Goal: Task Accomplishment & Management: Manage account settings

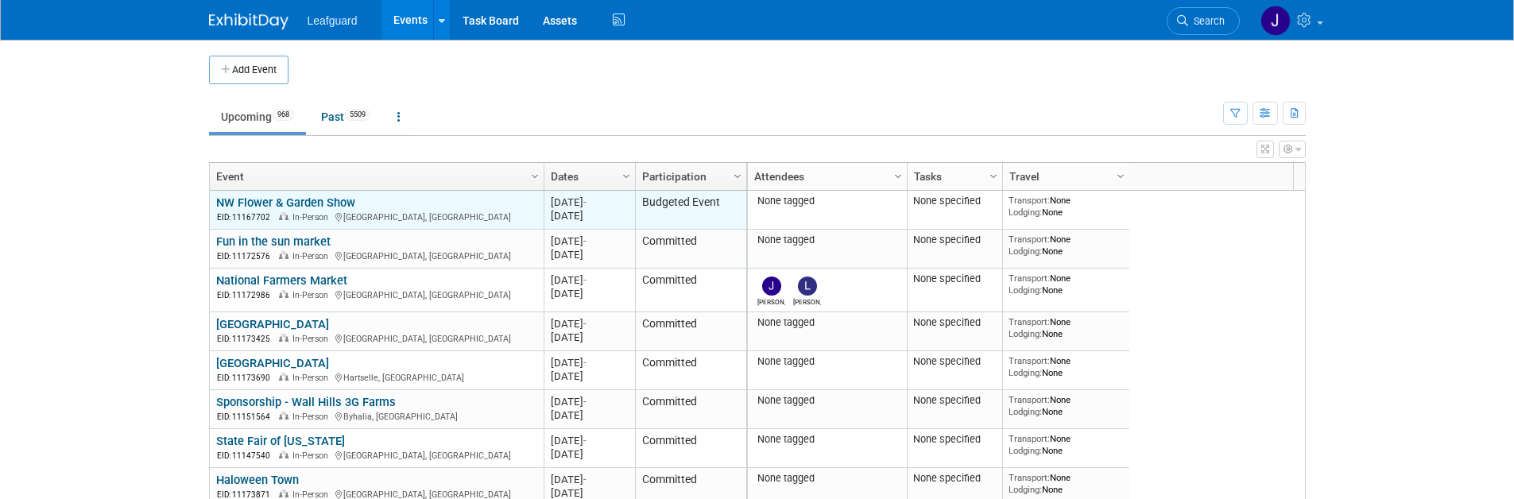
click at [567, 219] on div "Feb 18, 2026" at bounding box center [589, 216] width 77 height 14
click at [568, 207] on div "Jun 22, 2025 -" at bounding box center [589, 203] width 77 height 14
click at [601, 207] on div "Jun 22, 2025 -" at bounding box center [589, 203] width 77 height 14
click at [610, 207] on div "Jun 22, 2025 -" at bounding box center [589, 203] width 77 height 14
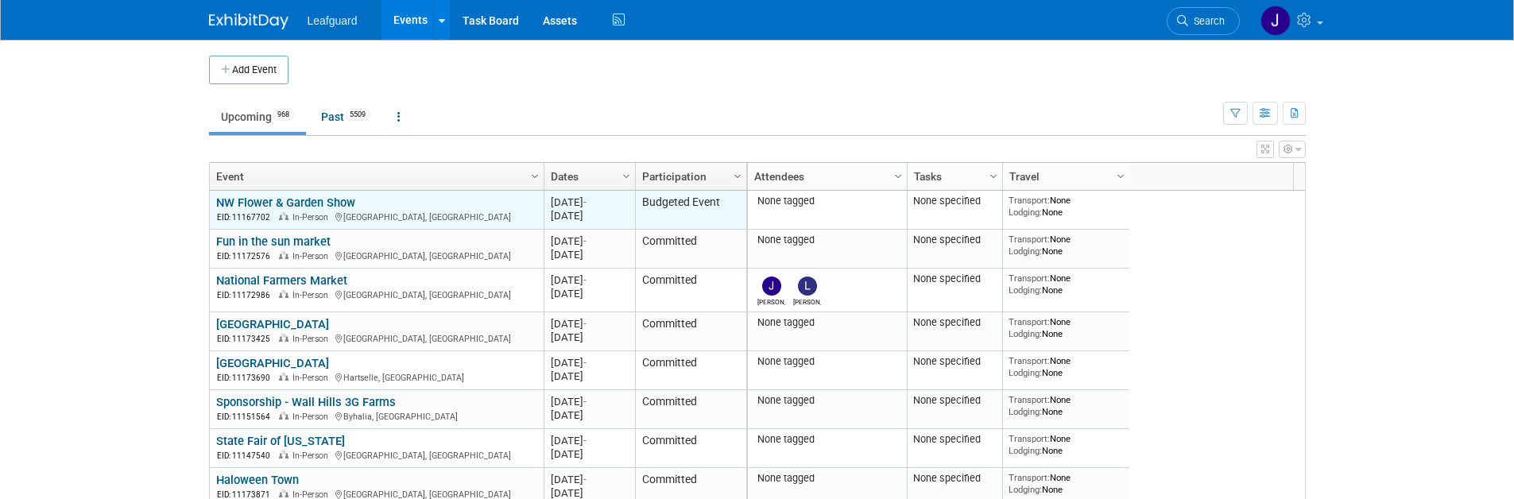
click at [610, 204] on div "Jun 22, 2025 -" at bounding box center [589, 203] width 77 height 14
click at [336, 206] on link "NW Flower & Garden Show" at bounding box center [285, 203] width 139 height 14
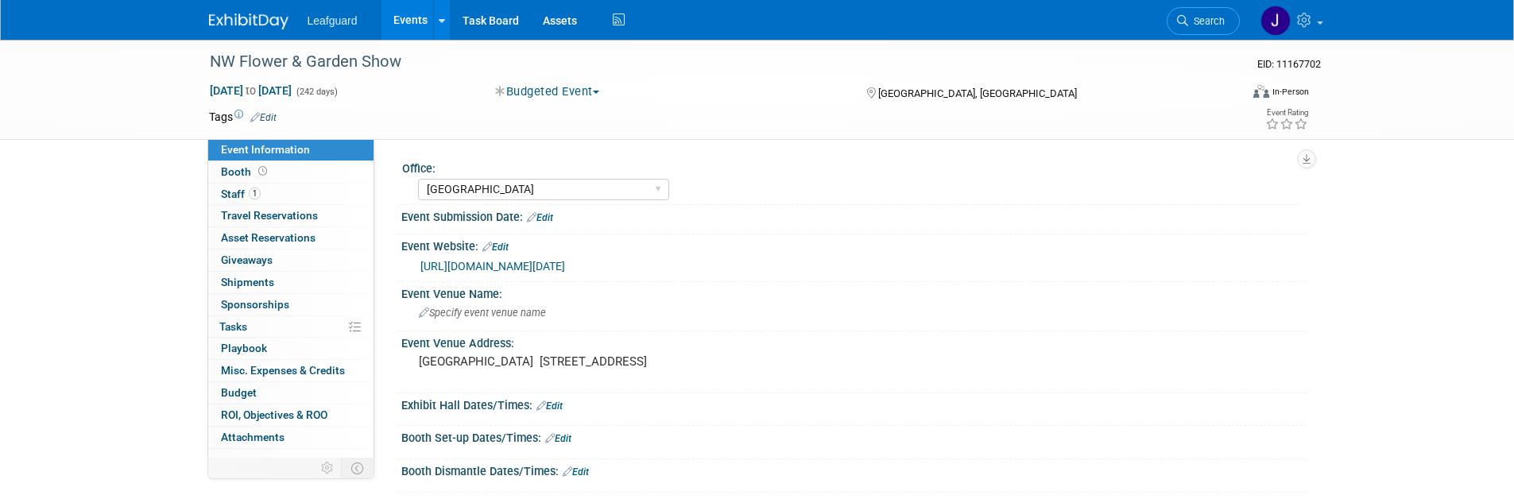
select select "[GEOGRAPHIC_DATA]"
click at [1138, 20] on div "Leafguard Events Add Event Bulk Upload Events Shareable Event Boards Recently V…" at bounding box center [757, 20] width 1097 height 40
click at [1226, 17] on link "Search" at bounding box center [1203, 21] width 73 height 28
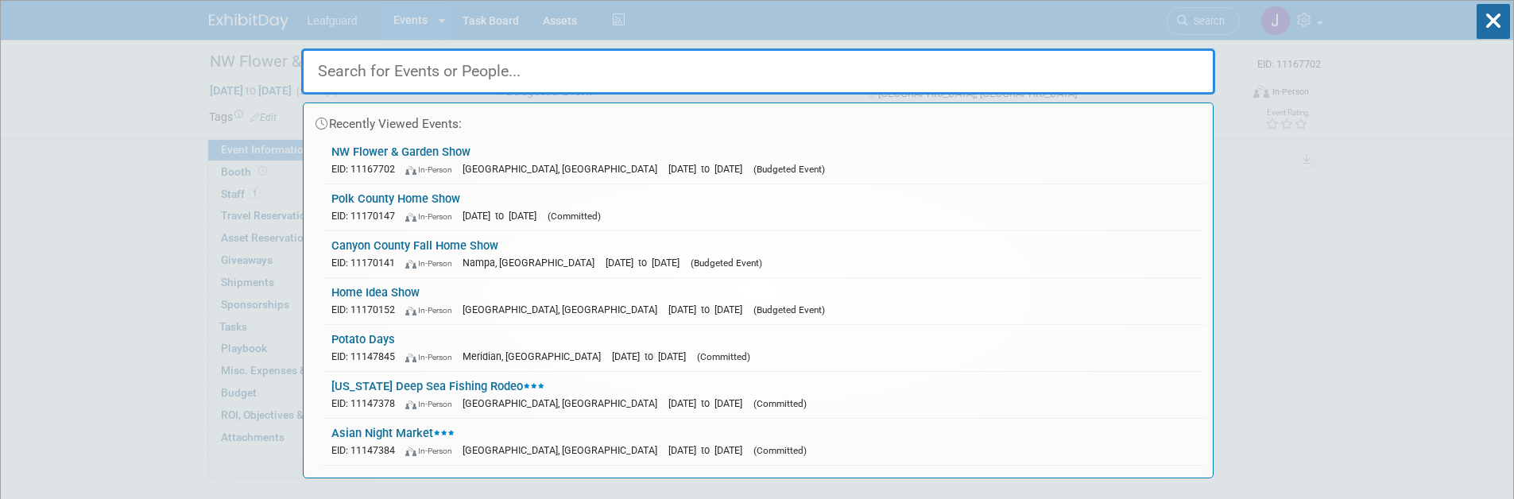
click at [754, 397] on div "EID: 11147378 In-Person Dauphin Island, AL Jul 17, 2025 to Jul 21, 2025 (Commit…" at bounding box center [764, 403] width 866 height 17
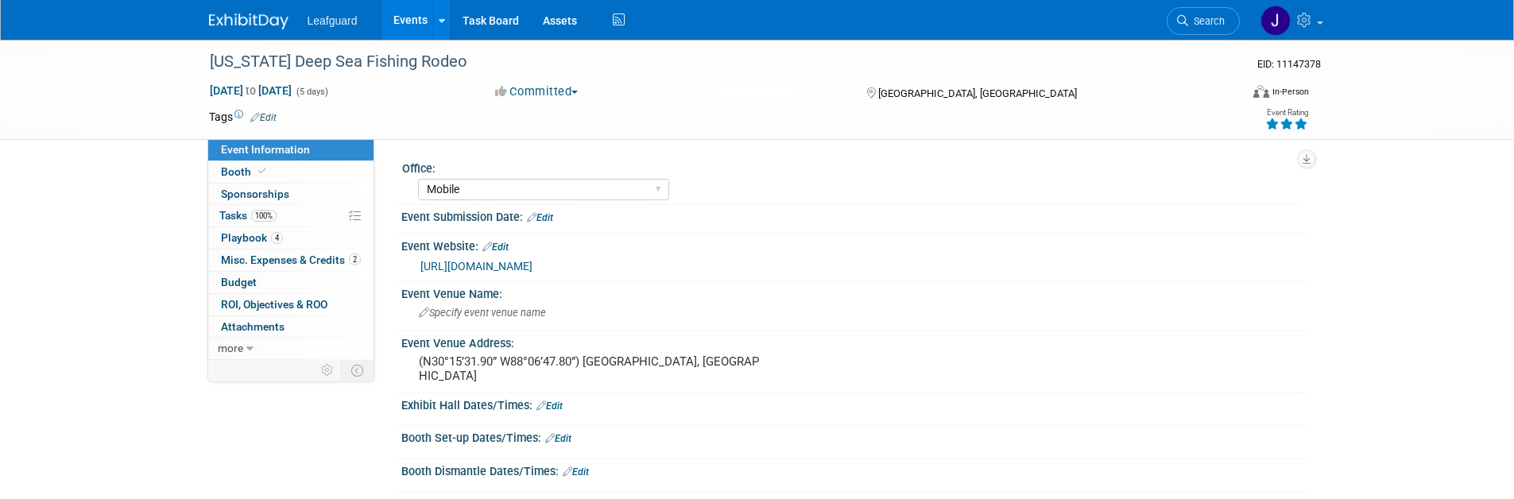
select select "Mobile"
click at [387, 9] on link "Events" at bounding box center [411, 20] width 58 height 40
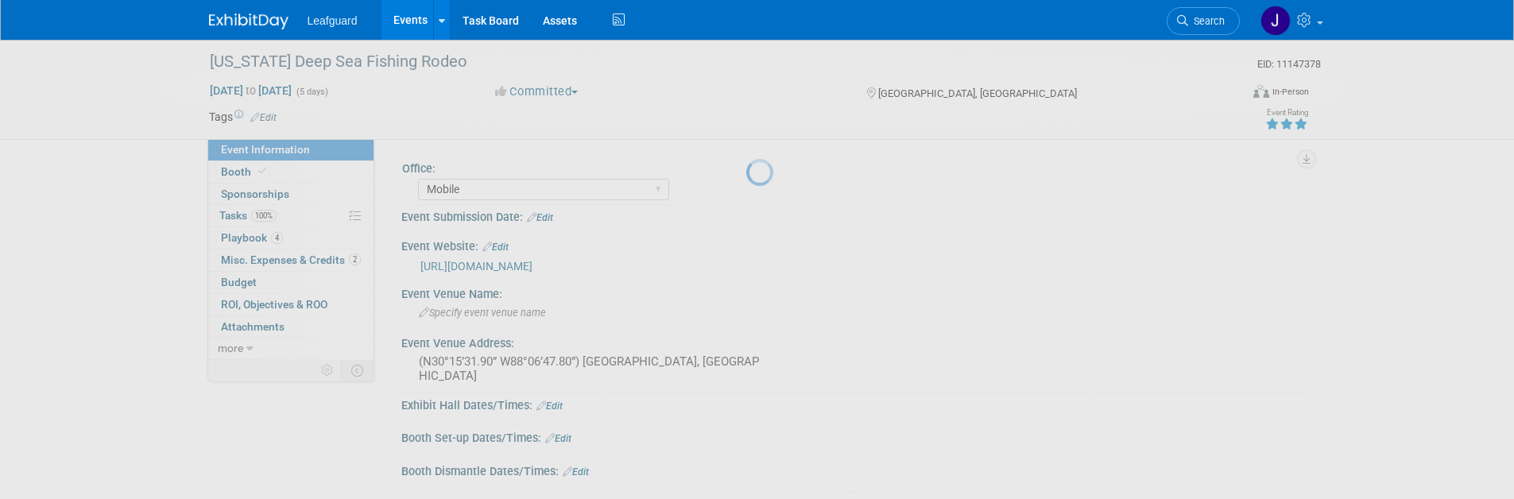
click at [390, 14] on link "Events" at bounding box center [411, 20] width 58 height 40
click at [434, 25] on link at bounding box center [441, 20] width 17 height 40
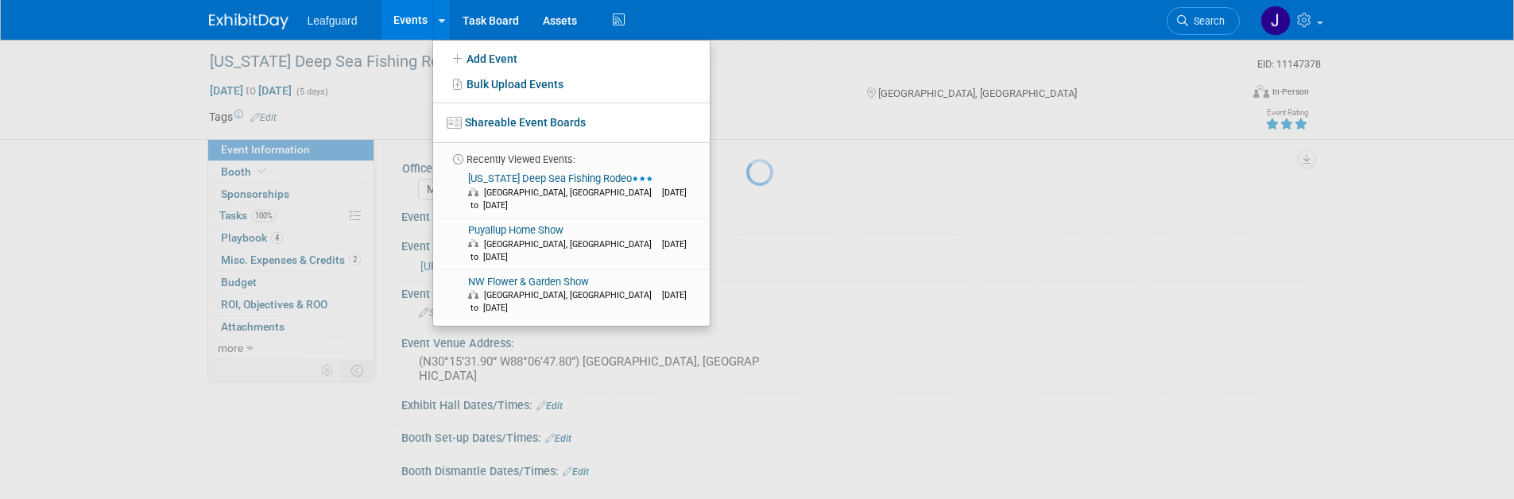
click at [413, 29] on link "Events" at bounding box center [411, 20] width 58 height 40
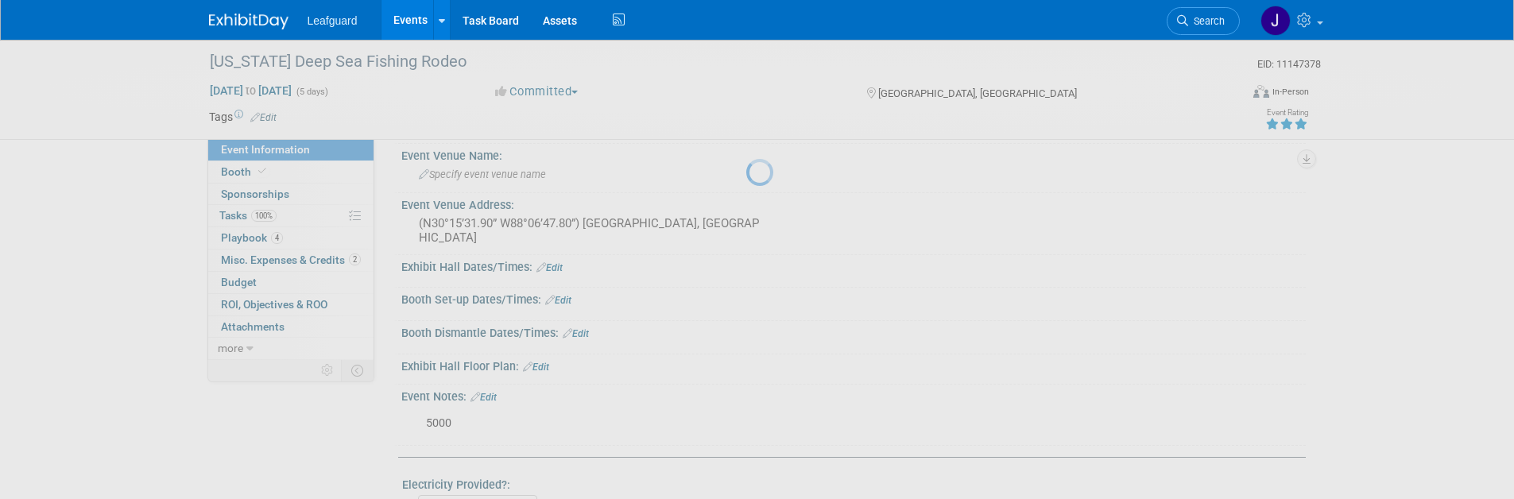
scroll to position [148, 0]
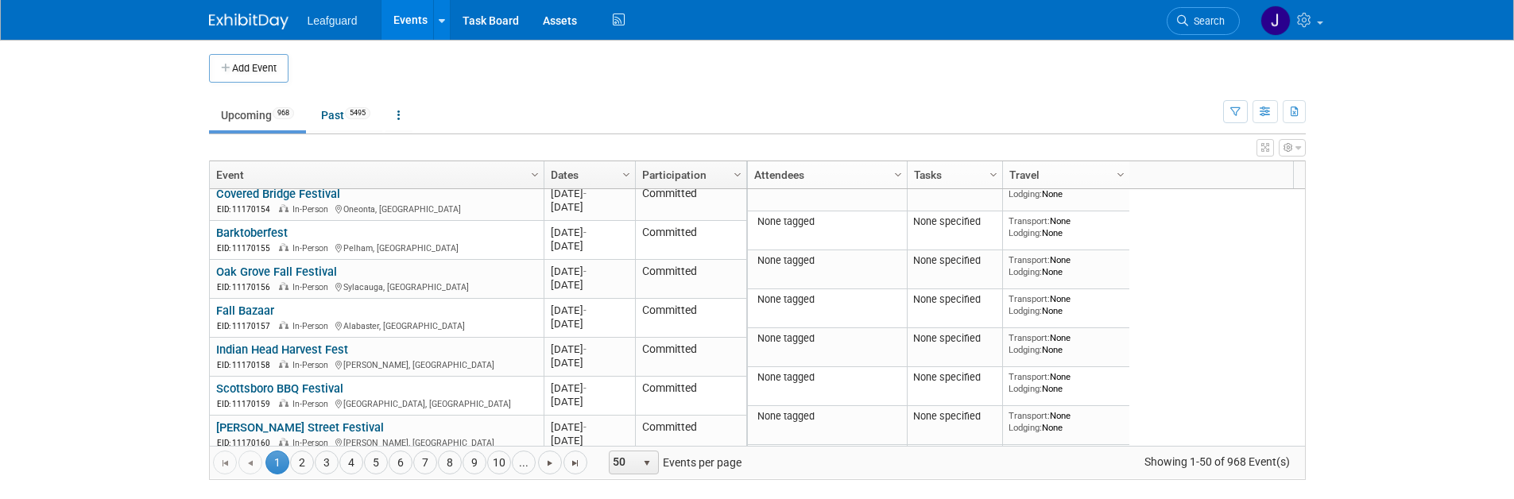
scroll to position [1759, 0]
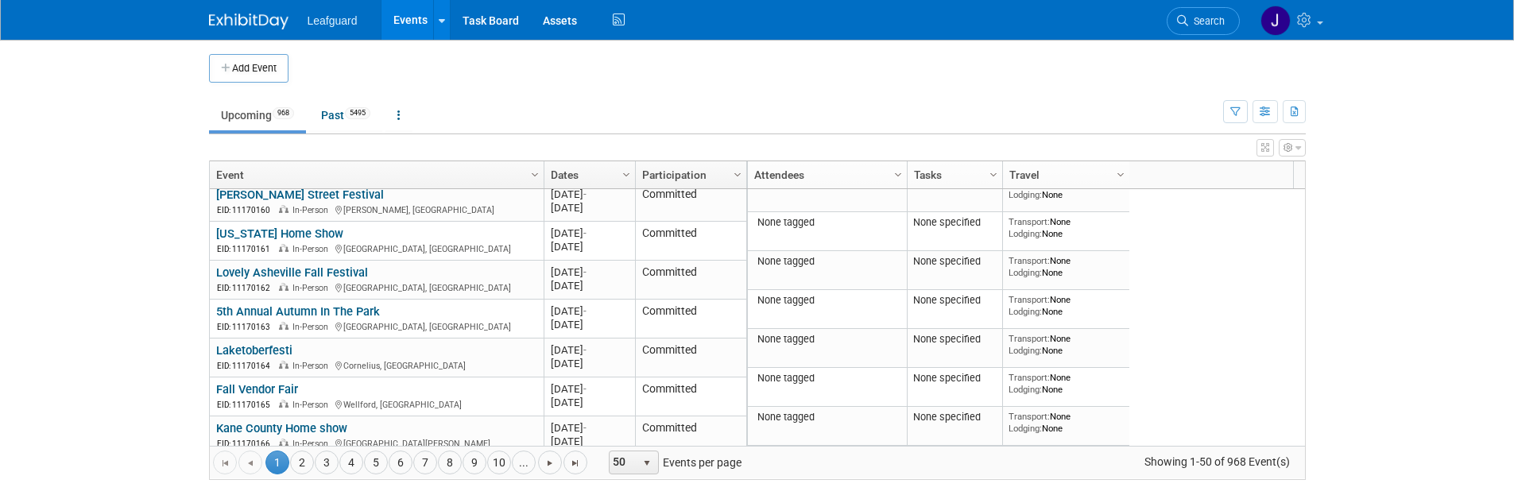
click at [729, 175] on link "Column Settings" at bounding box center [737, 173] width 17 height 24
click at [752, 203] on span "Sort Ascending" at bounding box center [793, 198] width 127 height 25
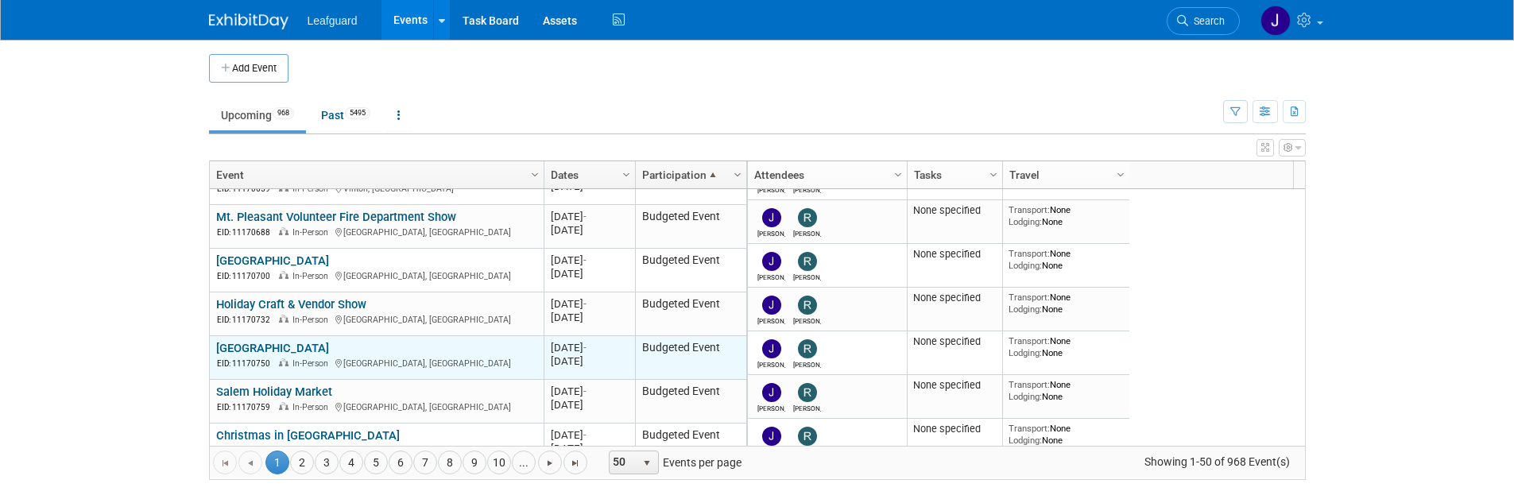
scroll to position [1910, 0]
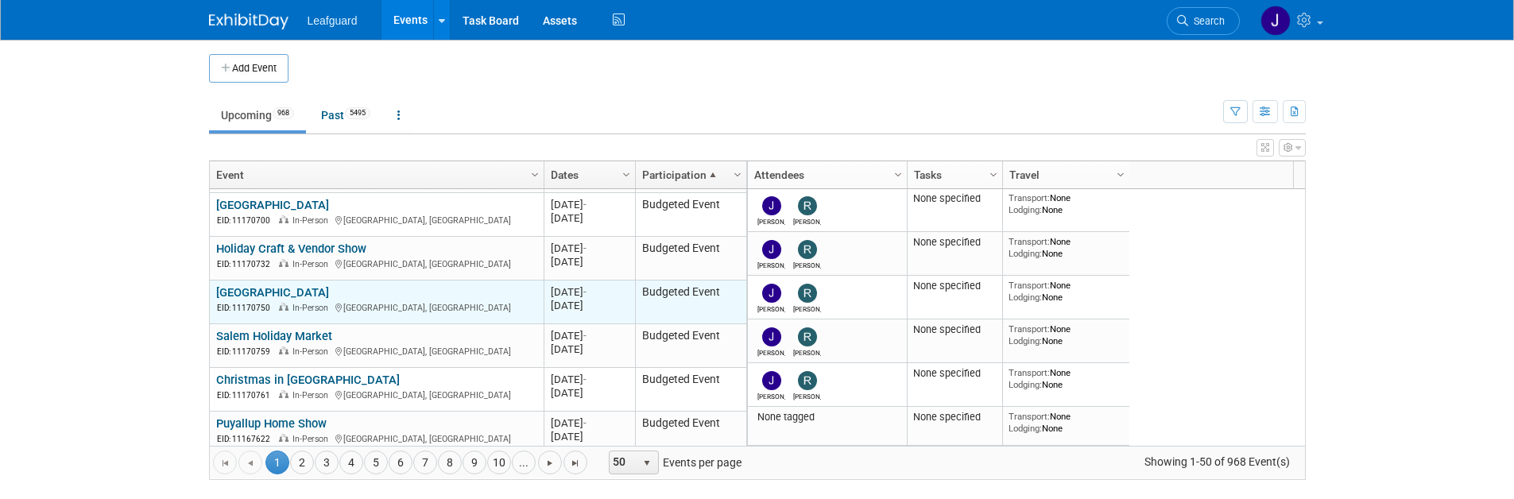
click at [240, 287] on link "[GEOGRAPHIC_DATA]" at bounding box center [272, 292] width 113 height 14
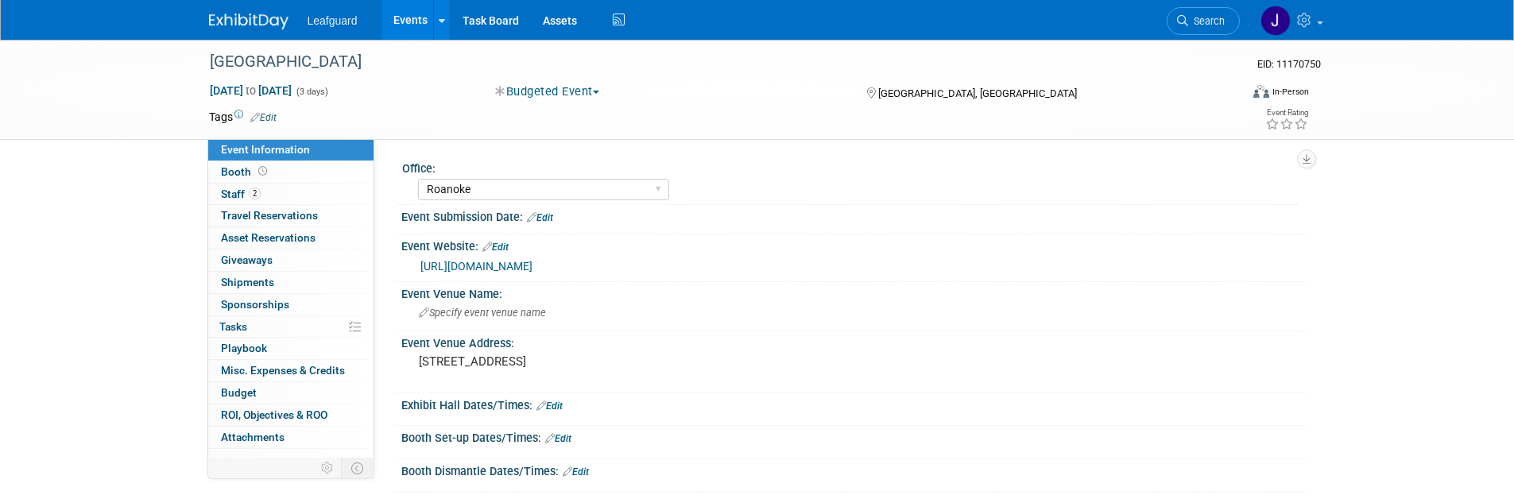
select select "Roanoke"
click at [246, 172] on span "Booth" at bounding box center [245, 171] width 49 height 13
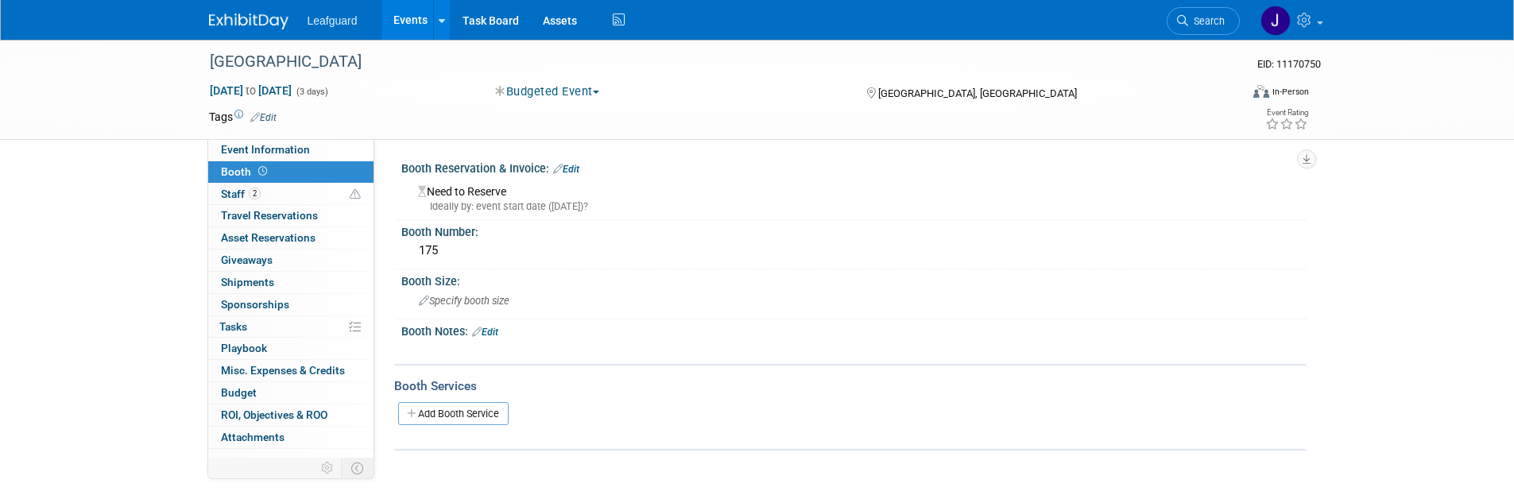
click at [255, 181] on link "Booth" at bounding box center [290, 171] width 165 height 21
click at [416, 21] on link "Events" at bounding box center [411, 20] width 58 height 40
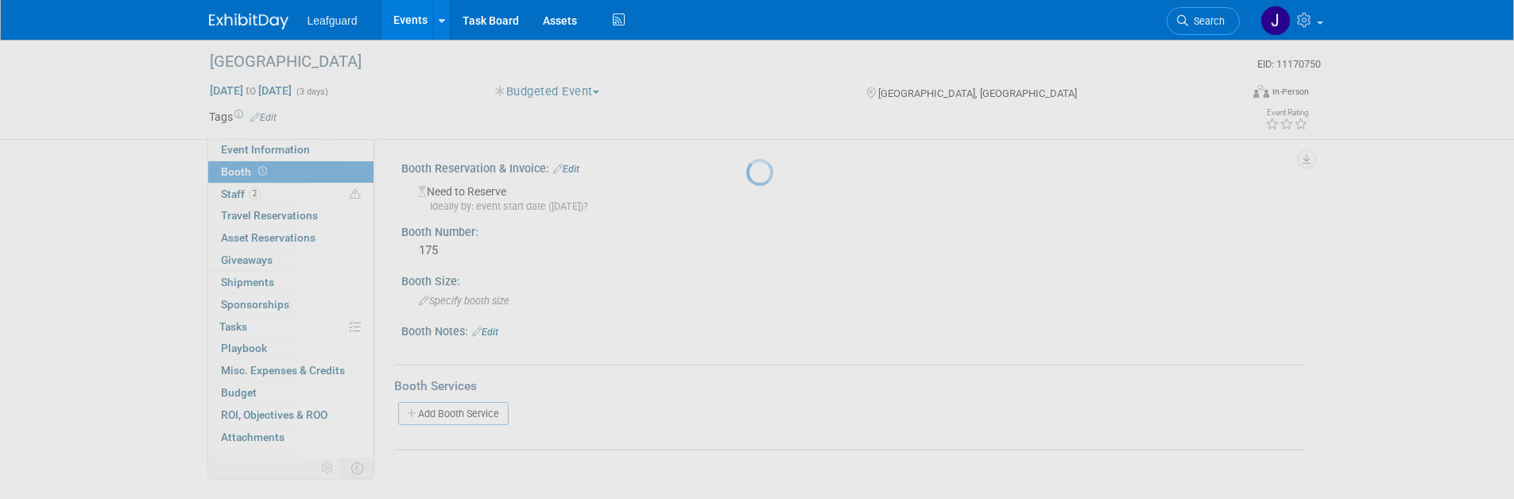
click at [431, 17] on link "Events" at bounding box center [411, 20] width 58 height 40
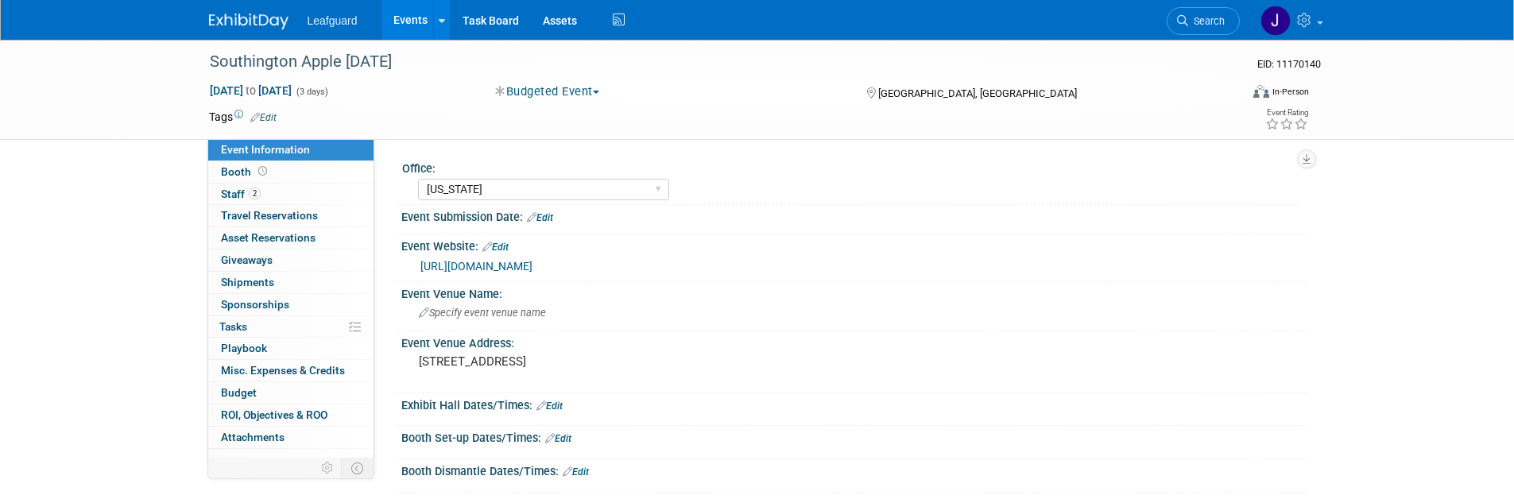
select select "[US_STATE]"
click at [238, 176] on span "Booth" at bounding box center [245, 171] width 49 height 13
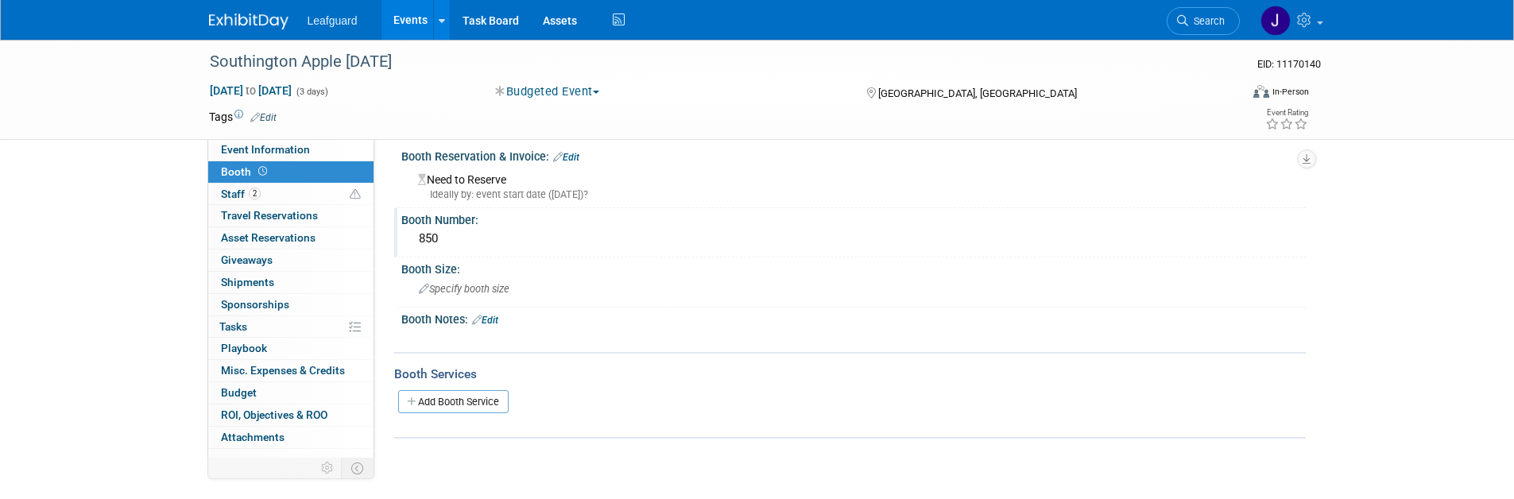
scroll to position [24, 0]
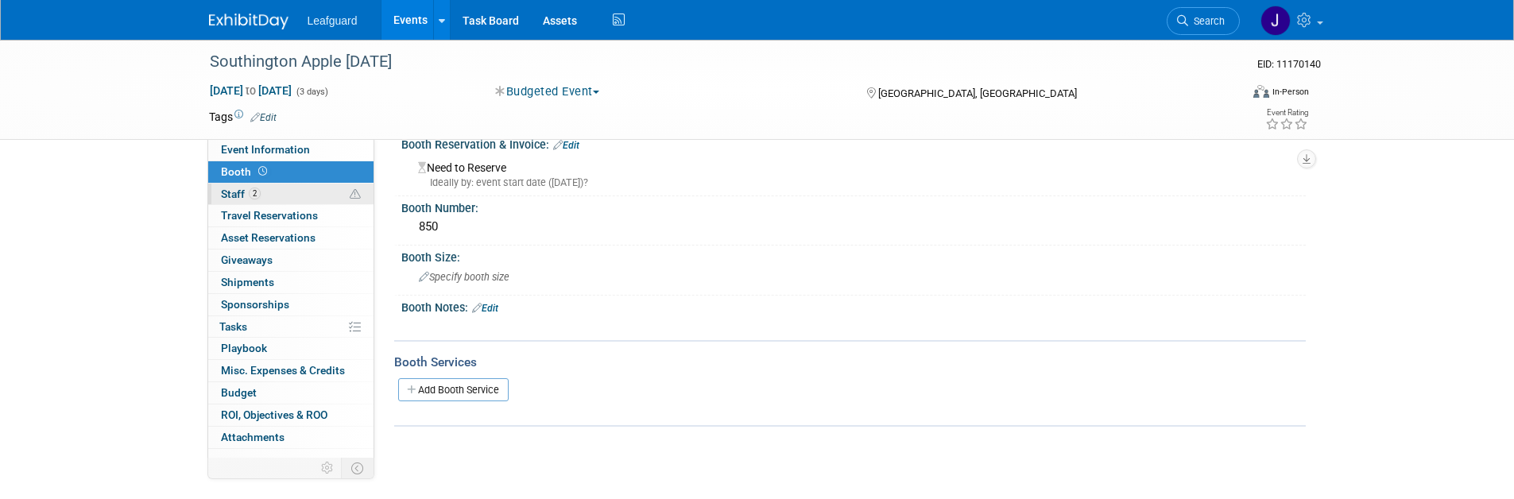
click at [267, 188] on link "2 Staff 2" at bounding box center [290, 194] width 165 height 21
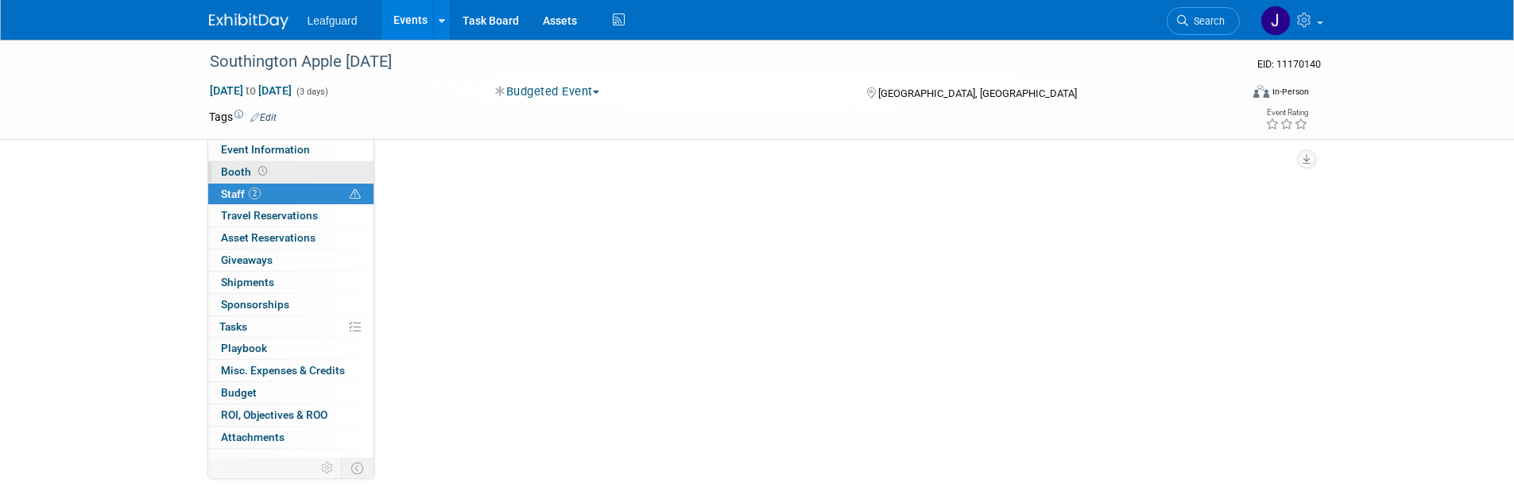
scroll to position [0, 0]
click at [277, 179] on link "Booth" at bounding box center [290, 171] width 165 height 21
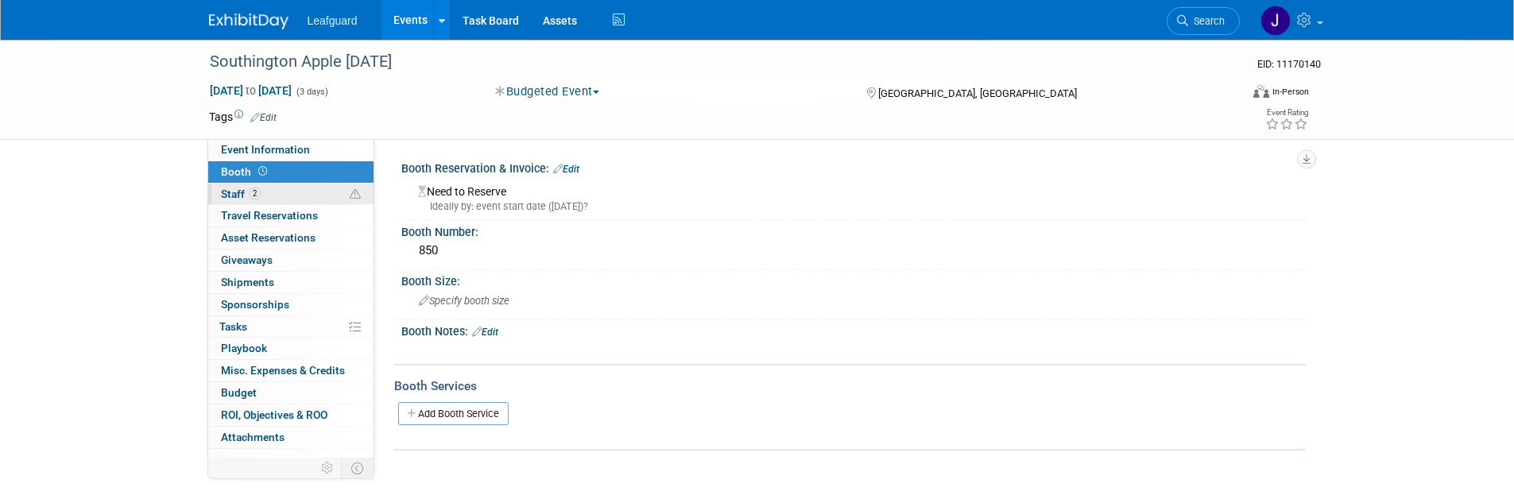
click at [244, 199] on span "Staff 2" at bounding box center [241, 194] width 40 height 13
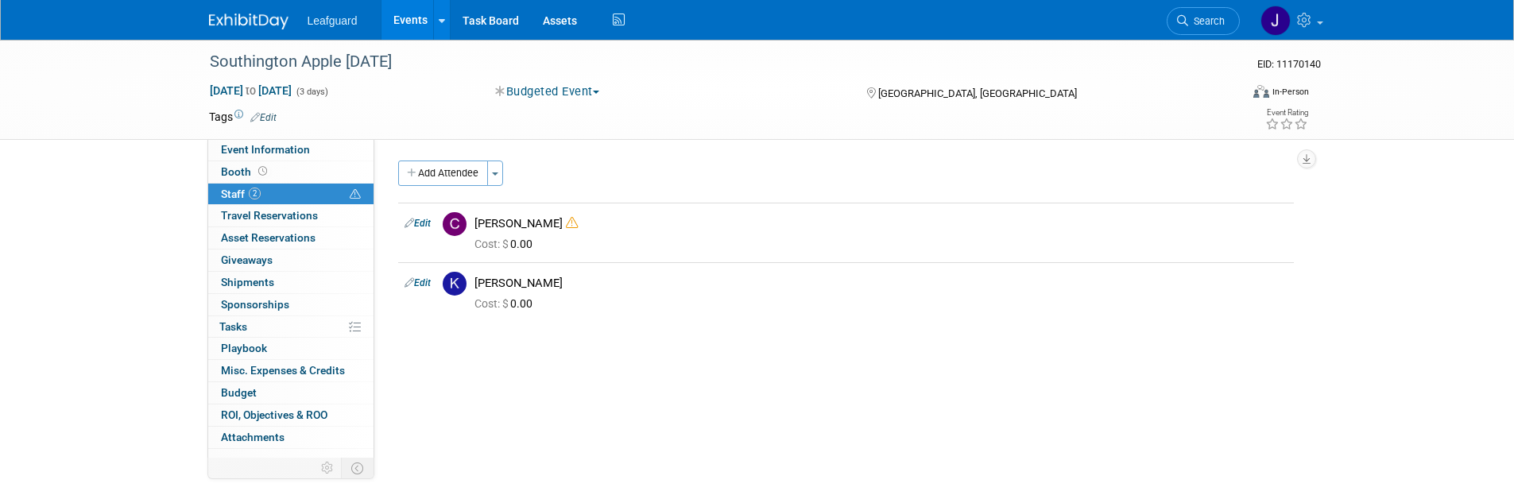
click at [282, 196] on link "2 Staff 2" at bounding box center [290, 194] width 165 height 21
click at [227, 203] on link "2 Staff 2" at bounding box center [290, 194] width 165 height 21
click at [226, 215] on span "Travel Reservations 0" at bounding box center [269, 215] width 97 height 13
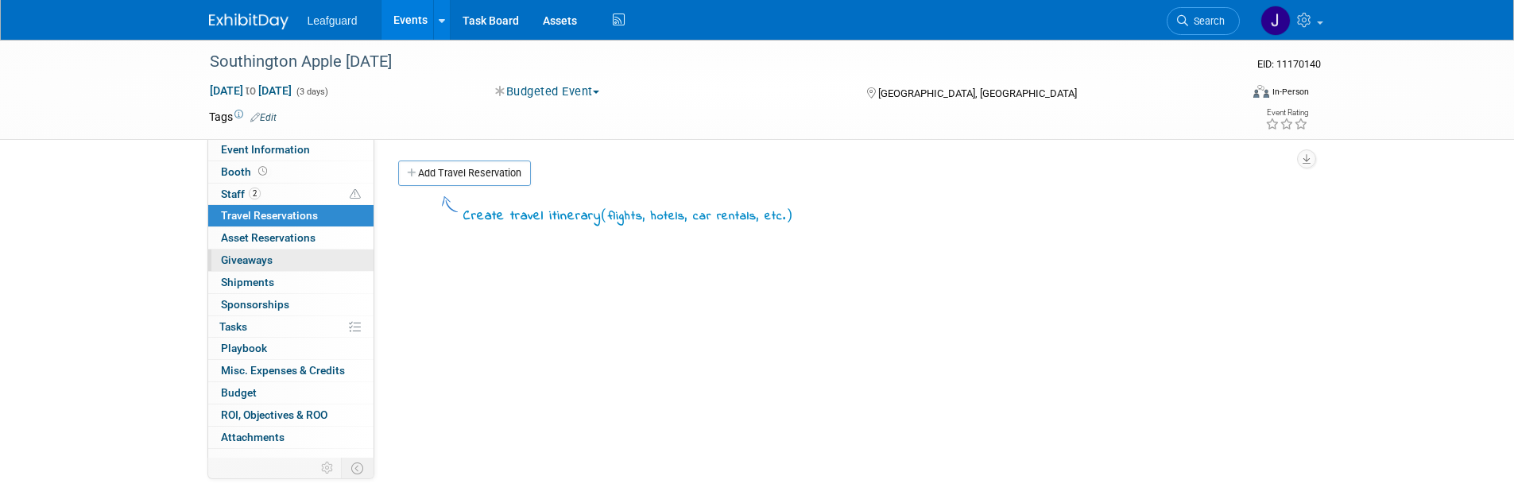
click at [242, 254] on span "Giveaways 0" at bounding box center [247, 260] width 52 height 13
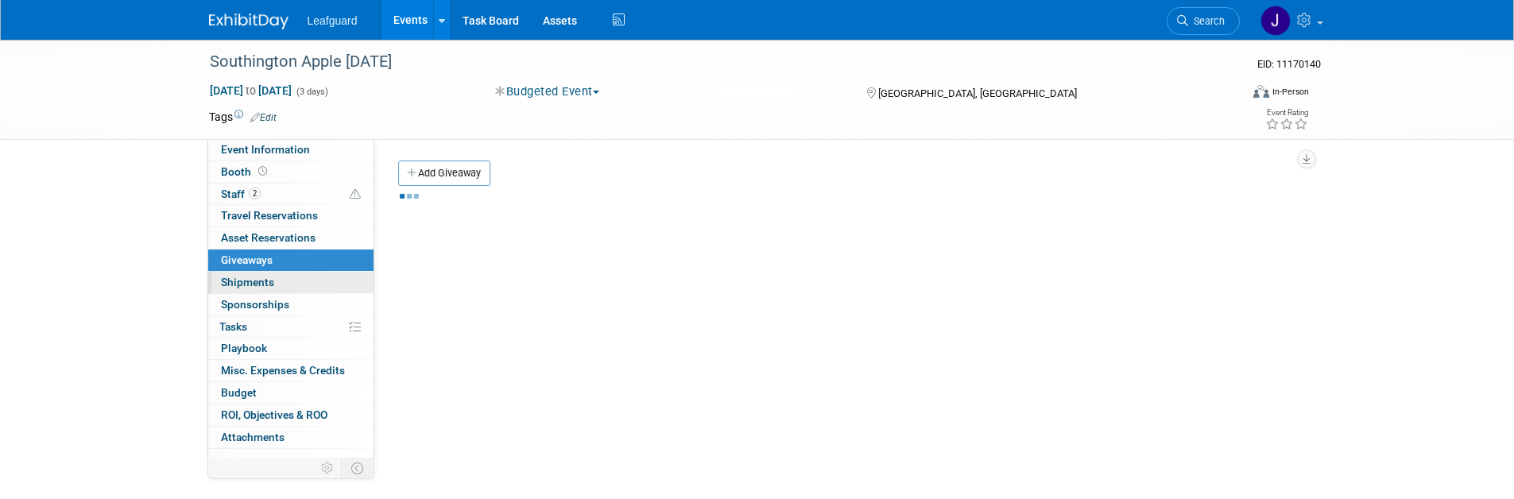
click at [250, 277] on span "Shipments 0" at bounding box center [247, 282] width 53 height 13
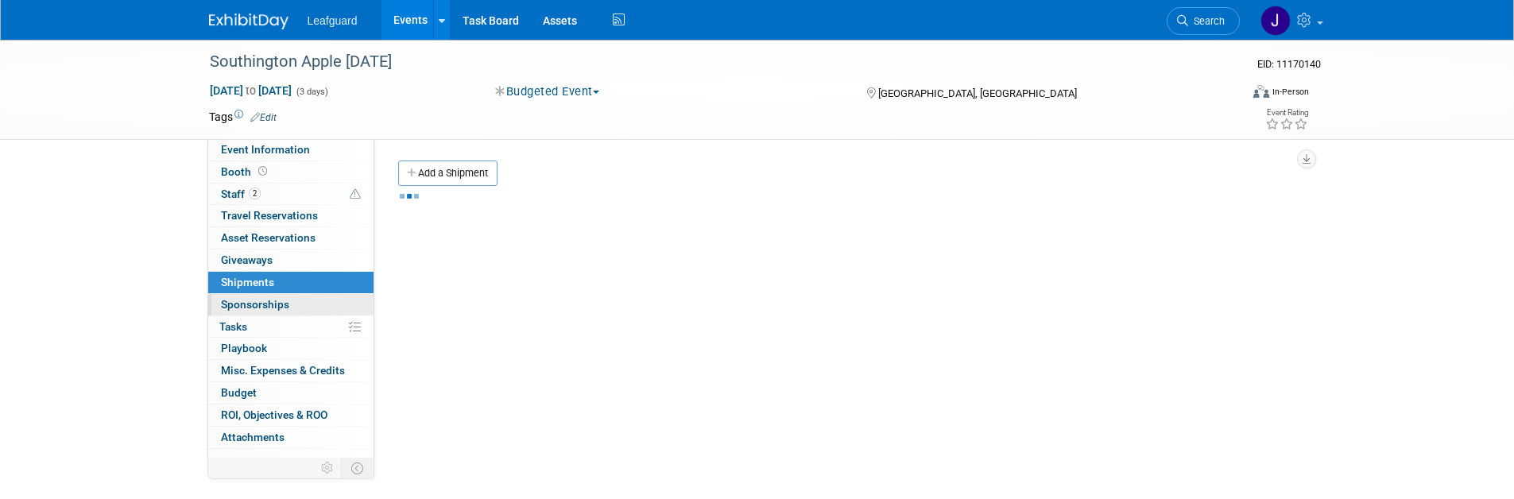
click at [258, 294] on link "0 Sponsorships 0" at bounding box center [290, 304] width 165 height 21
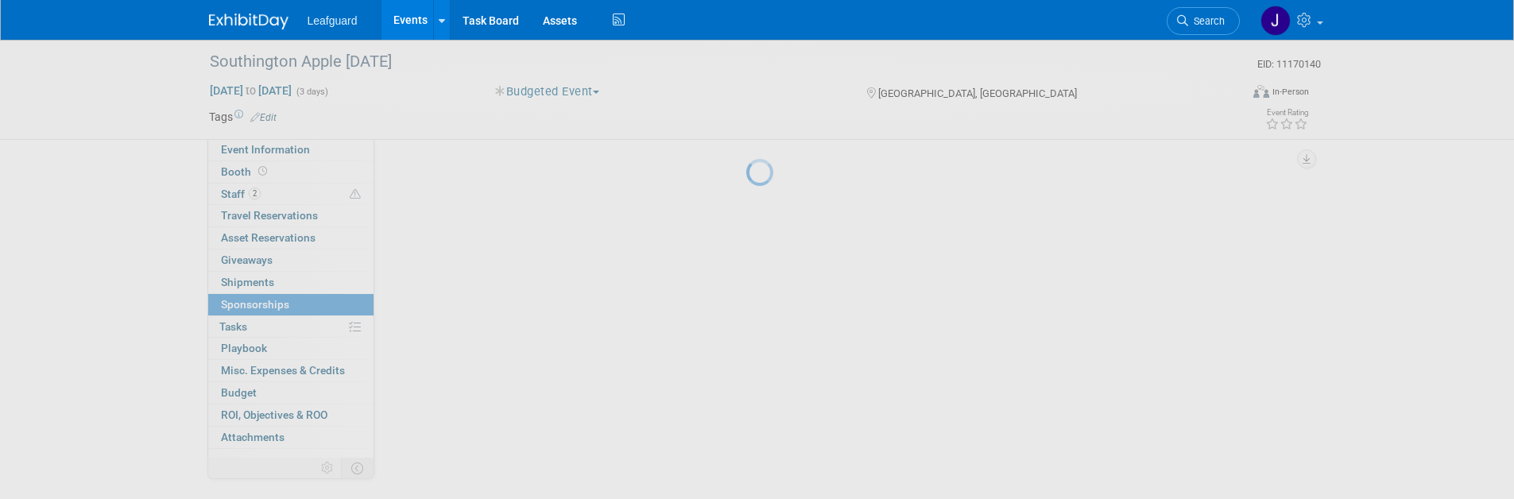
click at [746, 317] on div at bounding box center [757, 249] width 22 height 499
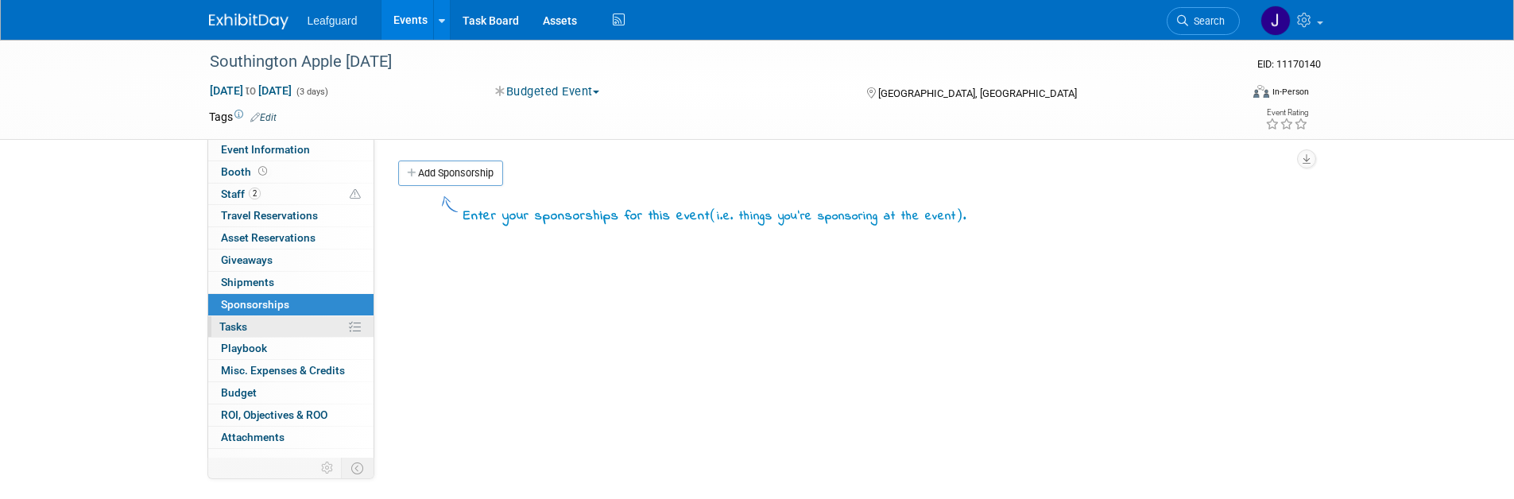
click at [254, 324] on link "0% Tasks 0%" at bounding box center [290, 326] width 165 height 21
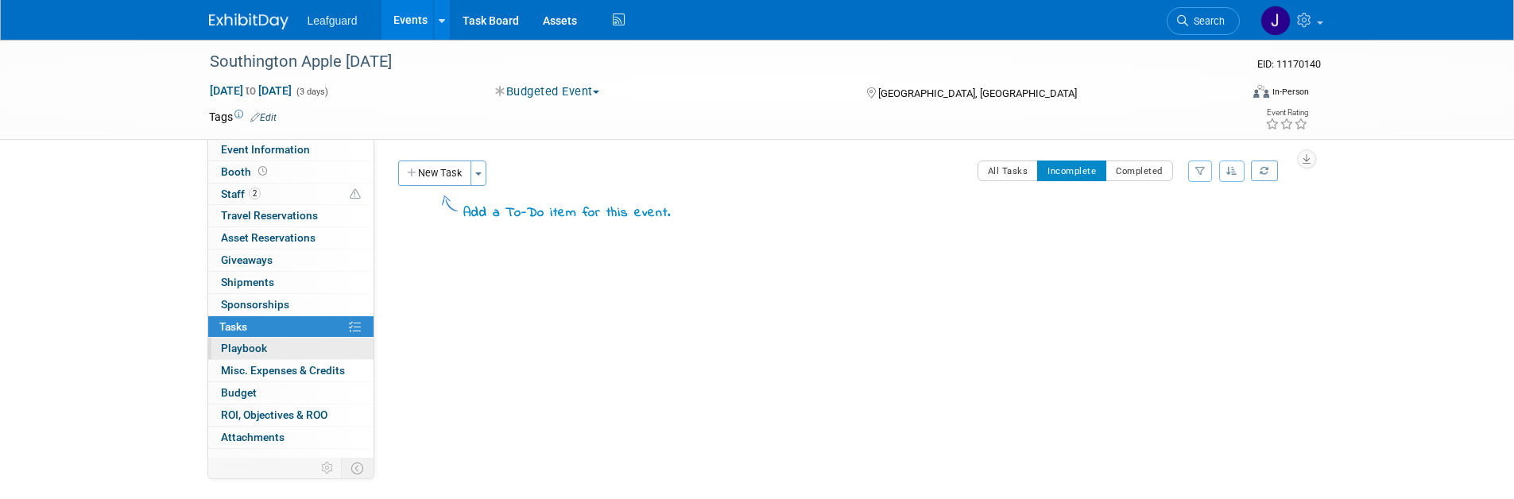
click at [248, 356] on link "0 Playbook 0" at bounding box center [290, 348] width 165 height 21
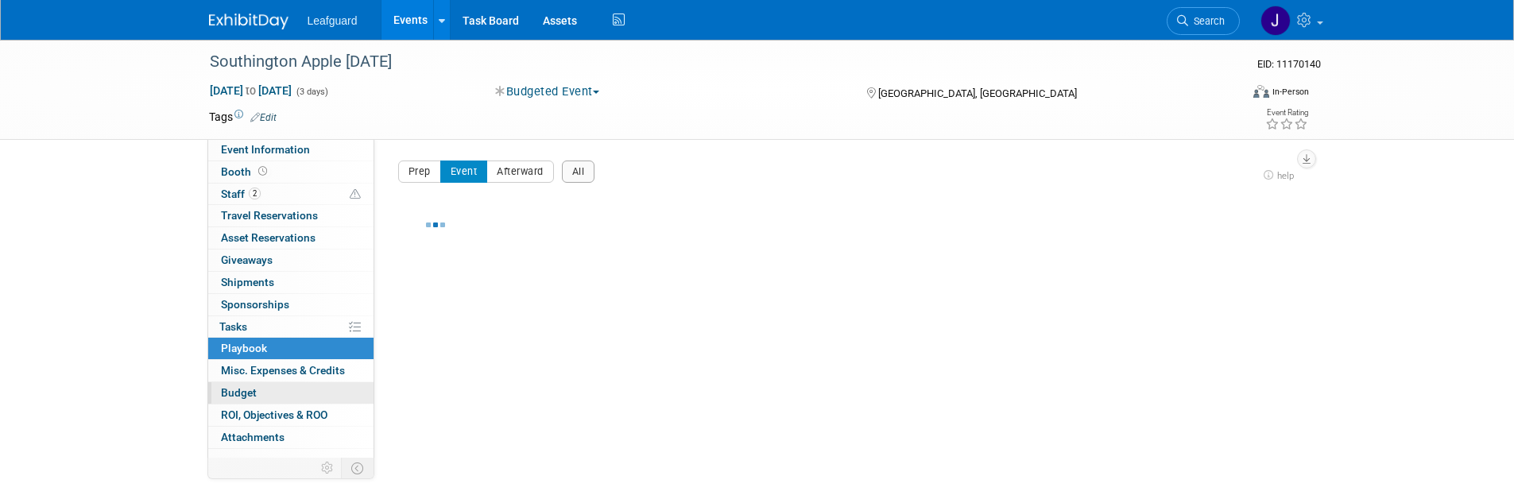
click at [253, 383] on link "Budget" at bounding box center [290, 392] width 165 height 21
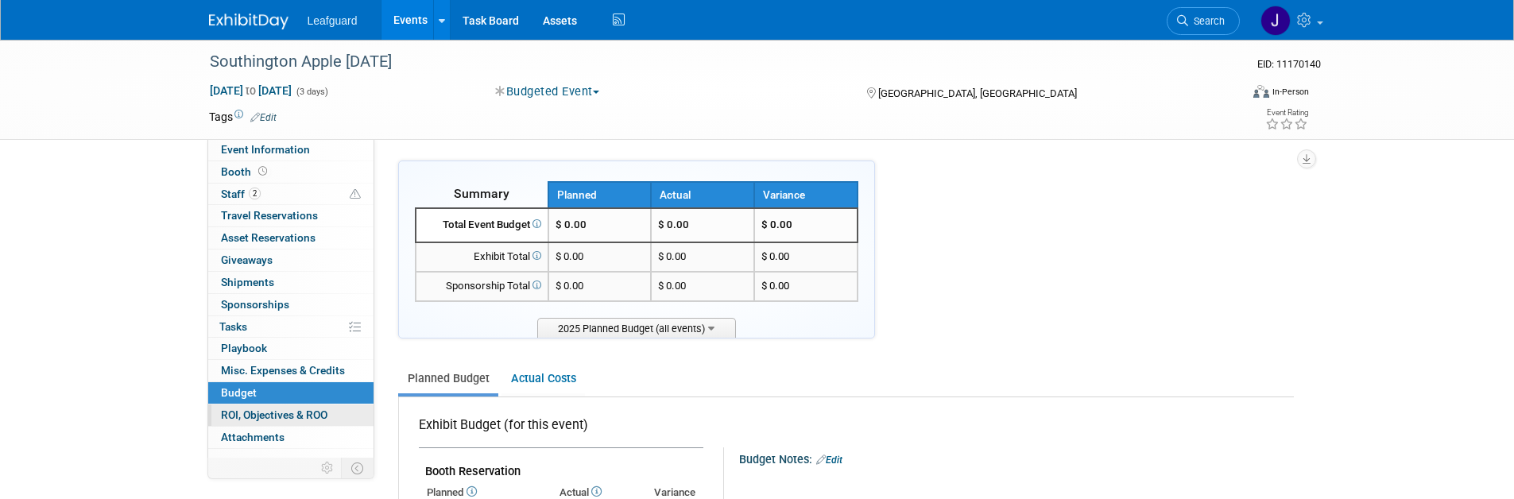
click at [251, 407] on link "0 ROI, Objectives & ROO 0" at bounding box center [290, 415] width 165 height 21
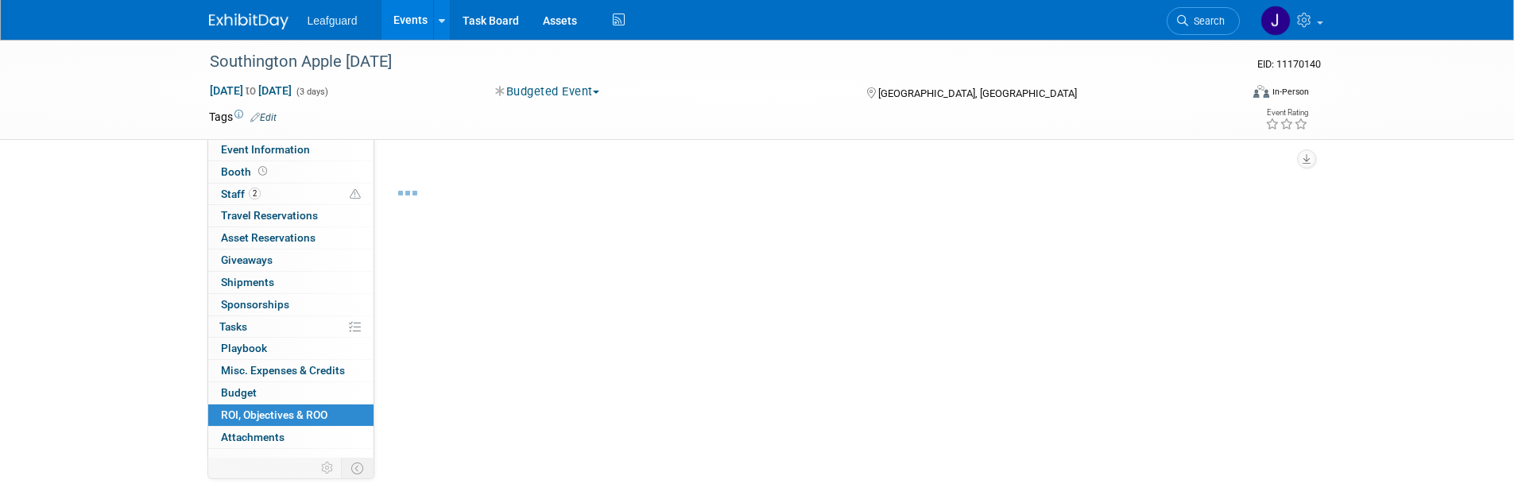
drag, startPoint x: 259, startPoint y: 434, endPoint x: 258, endPoint y: 419, distance: 15.2
click at [259, 434] on span "Attachments 0" at bounding box center [253, 437] width 64 height 13
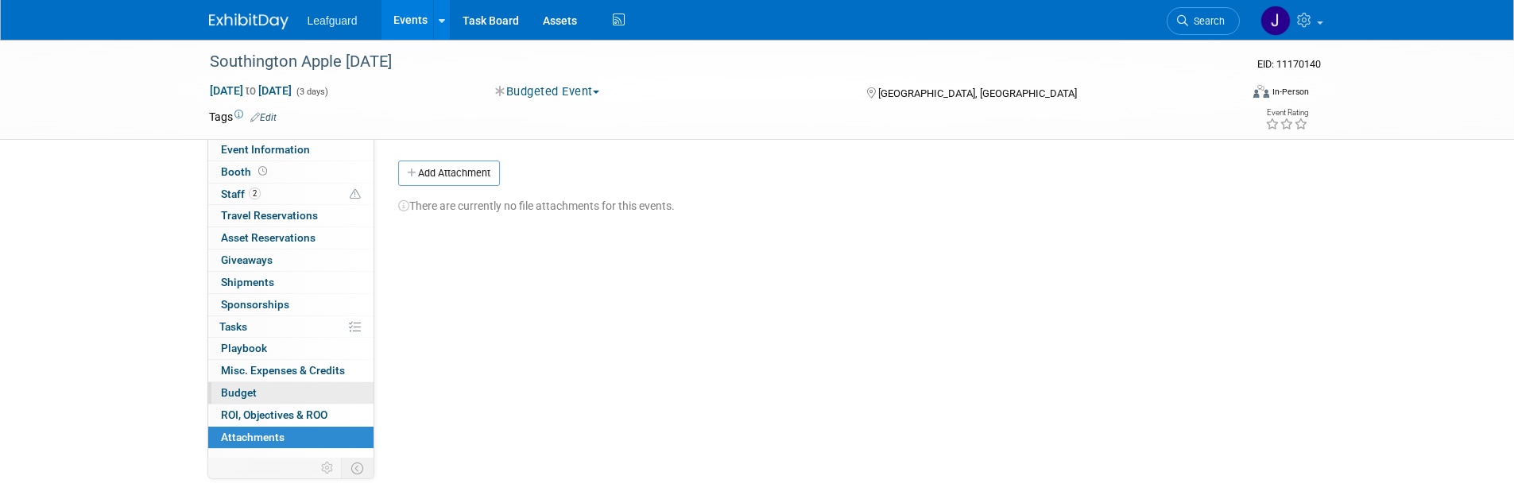
click at [261, 396] on link "Budget" at bounding box center [290, 392] width 165 height 21
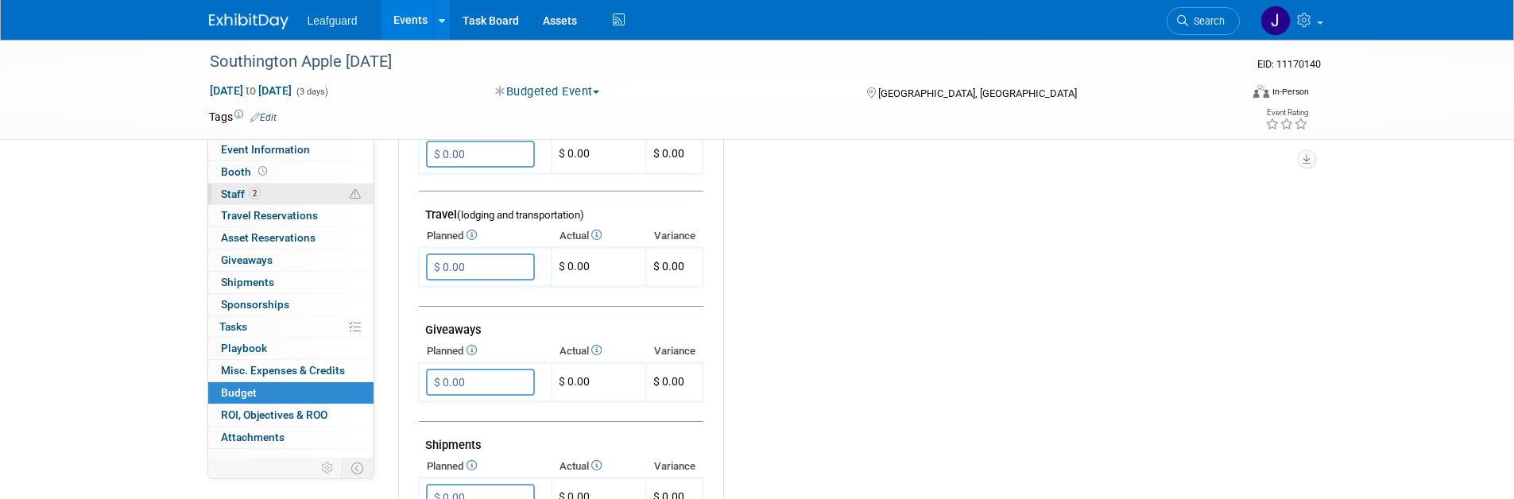
scroll to position [668, 0]
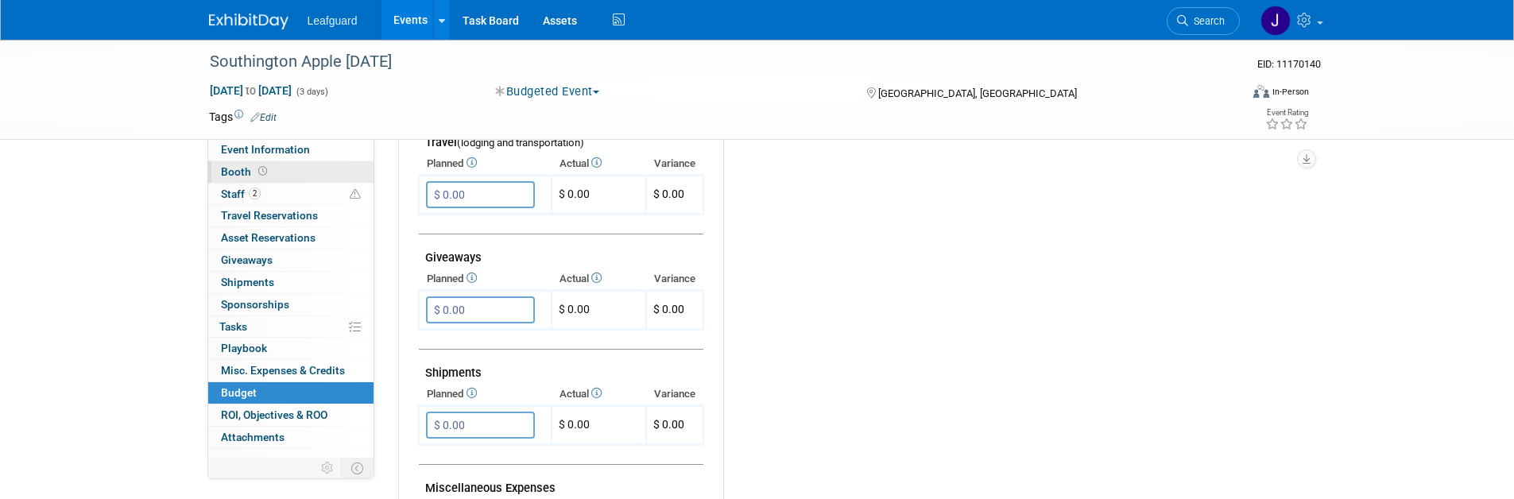
click at [229, 175] on span "Booth" at bounding box center [245, 171] width 49 height 13
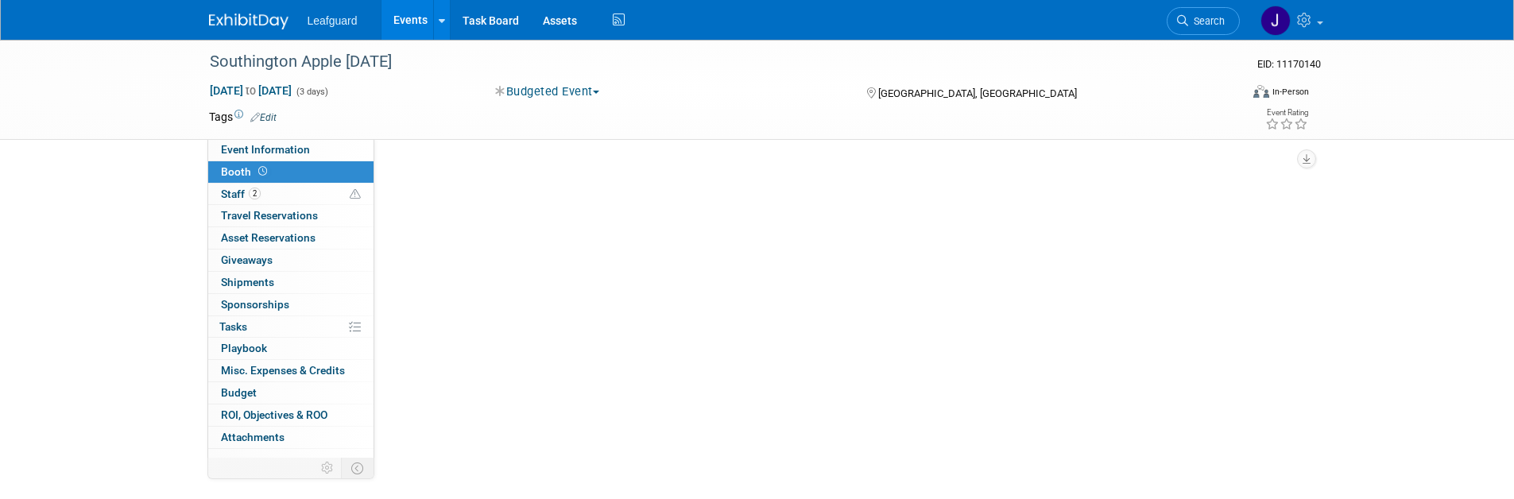
scroll to position [0, 0]
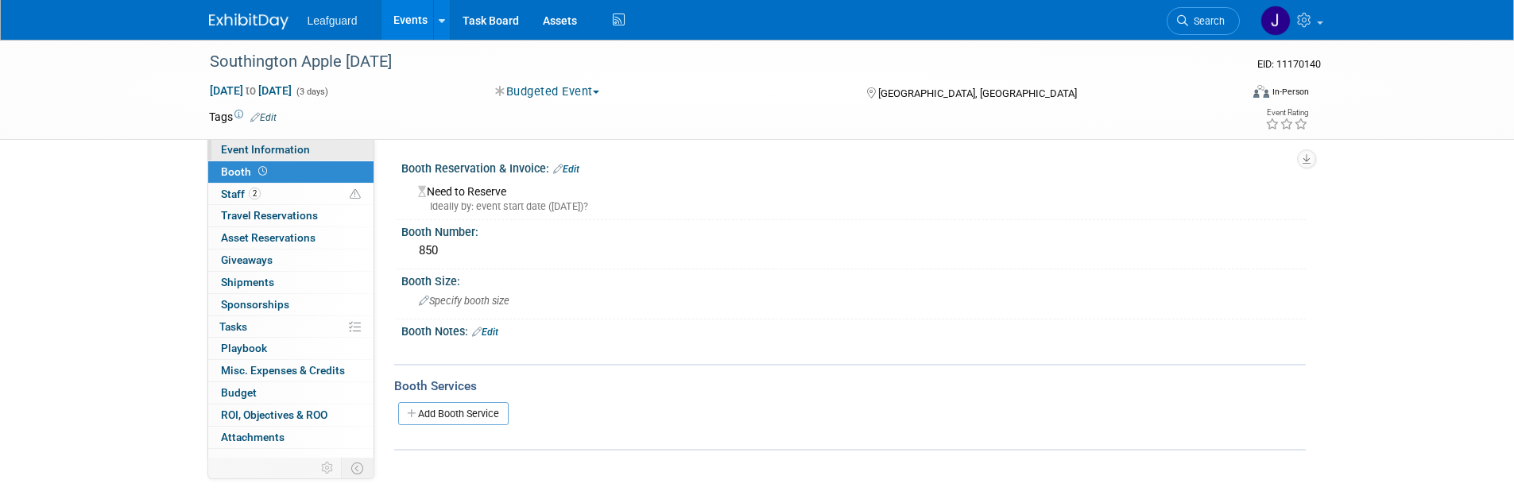
click at [245, 146] on span "Event Information" at bounding box center [265, 149] width 89 height 13
select select "[US_STATE]"
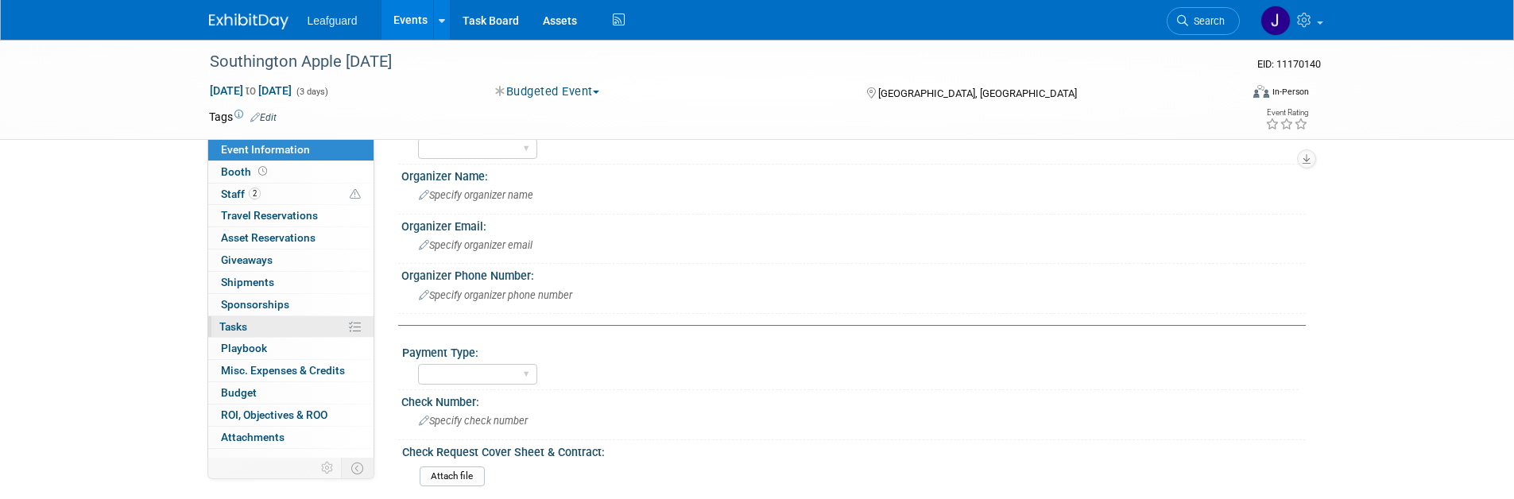
scroll to position [443, 0]
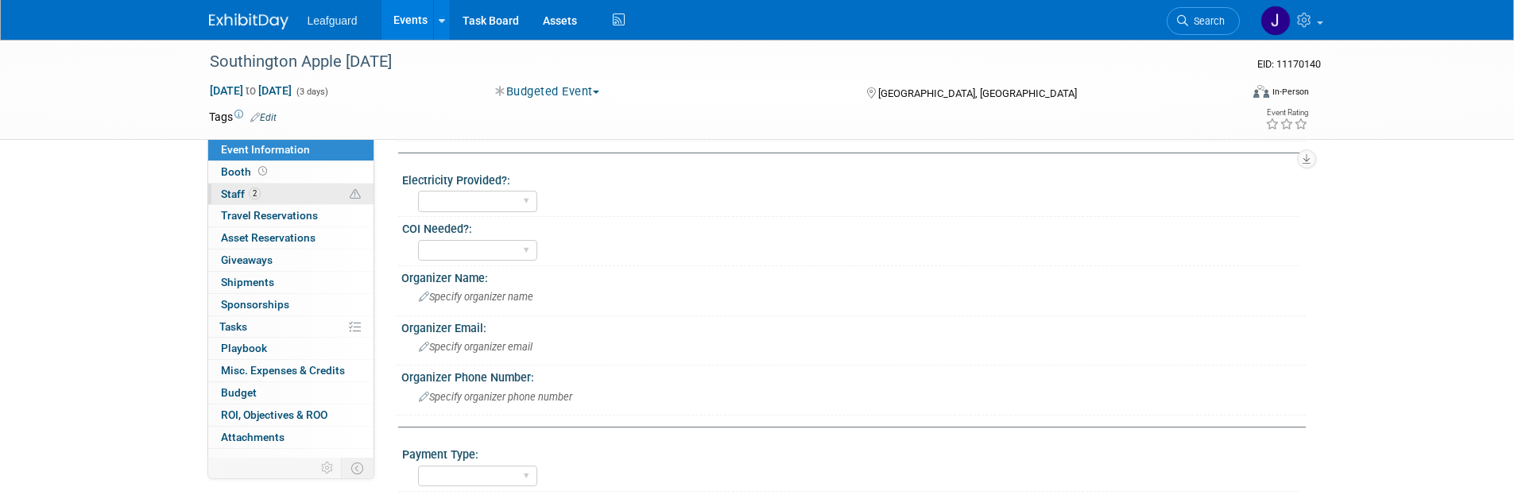
click at [238, 200] on span "Staff 2" at bounding box center [241, 194] width 40 height 13
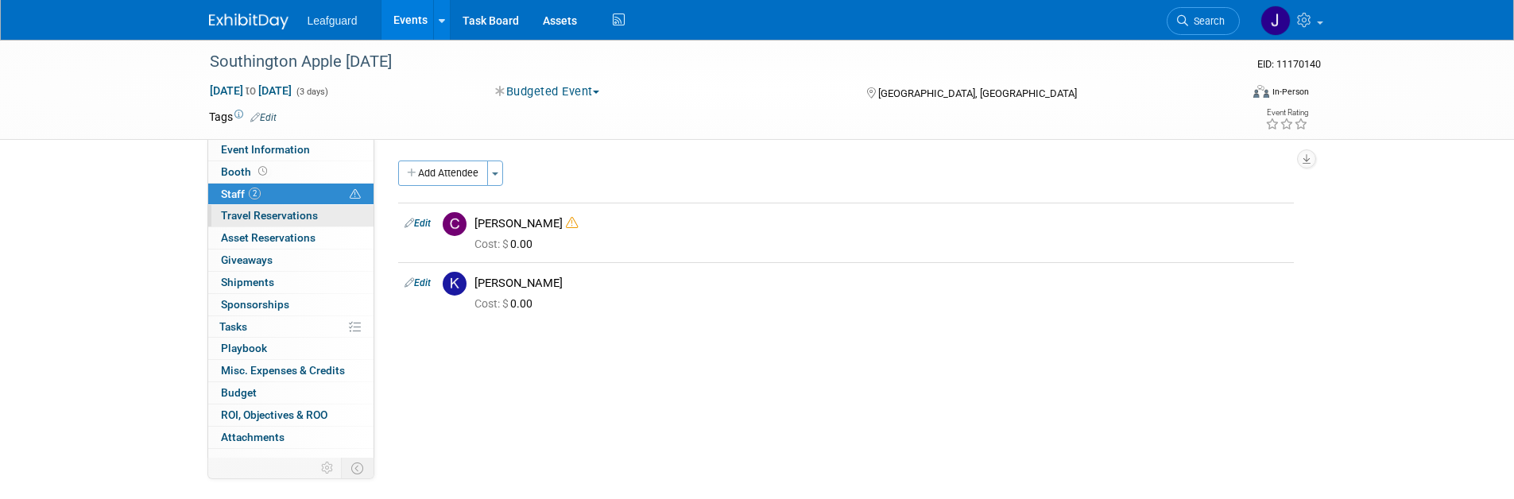
click at [235, 214] on span "Travel Reservations 0" at bounding box center [269, 215] width 97 height 13
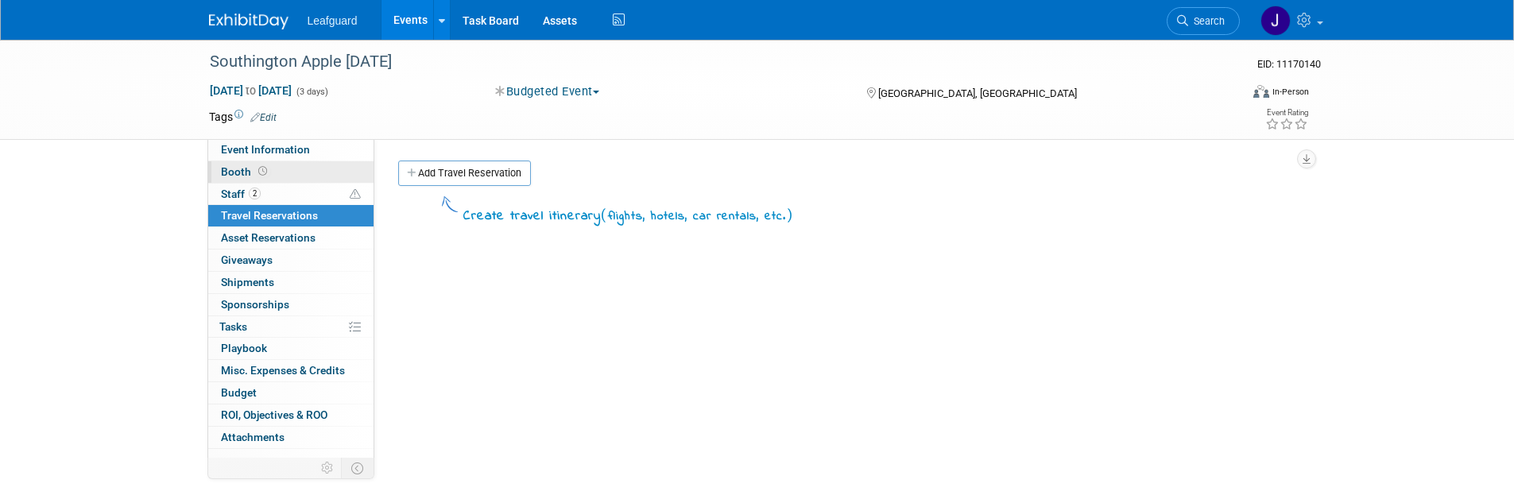
click at [230, 169] on span "Booth" at bounding box center [245, 171] width 49 height 13
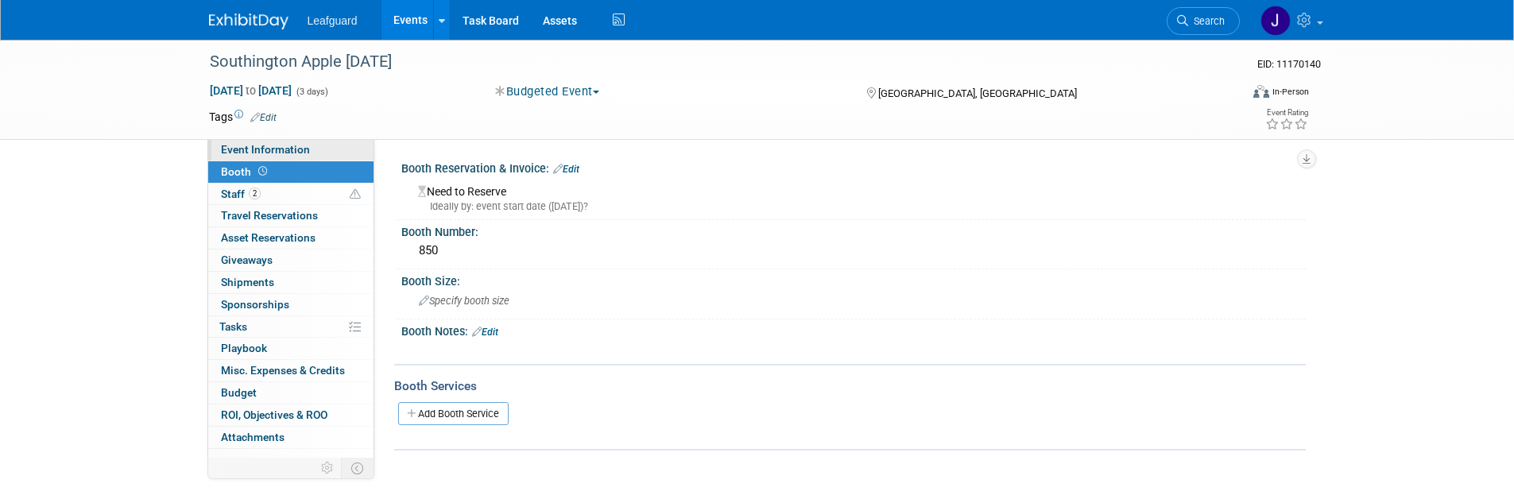
click at [238, 156] on link "Event Information" at bounding box center [290, 149] width 165 height 21
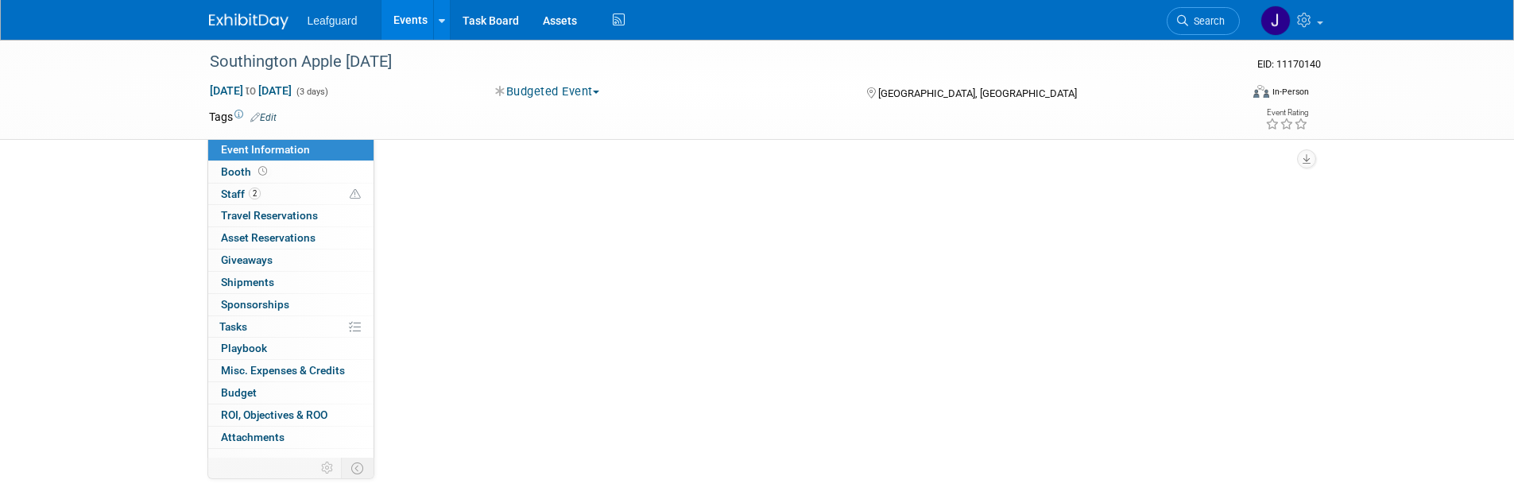
select select "[US_STATE]"
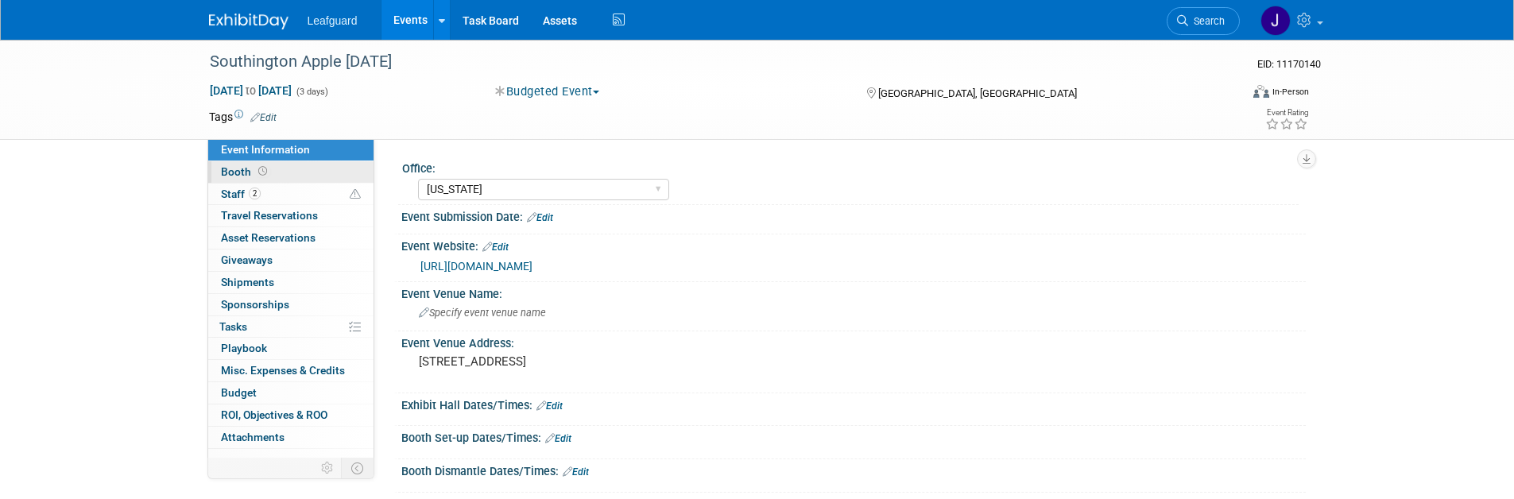
click at [239, 179] on link "Booth" at bounding box center [290, 171] width 165 height 21
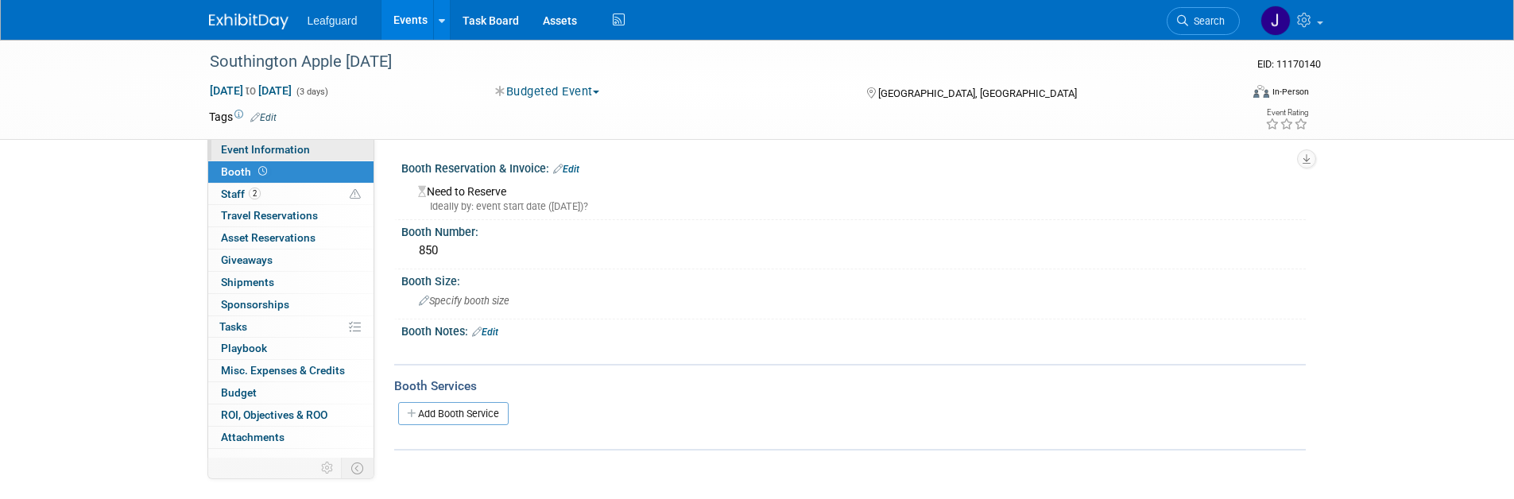
click at [259, 143] on span "Event Information" at bounding box center [265, 149] width 89 height 13
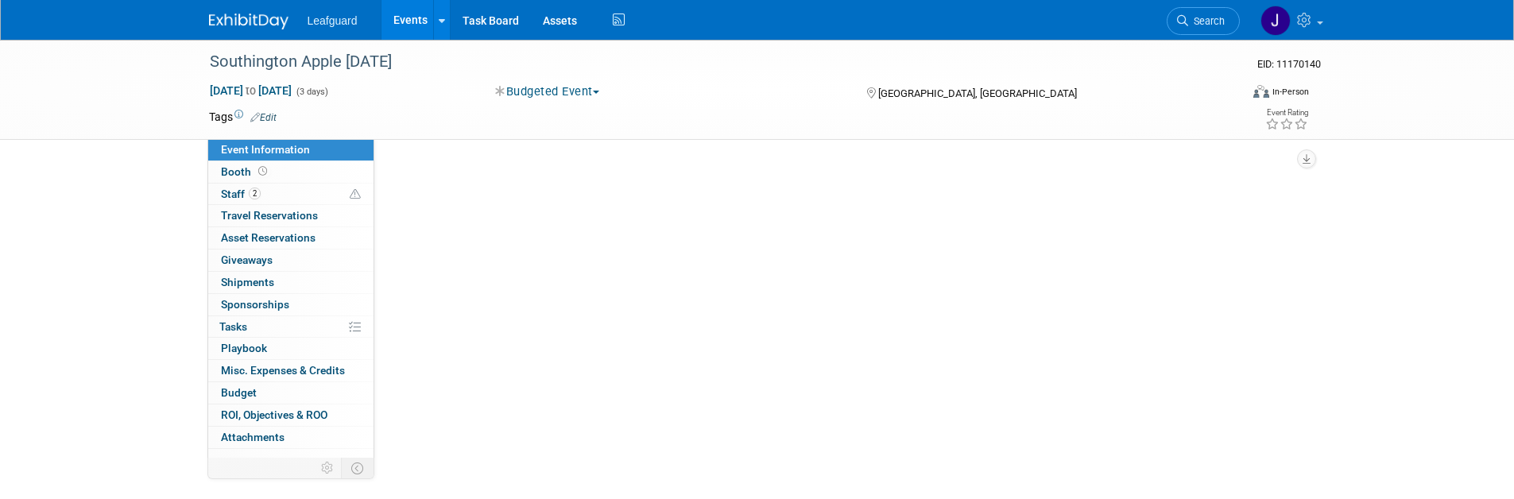
select select "[US_STATE]"
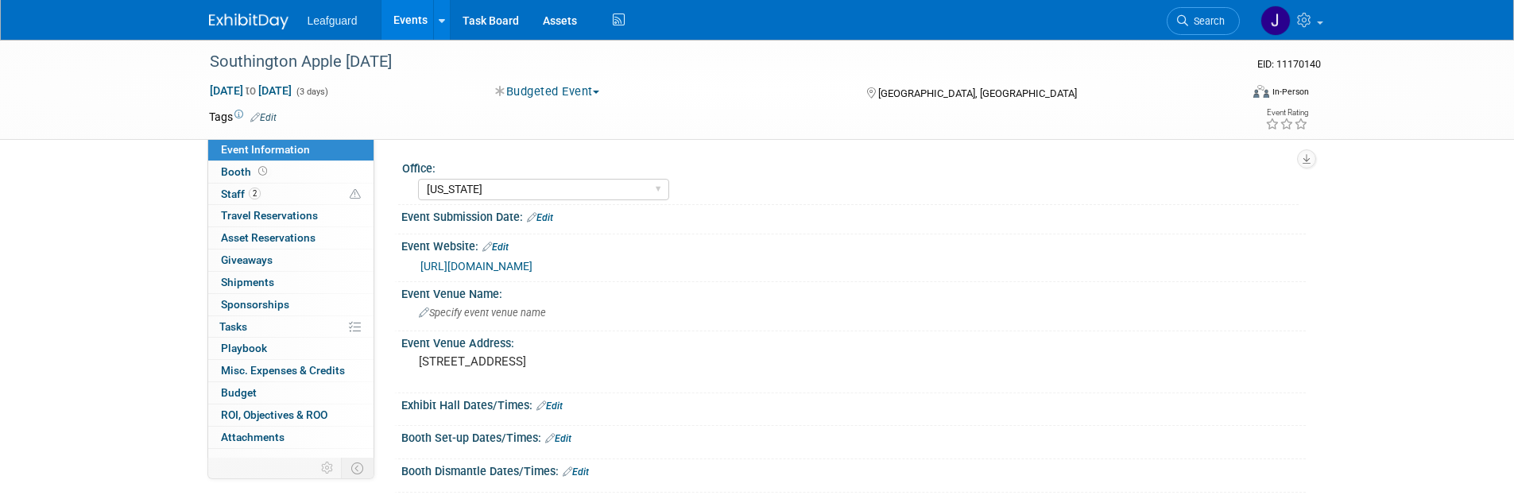
click at [396, 24] on link "Events" at bounding box center [411, 20] width 58 height 40
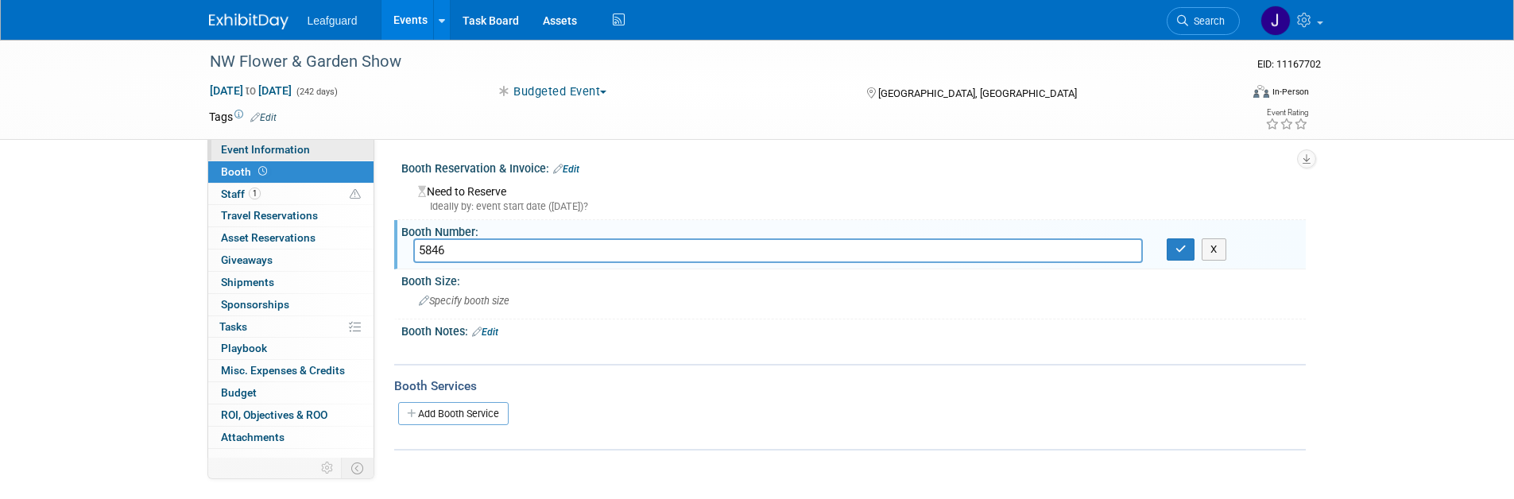
click at [286, 154] on span "Event Information" at bounding box center [265, 149] width 89 height 13
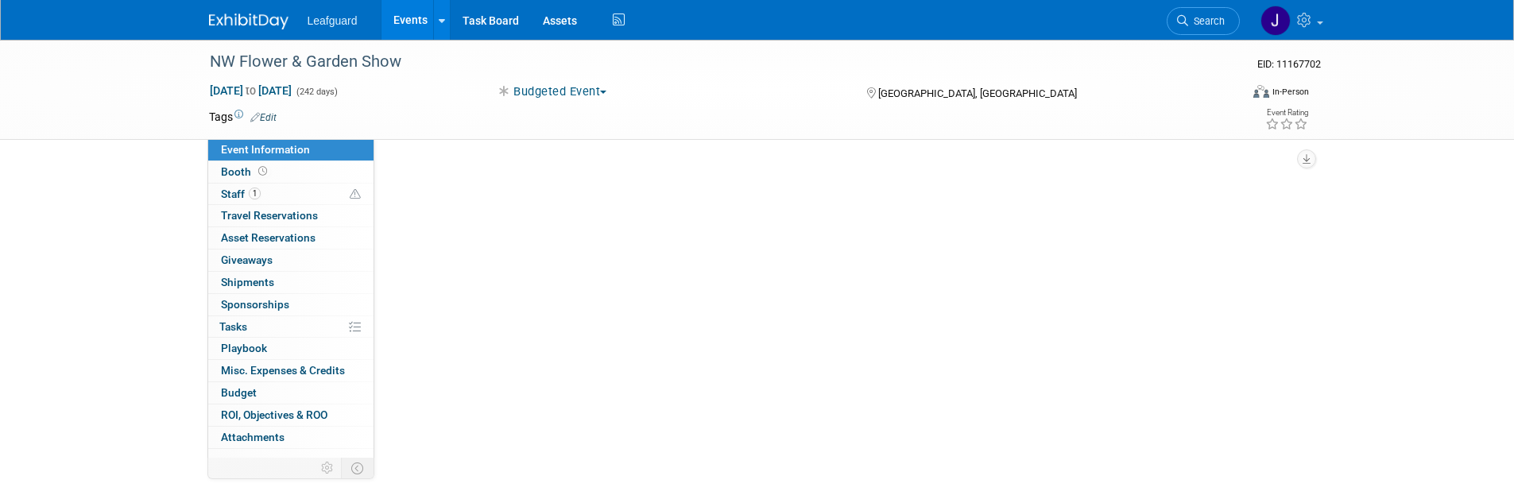
select select "[GEOGRAPHIC_DATA]"
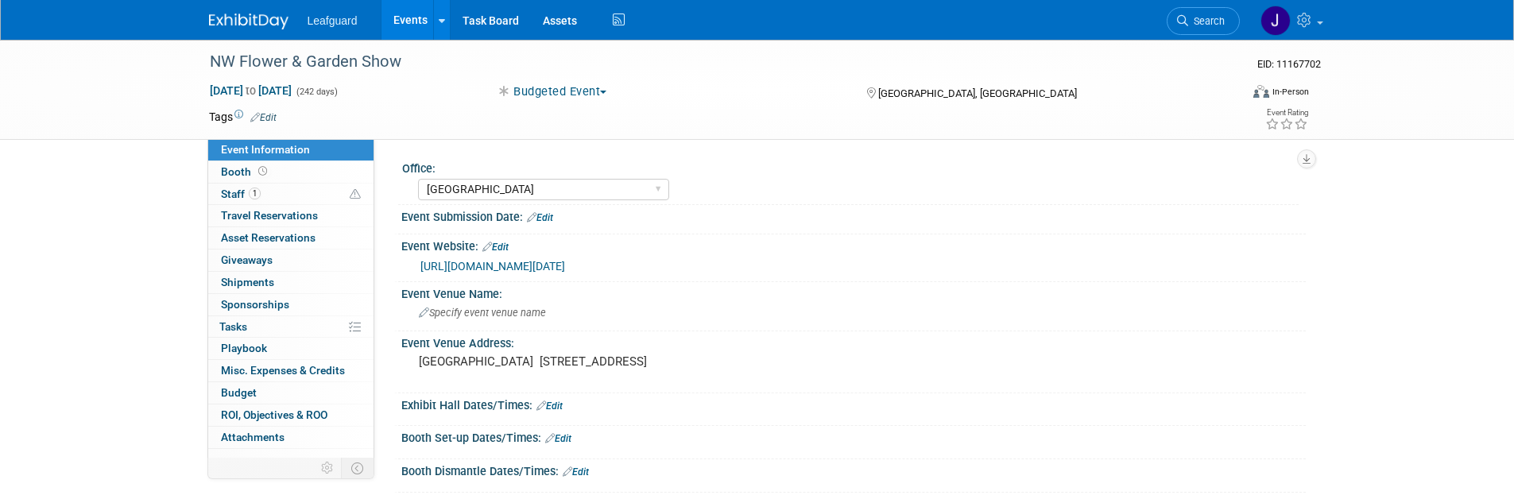
drag, startPoint x: 301, startPoint y: 28, endPoint x: 423, endPoint y: 33, distance: 121.7
click at [369, 32] on div "Leafguard Events Add Event Bulk Upload Events Shareable Event Boards Recently V…" at bounding box center [757, 20] width 1121 height 40
click at [327, 21] on span "Leafguard" at bounding box center [333, 20] width 50 height 13
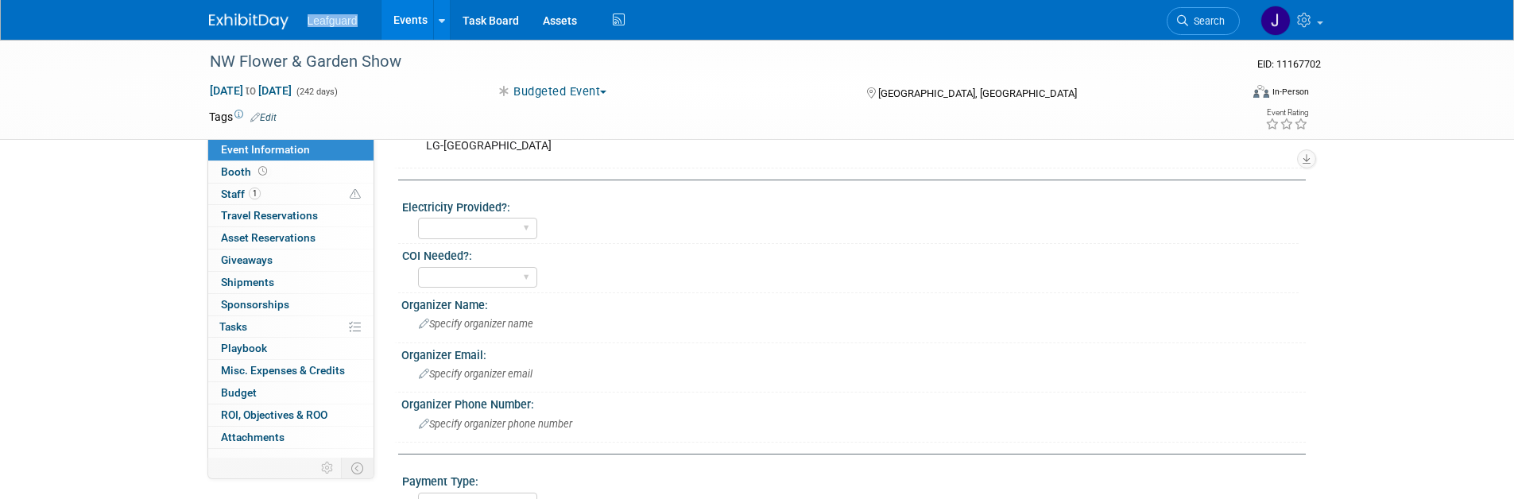
scroll to position [242, 0]
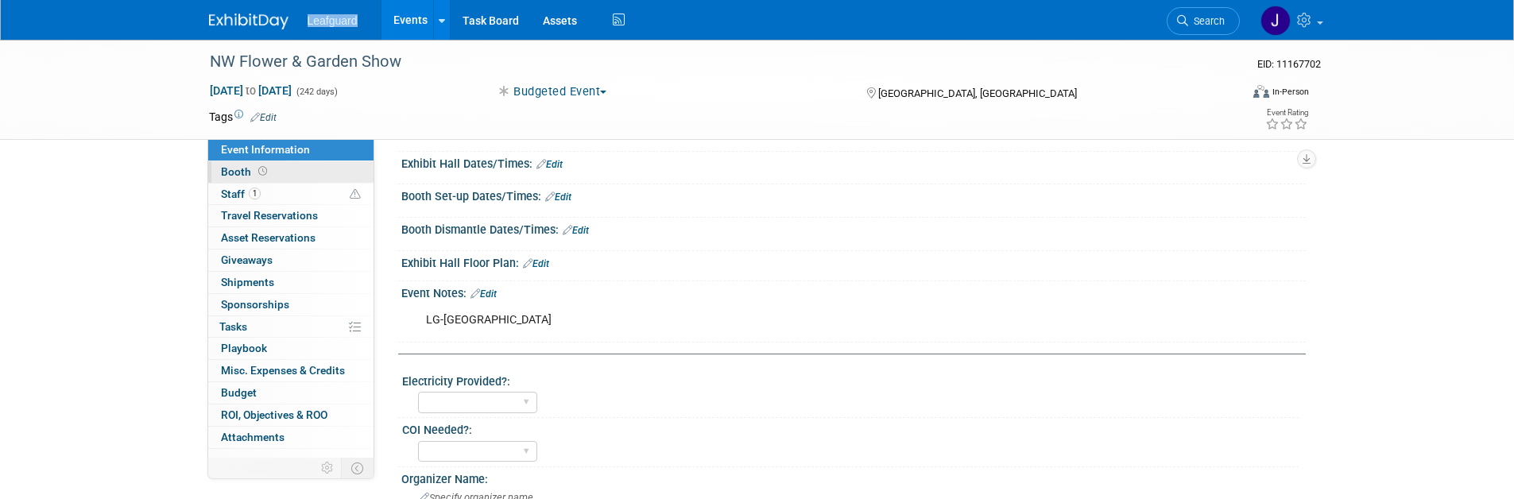
click at [231, 161] on link "Booth" at bounding box center [290, 171] width 165 height 21
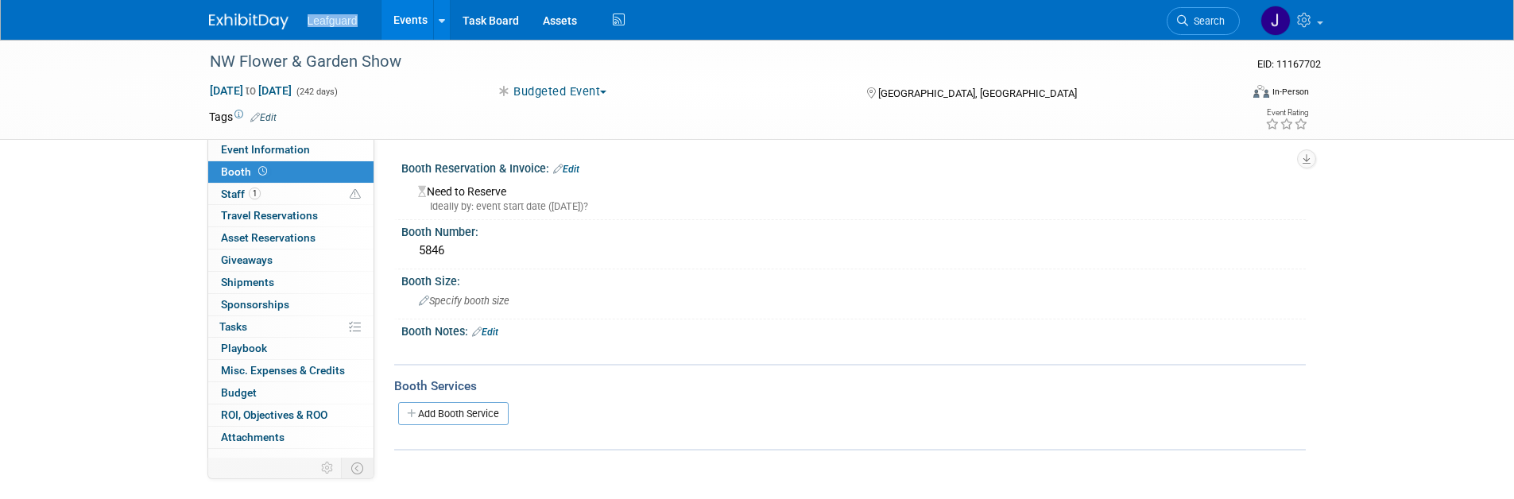
click at [235, 169] on span "Booth" at bounding box center [245, 171] width 49 height 13
click at [549, 139] on div "NW Flower & Garden Show EID: 11167702 [DATE] to [DATE] (242 days) [DATE] to [DA…" at bounding box center [757, 90] width 1514 height 100
click at [293, 95] on span "[DATE] to [DATE]" at bounding box center [250, 90] width 83 height 14
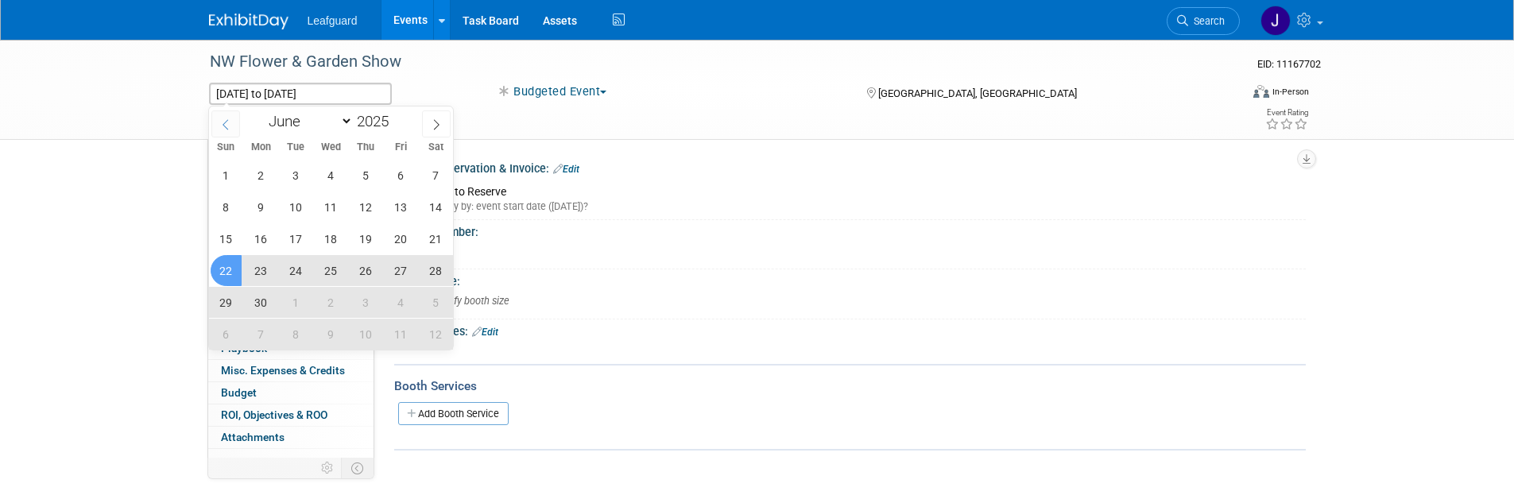
drag, startPoint x: 215, startPoint y: 131, endPoint x: 231, endPoint y: 127, distance: 16.4
click at [223, 129] on span at bounding box center [225, 123] width 29 height 27
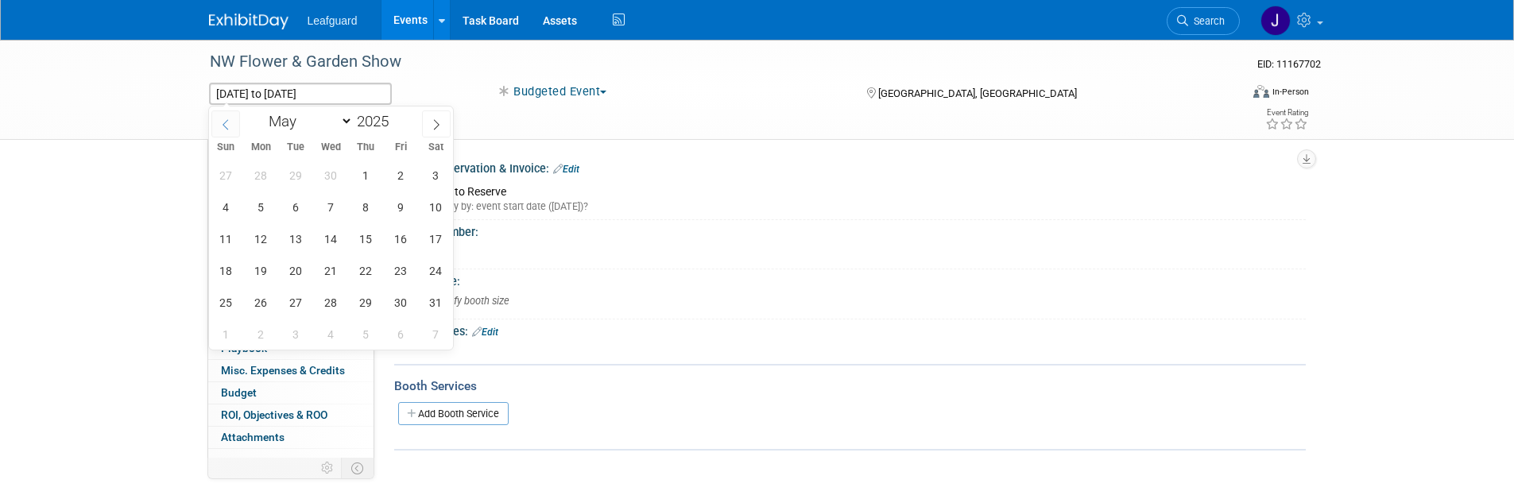
click at [231, 126] on span at bounding box center [225, 123] width 29 height 27
select select "3"
click at [390, 126] on div "2025" at bounding box center [377, 121] width 48 height 18
click at [396, 129] on span at bounding box center [394, 126] width 11 height 10
click at [397, 118] on span at bounding box center [394, 117] width 11 height 10
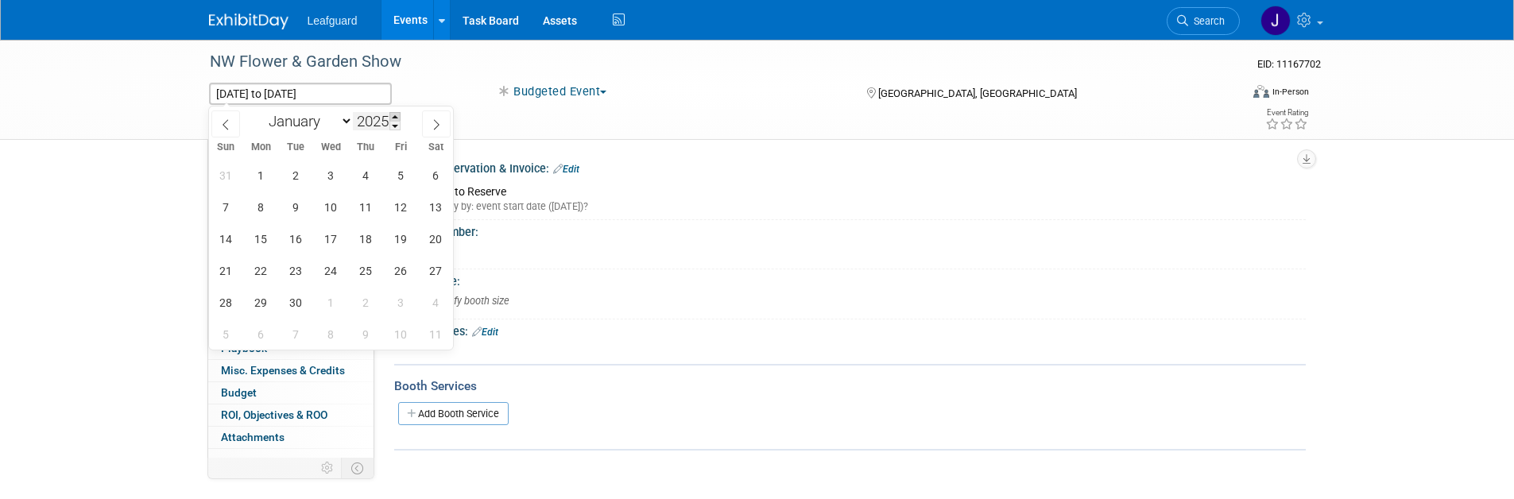
click at [397, 118] on span at bounding box center [394, 117] width 11 height 10
type input "2026"
click at [422, 238] on span "18" at bounding box center [435, 238] width 31 height 31
type input "[DATE]"
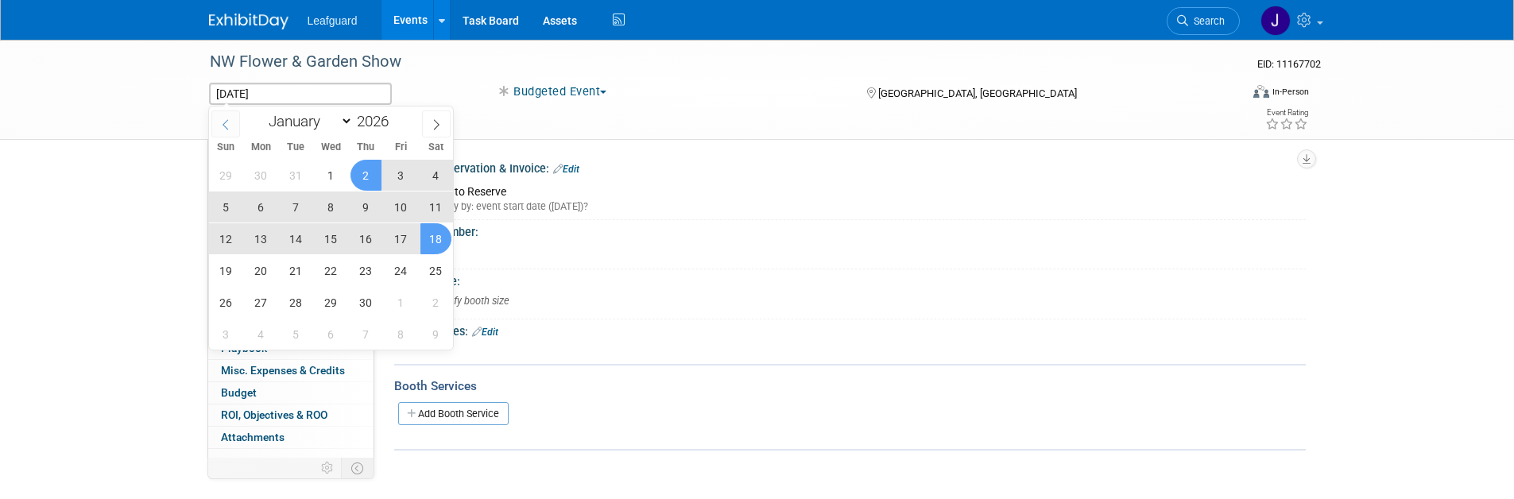
click at [220, 120] on icon at bounding box center [225, 124] width 11 height 11
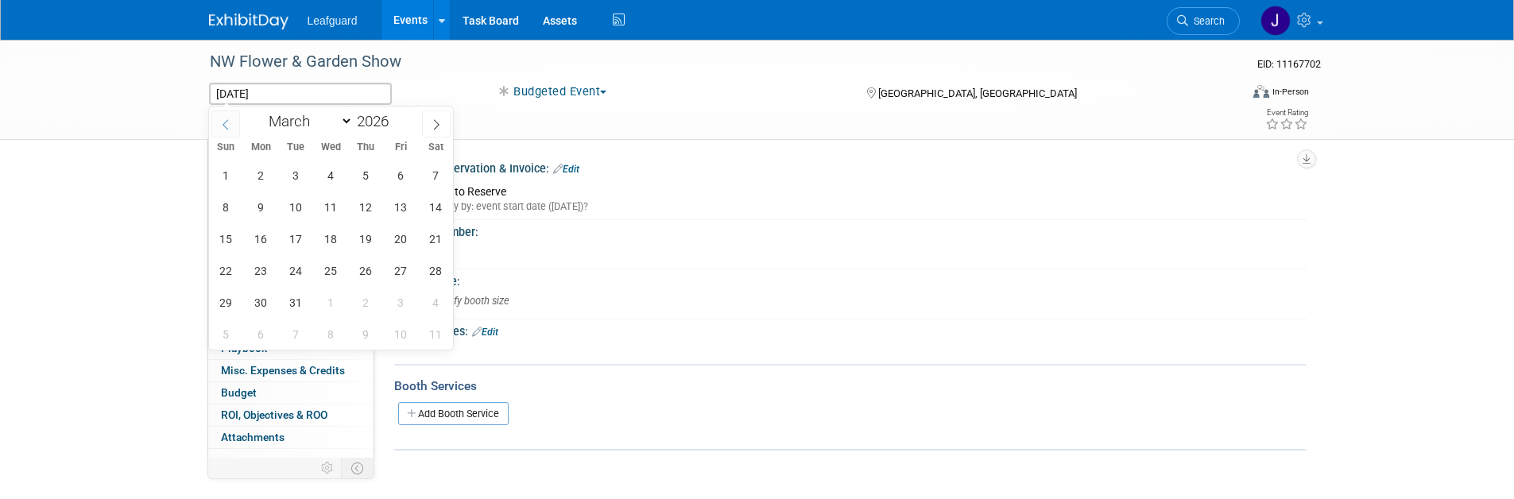
click at [230, 122] on icon at bounding box center [225, 124] width 11 height 11
select select "1"
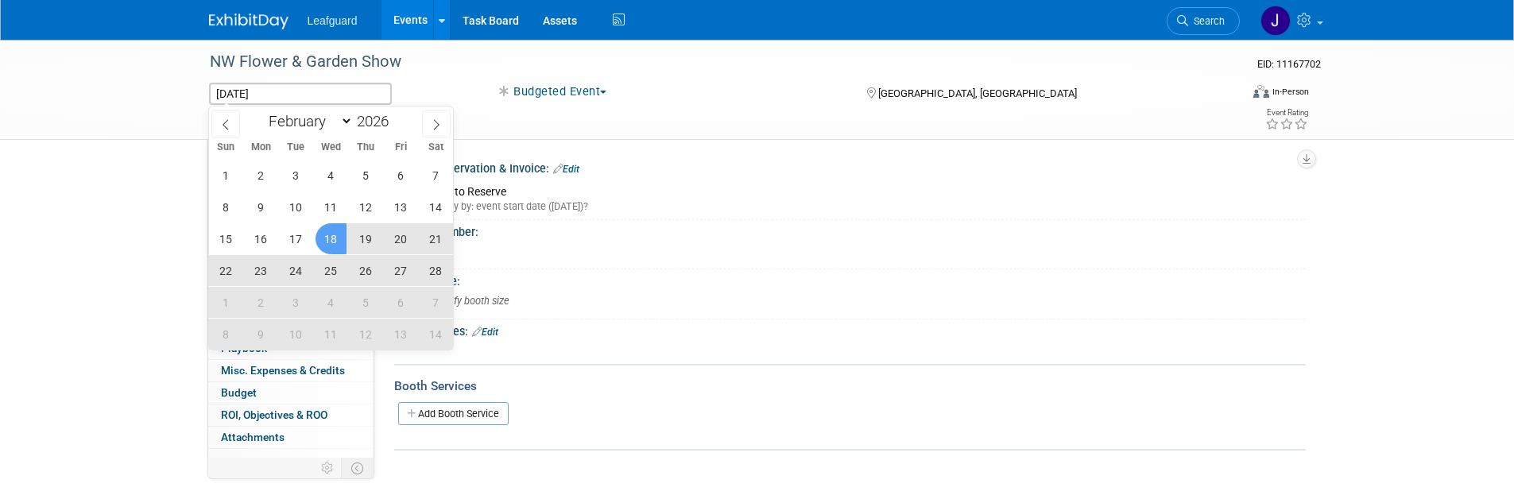
click at [335, 238] on span "18" at bounding box center [331, 238] width 31 height 31
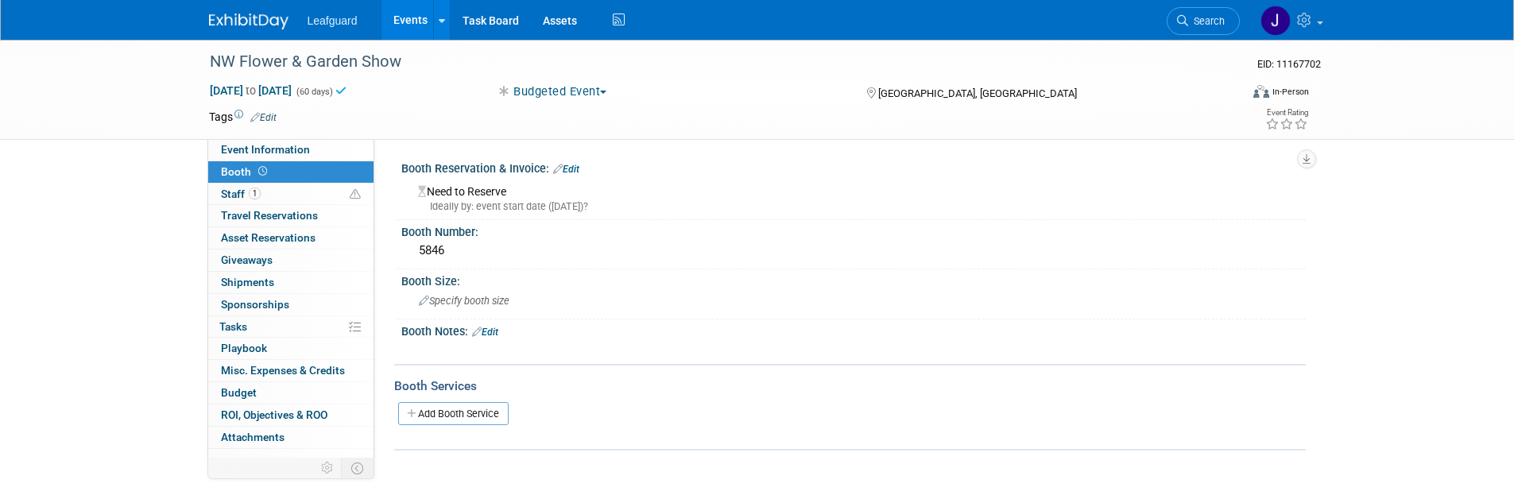
click at [336, 98] on div "[DATE] to [DATE] (60 days) [DATE] to [DATE] Budgeted Event Committed Considerin…" at bounding box center [759, 95] width 1125 height 24
click at [293, 92] on span "[DATE] to [DATE]" at bounding box center [250, 90] width 83 height 14
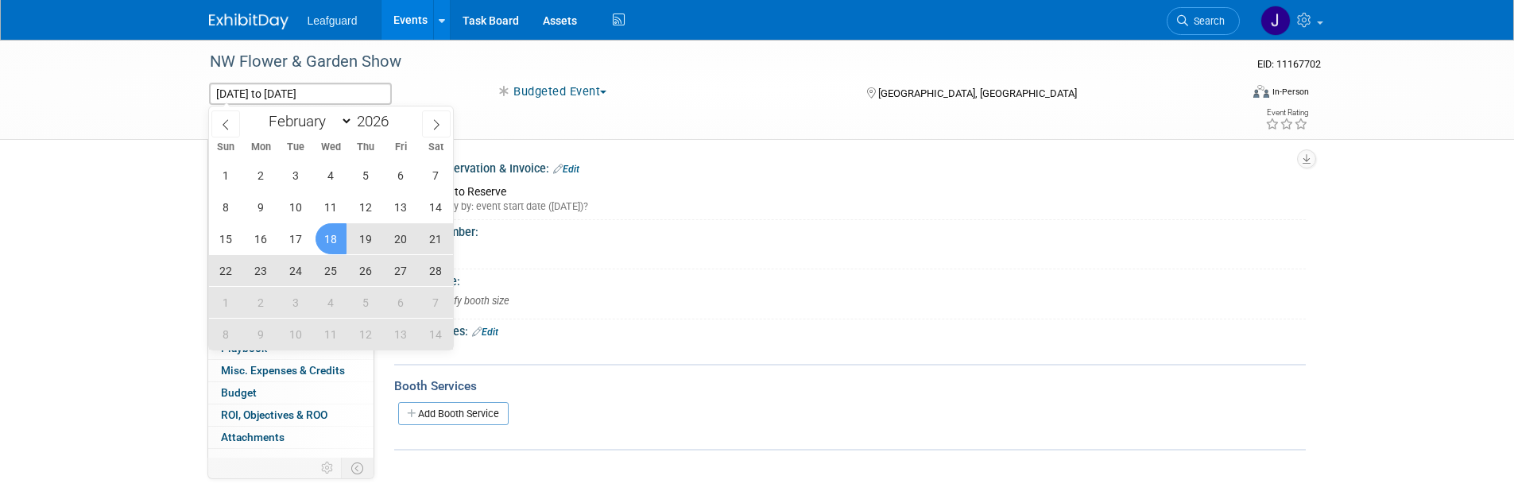
click at [238, 271] on span "22" at bounding box center [226, 270] width 31 height 31
type input "[DATE]"
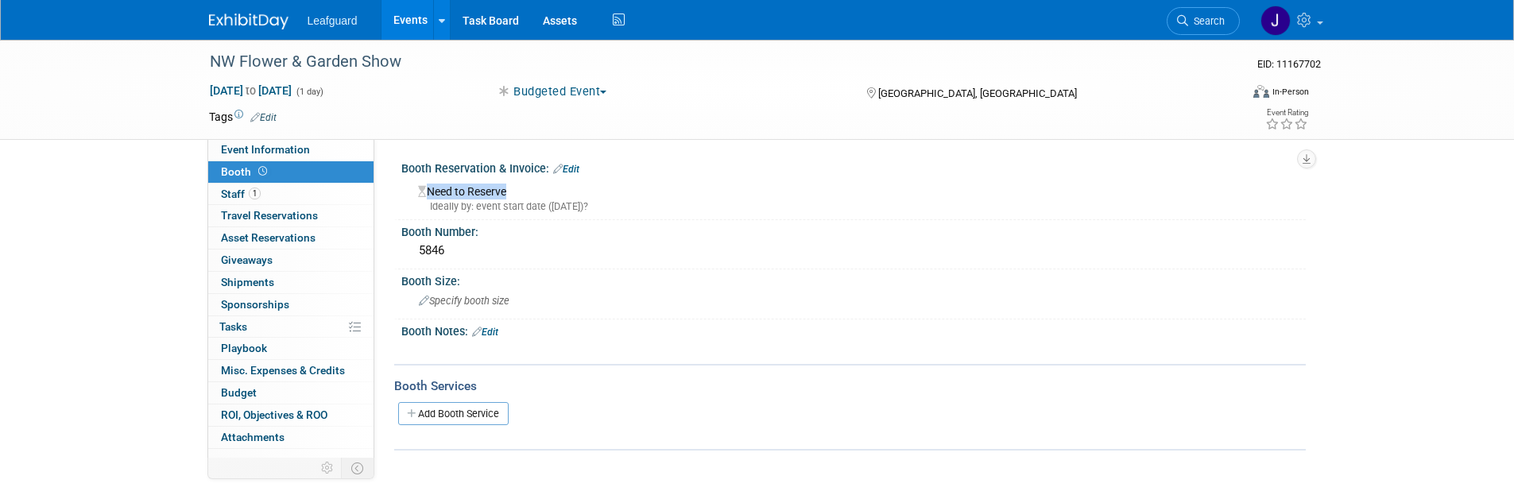
drag, startPoint x: 503, startPoint y: 187, endPoint x: 411, endPoint y: 190, distance: 92.3
click at [411, 190] on div "Need to Reserve Ideally by: event start date ([DATE])?" at bounding box center [853, 196] width 905 height 40
click at [573, 270] on div "Booth Size:" at bounding box center [853, 279] width 905 height 20
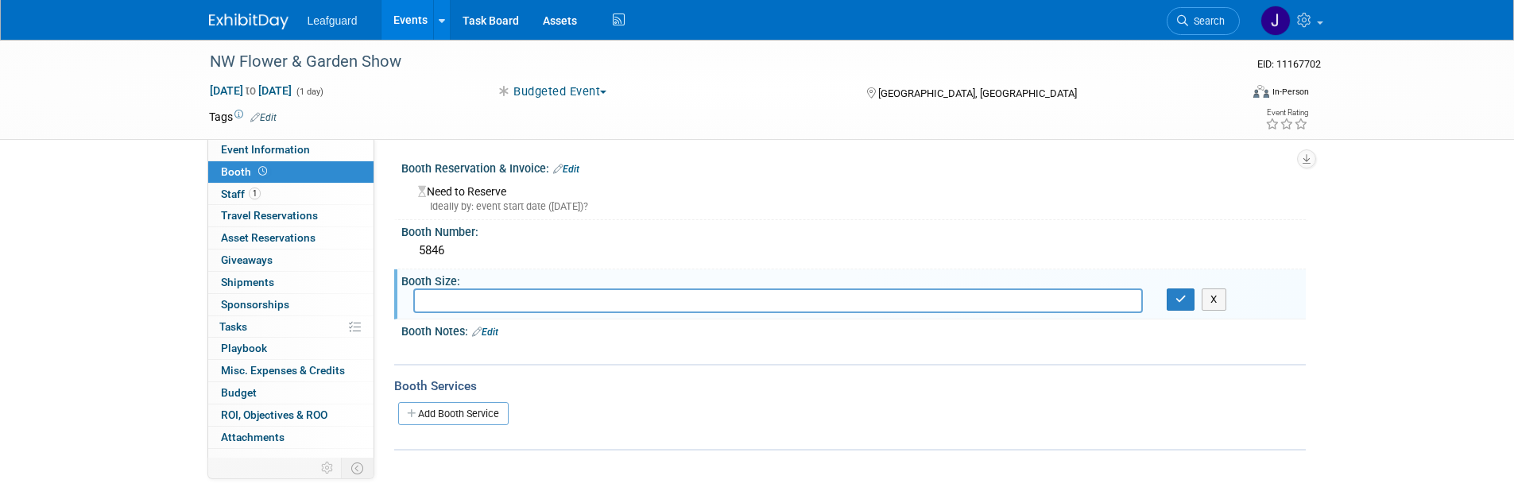
drag, startPoint x: 395, startPoint y: 130, endPoint x: 381, endPoint y: 138, distance: 16.8
click at [395, 130] on div "Tags Edit Event Rating" at bounding box center [759, 121] width 1125 height 28
click at [237, 194] on span "Staff 1" at bounding box center [241, 194] width 40 height 13
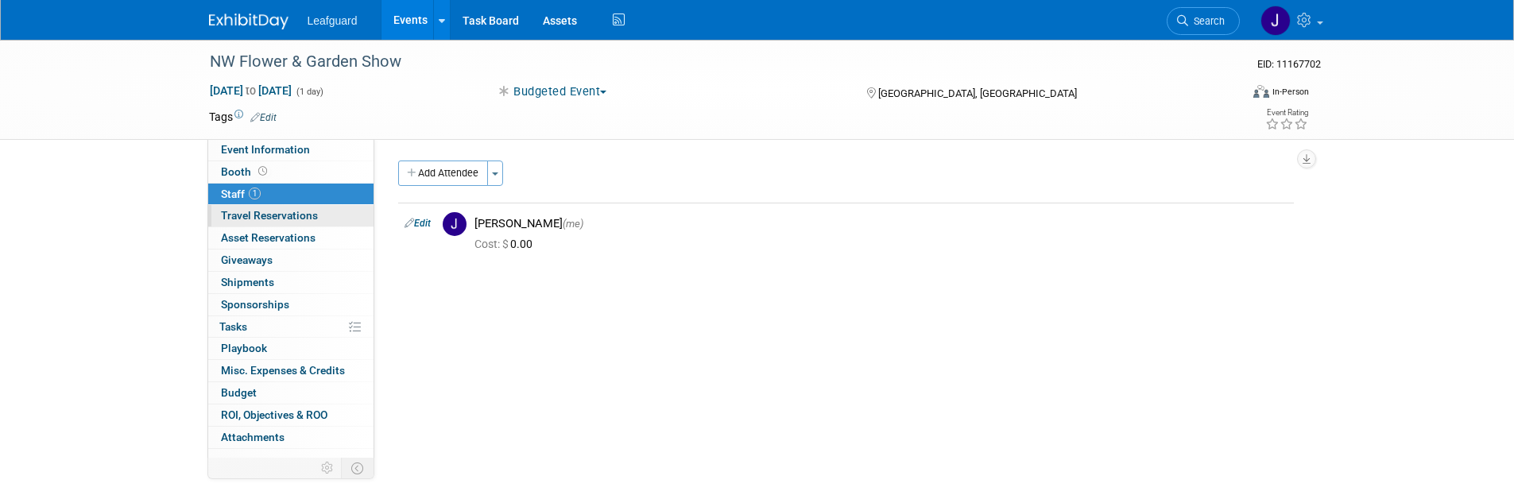
click at [253, 218] on span "Travel Reservations 0" at bounding box center [269, 215] width 97 height 13
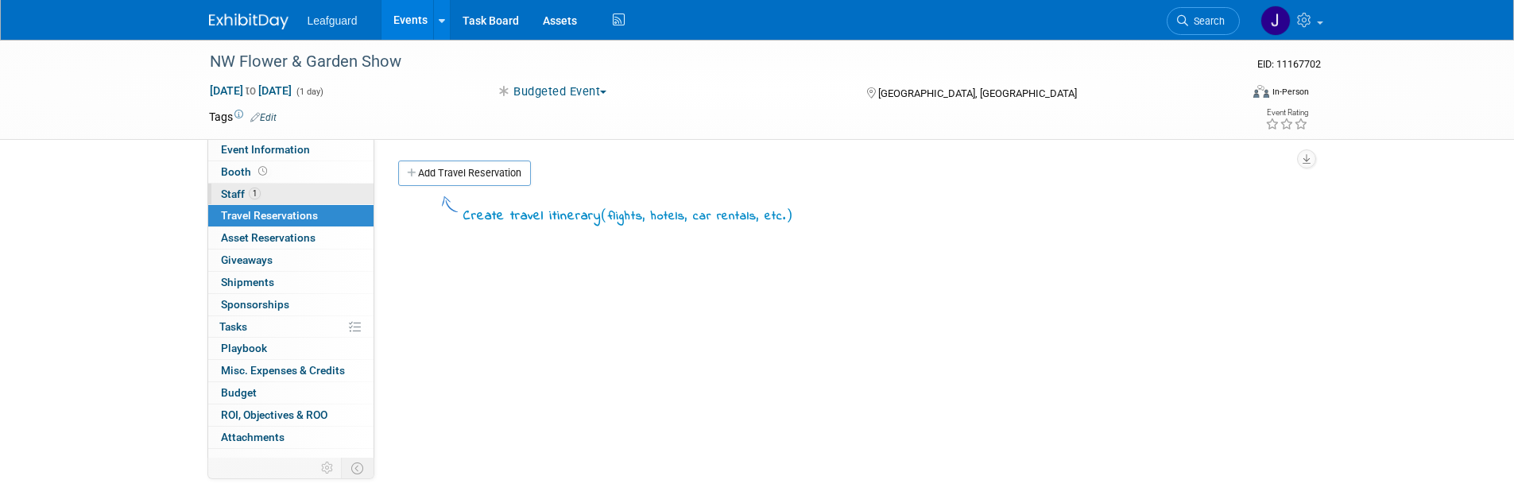
click at [252, 191] on span "1" at bounding box center [255, 194] width 12 height 12
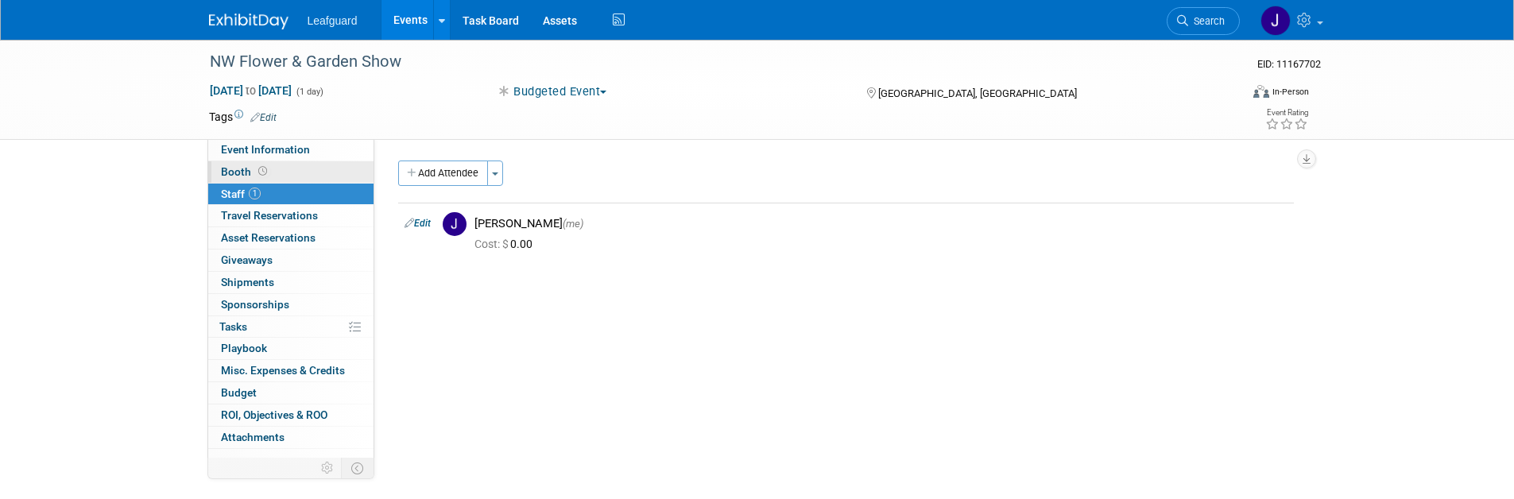
click at [255, 174] on span at bounding box center [262, 171] width 15 height 12
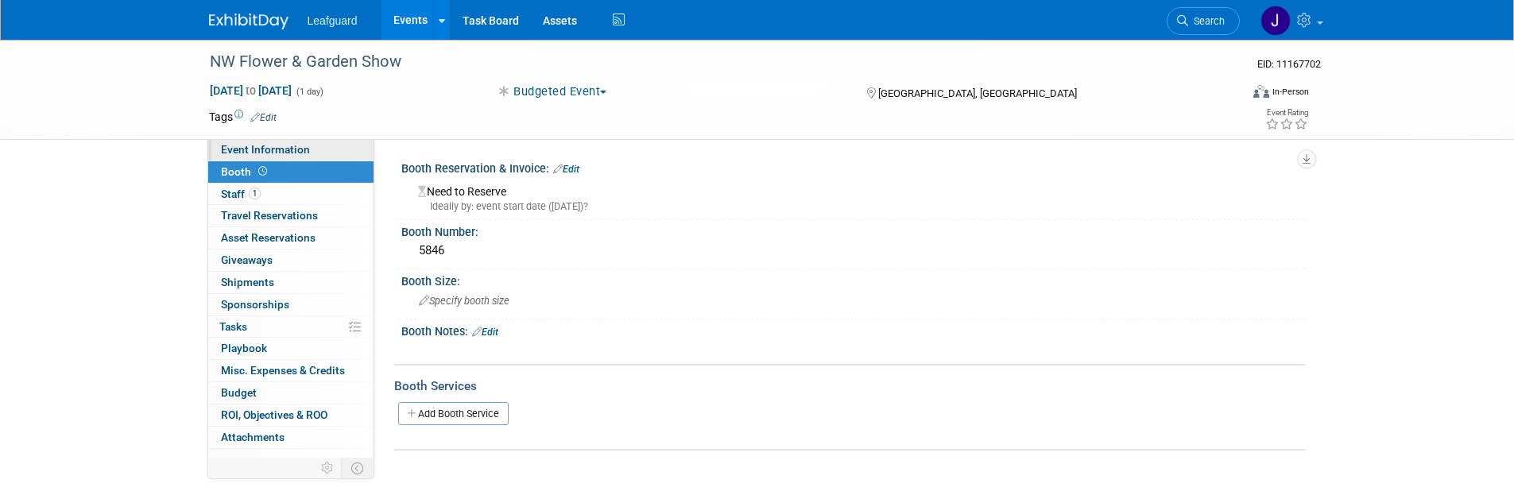
click at [258, 153] on span "Event Information" at bounding box center [265, 149] width 89 height 13
select select "[GEOGRAPHIC_DATA]"
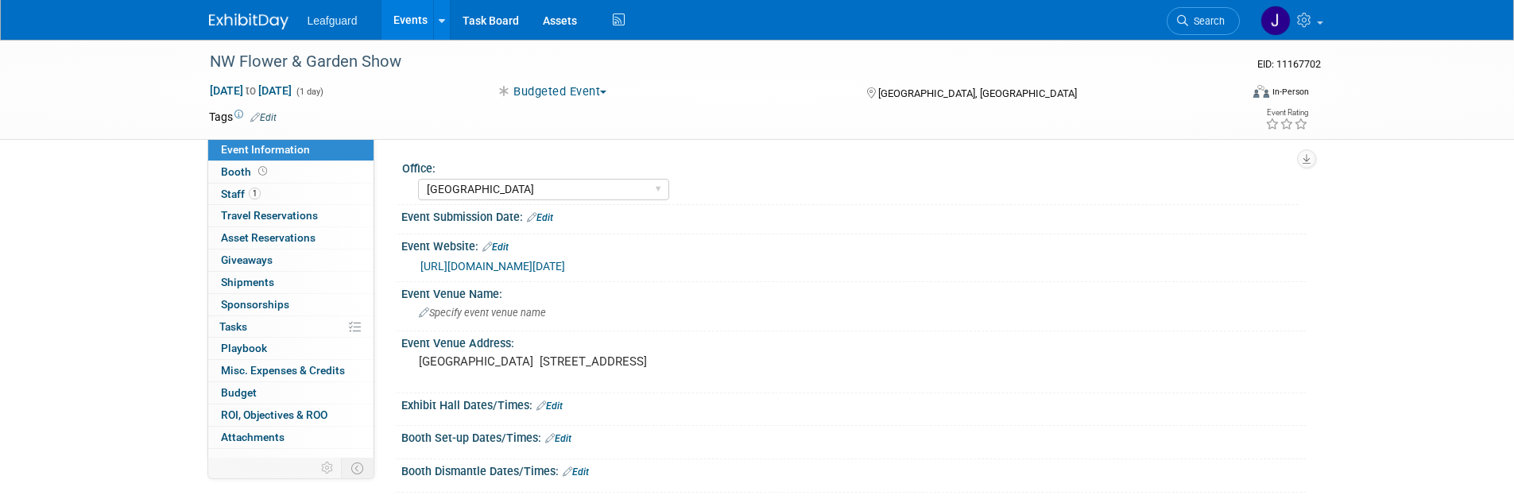
click at [467, 92] on div "[DATE] to [DATE] (1 day)" at bounding box center [337, 91] width 281 height 16
click at [405, 23] on link "Events" at bounding box center [411, 20] width 58 height 40
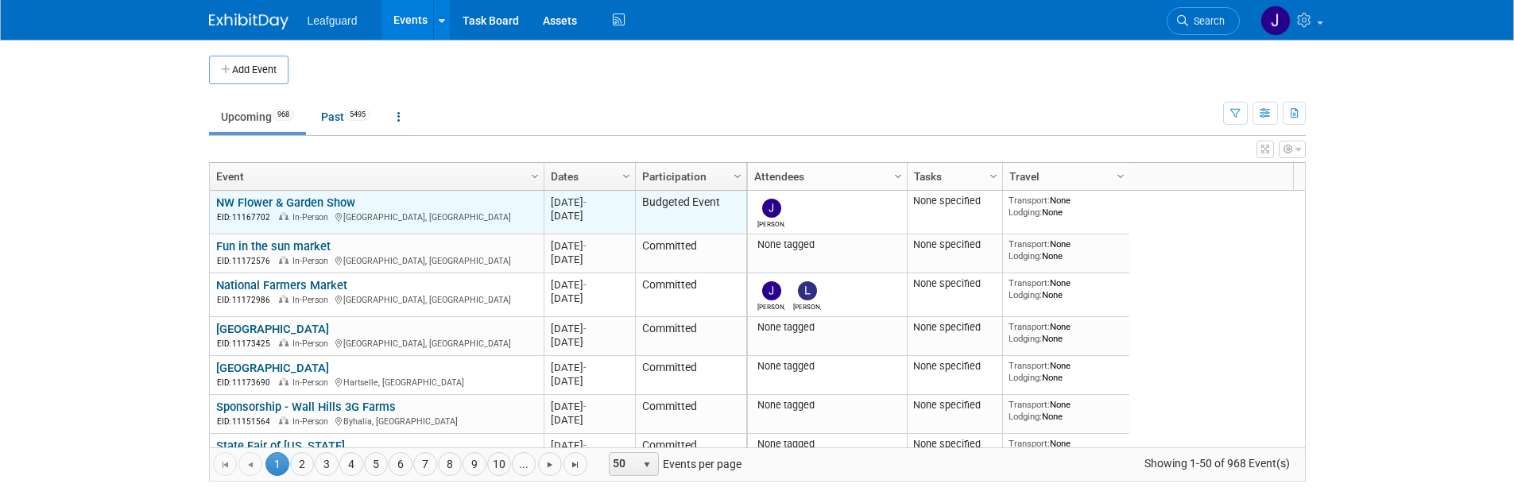
click at [254, 215] on span "EID: 11167702" at bounding box center [247, 217] width 60 height 9
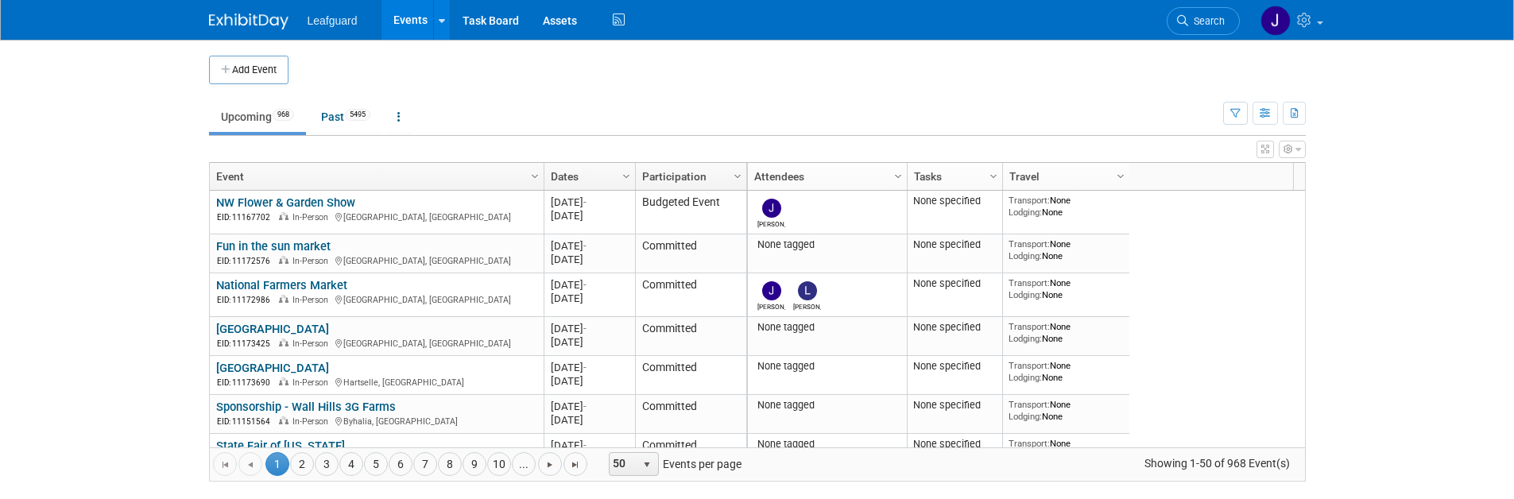
click at [269, 207] on link "NW Flower & Garden Show" at bounding box center [285, 203] width 139 height 14
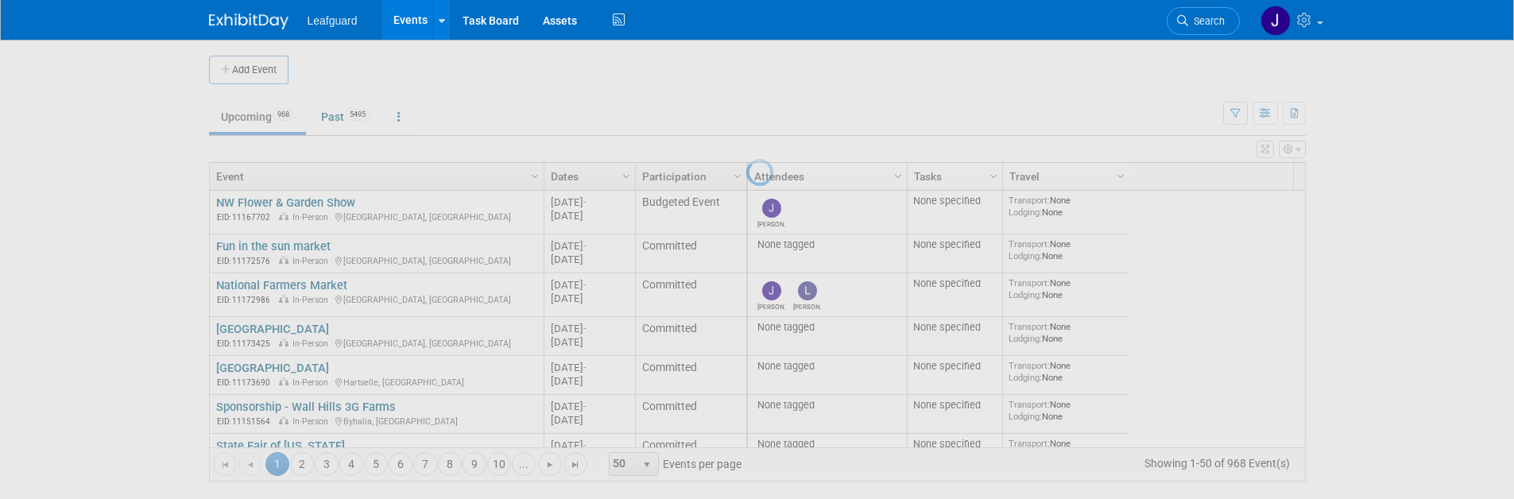
click at [746, 206] on div at bounding box center [757, 249] width 22 height 499
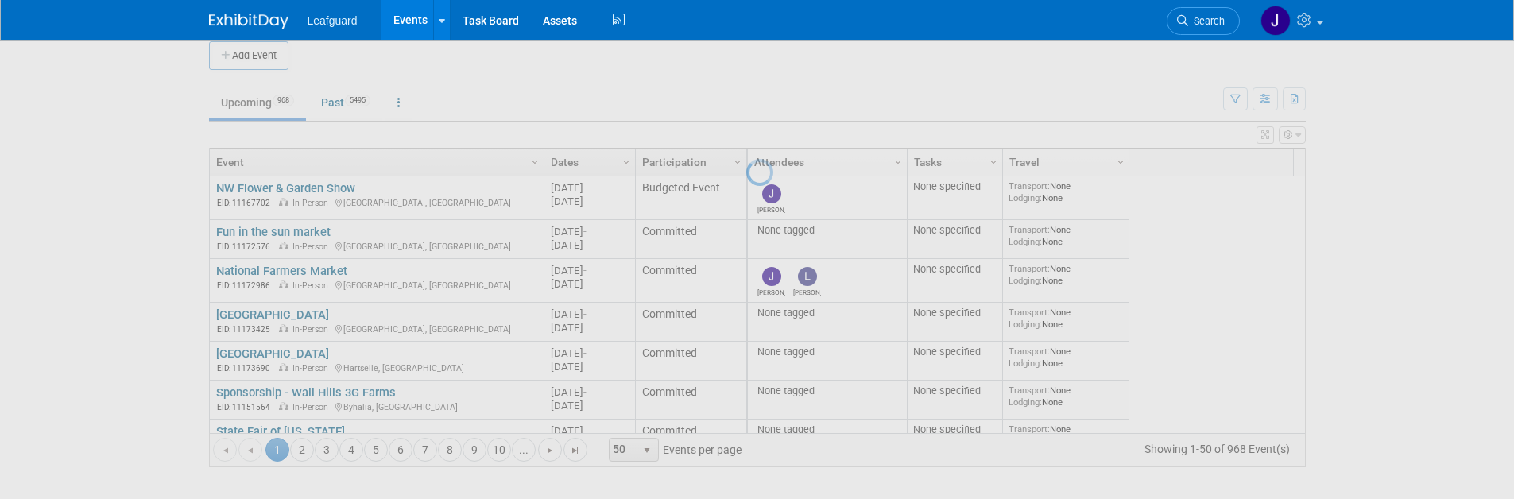
click at [746, 452] on div at bounding box center [757, 249] width 22 height 499
click at [746, 444] on div at bounding box center [757, 249] width 22 height 499
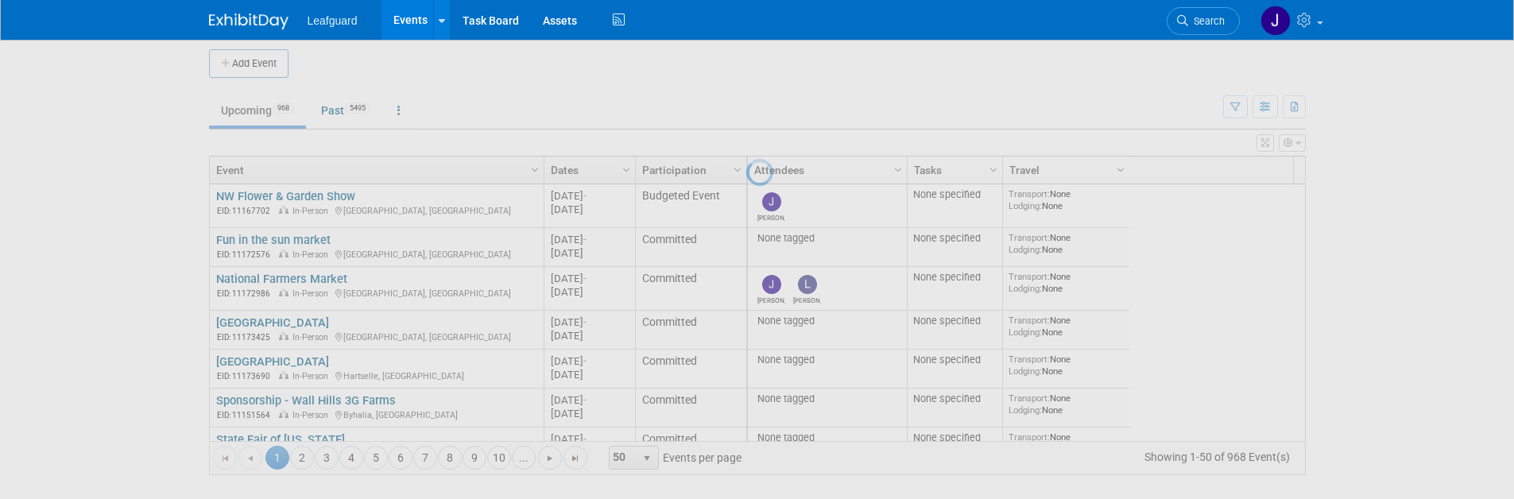
scroll to position [0, 0]
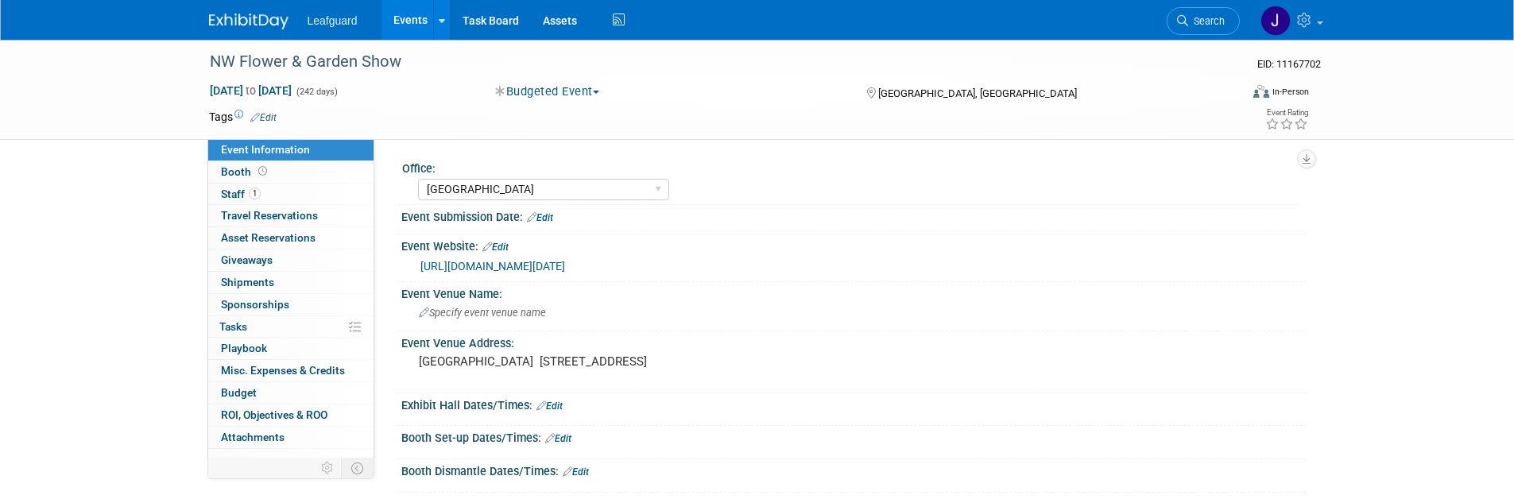
select select "[GEOGRAPHIC_DATA]"
click at [503, 93] on icon "button" at bounding box center [500, 92] width 11 height 12
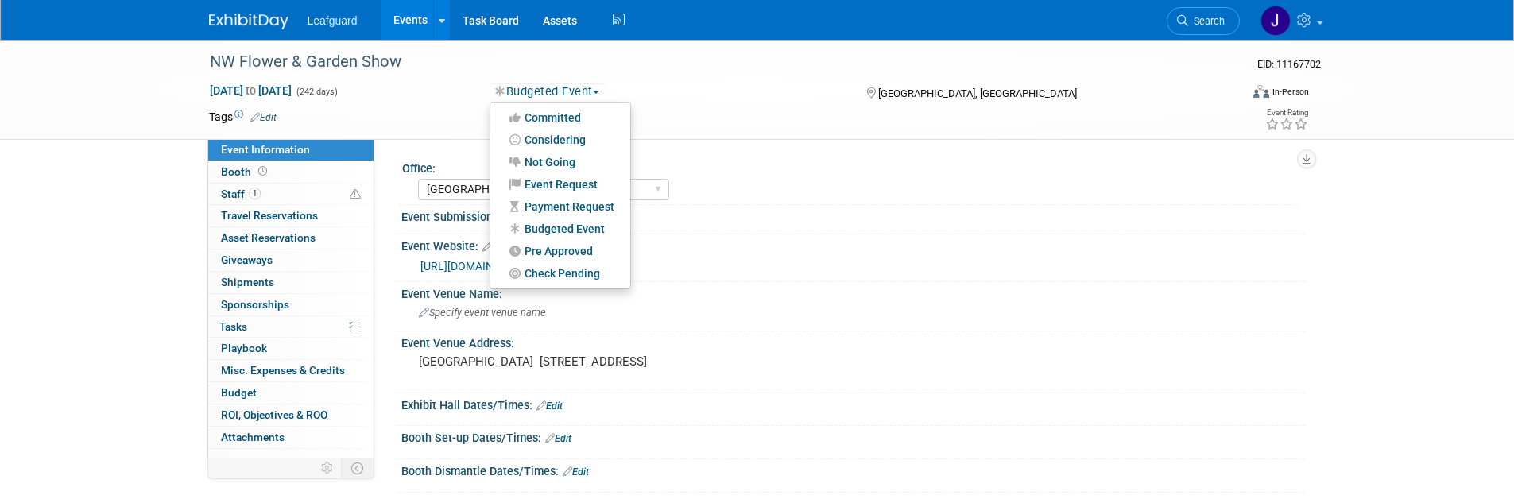
click at [509, 91] on button "Budgeted Event" at bounding box center [548, 91] width 116 height 17
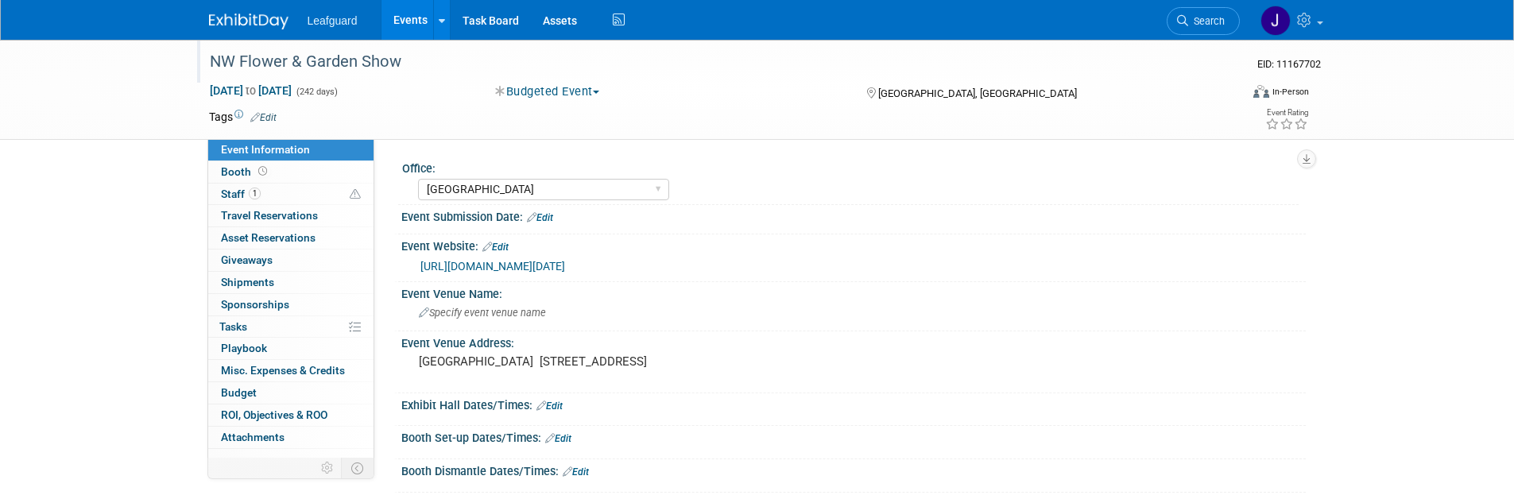
click at [1021, 60] on div "NW Flower & Garden Show" at bounding box center [710, 62] width 1012 height 29
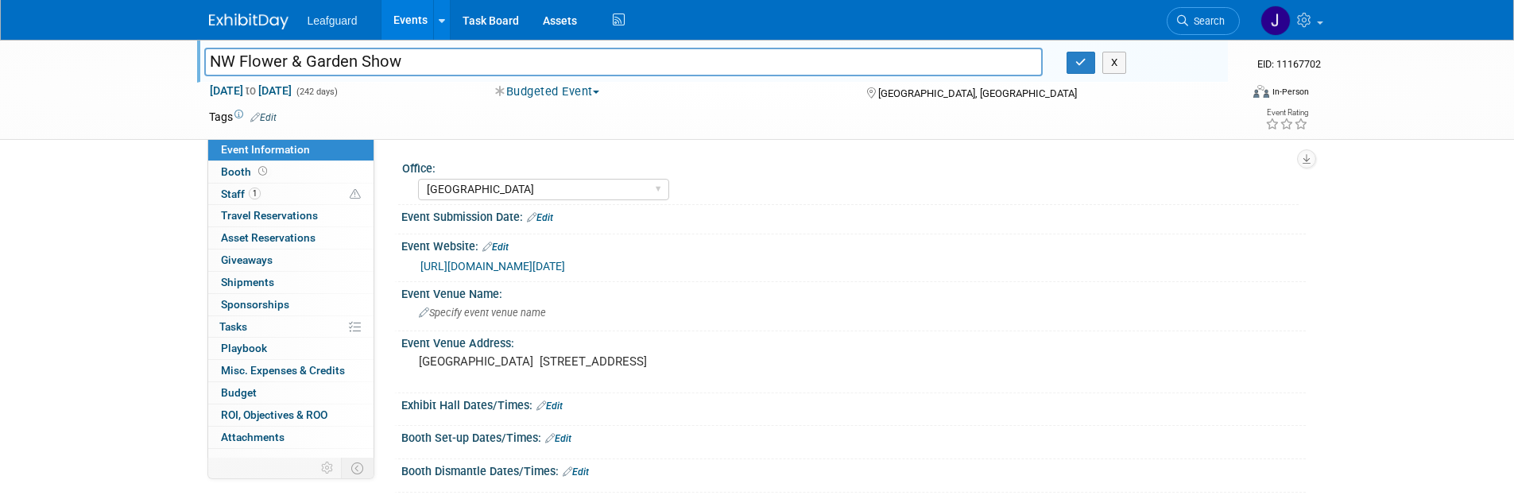
drag, startPoint x: 803, startPoint y: 160, endPoint x: 762, endPoint y: 180, distance: 45.1
click at [803, 160] on div "Office:" at bounding box center [850, 167] width 897 height 20
click at [293, 90] on span "Jun 22, 2025 to Feb 18, 2026" at bounding box center [250, 90] width 83 height 14
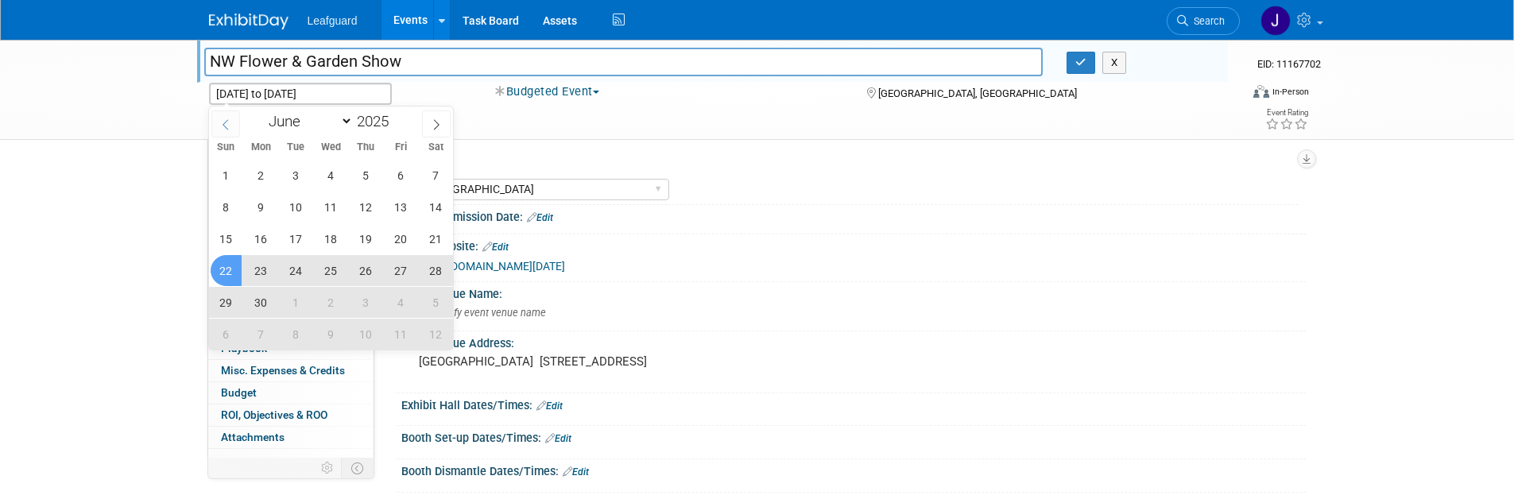
click at [230, 133] on span at bounding box center [225, 123] width 29 height 27
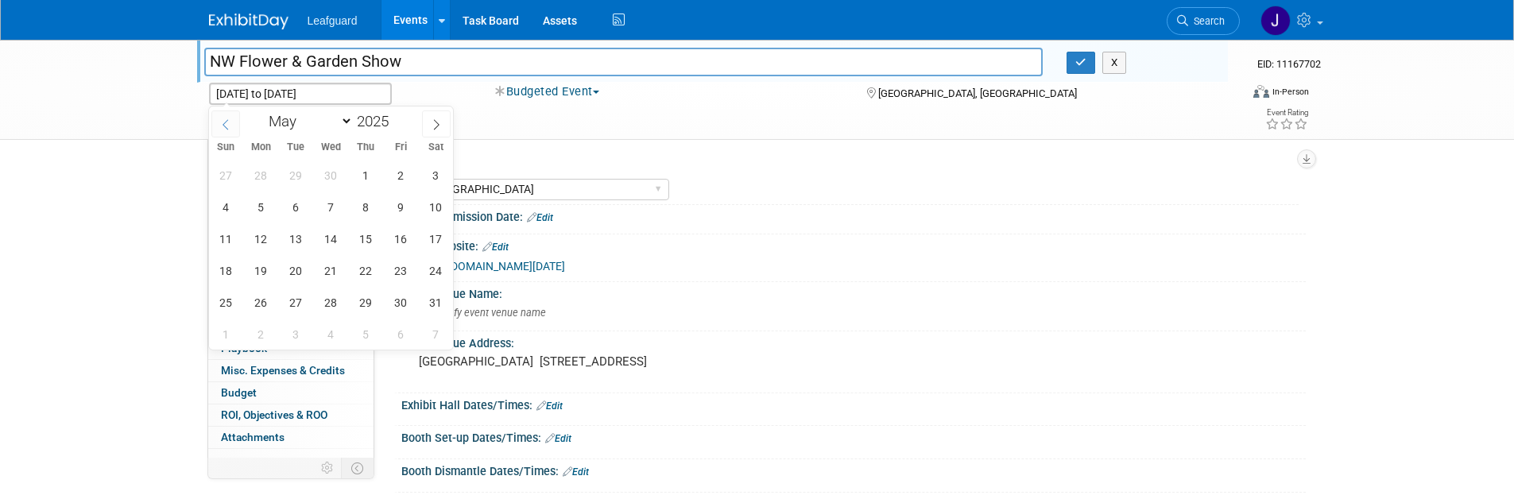
click at [230, 133] on span at bounding box center [225, 123] width 29 height 27
select select "2"
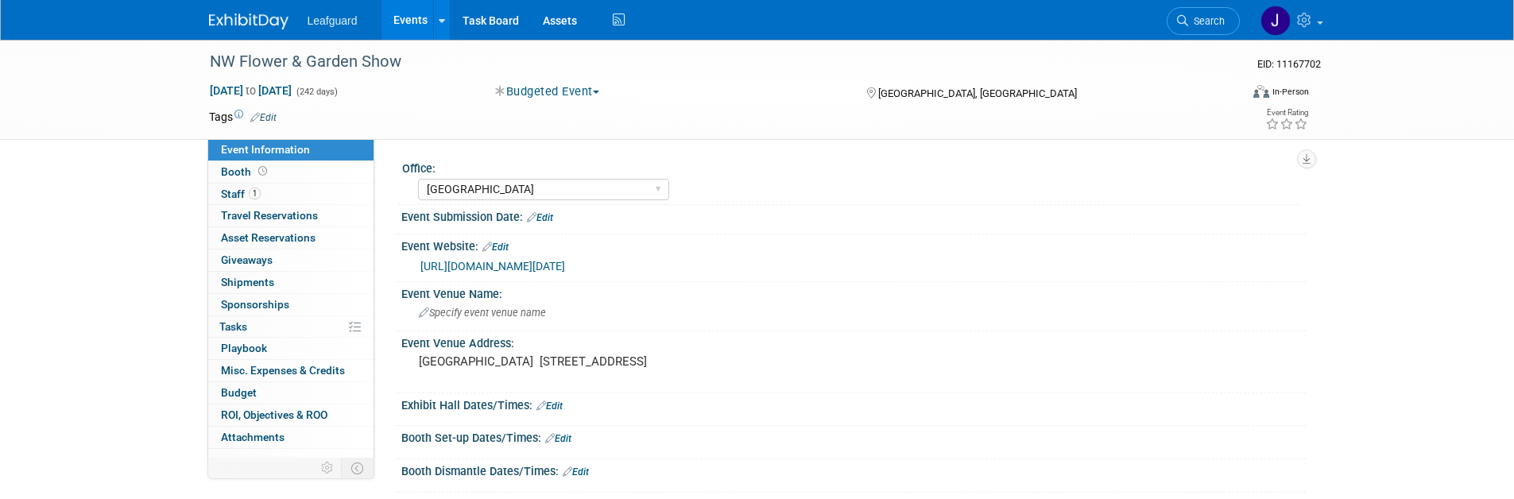
select select "[GEOGRAPHIC_DATA]"
click at [230, 78] on div "NW Flower & Garden Show" at bounding box center [712, 61] width 1031 height 43
click at [229, 92] on span "[DATE] to [DATE]" at bounding box center [250, 90] width 83 height 14
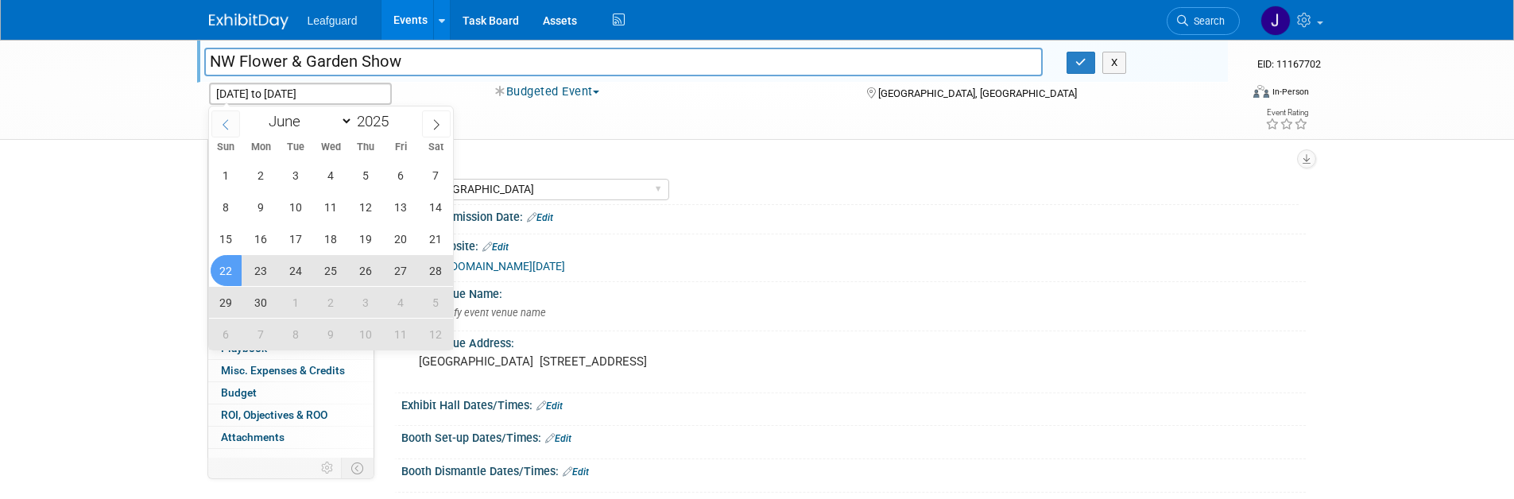
click at [227, 120] on icon at bounding box center [225, 124] width 11 height 11
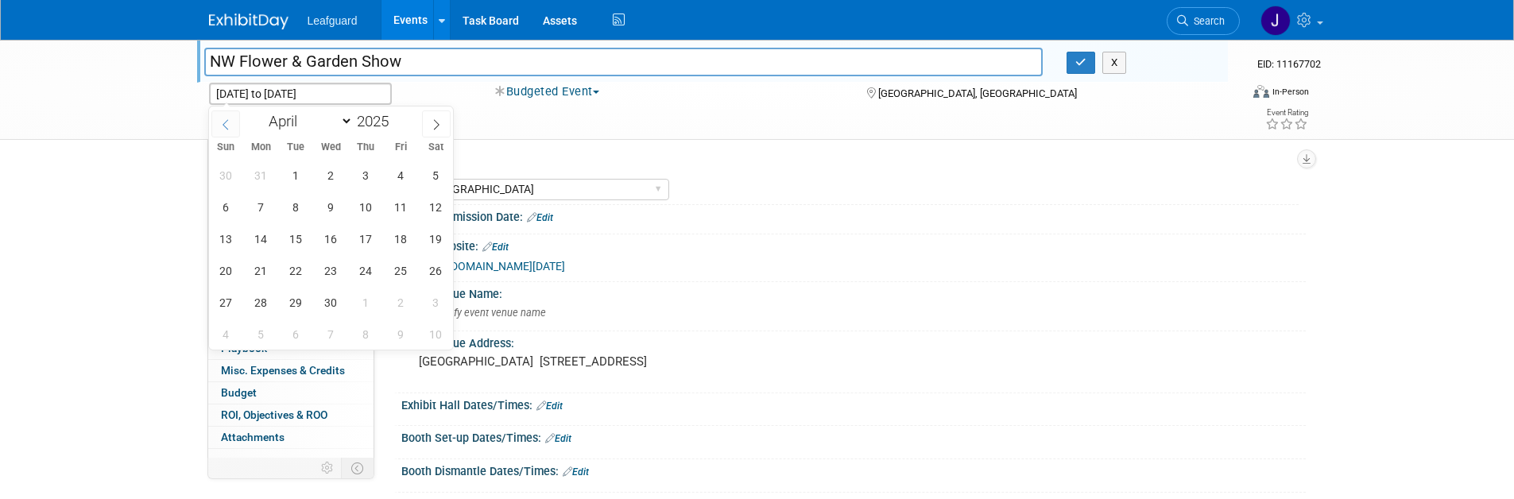
click at [227, 120] on icon at bounding box center [225, 124] width 11 height 11
click at [439, 126] on icon at bounding box center [436, 124] width 11 height 11
select select "1"
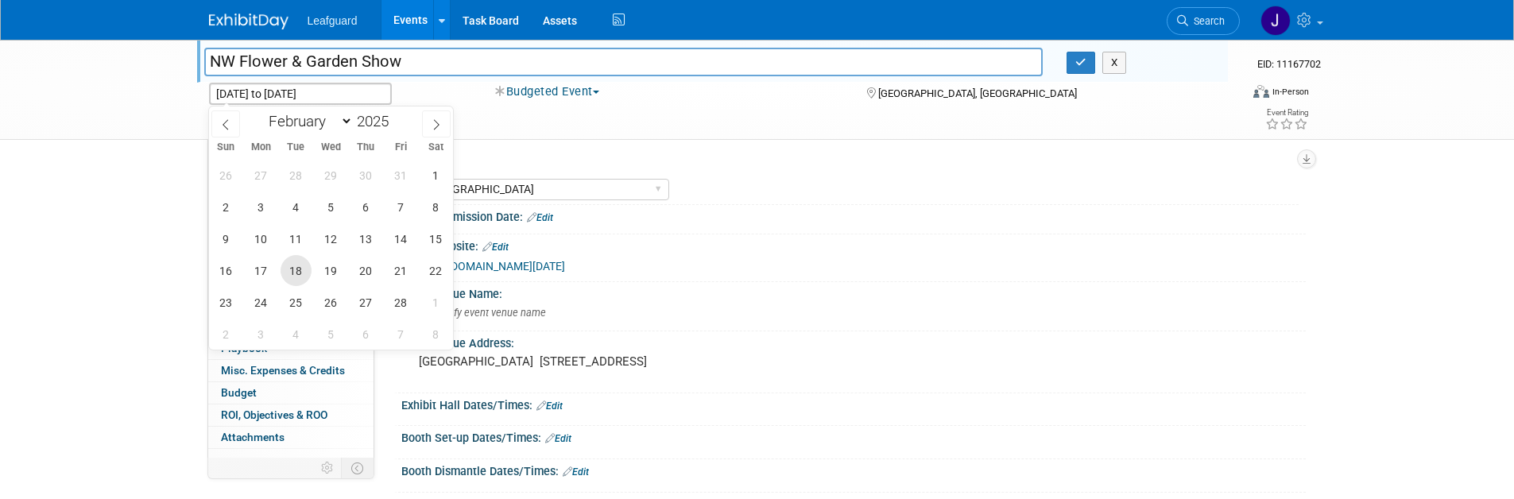
click at [290, 266] on span "18" at bounding box center [296, 270] width 31 height 31
type input "[DATE]"
click at [426, 273] on span "22" at bounding box center [435, 270] width 31 height 31
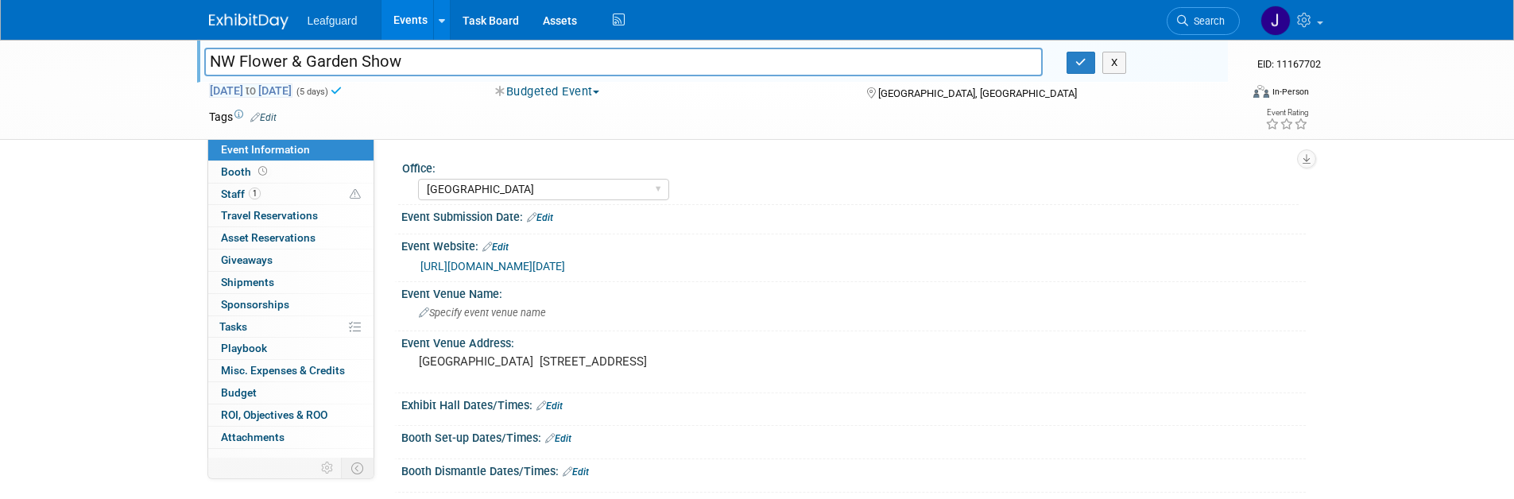
click at [258, 85] on span "Feb 18, 2025 to Feb 22, 2025" at bounding box center [250, 90] width 83 height 14
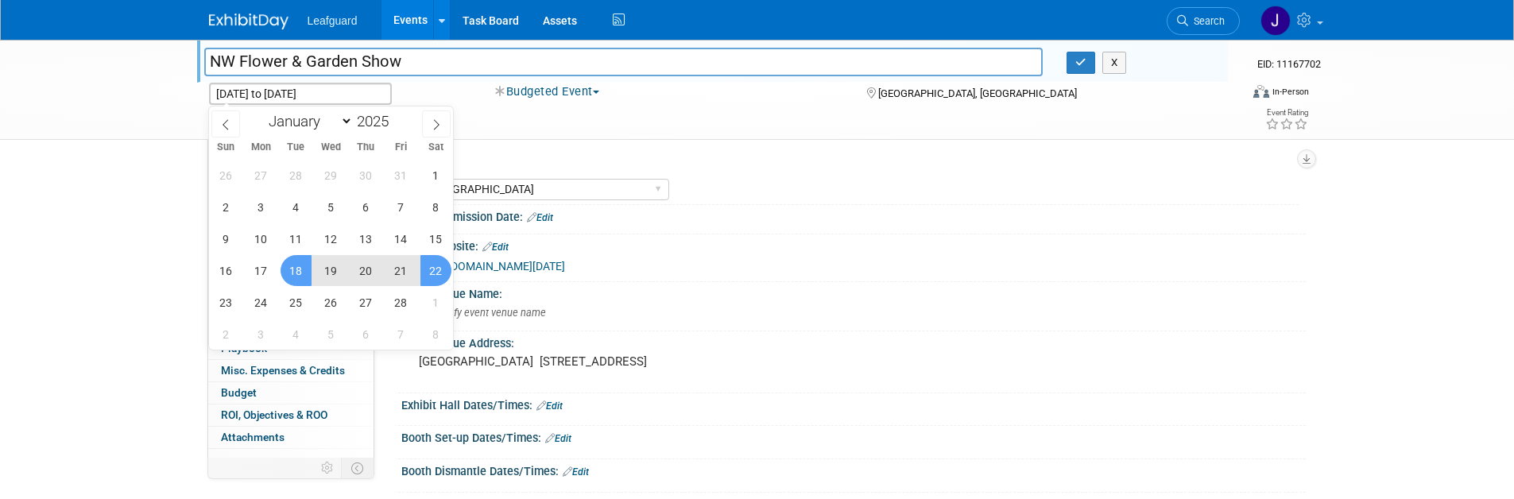
click at [693, 179] on div "Albany Arkansas Austin Birmingham Charlotte Chicago Cleveland Colorado Columbia…" at bounding box center [858, 187] width 881 height 25
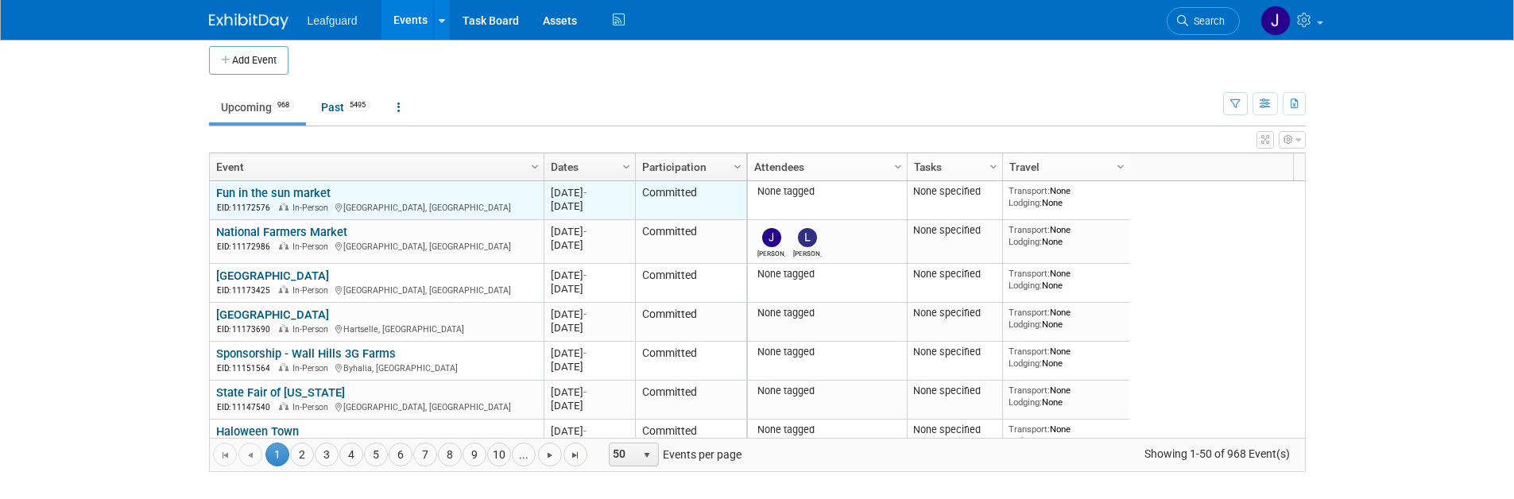
scroll to position [14, 0]
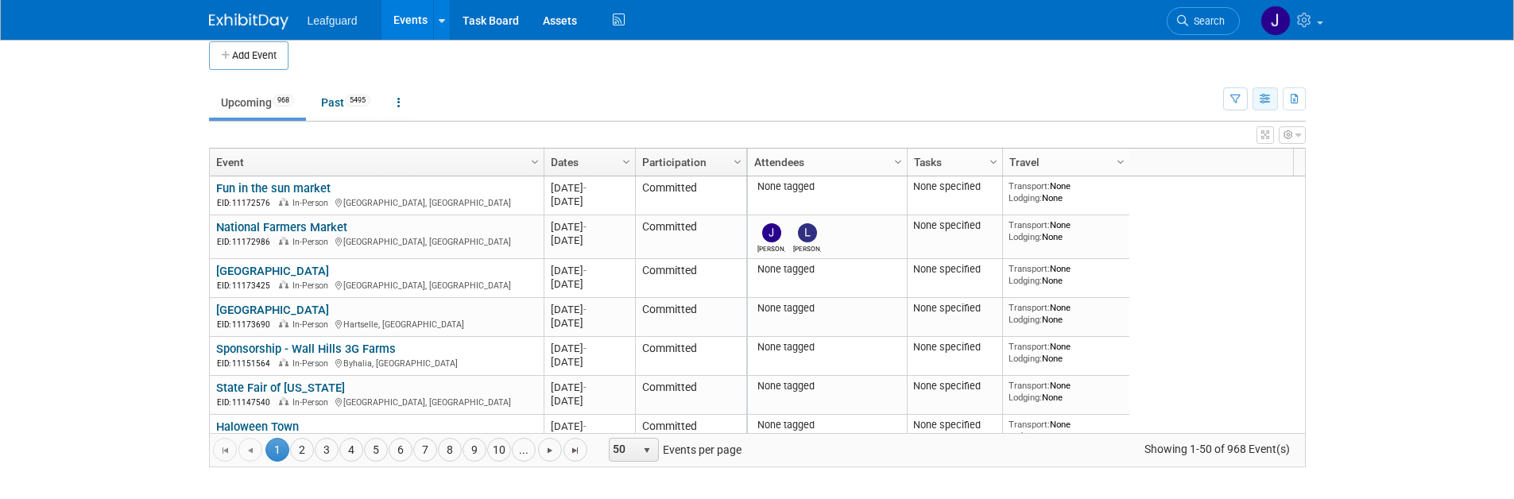
click at [1253, 93] on button "button" at bounding box center [1265, 98] width 25 height 23
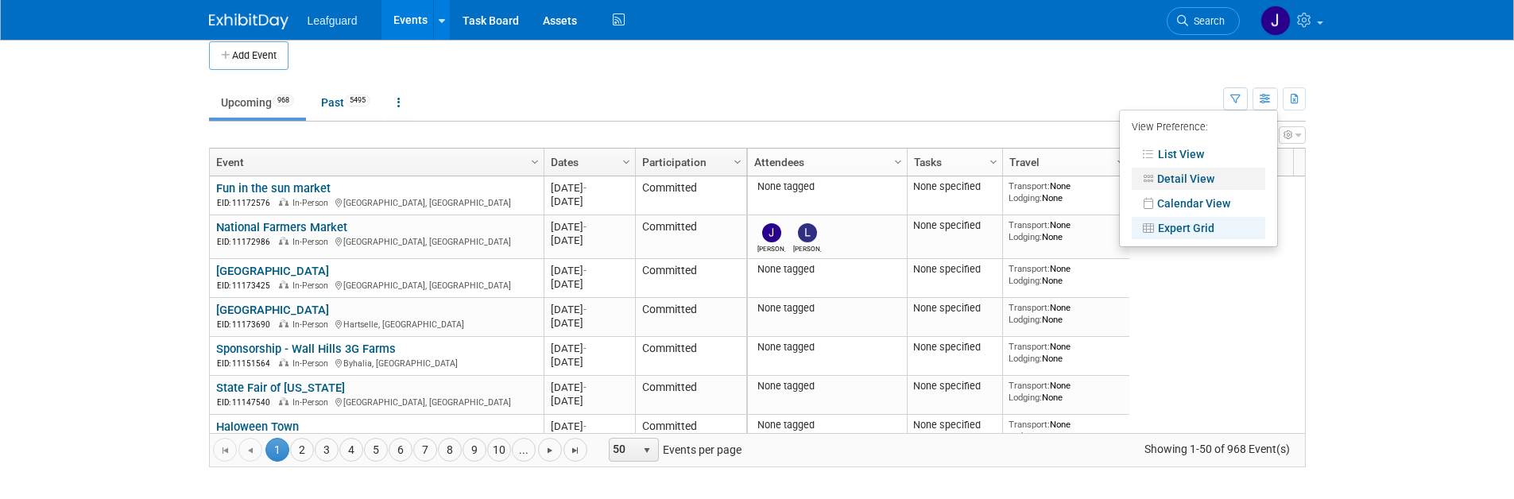
click at [1178, 180] on link "Detail View" at bounding box center [1199, 179] width 134 height 22
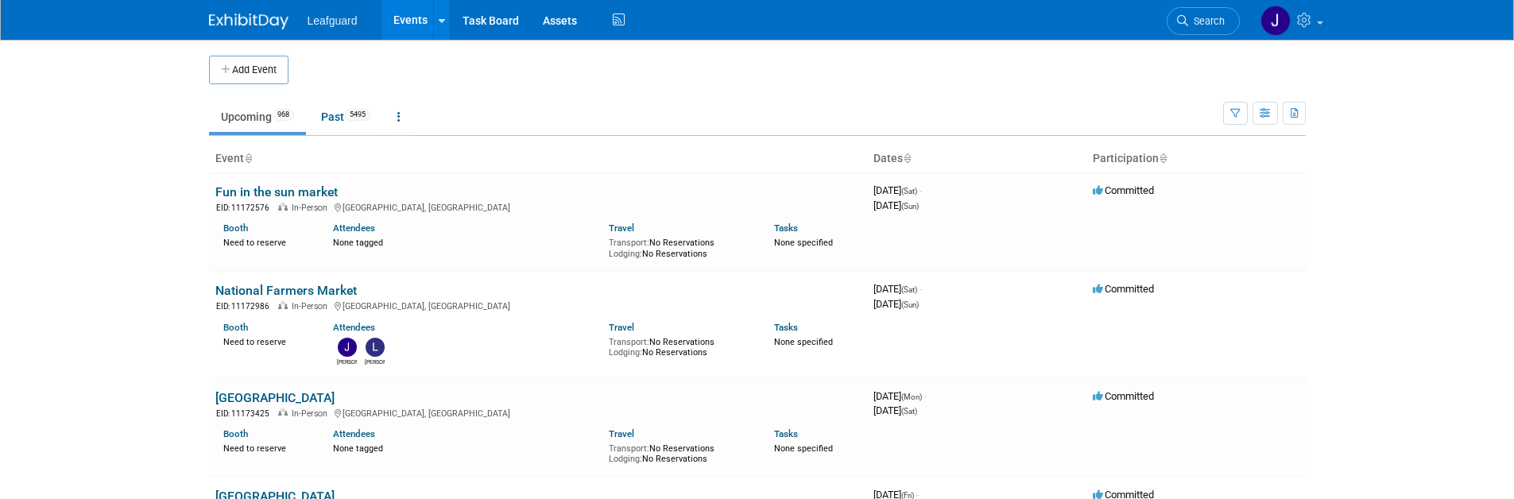
click at [228, 123] on link "Upcoming 968" at bounding box center [257, 117] width 97 height 30
click at [1236, 114] on icon "button" at bounding box center [1235, 114] width 10 height 10
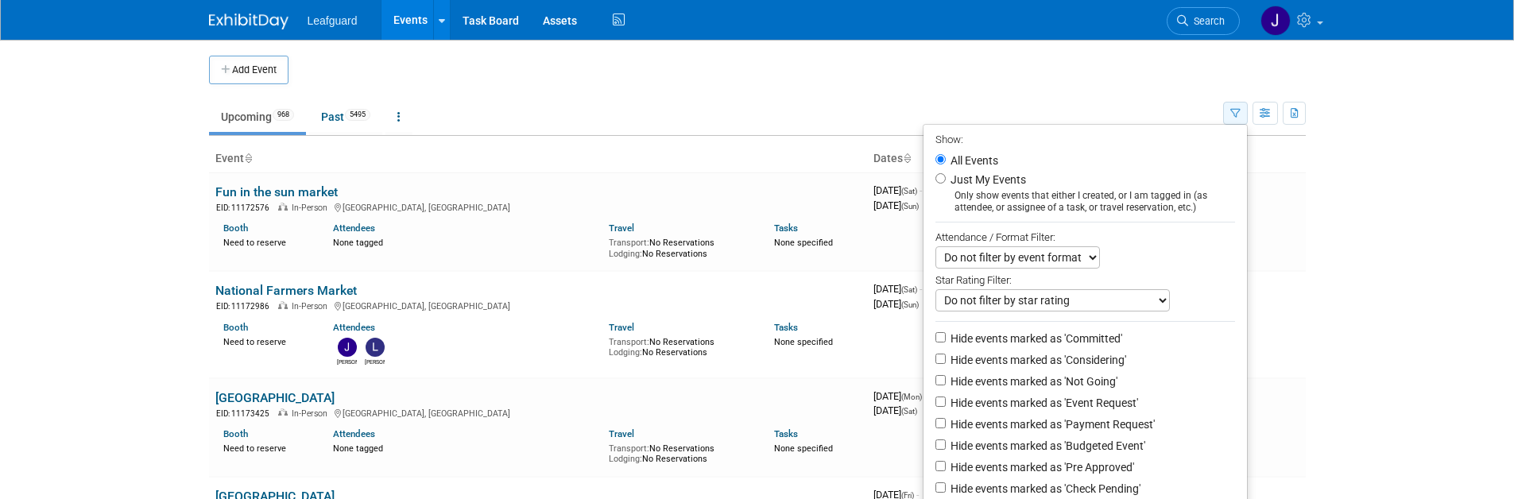
click at [1236, 114] on icon "button" at bounding box center [1235, 114] width 10 height 10
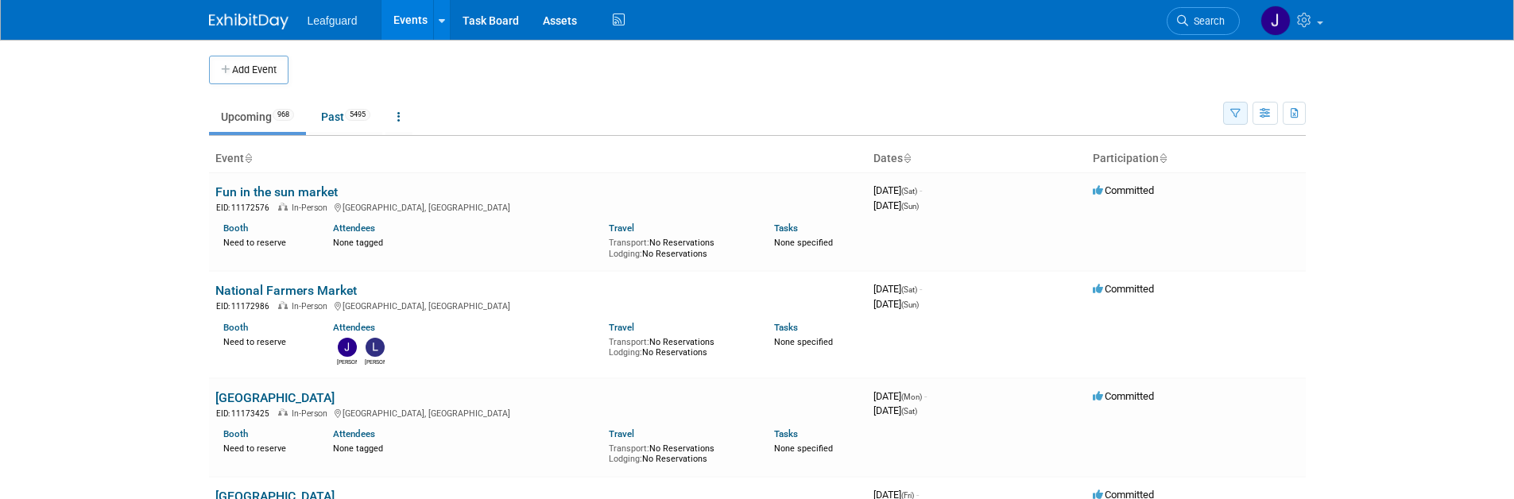
click at [1236, 114] on icon "button" at bounding box center [1235, 114] width 10 height 10
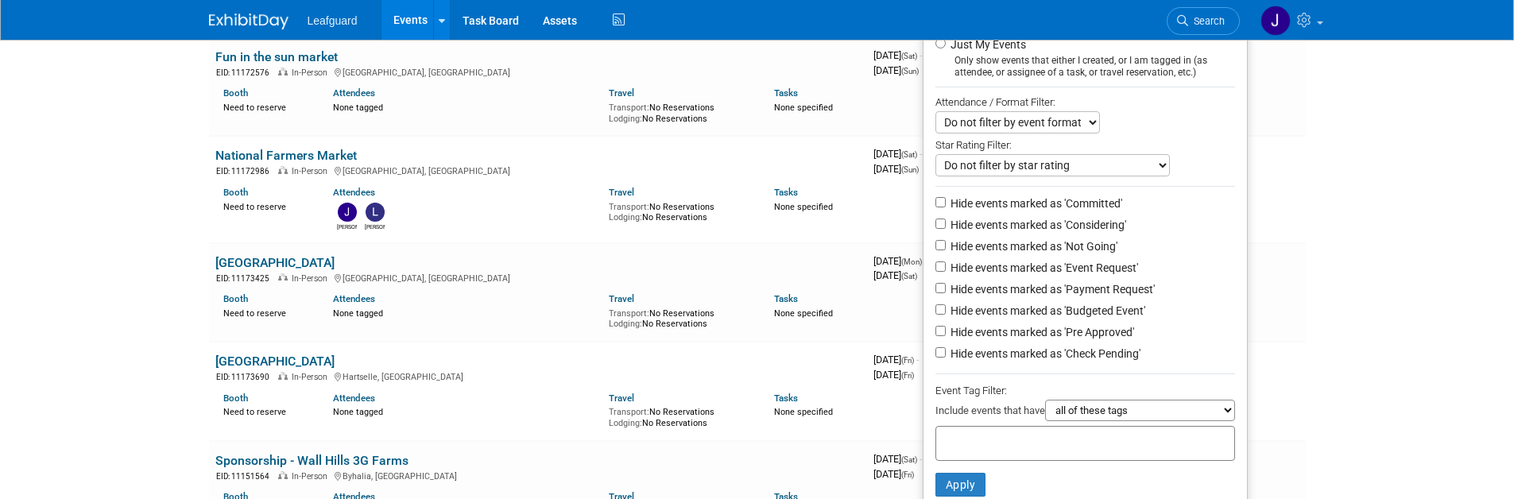
scroll to position [136, 0]
click at [936, 202] on input "Hide events marked as 'Committed'" at bounding box center [941, 201] width 10 height 10
checkbox input "true"
click at [936, 221] on input "Hide events marked as 'Considering'" at bounding box center [941, 223] width 10 height 10
checkbox input "true"
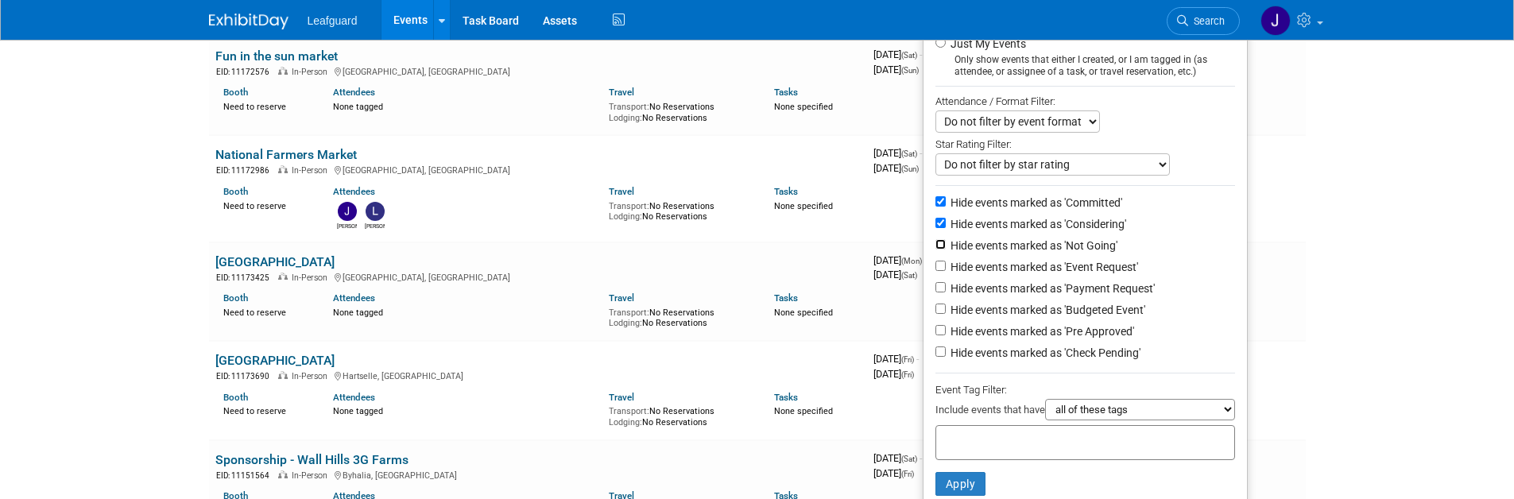
click at [936, 243] on input "Hide events marked as 'Not Going'" at bounding box center [941, 244] width 10 height 10
checkbox input "true"
click at [930, 273] on li "Hide events marked as 'Event Request'" at bounding box center [1086, 268] width 324 height 21
click at [936, 284] on input "Hide events marked as 'Payment Request'" at bounding box center [941, 287] width 10 height 10
checkbox input "true"
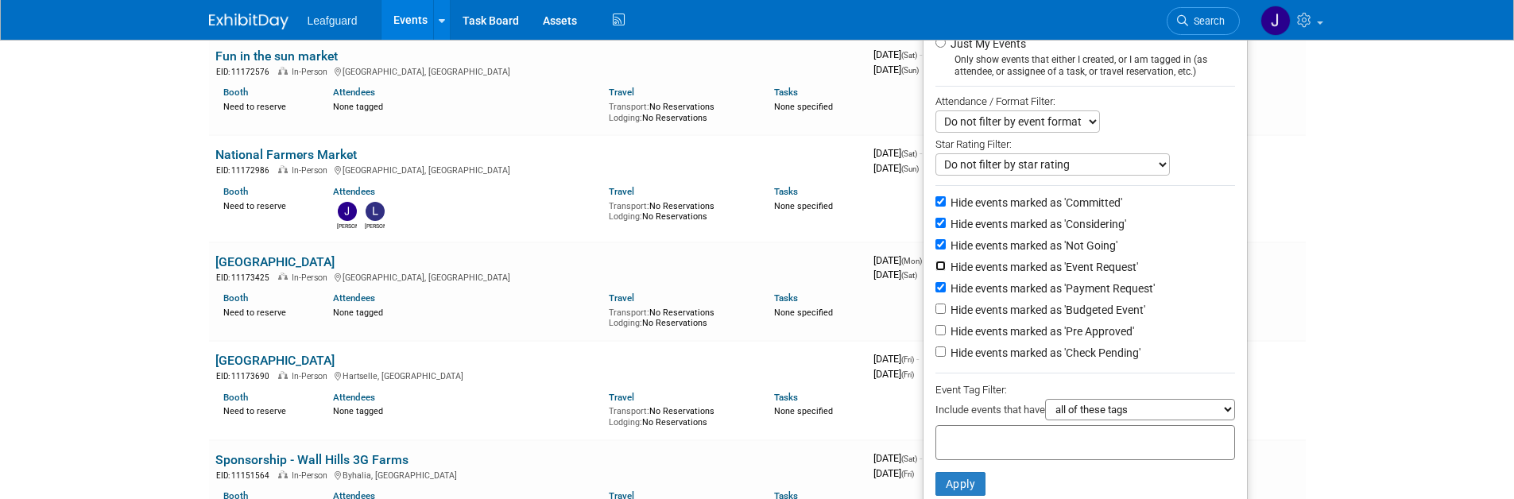
click at [936, 266] on input "Hide events marked as 'Event Request'" at bounding box center [941, 266] width 10 height 10
checkbox input "true"
click at [936, 337] on li "Hide events marked as 'Pre Approved'" at bounding box center [1086, 332] width 324 height 21
click at [936, 345] on li "Hide events marked as 'Check Pending'" at bounding box center [1086, 353] width 324 height 21
click at [936, 328] on input "Hide events marked as 'Pre Approved'" at bounding box center [941, 330] width 10 height 10
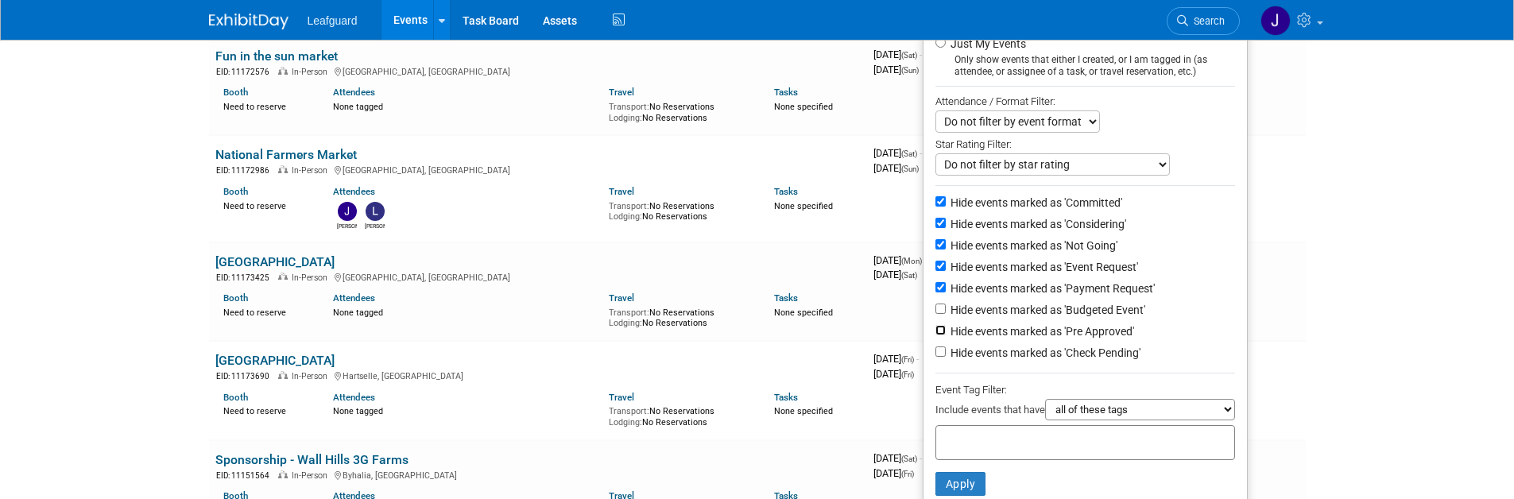
checkbox input "true"
click at [936, 350] on input "Hide events marked as 'Check Pending'" at bounding box center [941, 352] width 10 height 10
checkbox input "true"
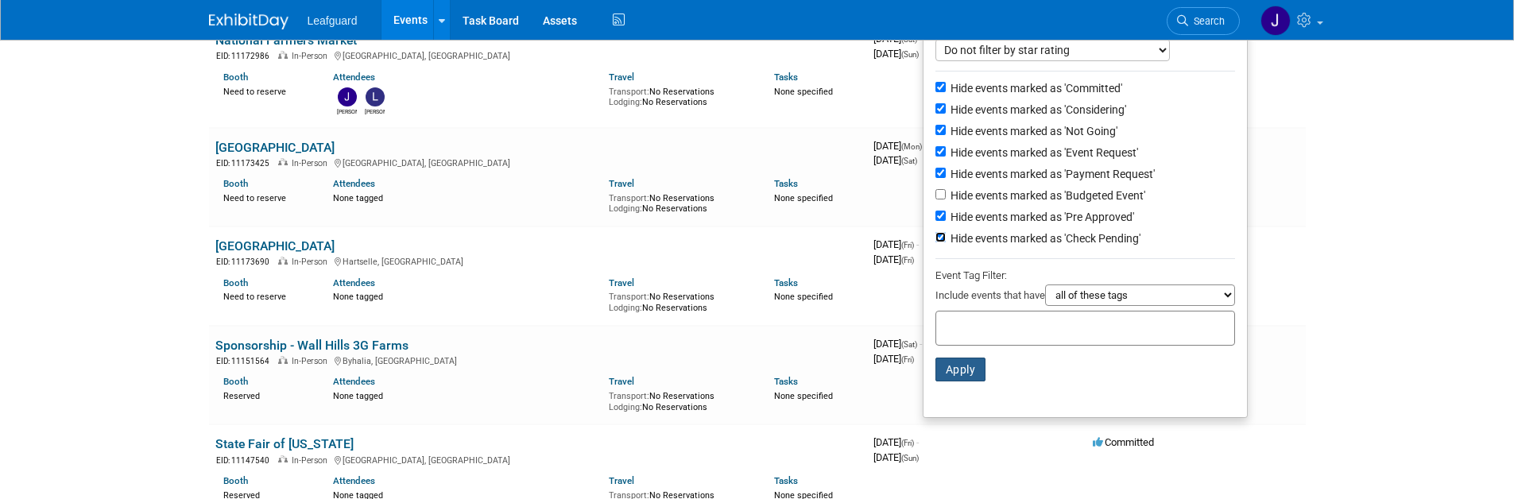
scroll to position [270, 0]
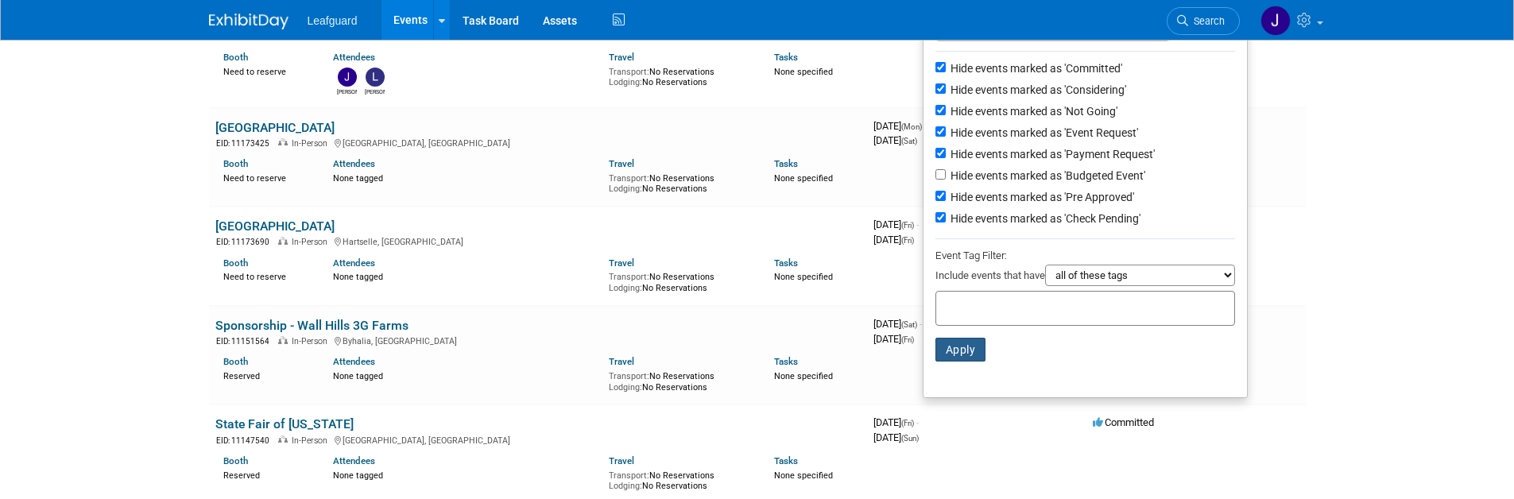
click at [945, 358] on button "Apply" at bounding box center [961, 350] width 51 height 24
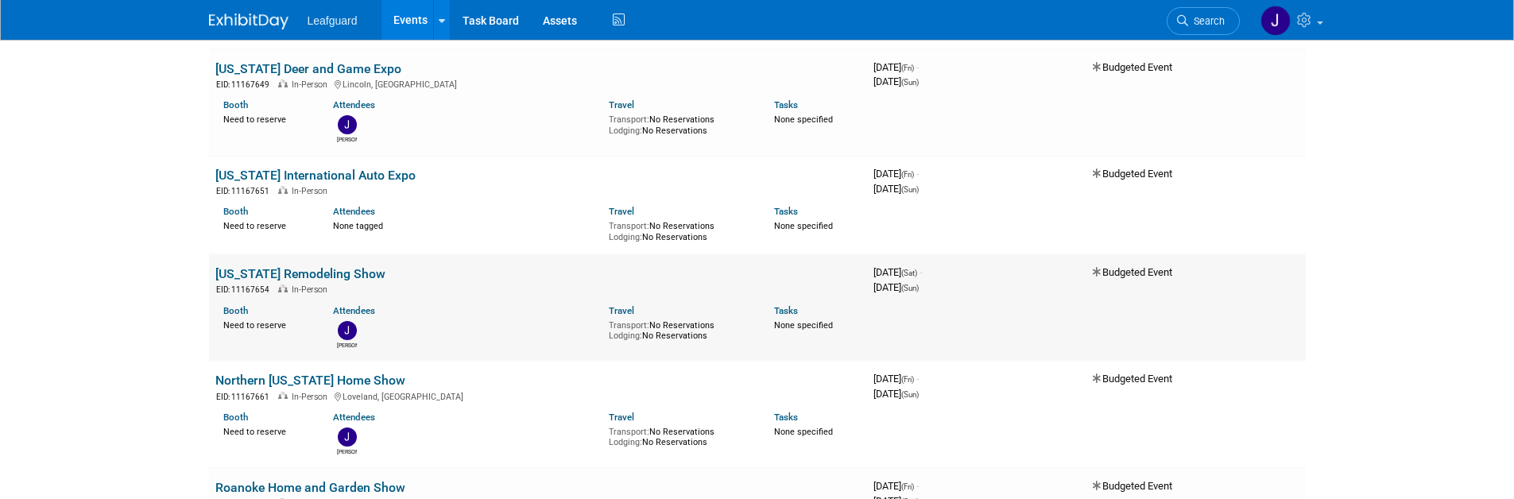
scroll to position [5643, 0]
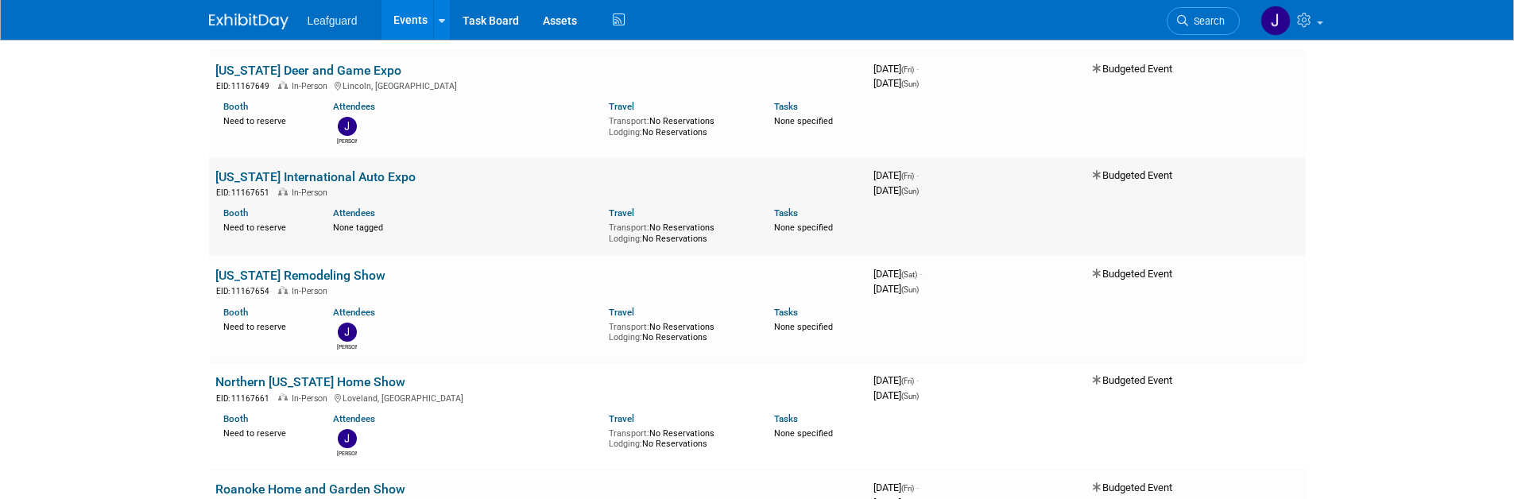
click at [315, 177] on link "[US_STATE] International Auto Expo" at bounding box center [315, 176] width 200 height 15
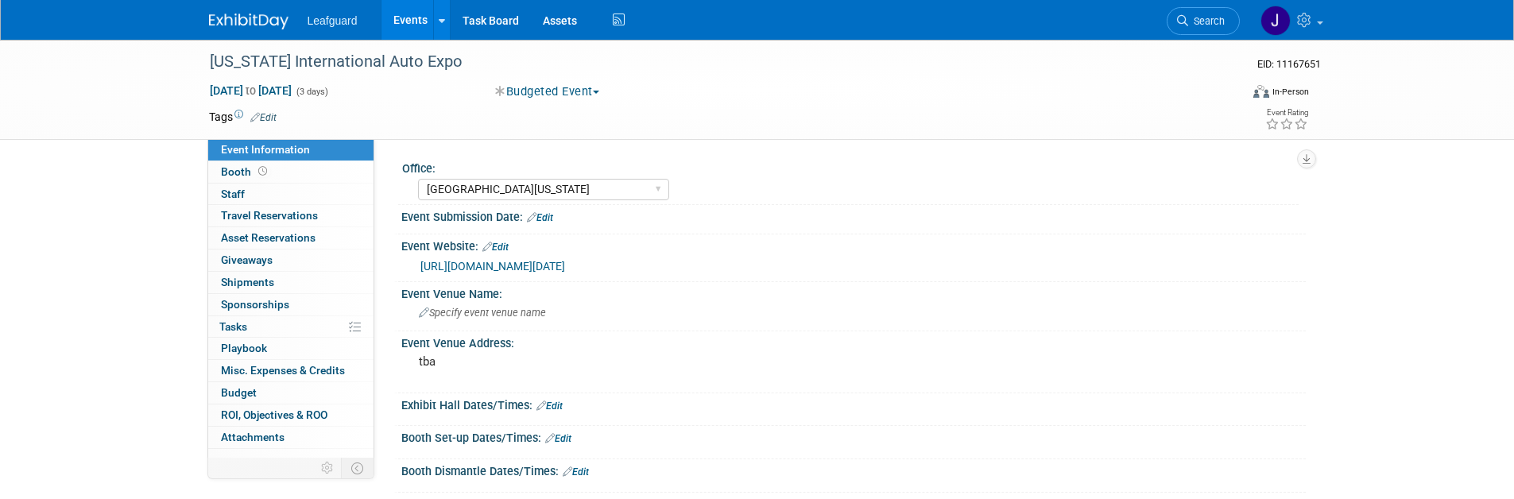
select select "[GEOGRAPHIC_DATA][US_STATE]"
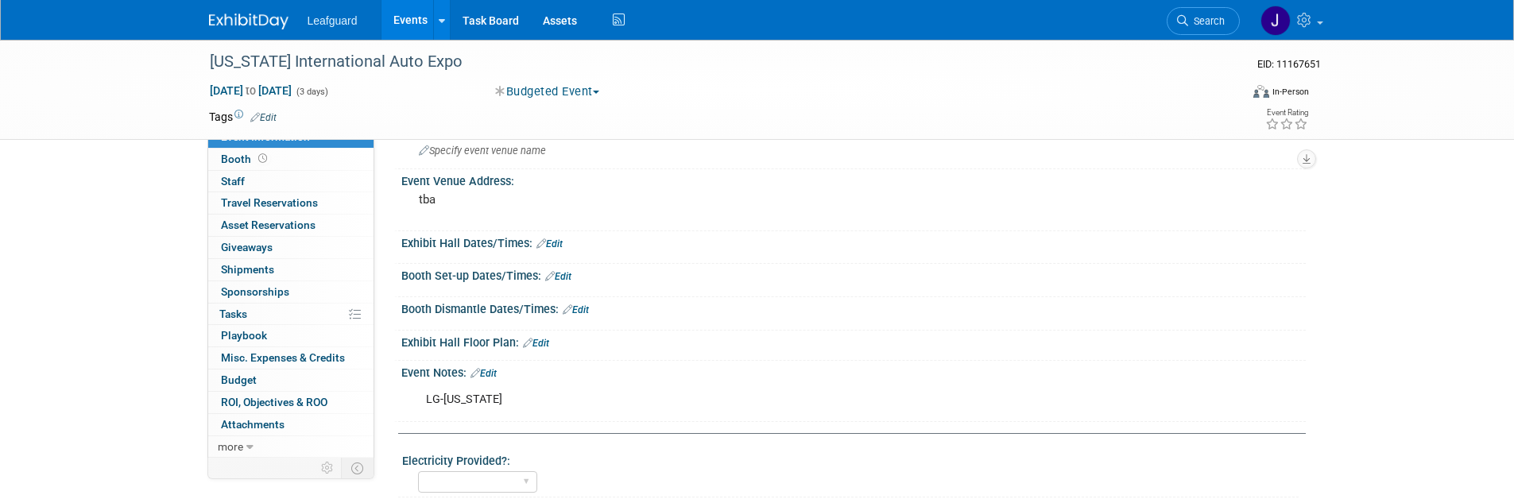
scroll to position [272, 0]
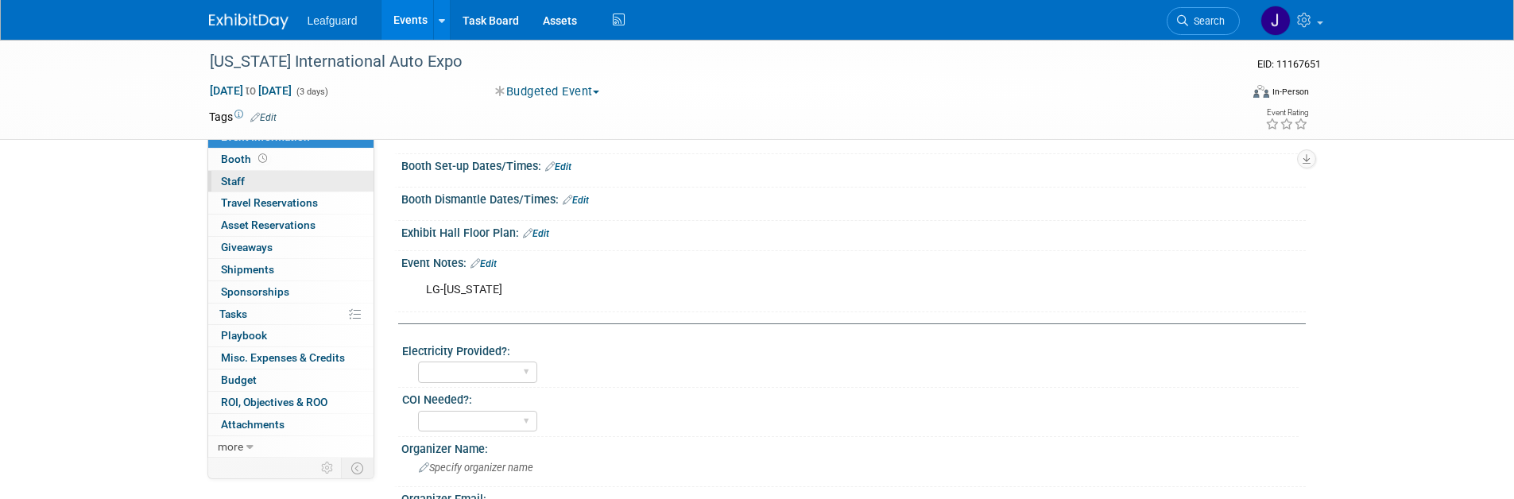
click at [242, 180] on span "Staff 0" at bounding box center [233, 181] width 24 height 13
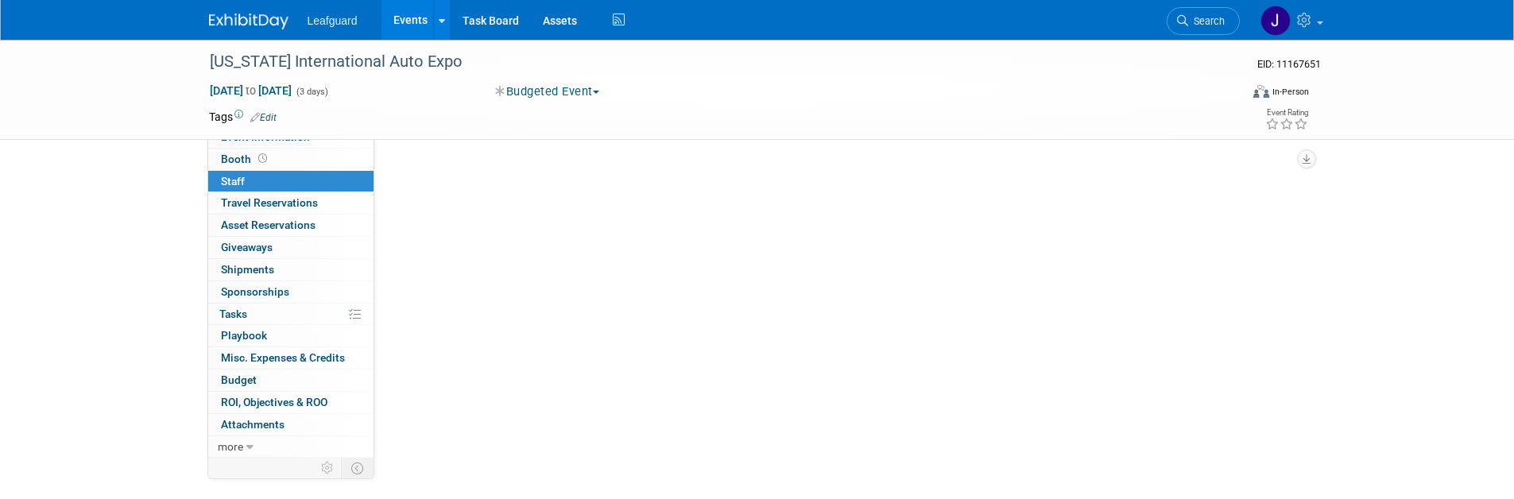
scroll to position [0, 0]
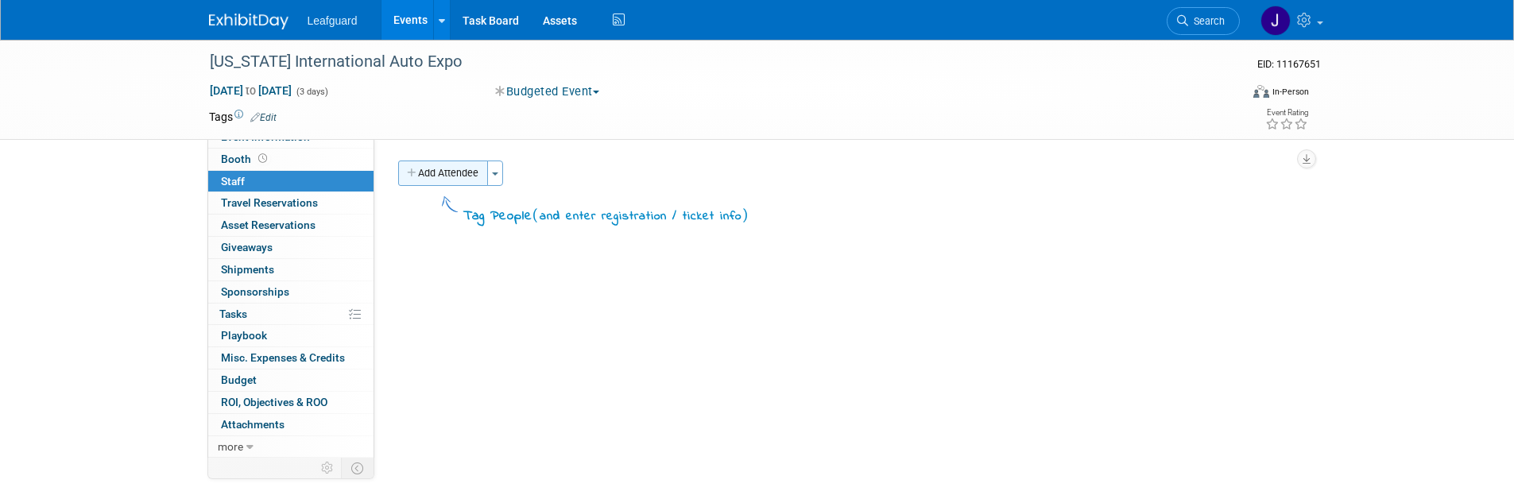
click at [471, 181] on button "Add Attendee" at bounding box center [443, 173] width 90 height 25
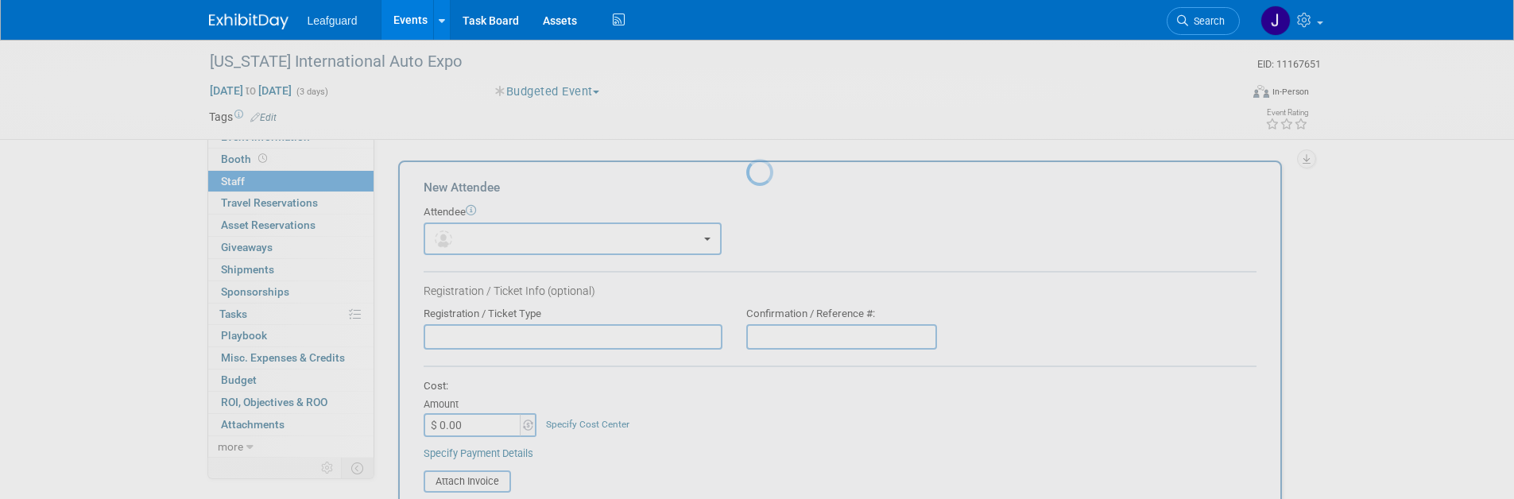
click at [746, 178] on div at bounding box center [757, 249] width 22 height 499
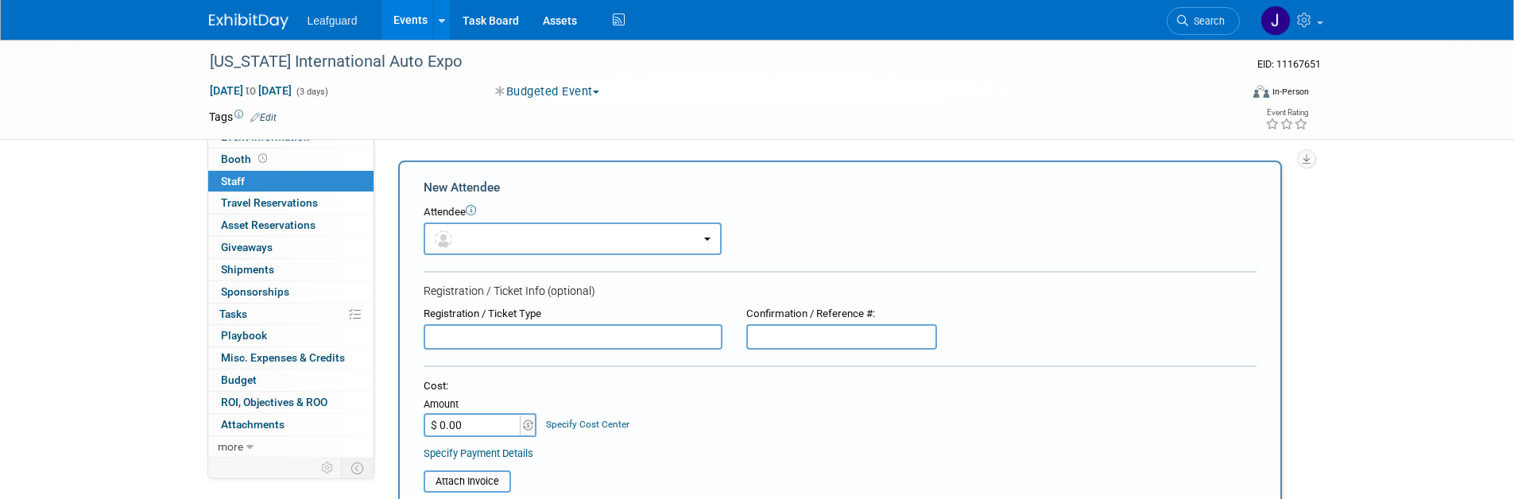
click at [534, 216] on div "Attendee" at bounding box center [840, 212] width 833 height 15
click at [537, 252] on button "button" at bounding box center [573, 239] width 298 height 33
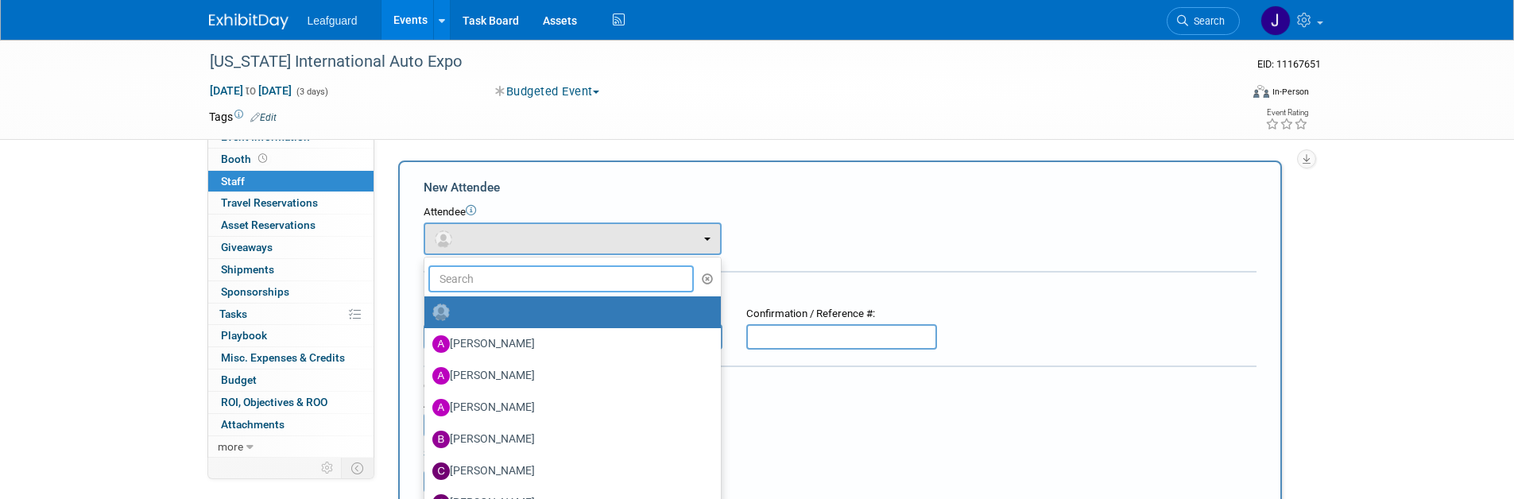
click at [540, 286] on input "text" at bounding box center [561, 278] width 266 height 27
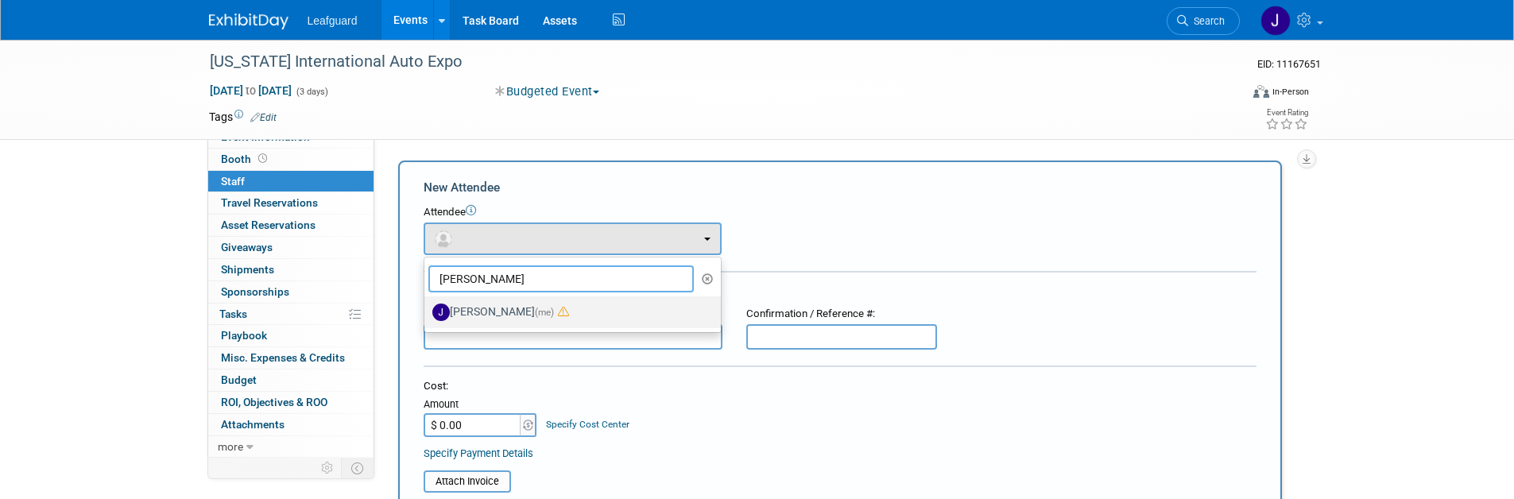
type input "joey"
click at [514, 308] on label "Joey Egbert (me)" at bounding box center [568, 312] width 273 height 25
click at [427, 308] on input "Joey Egbert (me)" at bounding box center [421, 310] width 10 height 10
select select "42b345c0-50c4-4e30-b12f-944b97d3667c"
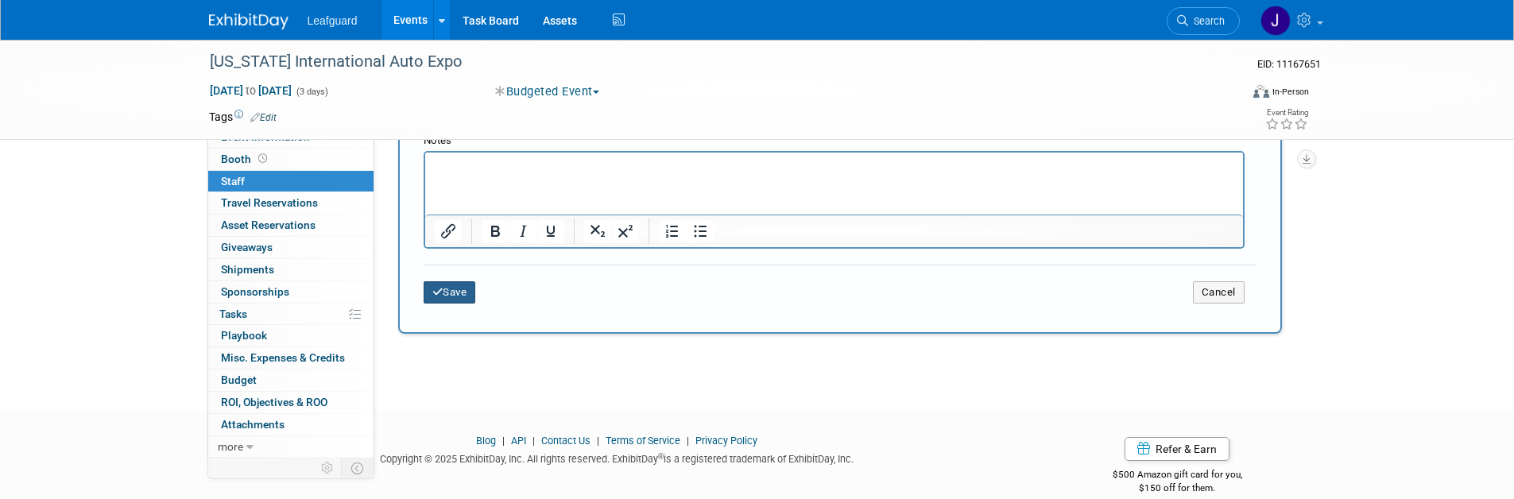
click at [468, 289] on button "Save" at bounding box center [450, 292] width 52 height 22
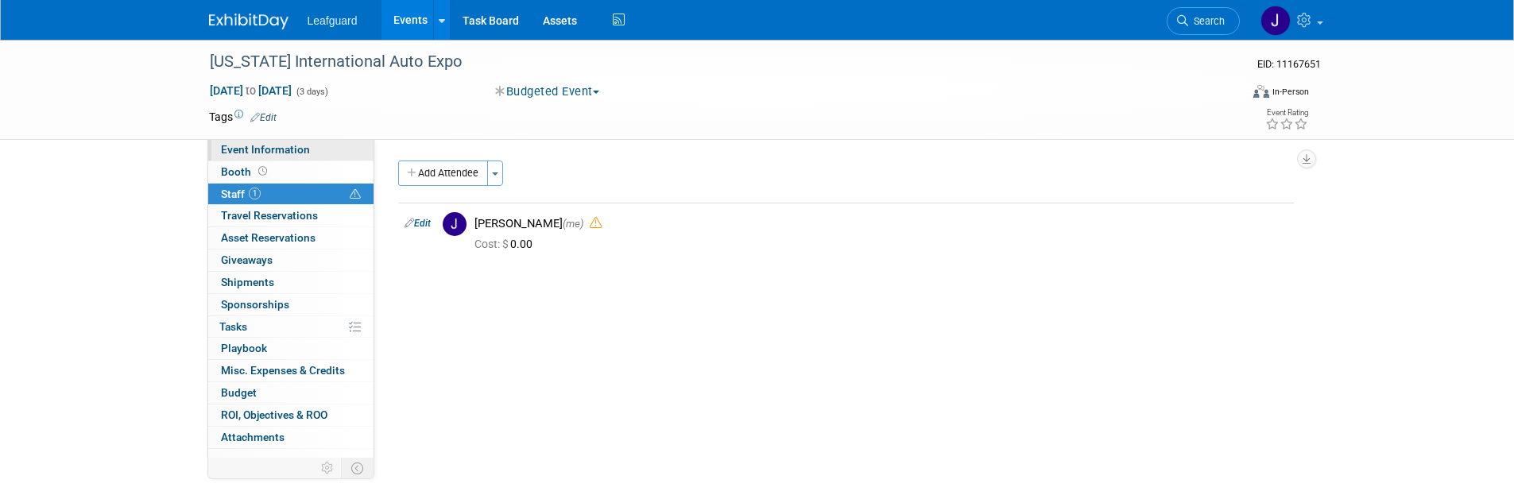
click at [284, 146] on span "Event Information" at bounding box center [265, 149] width 89 height 13
select select "Salt Lake Utah"
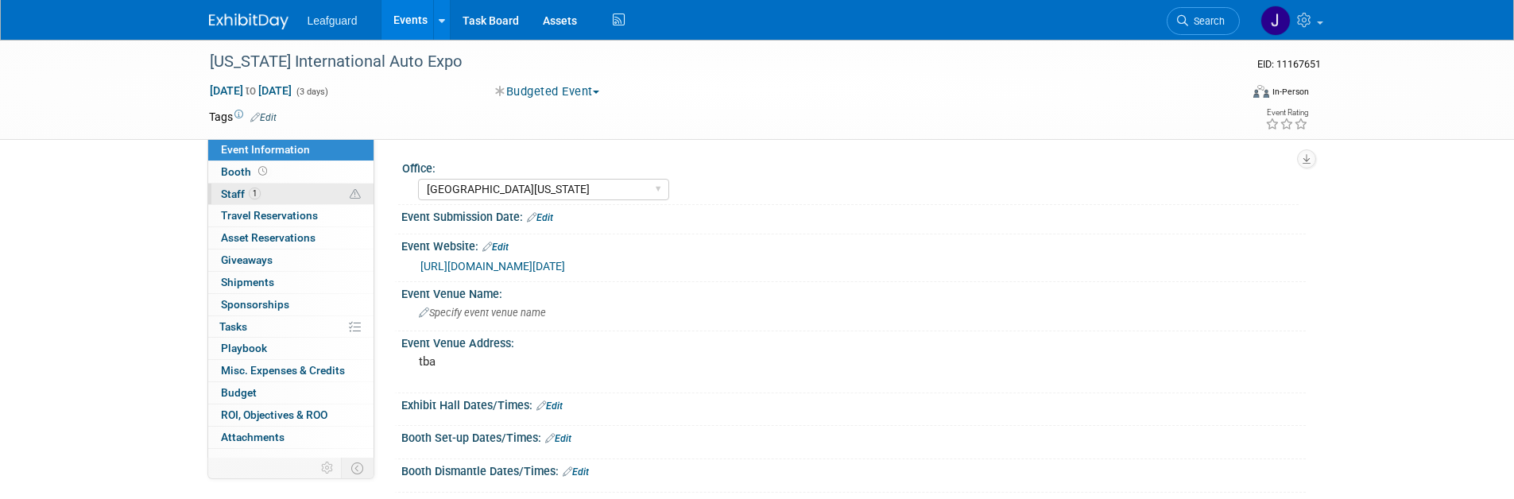
click at [228, 189] on span "Staff 1" at bounding box center [241, 194] width 40 height 13
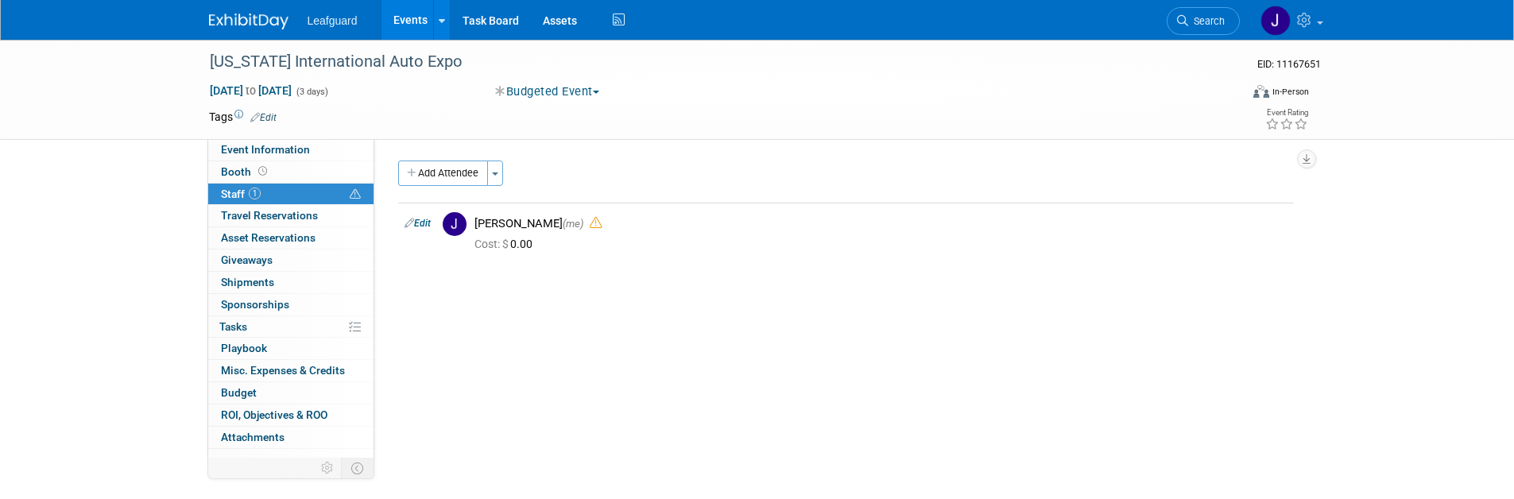
click at [317, 197] on link "1 Staff 1" at bounding box center [290, 194] width 165 height 21
click at [471, 111] on td at bounding box center [700, 117] width 846 height 16
click at [418, 8] on link "Events" at bounding box center [411, 20] width 58 height 40
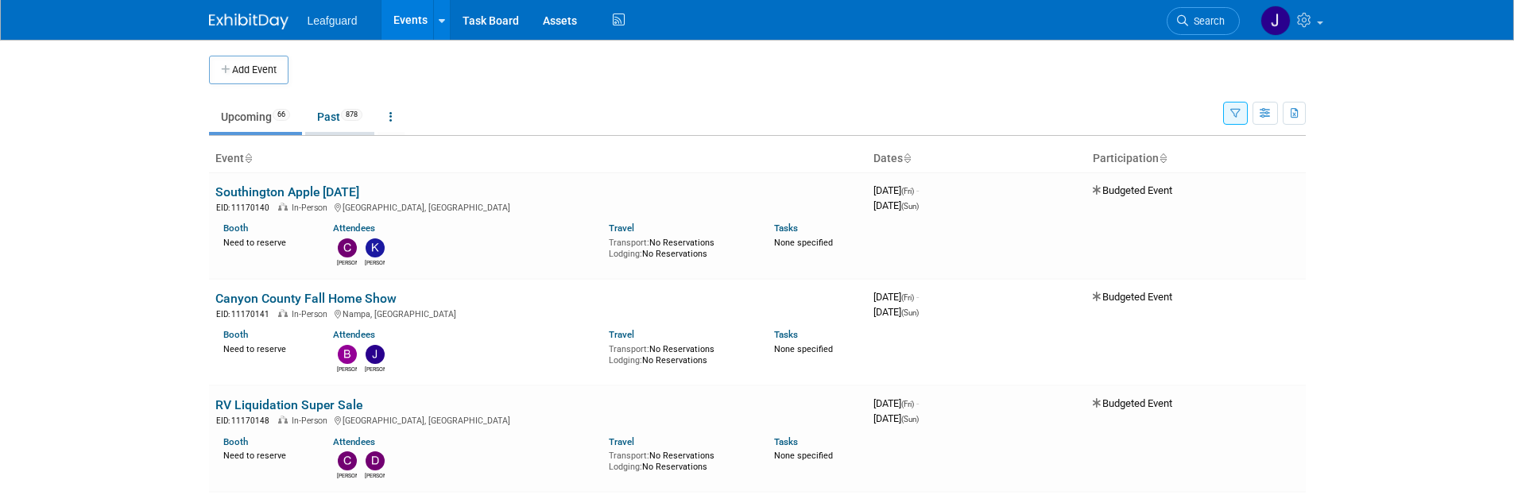
click at [344, 125] on link "Past 878" at bounding box center [339, 117] width 69 height 30
click at [263, 123] on link "Upcoming 66" at bounding box center [255, 117] width 93 height 30
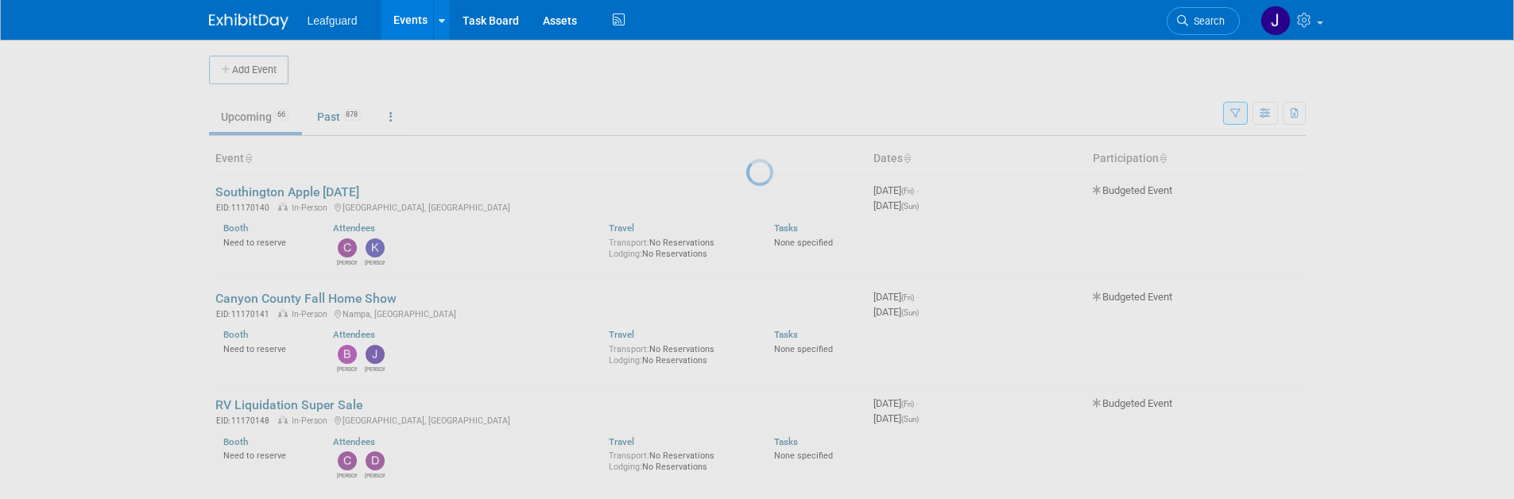
click at [746, 122] on div at bounding box center [757, 249] width 22 height 499
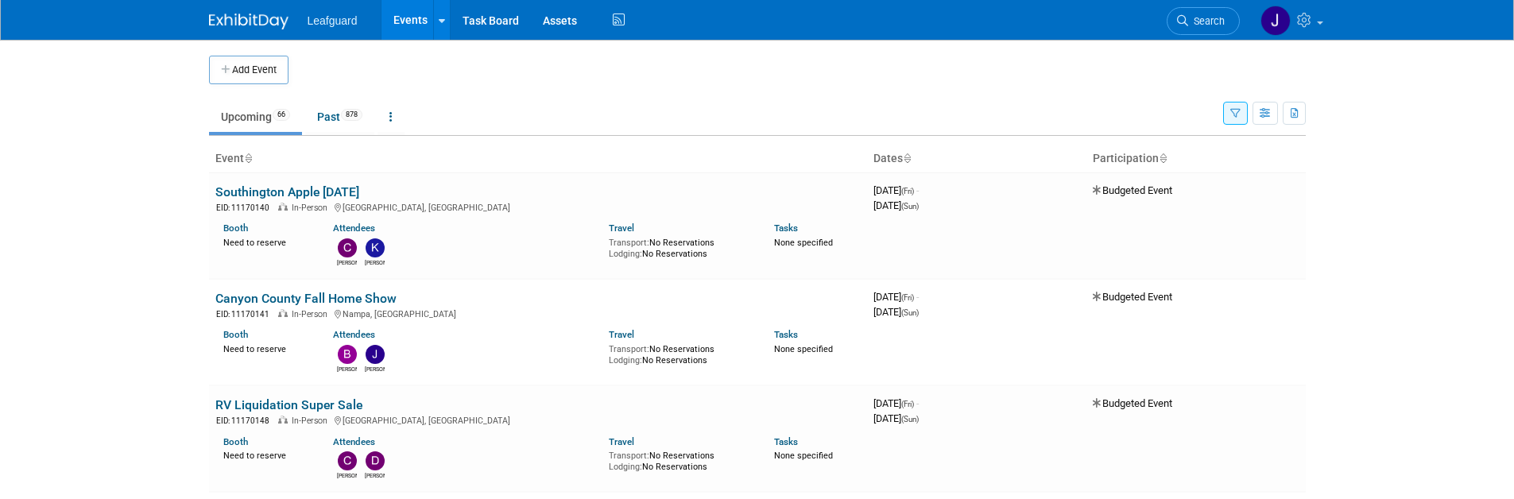
click at [269, 124] on link "Upcoming 66" at bounding box center [255, 117] width 93 height 30
click at [276, 122] on link "Upcoming 66" at bounding box center [255, 117] width 93 height 30
click at [324, 119] on link "Past 878" at bounding box center [339, 117] width 69 height 30
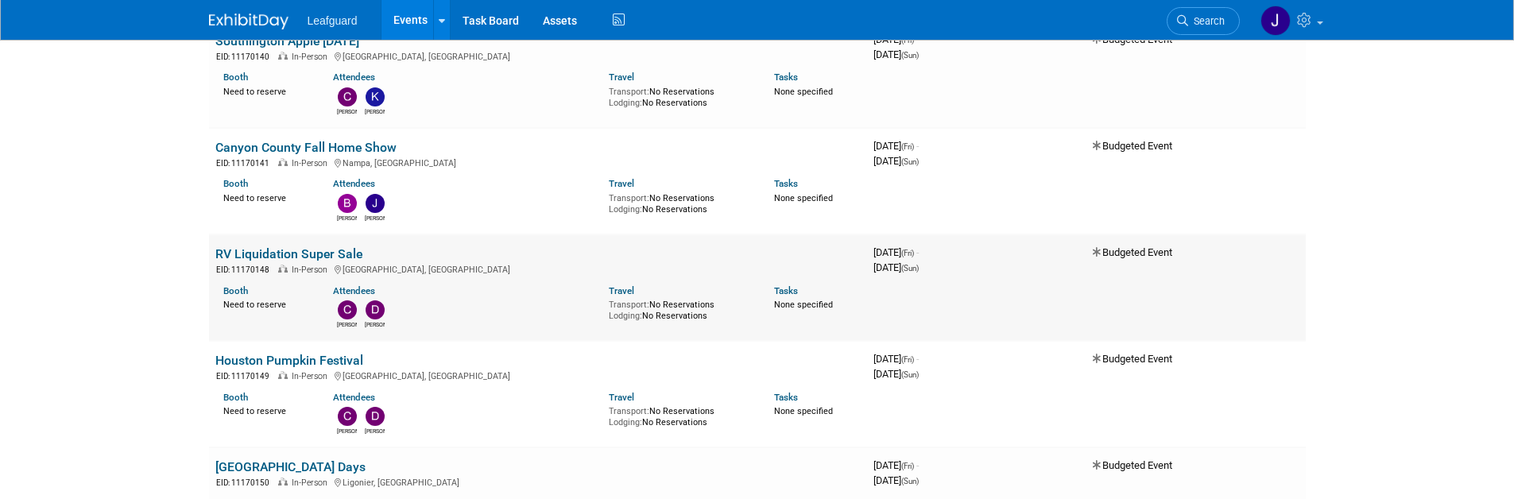
scroll to position [41, 0]
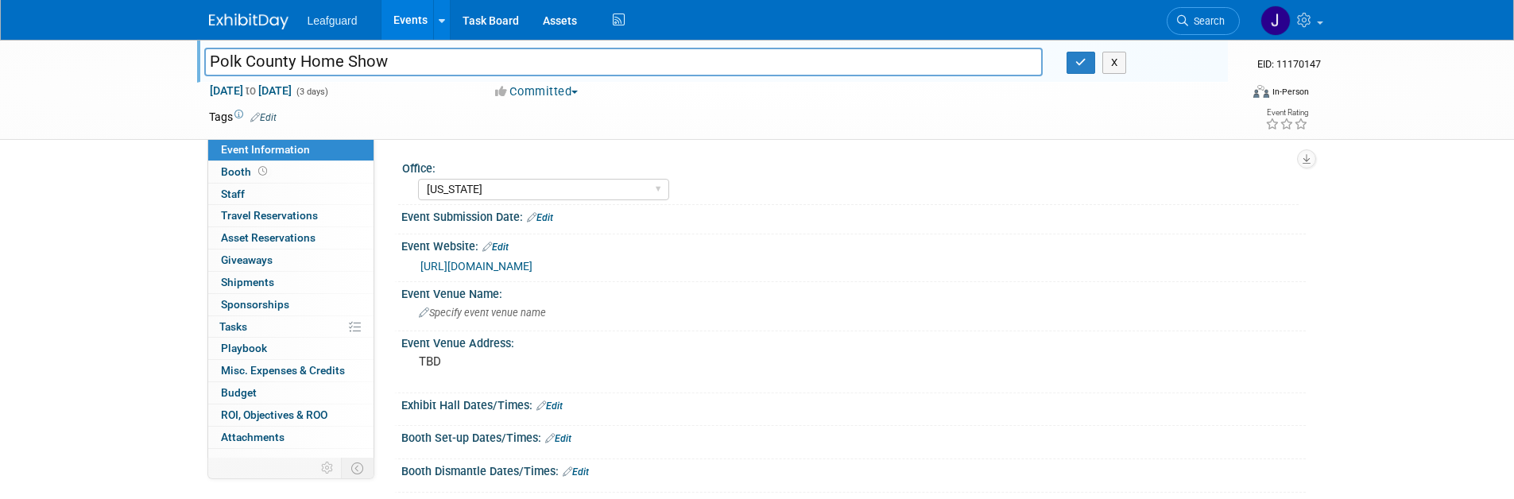
select select "[US_STATE]"
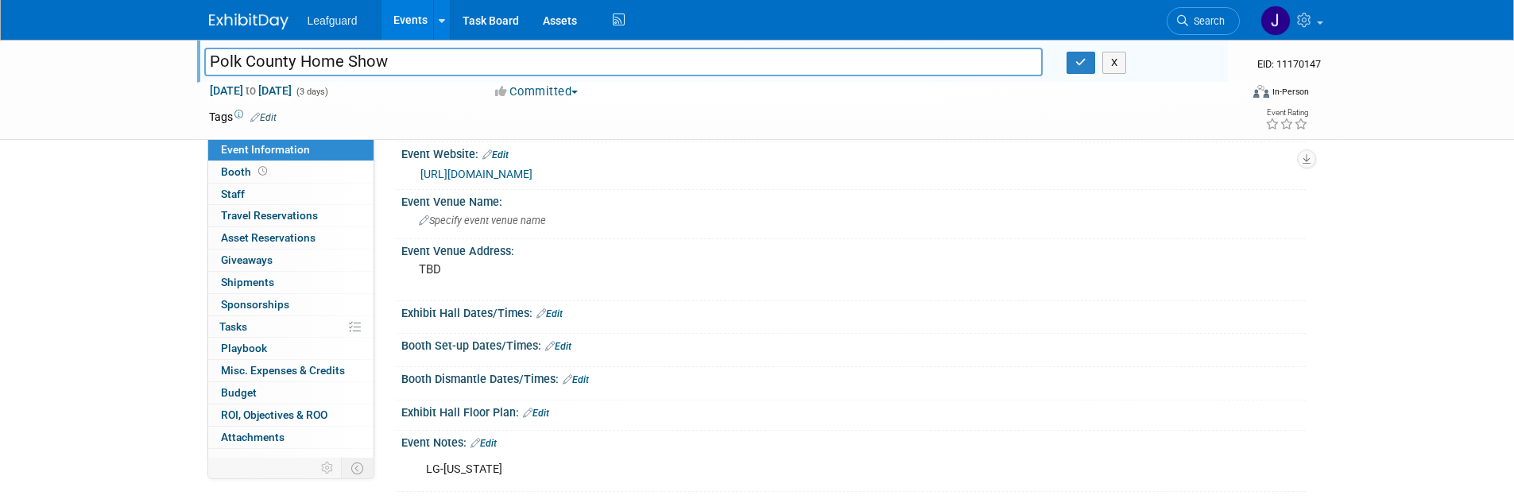
scroll to position [92, 0]
click at [409, 40] on body "Leafguard Events Add Event Bulk Upload Events Shareable Event Boards Recently V…" at bounding box center [757, 157] width 1514 height 499
click at [438, 29] on link at bounding box center [441, 20] width 17 height 40
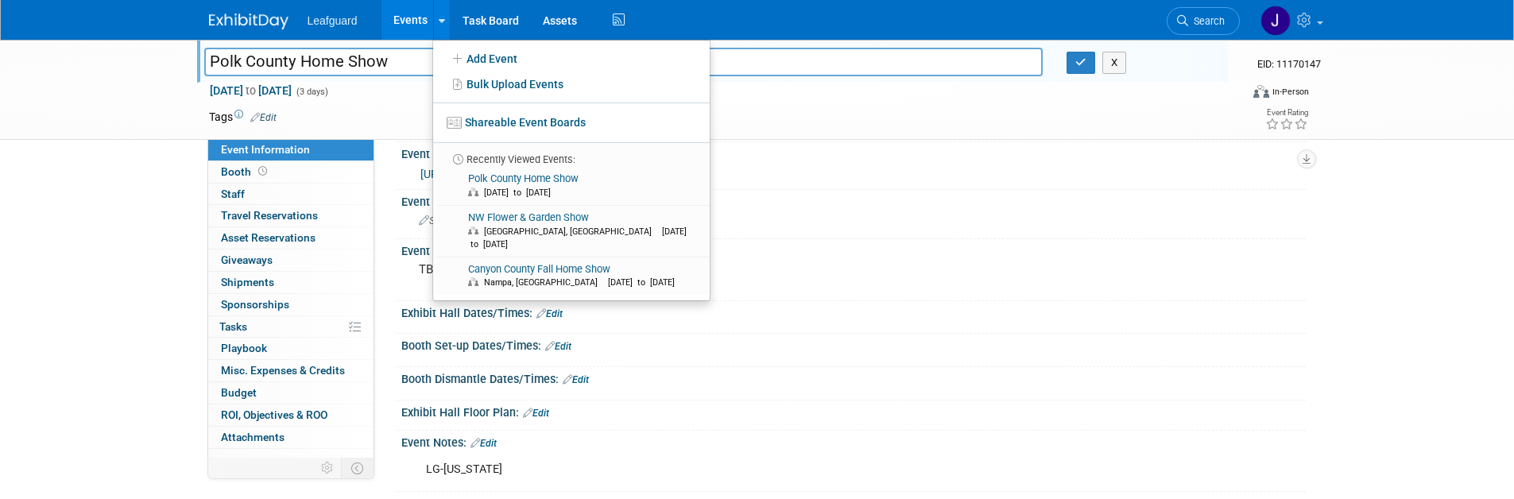
click at [1137, 135] on div "Polk County Home Show Polk County Home Show X EID: 11170147 [DATE] to [DATE] (3…" at bounding box center [757, 89] width 1121 height 99
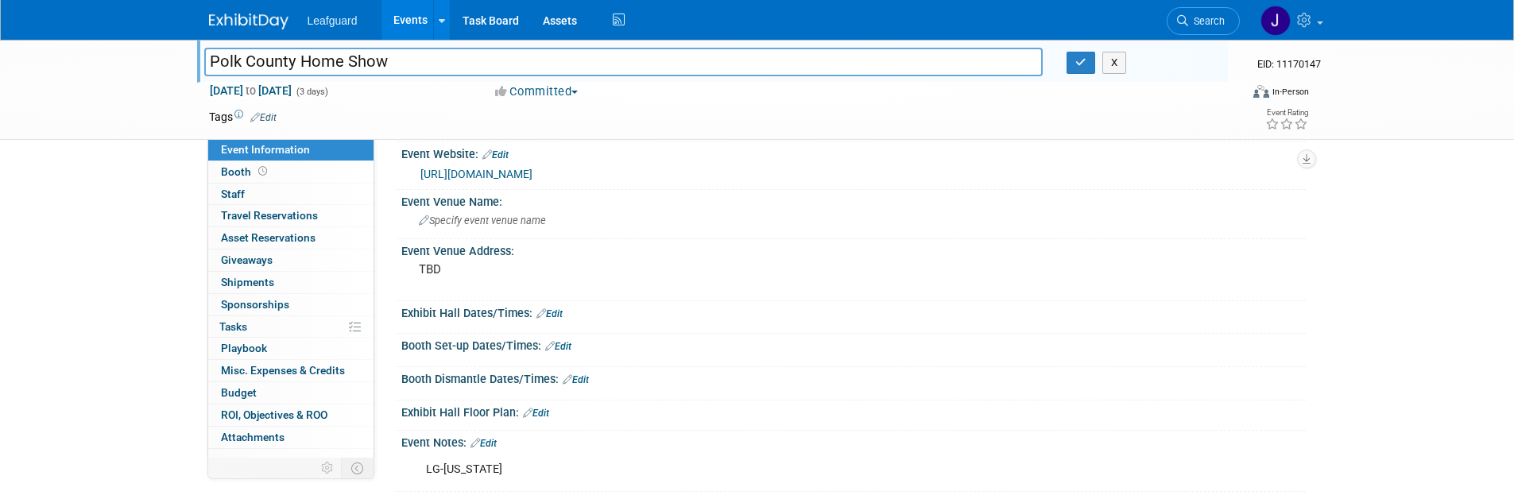
click at [424, 16] on link "Events" at bounding box center [411, 20] width 58 height 40
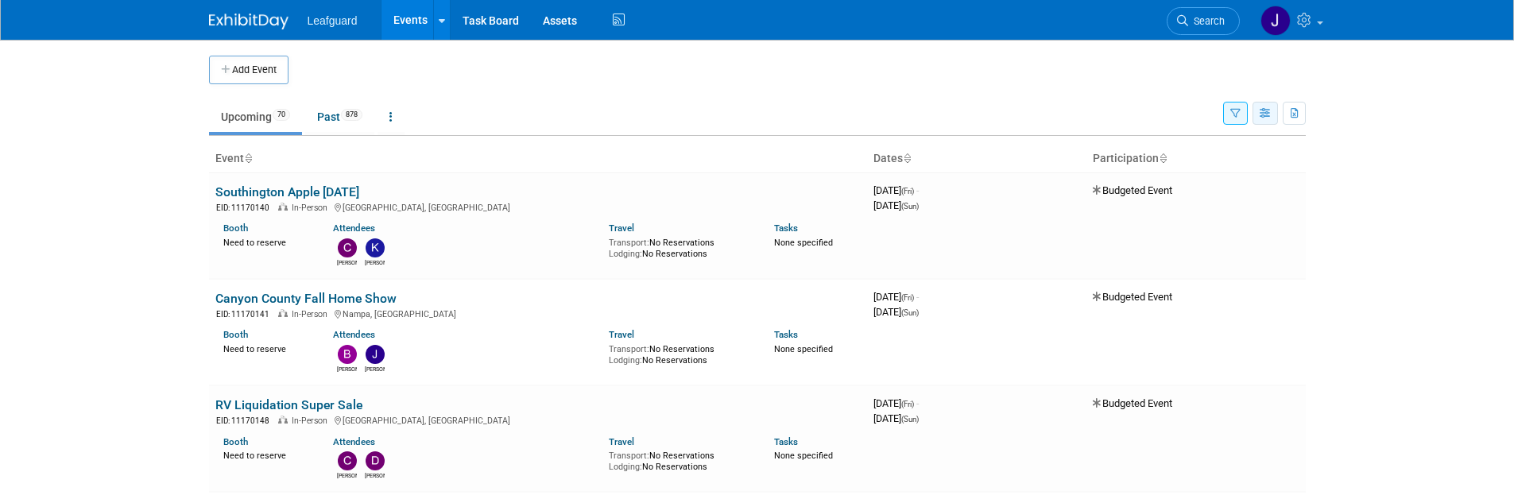
click at [1257, 118] on button "button" at bounding box center [1265, 113] width 25 height 23
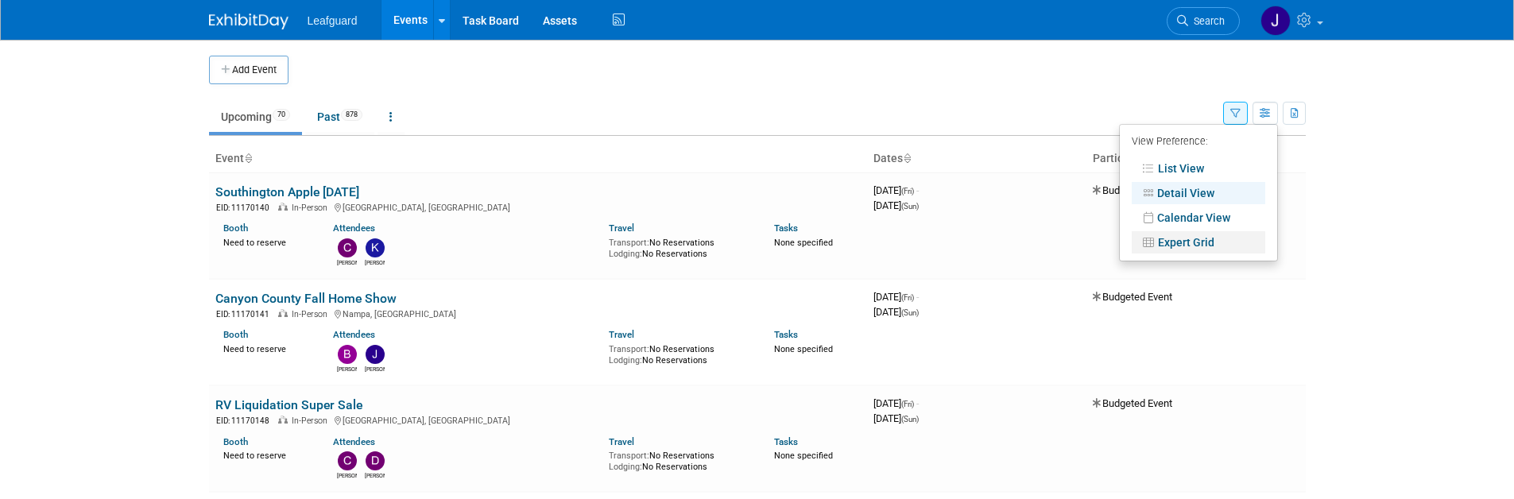
click at [1187, 242] on link "Expert Grid" at bounding box center [1199, 242] width 134 height 22
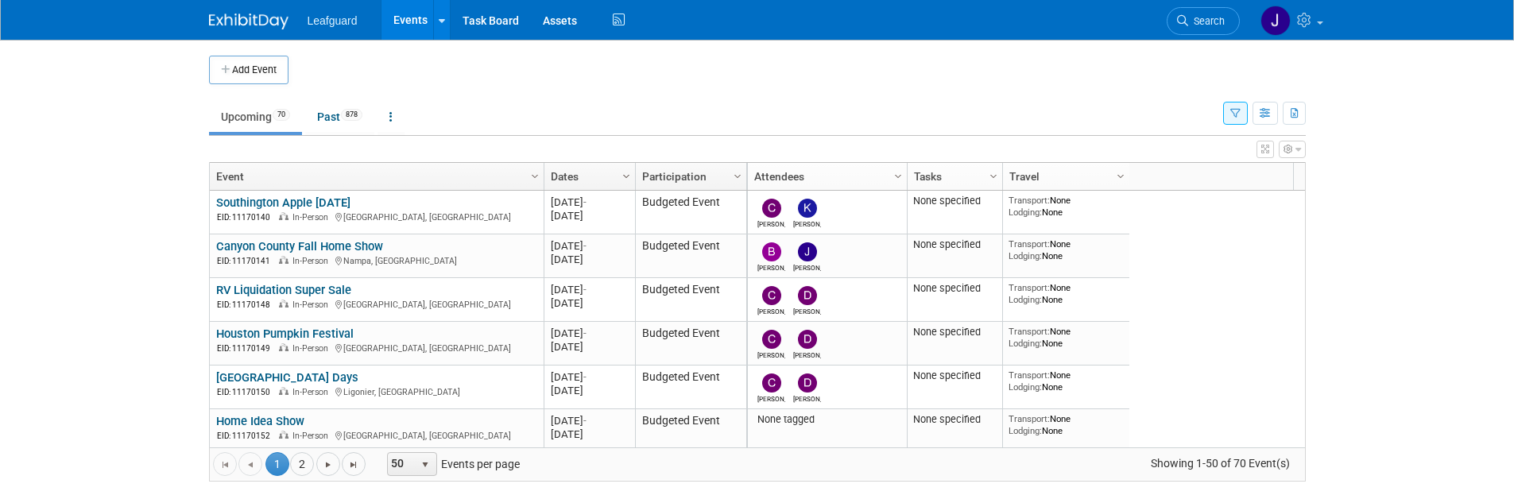
click at [624, 175] on span "Column Settings" at bounding box center [626, 176] width 13 height 13
click at [645, 196] on span "Sort Ascending" at bounding box center [681, 200] width 127 height 25
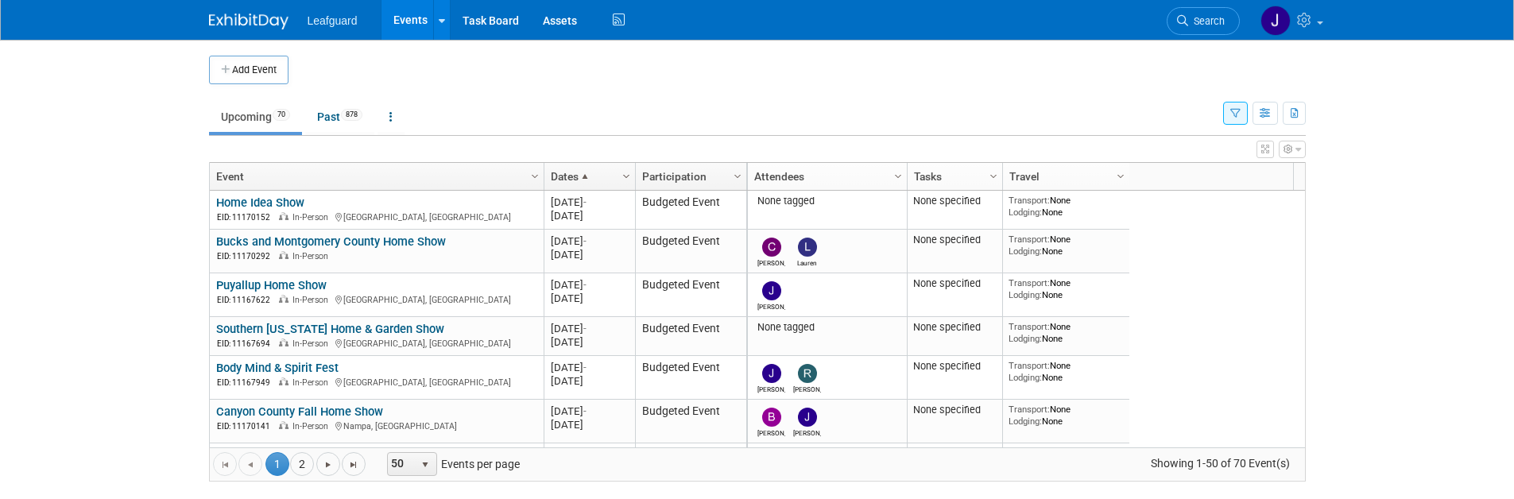
click at [629, 181] on span "Column Settings" at bounding box center [626, 176] width 13 height 13
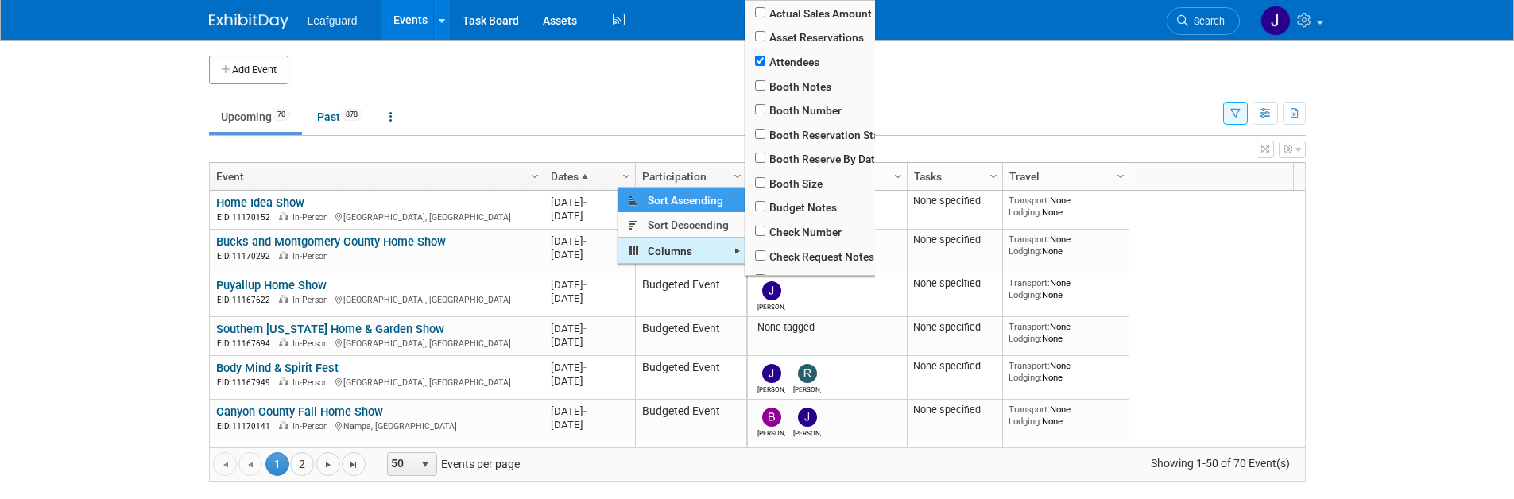
click at [642, 244] on span "Columns" at bounding box center [681, 250] width 127 height 25
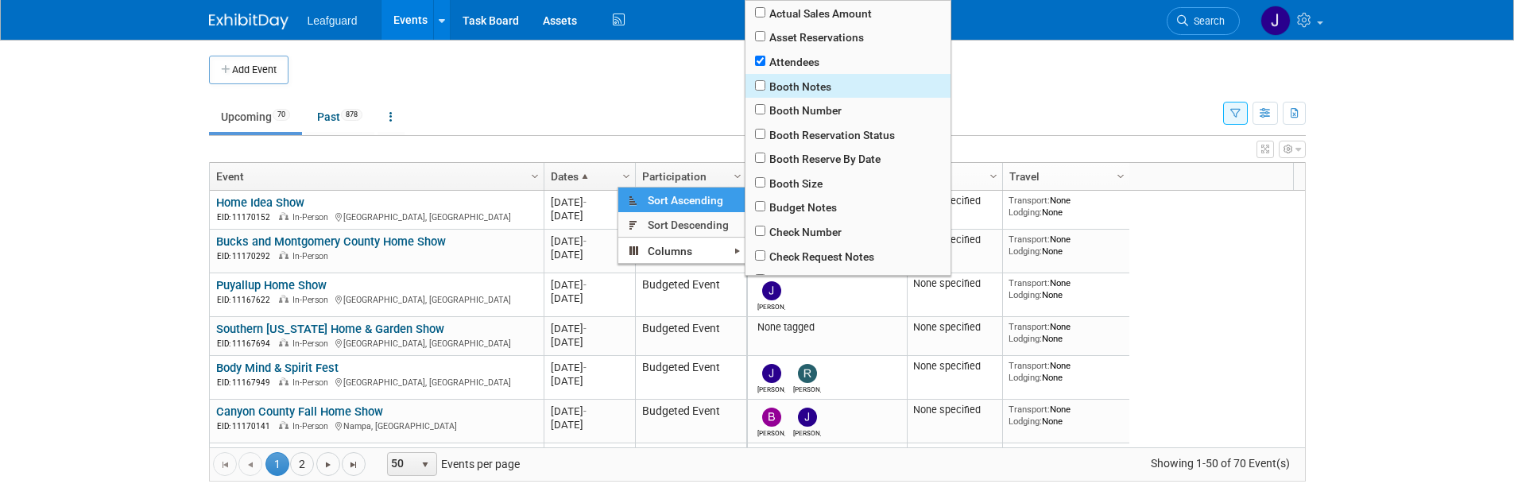
click at [837, 87] on span "Booth Notes" at bounding box center [848, 86] width 205 height 25
checkbox input "true"
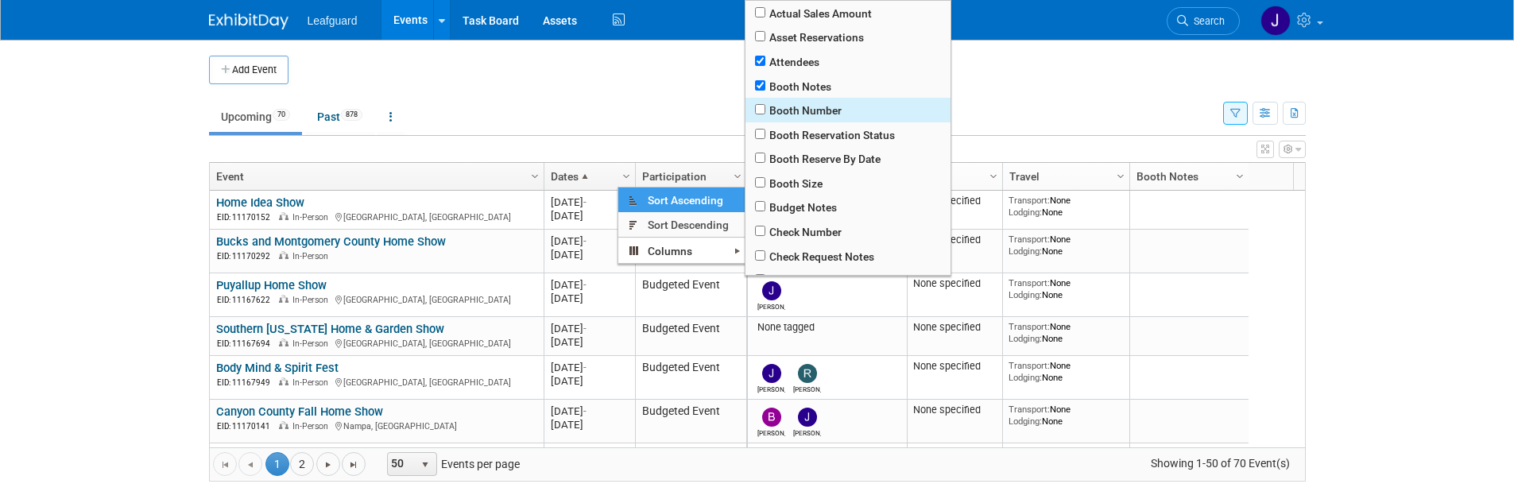
click at [827, 100] on span "Booth Number" at bounding box center [848, 110] width 205 height 25
checkbox input "true"
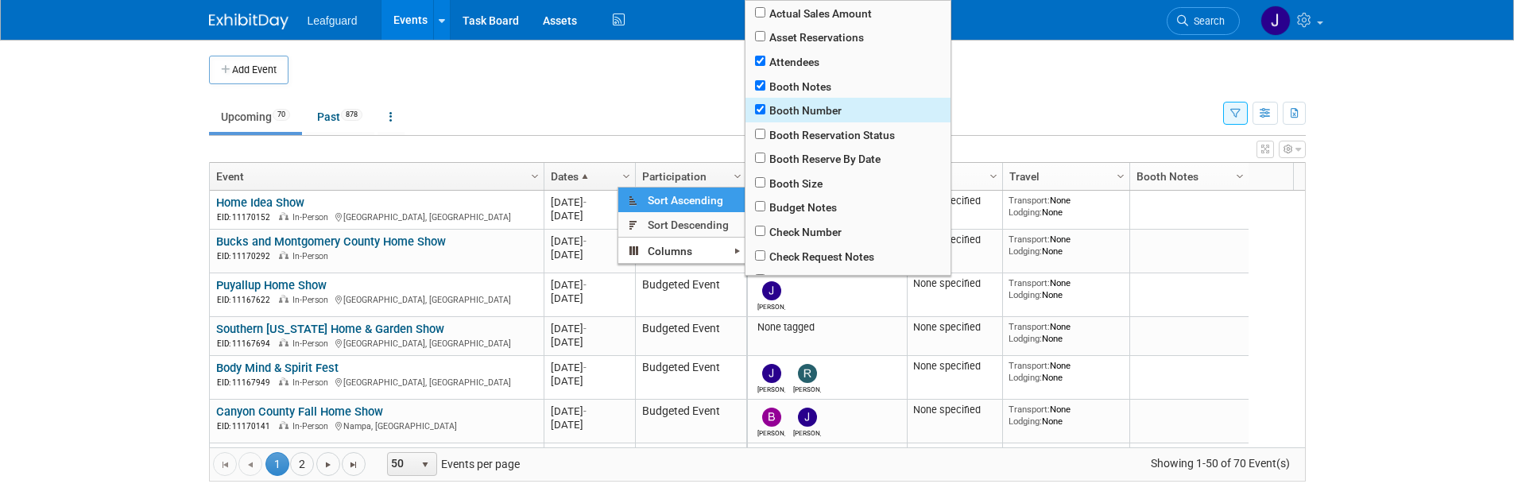
checkbox input "true"
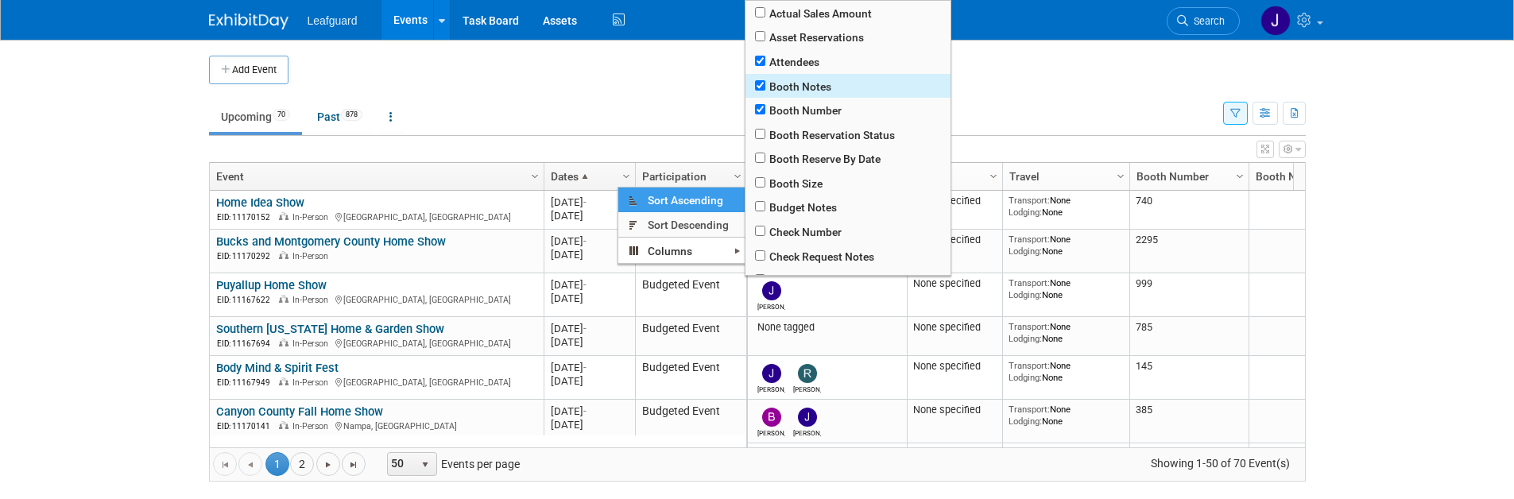
click at [835, 85] on span "Booth Notes" at bounding box center [848, 86] width 205 height 25
checkbox input "true"
checkbox input "false"
checkbox input "true"
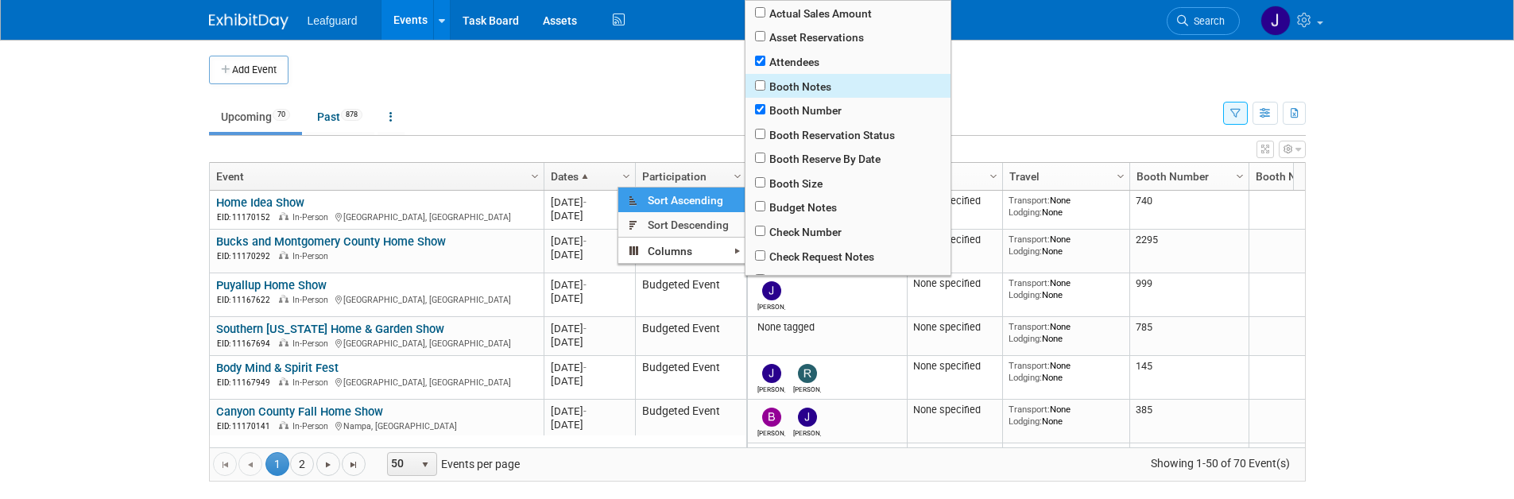
checkbox input "true"
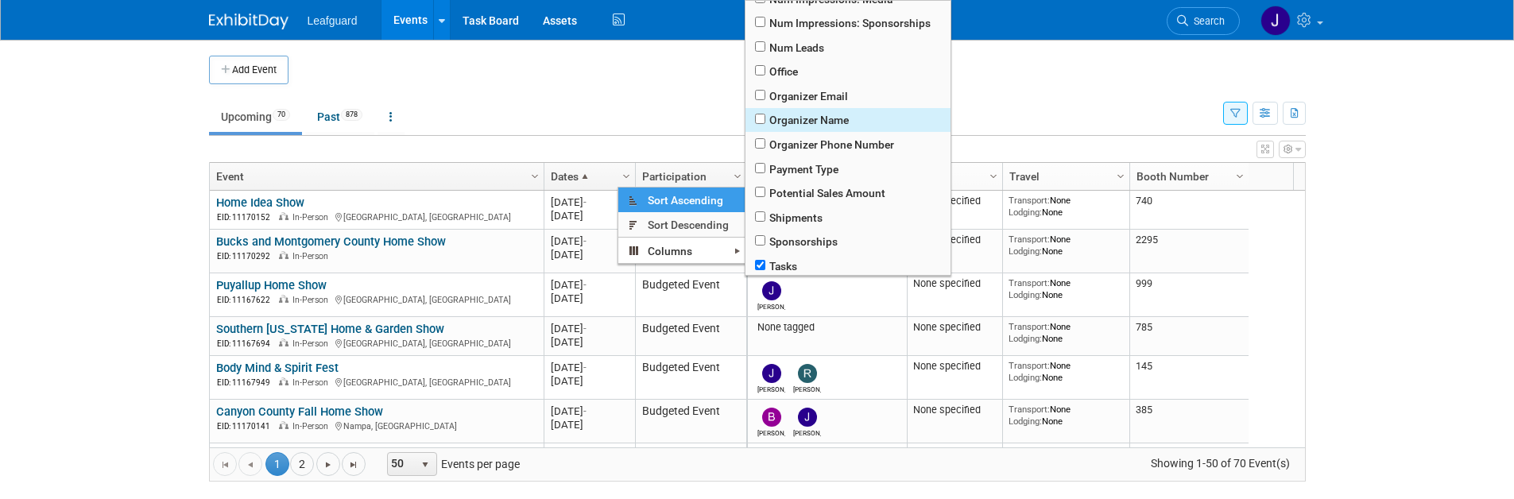
scroll to position [552, 0]
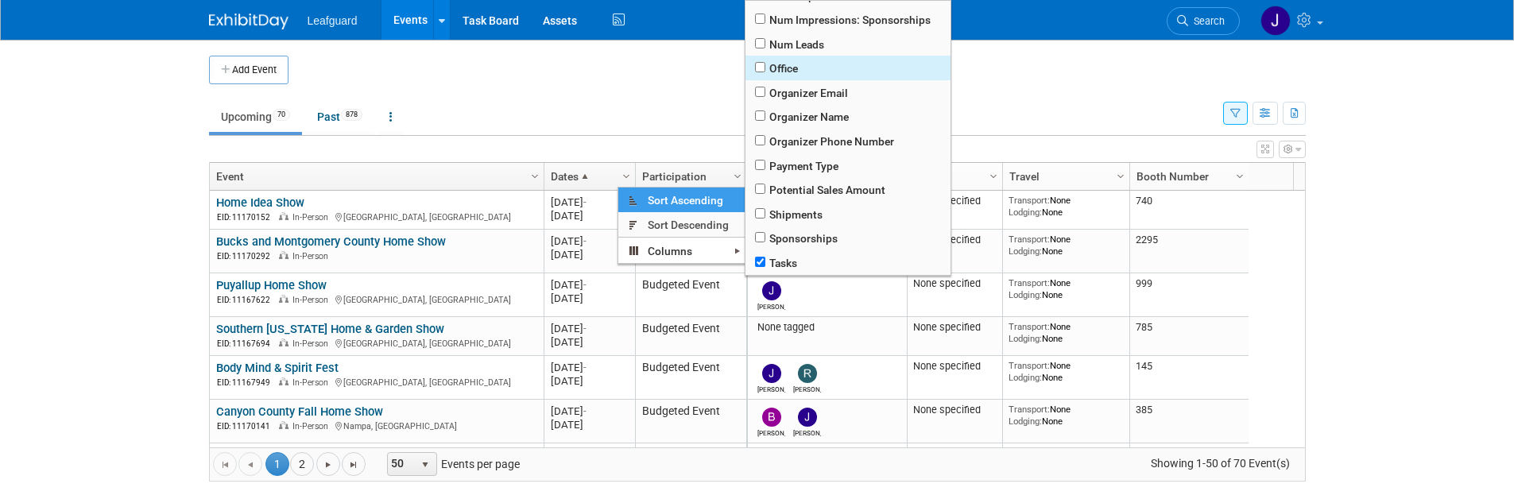
click at [800, 68] on span "Office" at bounding box center [848, 68] width 205 height 25
checkbox input "true"
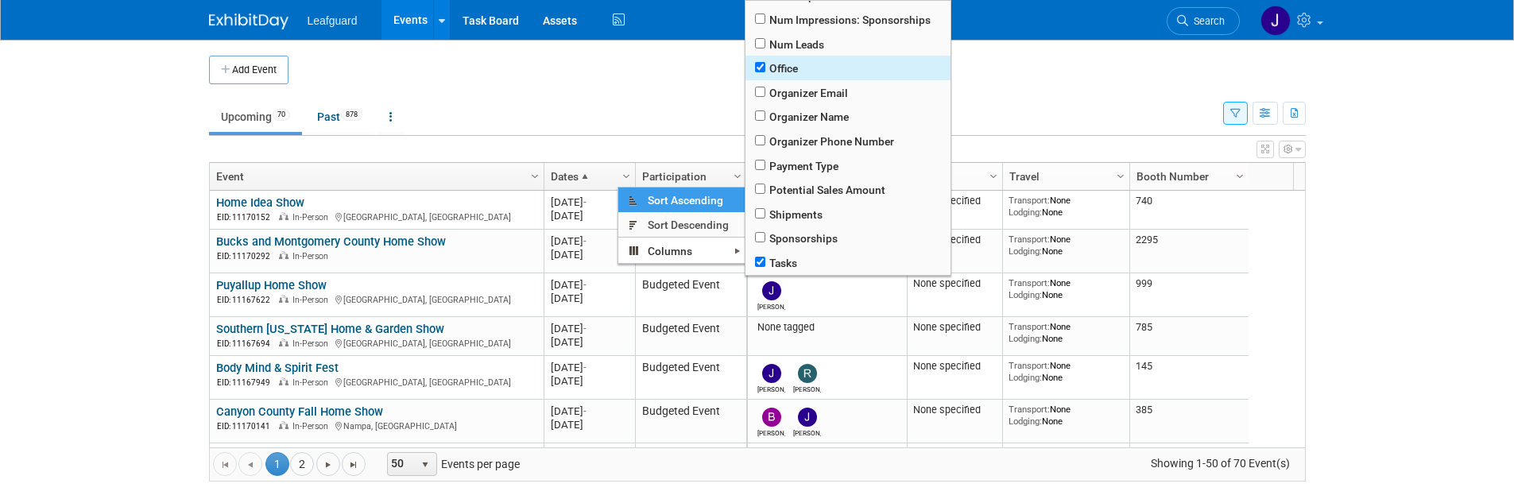
checkbox input "true"
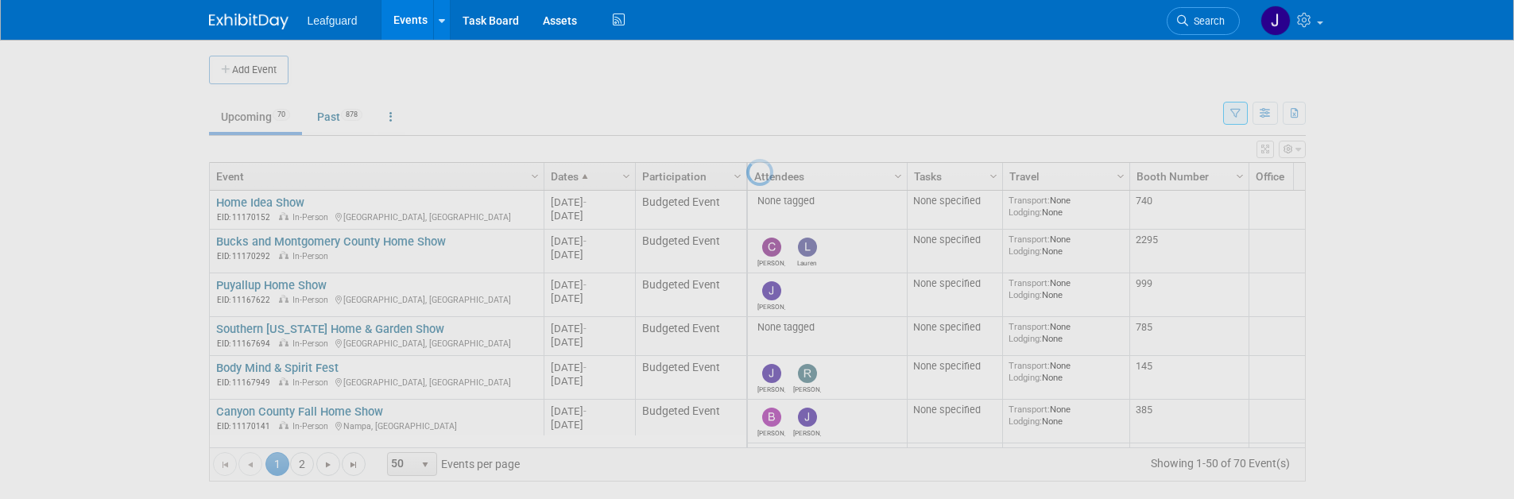
click at [746, 140] on div at bounding box center [757, 249] width 22 height 499
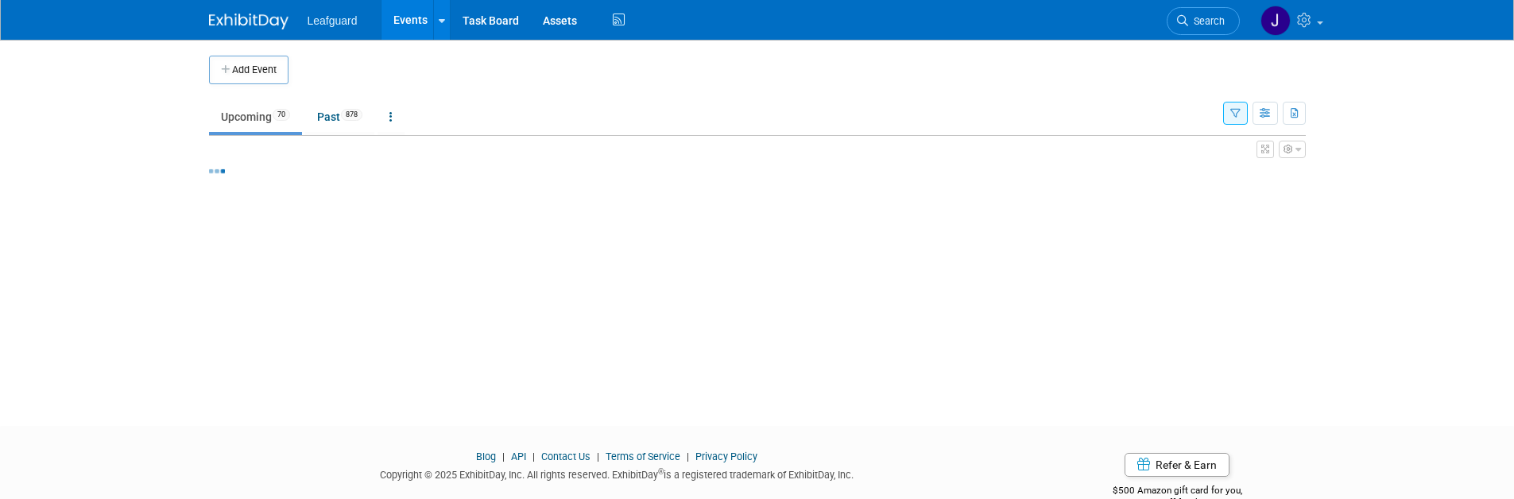
click at [1288, 212] on div "Add Event New Event Duplicate Event Warning There is another event in your work…" at bounding box center [757, 219] width 1121 height 358
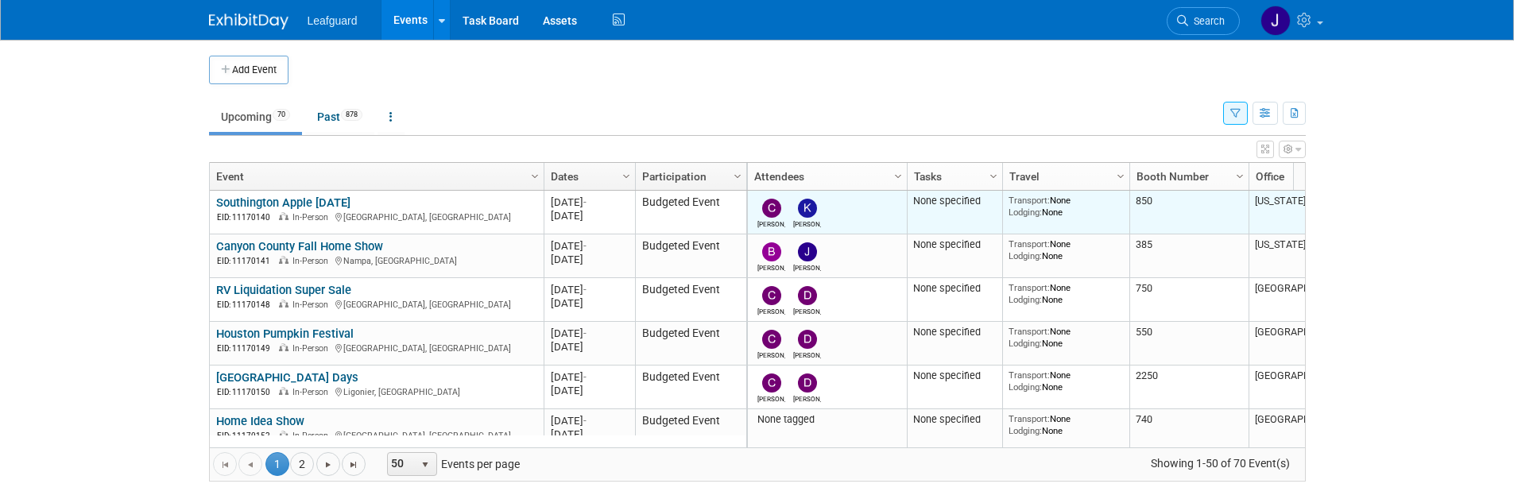
click at [1261, 211] on td "[US_STATE]" at bounding box center [1308, 213] width 119 height 44
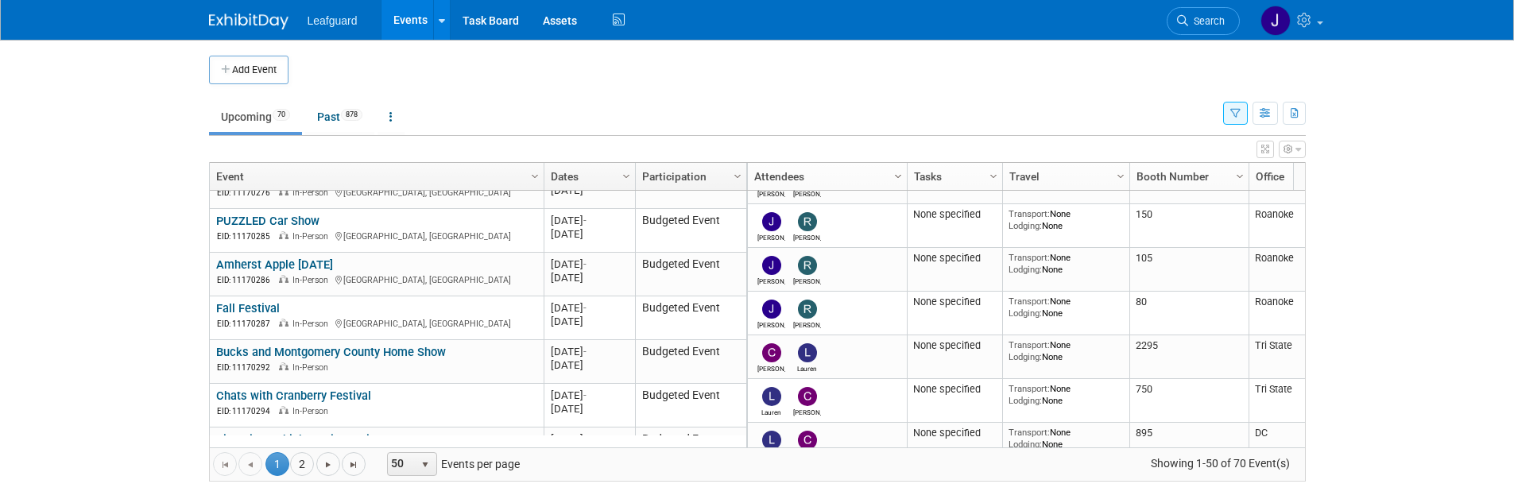
click at [899, 182] on span "Column Settings" at bounding box center [898, 176] width 13 height 13
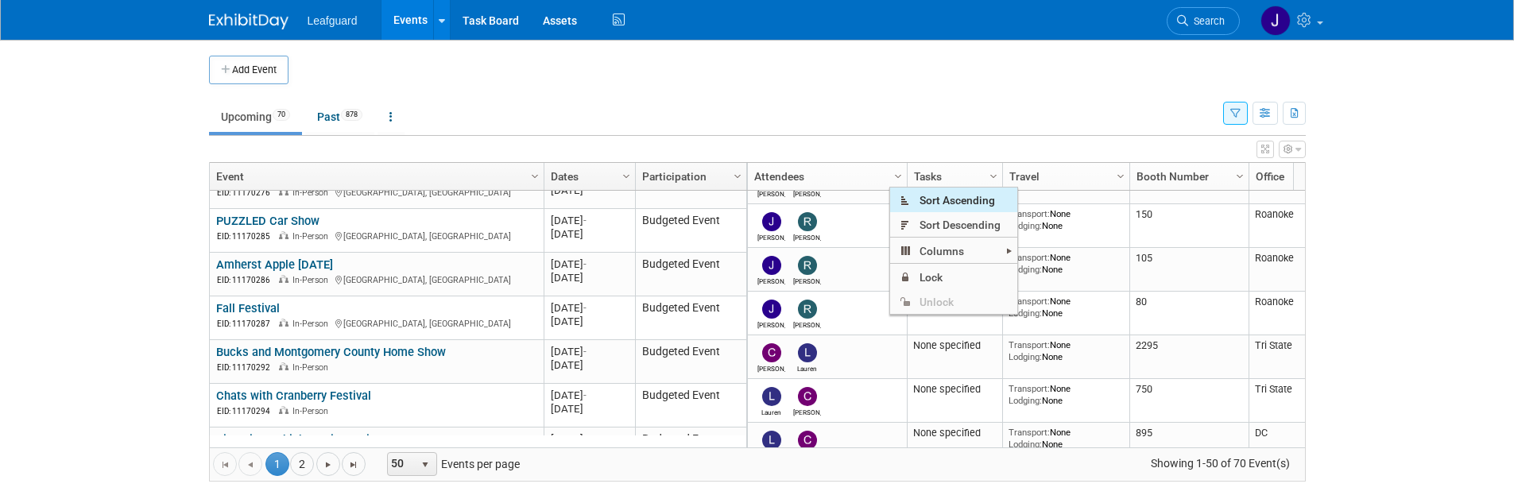
click at [959, 206] on span "Sort Ascending" at bounding box center [953, 200] width 127 height 25
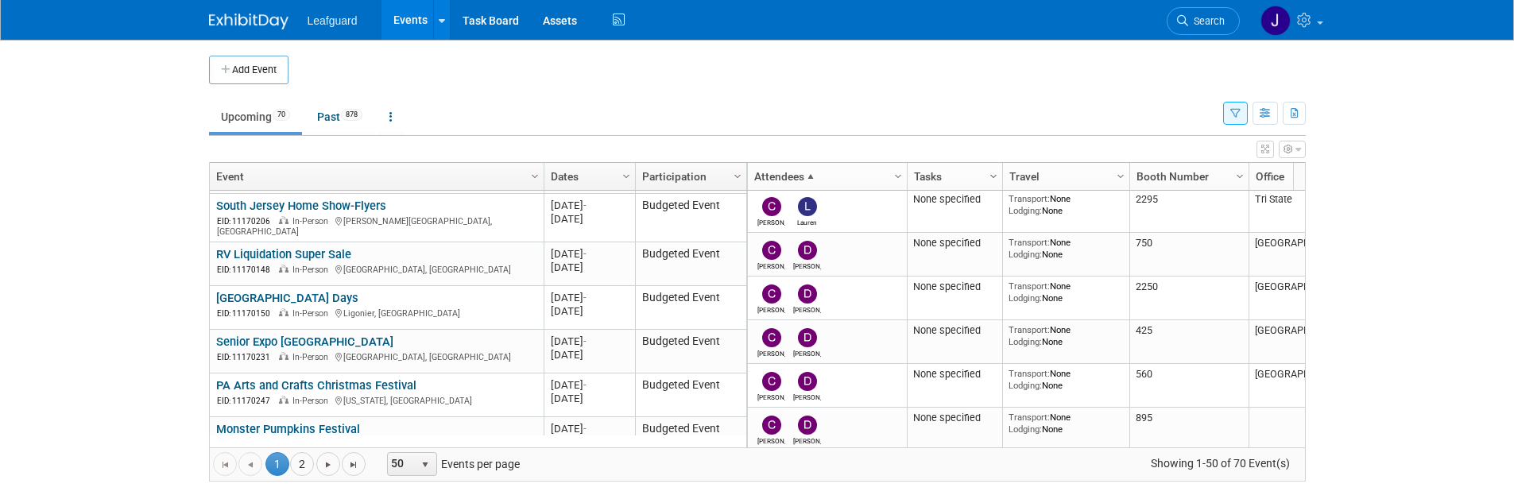
click at [987, 170] on span "Column Settings" at bounding box center [993, 176] width 13 height 13
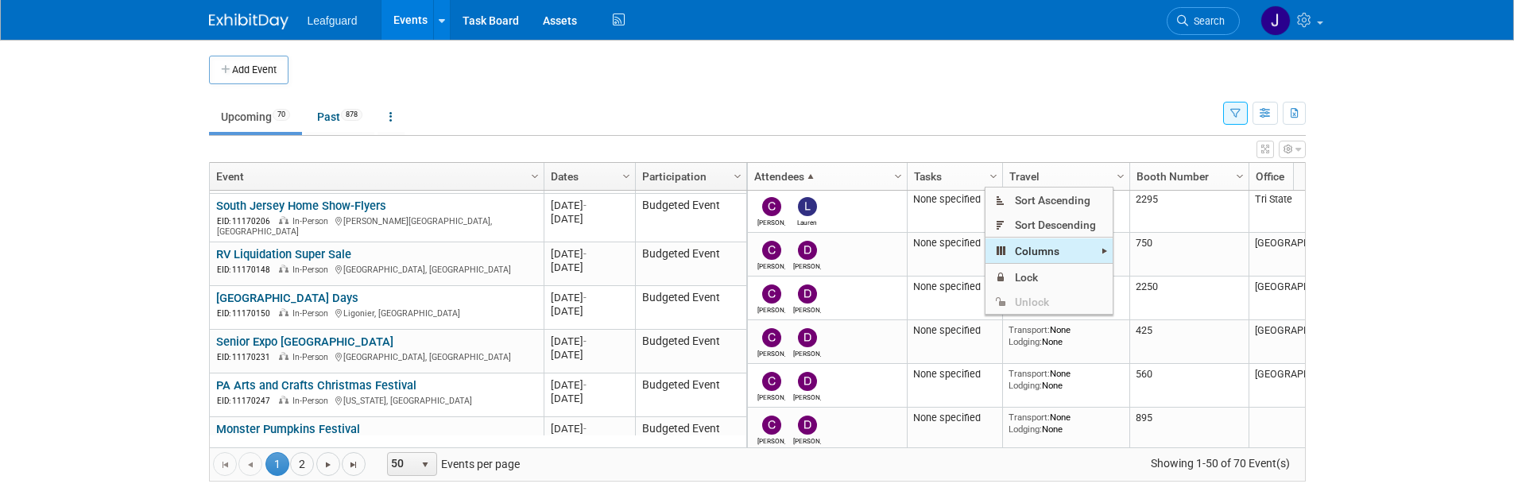
click at [1045, 260] on span "Columns" at bounding box center [1049, 250] width 127 height 25
click at [933, 178] on link "Tasks" at bounding box center [953, 176] width 78 height 27
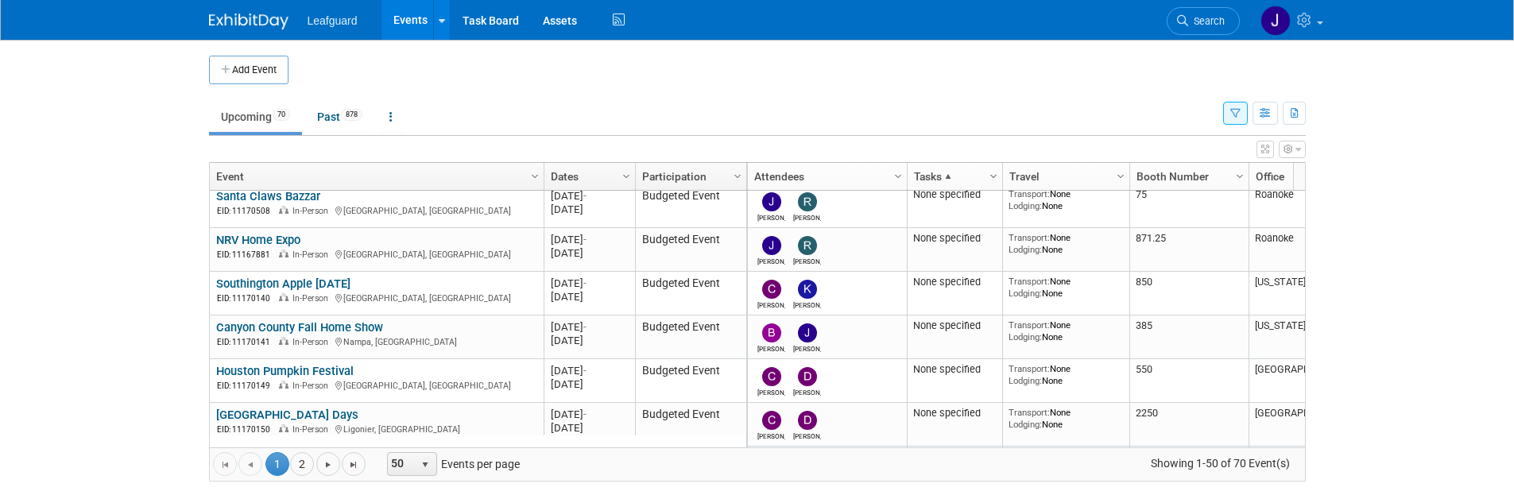
click at [990, 180] on span "Column Settings" at bounding box center [993, 176] width 13 height 13
checkbox input "true"
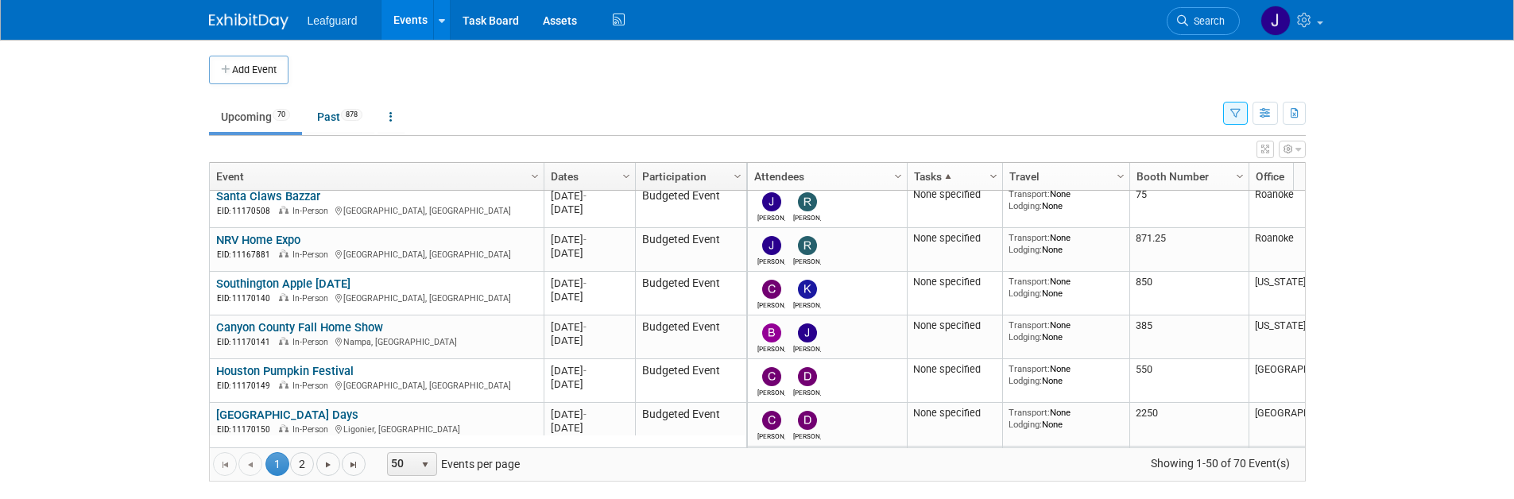
checkbox input "true"
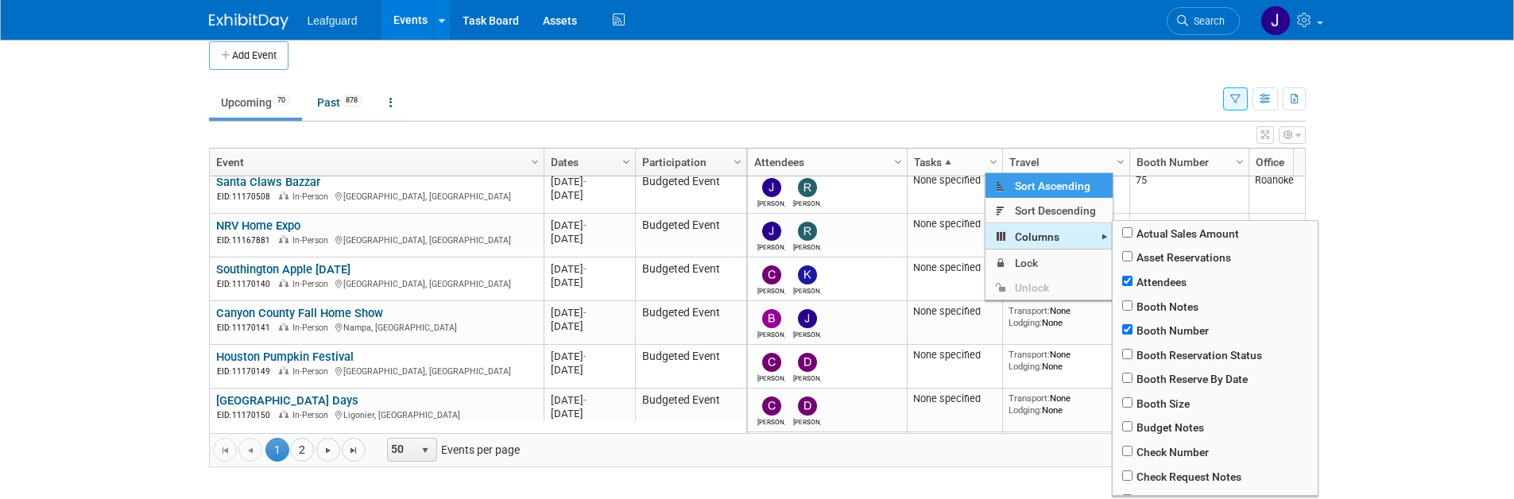
click at [1061, 235] on span "Columns" at bounding box center [1049, 236] width 127 height 25
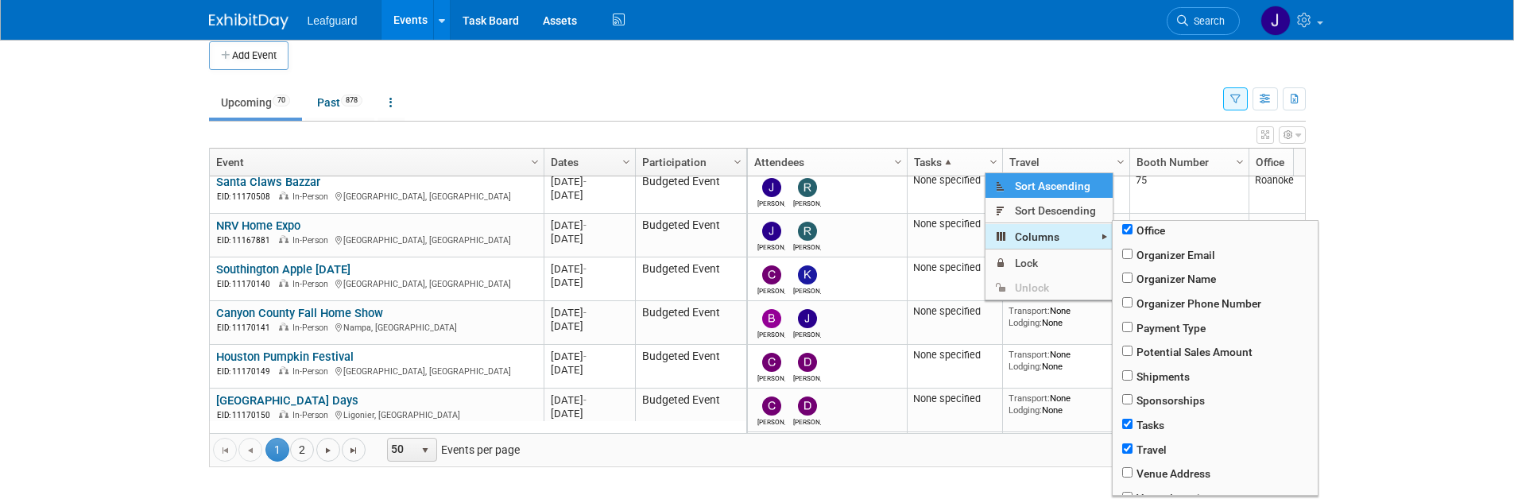
click at [1056, 238] on span "Columns" at bounding box center [1049, 236] width 127 height 25
click at [1132, 426] on span "Tasks" at bounding box center [1215, 425] width 205 height 25
checkbox input "true"
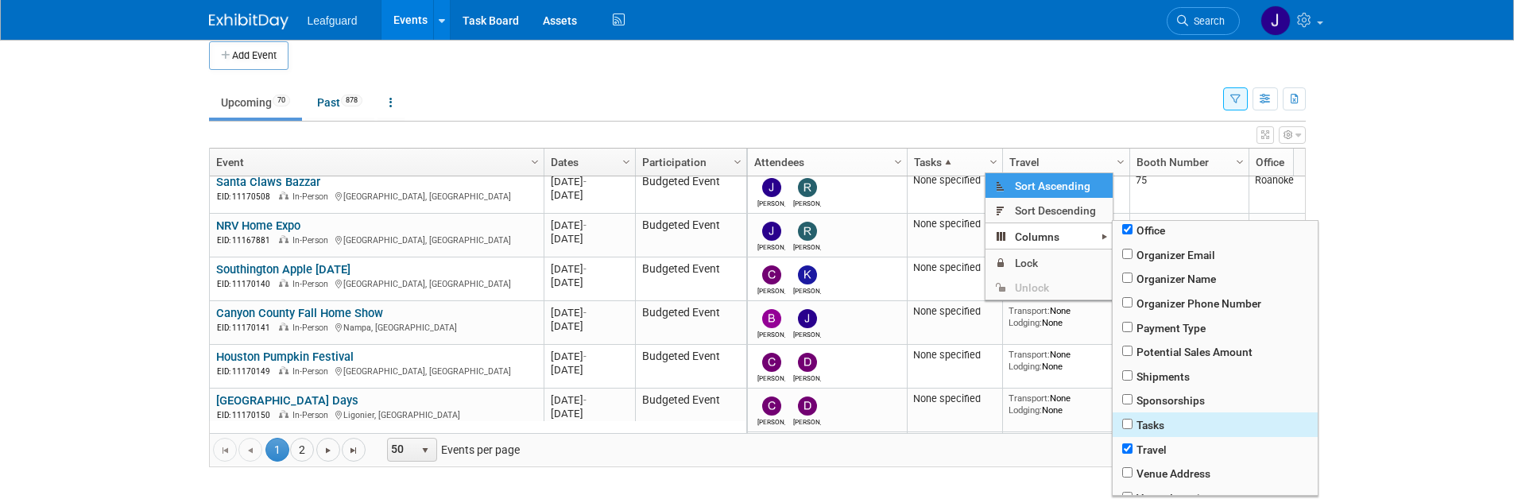
checkbox input "false"
checkbox input "true"
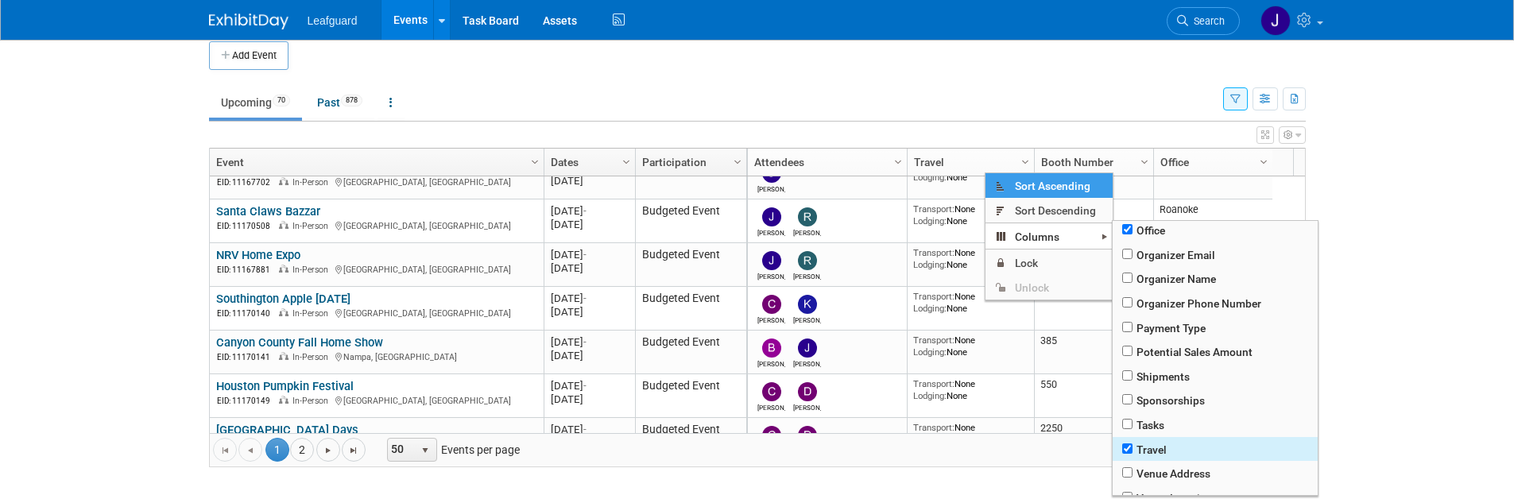
click at [1121, 445] on span "Travel" at bounding box center [1215, 449] width 205 height 25
checkbox input "true"
checkbox input "false"
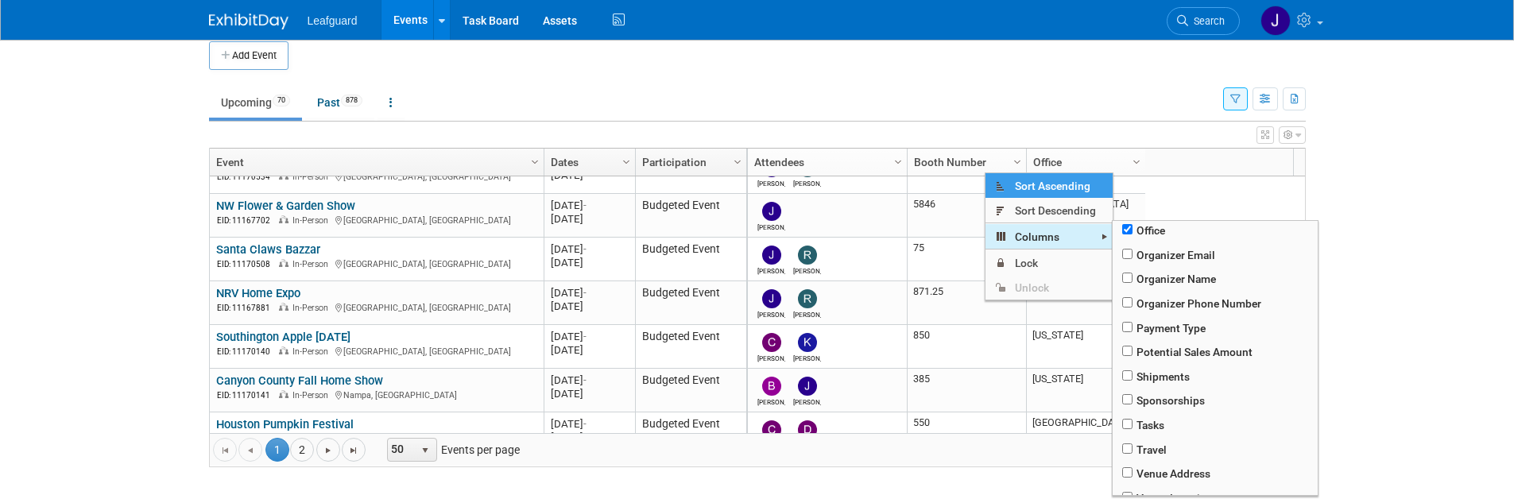
click at [1052, 243] on span "Columns" at bounding box center [1049, 236] width 127 height 25
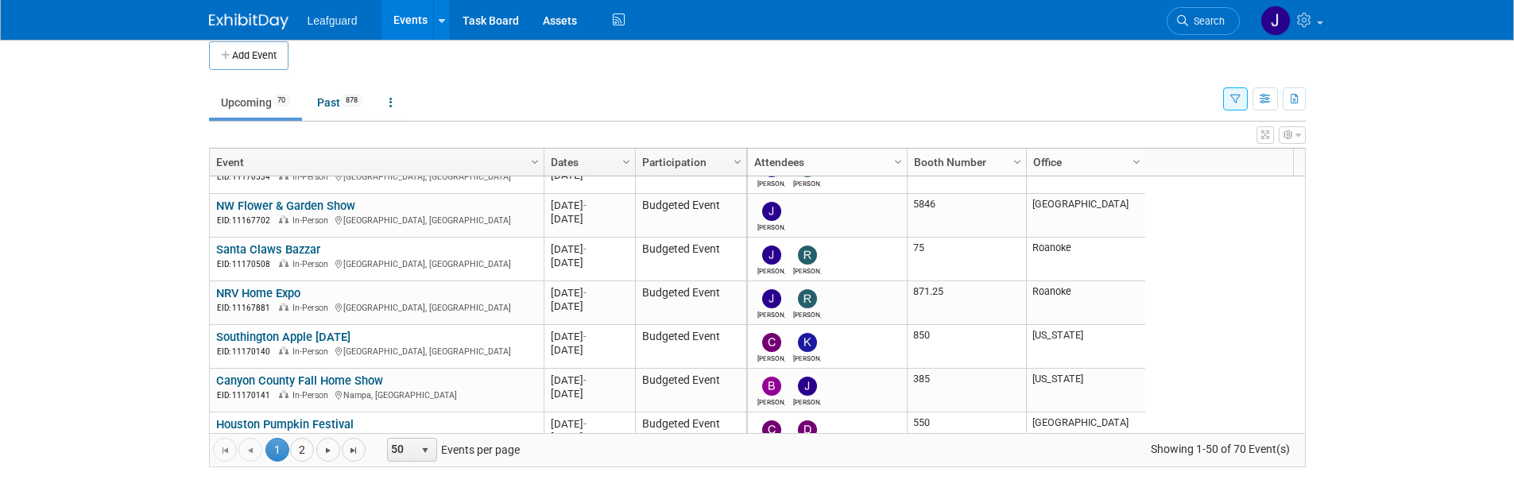
click at [1237, 100] on icon "button" at bounding box center [1235, 100] width 10 height 10
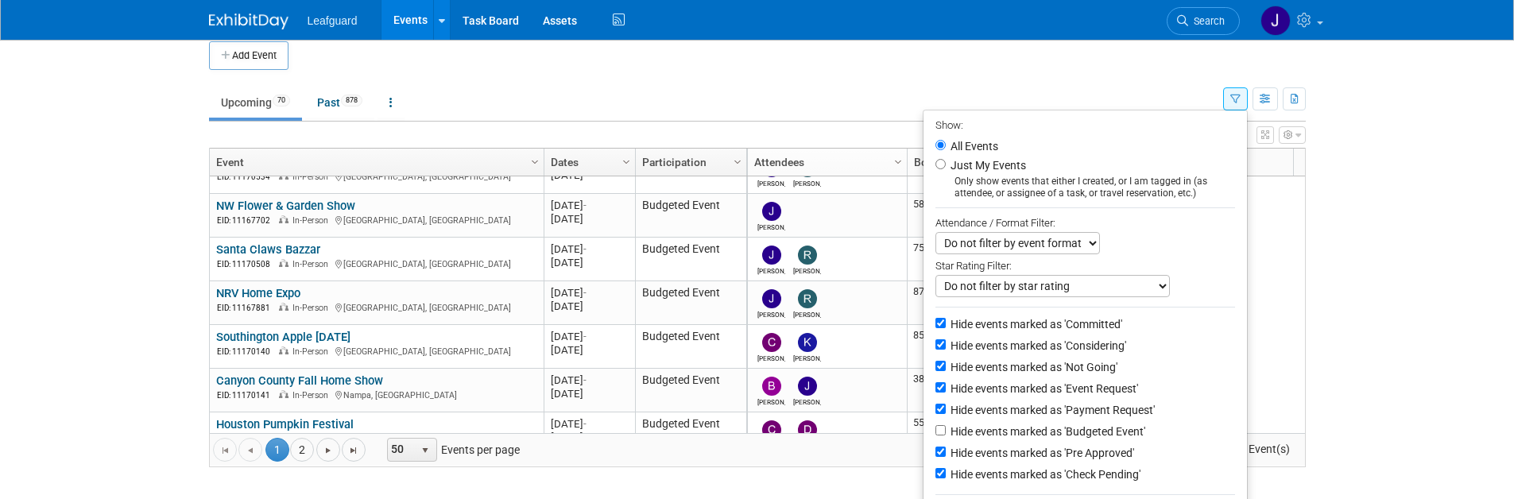
click at [1091, 244] on select "Do not filter by event format Only show In-Person events Only show Virtual even…" at bounding box center [1018, 243] width 165 height 22
click at [936, 232] on select "Do not filter by event format Only show In-Person events Only show Virtual even…" at bounding box center [1018, 243] width 165 height 22
click at [1001, 279] on select "Do not filter by star rating Only show events with no ratings (0 stars) Only sh…" at bounding box center [1053, 286] width 234 height 22
click at [936, 275] on select "Do not filter by star rating Only show events with no ratings (0 stars) Only sh…" at bounding box center [1053, 286] width 234 height 22
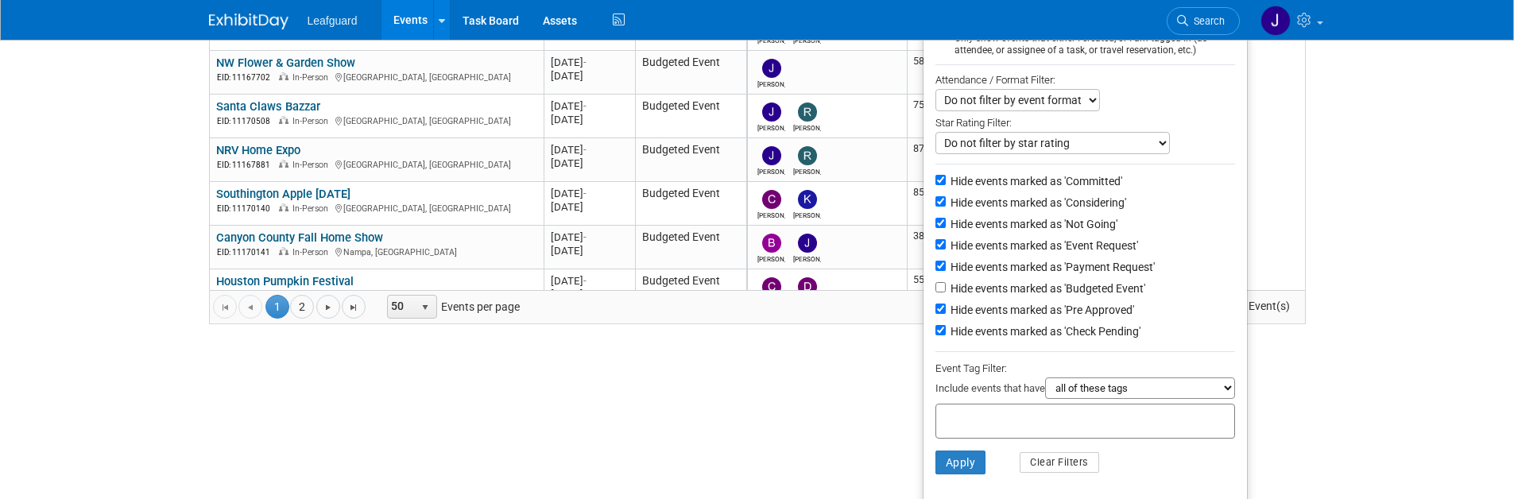
scroll to position [169, 0]
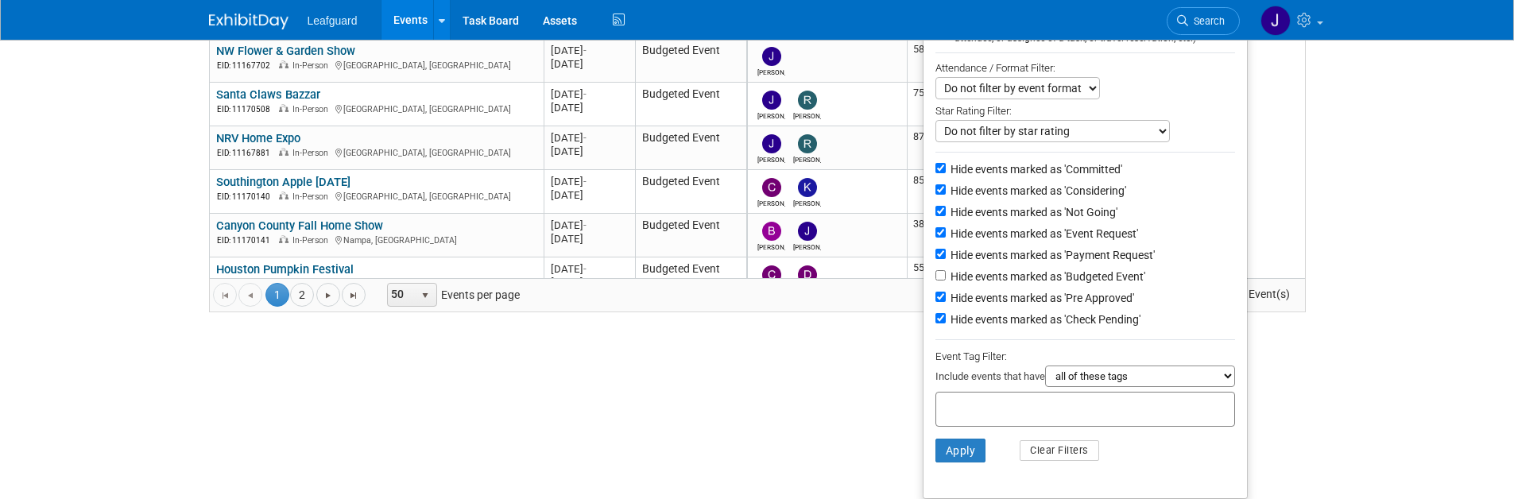
click at [1080, 373] on select "all of these tags any one of these tags only and exactly these specific tags" at bounding box center [1140, 376] width 190 height 21
click at [1110, 425] on div at bounding box center [1086, 409] width 300 height 35
click at [942, 258] on ul "Show: All Events Just My Events Only show events that either I created, or I am…" at bounding box center [1085, 227] width 325 height 544
click at [971, 454] on button "Apply" at bounding box center [961, 451] width 51 height 24
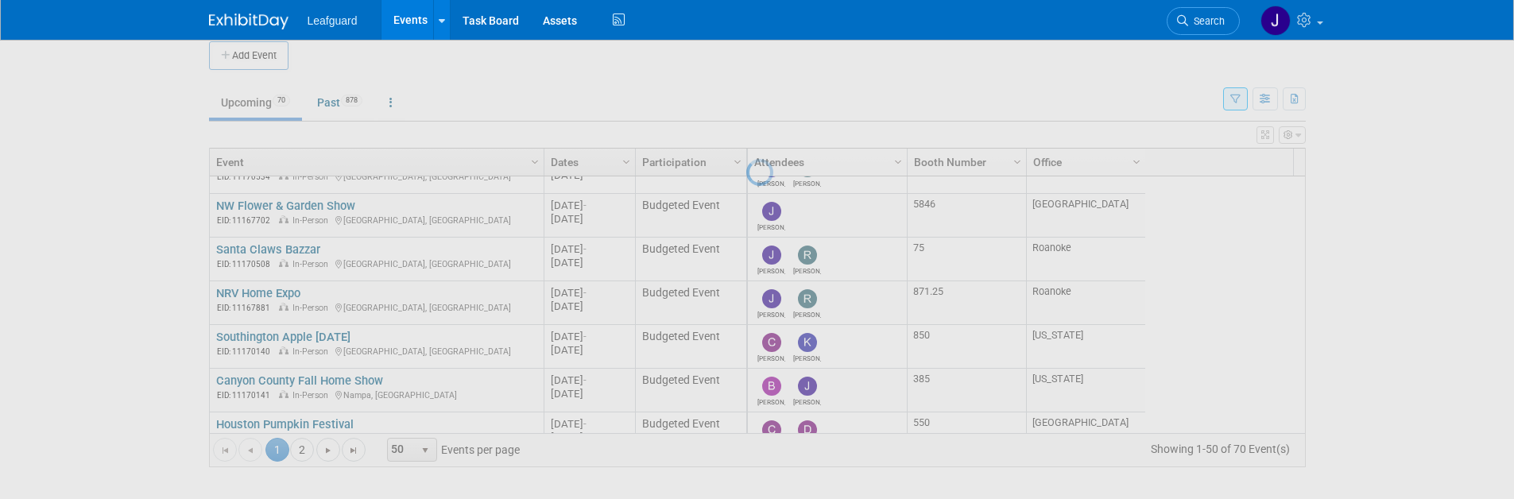
scroll to position [14, 0]
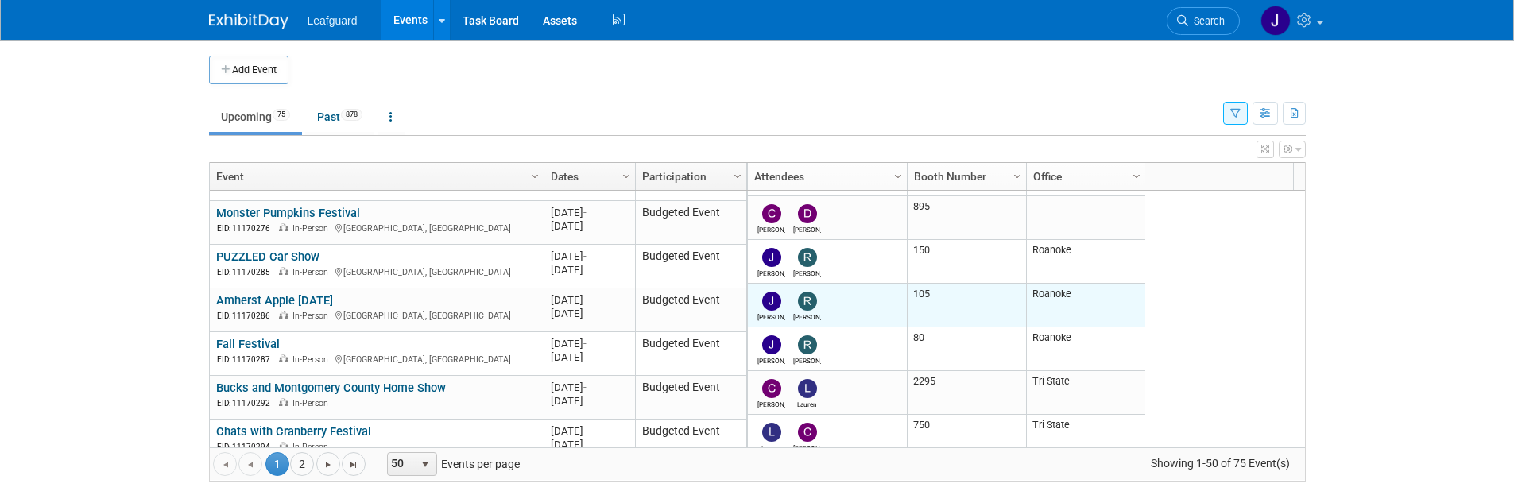
scroll to position [823, 0]
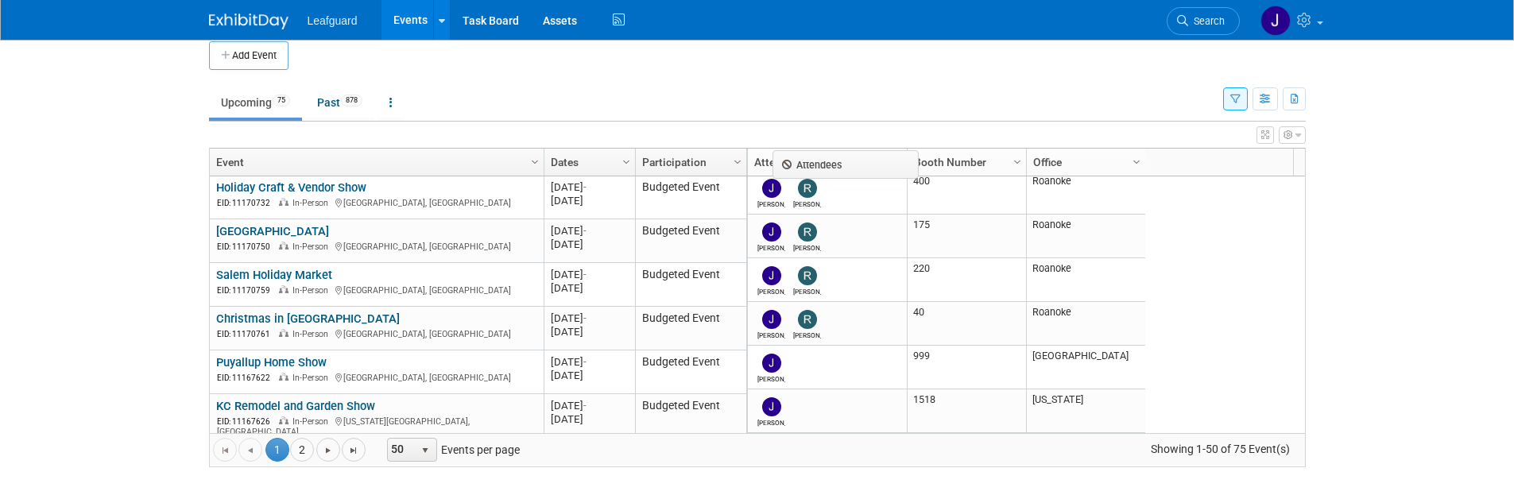
drag, startPoint x: 862, startPoint y: 153, endPoint x: 1187, endPoint y: 167, distance: 326.2
click at [1187, 167] on body "Leafguard Events Add Event Bulk Upload Events Shareable Event Boards Recently V…" at bounding box center [757, 235] width 1514 height 499
click at [1262, 138] on icon "button" at bounding box center [1265, 135] width 8 height 10
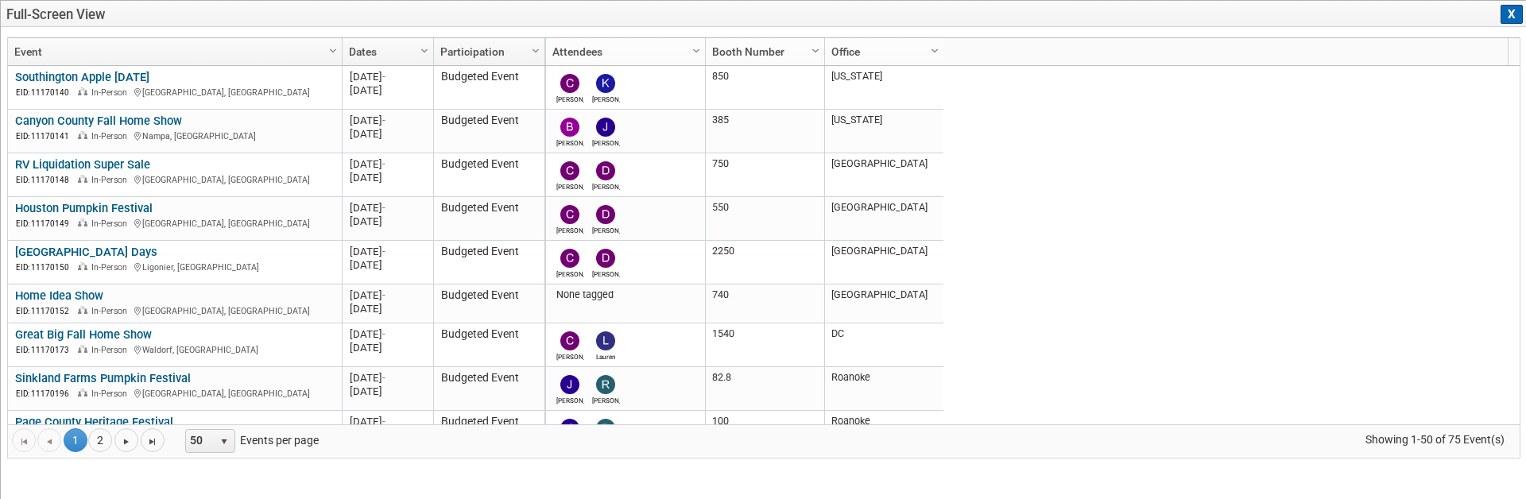
click at [1461, 68] on div "Calleen Kevin 850 Connecticut 2025 M-2025-10 October 2025 Southington, CT 75 Ma…" at bounding box center [1031, 245] width 975 height 358
drag, startPoint x: 1471, startPoint y: 60, endPoint x: 1492, endPoint y: 41, distance: 28.7
click at [1474, 56] on div "Column Settings Attendees Column Settings Booth Number Column Settings Office C…" at bounding box center [1026, 51] width 964 height 27
click at [1513, 25] on div "Full-Screen View X" at bounding box center [764, 14] width 1526 height 26
click at [1513, 21] on button "X" at bounding box center [1512, 14] width 22 height 19
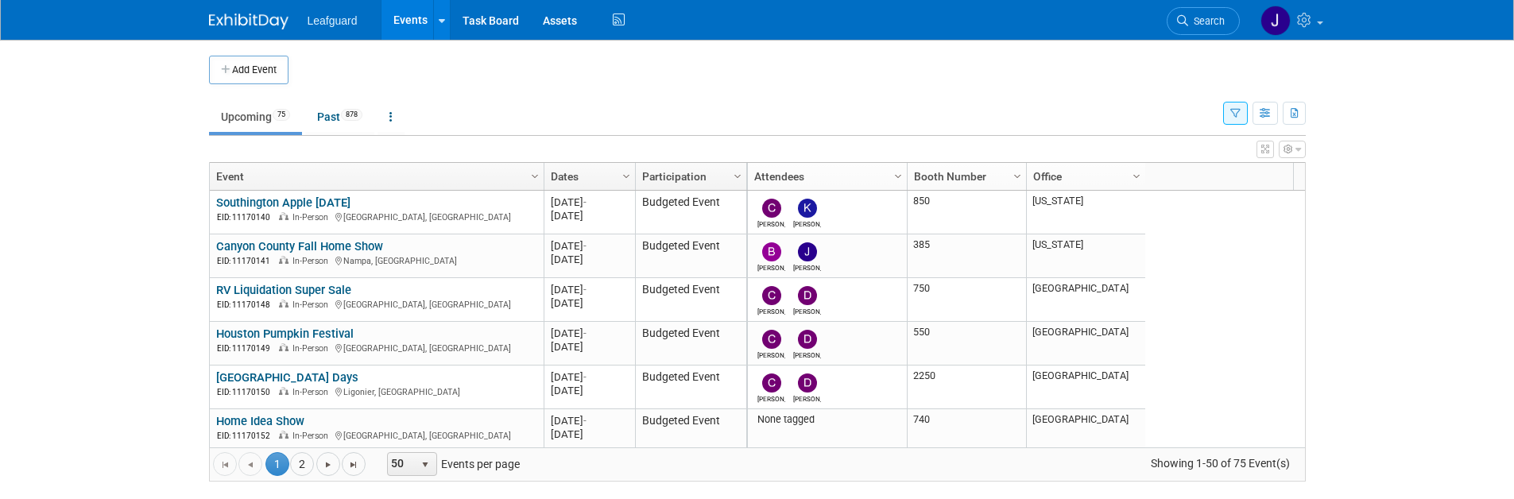
click at [1297, 153] on icon "button" at bounding box center [1299, 150] width 6 height 10
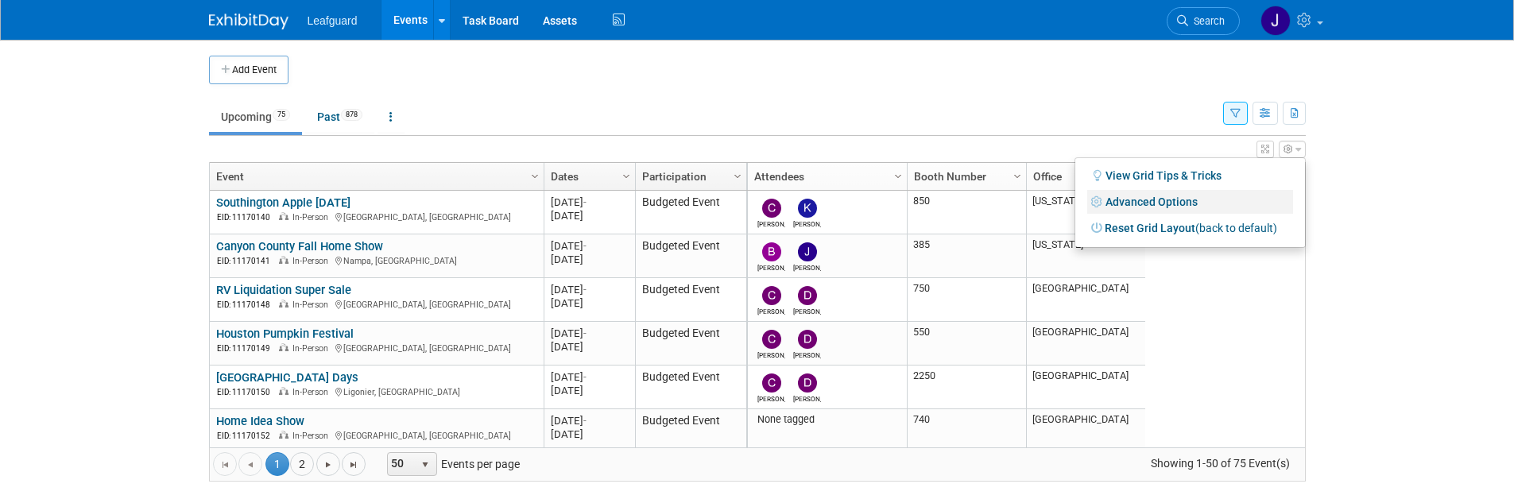
click at [1167, 199] on link "Advanced Options" at bounding box center [1190, 202] width 206 height 24
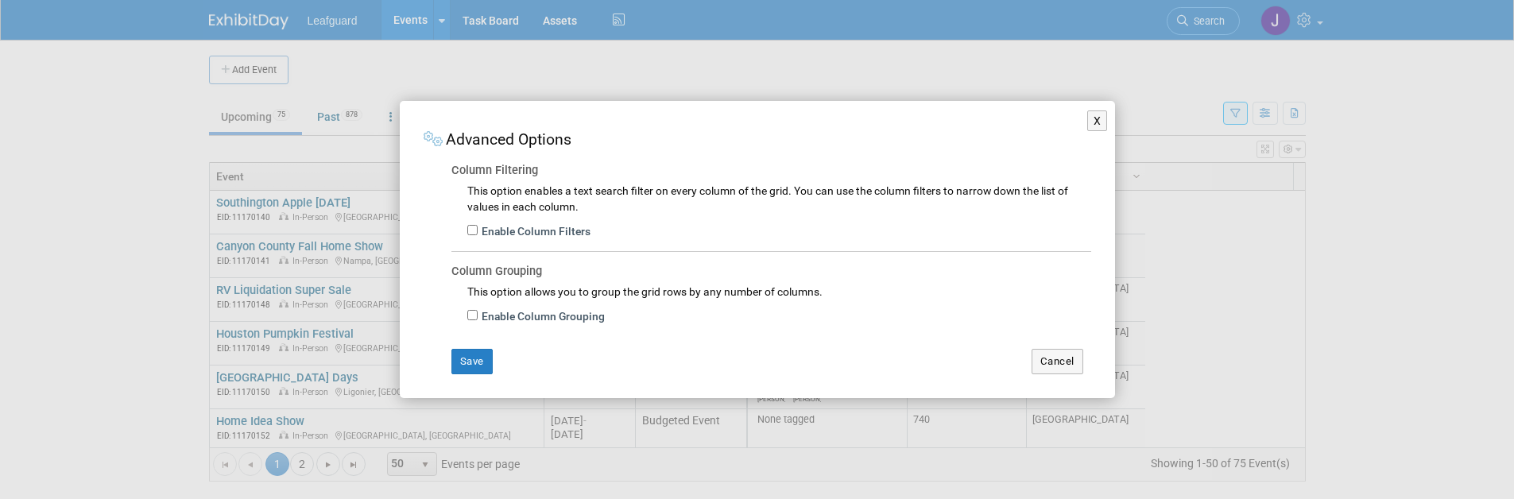
click at [521, 231] on label "Enable Column Filters" at bounding box center [534, 232] width 113 height 16
click at [478, 231] on input "Enable Column Filters" at bounding box center [472, 230] width 10 height 10
checkbox input "true"
click at [1048, 355] on button "Cancel" at bounding box center [1058, 361] width 52 height 25
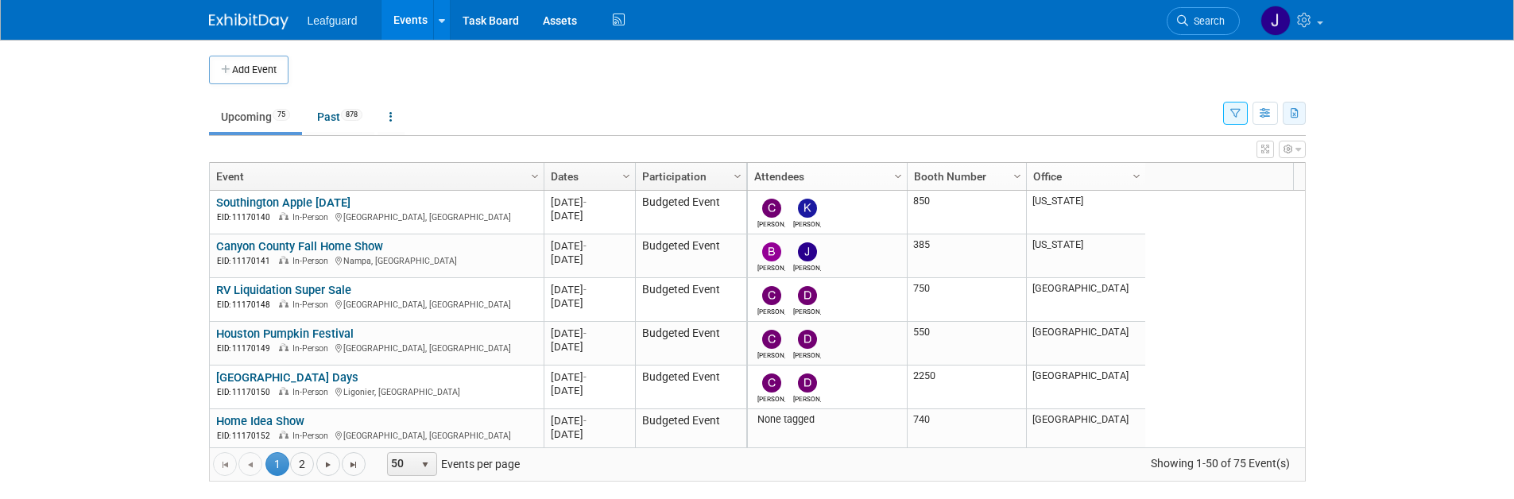
click at [1295, 114] on icon "button" at bounding box center [1295, 114] width 9 height 10
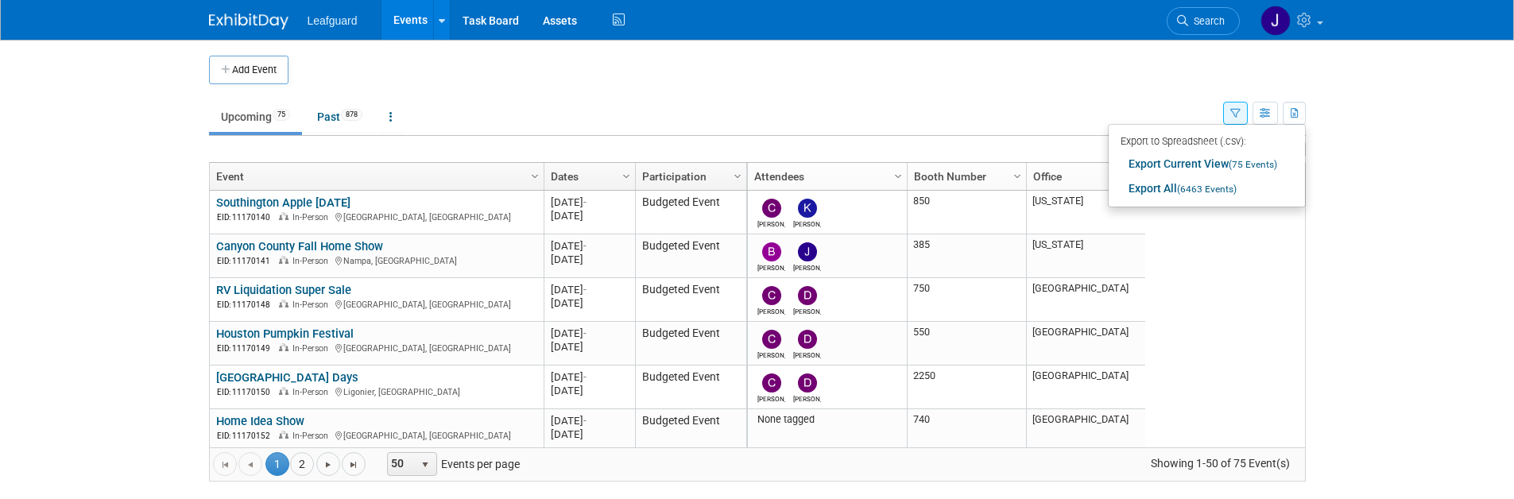
drag, startPoint x: 1078, startPoint y: 61, endPoint x: 1178, endPoint y: 106, distance: 109.6
click at [1078, 61] on td at bounding box center [771, 70] width 964 height 29
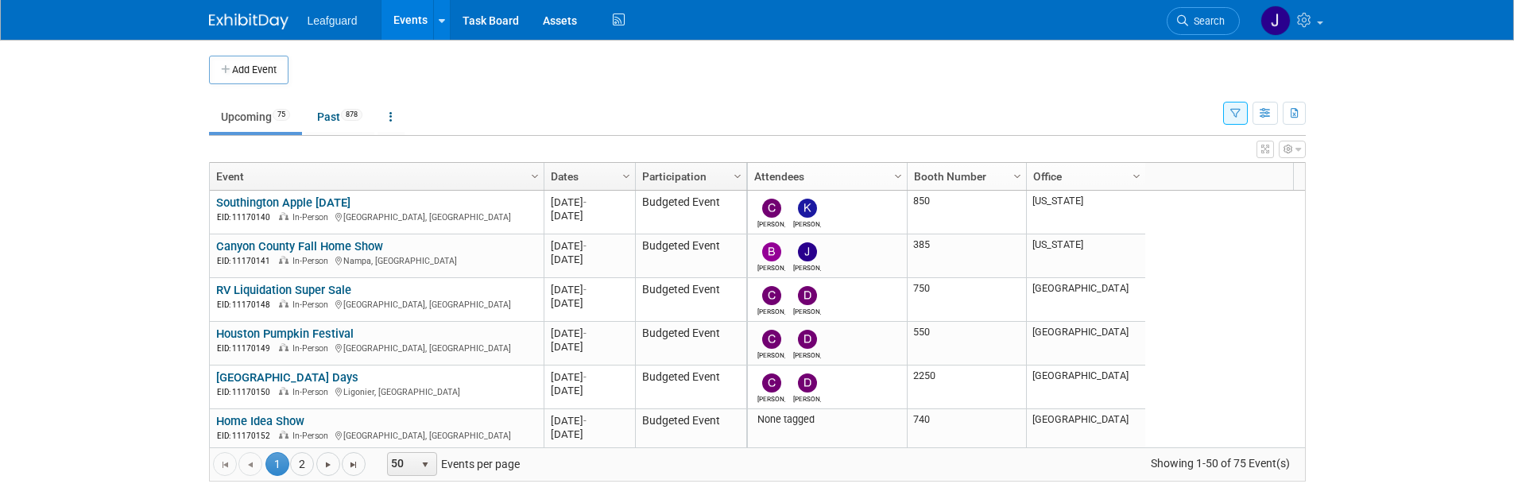
click at [1285, 149] on icon "button" at bounding box center [1289, 150] width 10 height 10
click at [703, 181] on link "Participation" at bounding box center [689, 176] width 94 height 27
click at [735, 178] on span "Column Settings" at bounding box center [737, 176] width 13 height 13
click at [796, 147] on div "View Grid Tips & Tricks Advanced Options Reset Grid Layout (back to default)" at bounding box center [757, 147] width 1097 height 22
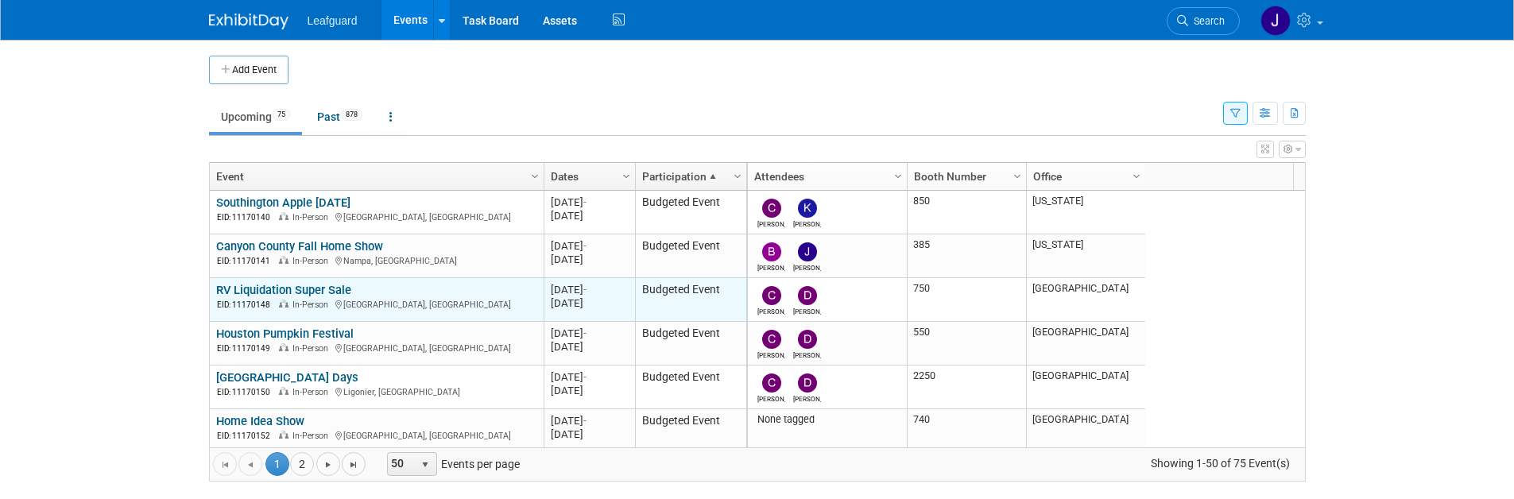
scroll to position [382, 0]
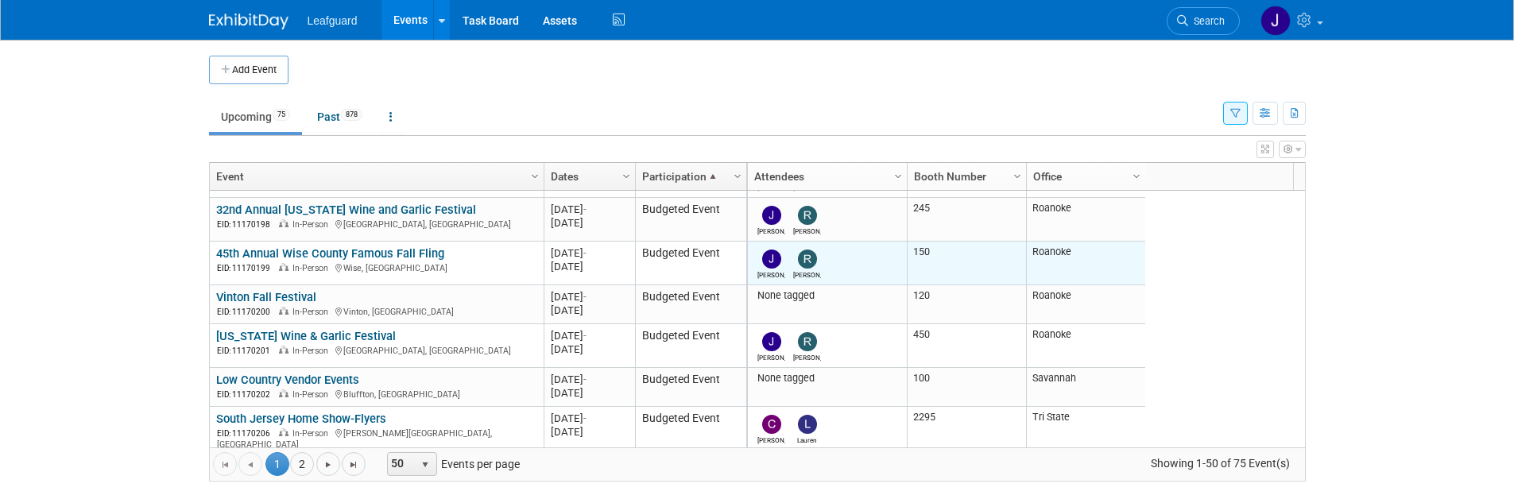
click at [1062, 266] on td "Roanoke" at bounding box center [1085, 264] width 119 height 44
click at [1063, 259] on td "Roanoke" at bounding box center [1085, 264] width 119 height 44
click at [1063, 258] on td "Roanoke" at bounding box center [1085, 264] width 119 height 44
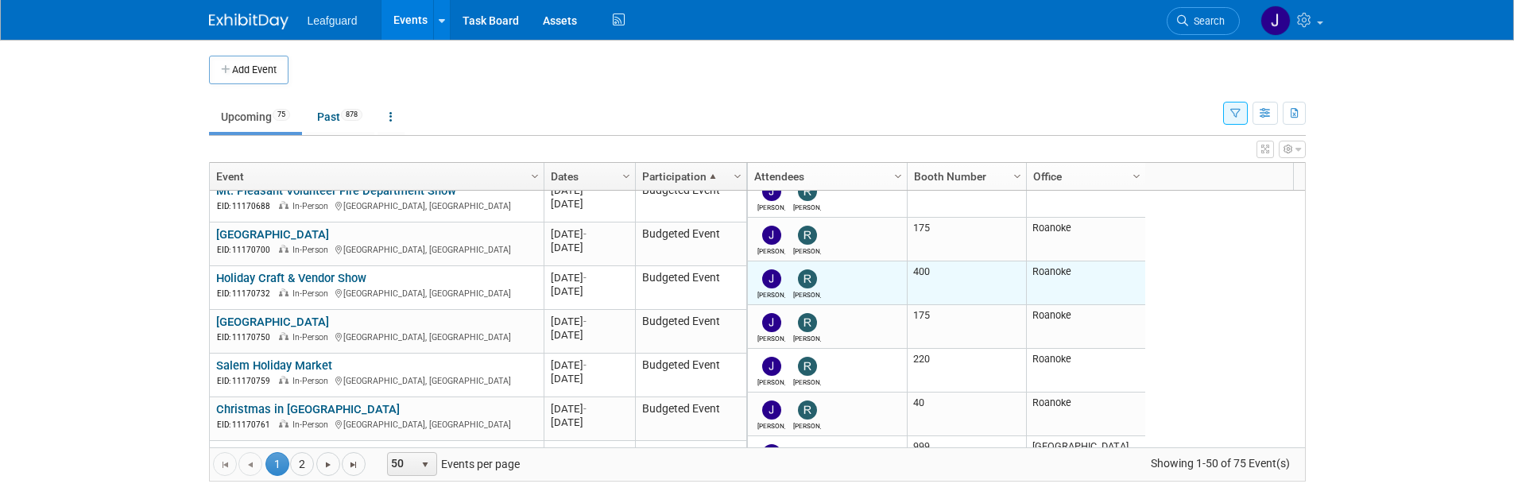
scroll to position [1915, 0]
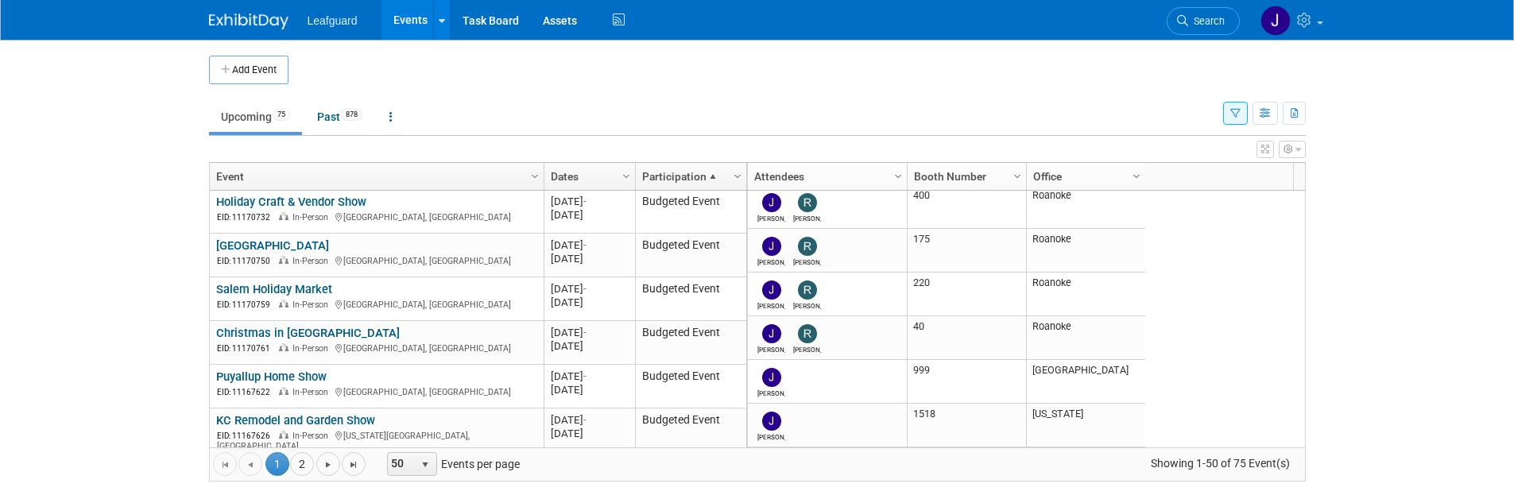
click at [1265, 131] on div "Show: All Events Just My Events Only show events that either I created, or I am…" at bounding box center [1264, 110] width 83 height 52
click at [1263, 153] on icon "button" at bounding box center [1265, 150] width 8 height 10
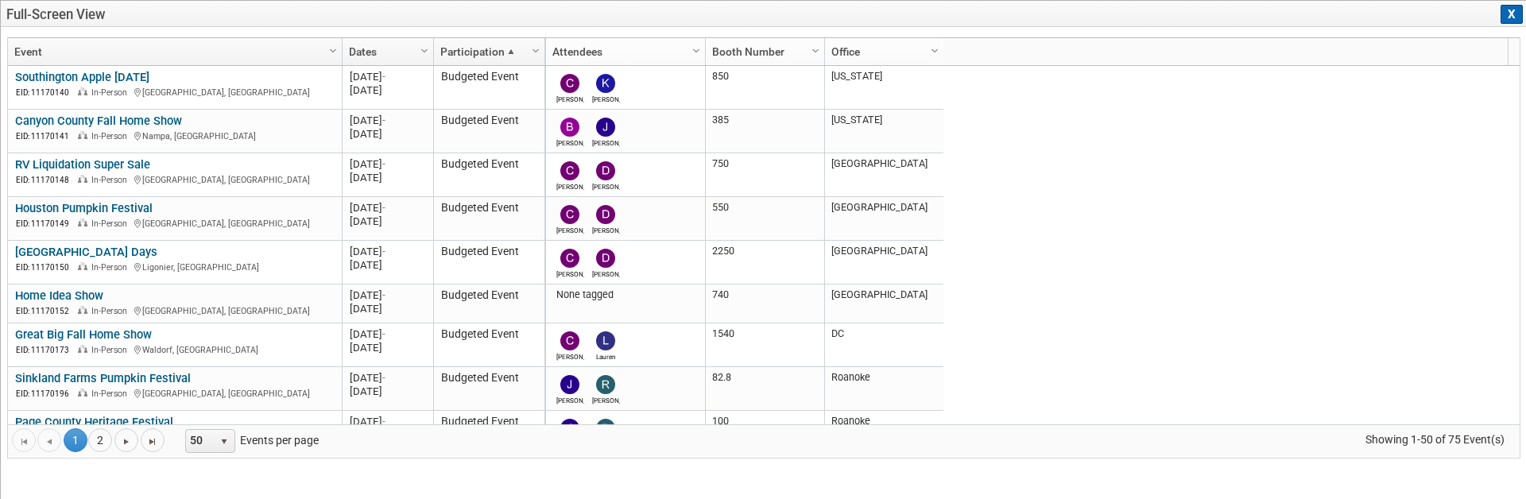
drag, startPoint x: 1509, startPoint y: 21, endPoint x: 1356, endPoint y: 44, distance: 155.0
click at [1509, 22] on button "X" at bounding box center [1512, 14] width 22 height 19
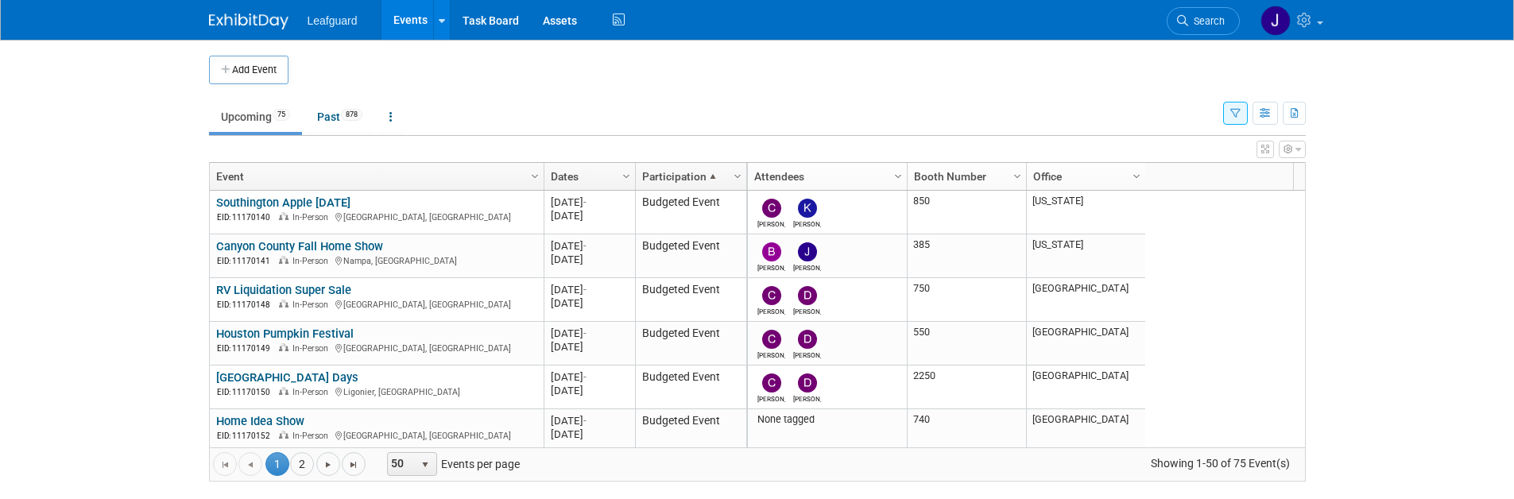
click at [1246, 123] on button "button" at bounding box center [1235, 113] width 25 height 23
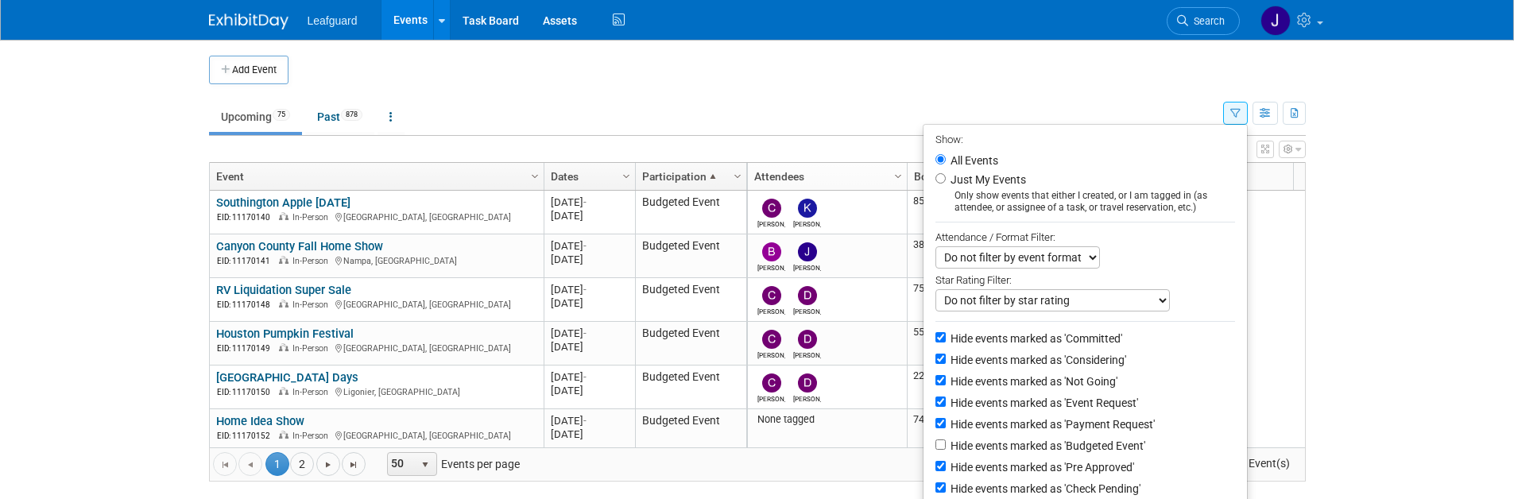
click at [947, 440] on label "Hide events marked as 'Budgeted Event'" at bounding box center [1046, 446] width 198 height 16
click at [940, 440] on input "Hide events marked as 'Budgeted Event'" at bounding box center [941, 445] width 10 height 10
checkbox input "true"
click at [936, 340] on input "Hide events marked as 'Committed'" at bounding box center [941, 337] width 10 height 10
checkbox input "false"
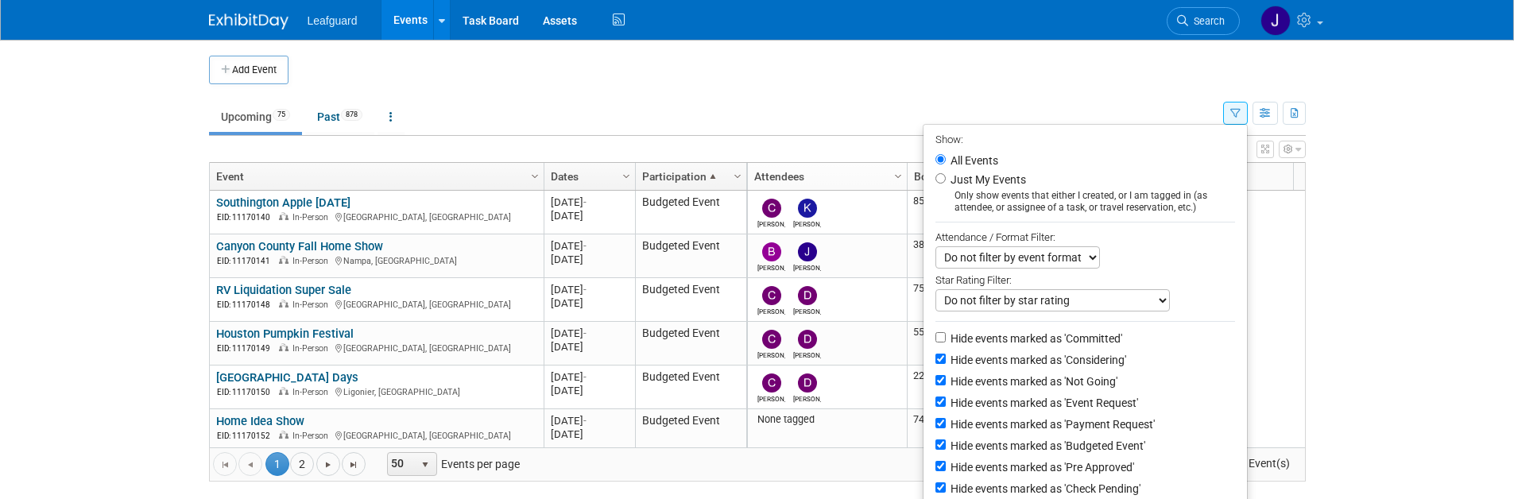
click at [936, 364] on li "Hide events marked as 'Considering'" at bounding box center [1086, 361] width 324 height 21
click at [936, 382] on input "Hide events marked as 'Not Going'" at bounding box center [941, 380] width 10 height 10
checkbox input "false"
click at [936, 398] on input "Hide events marked as 'Event Request'" at bounding box center [941, 402] width 10 height 10
checkbox input "false"
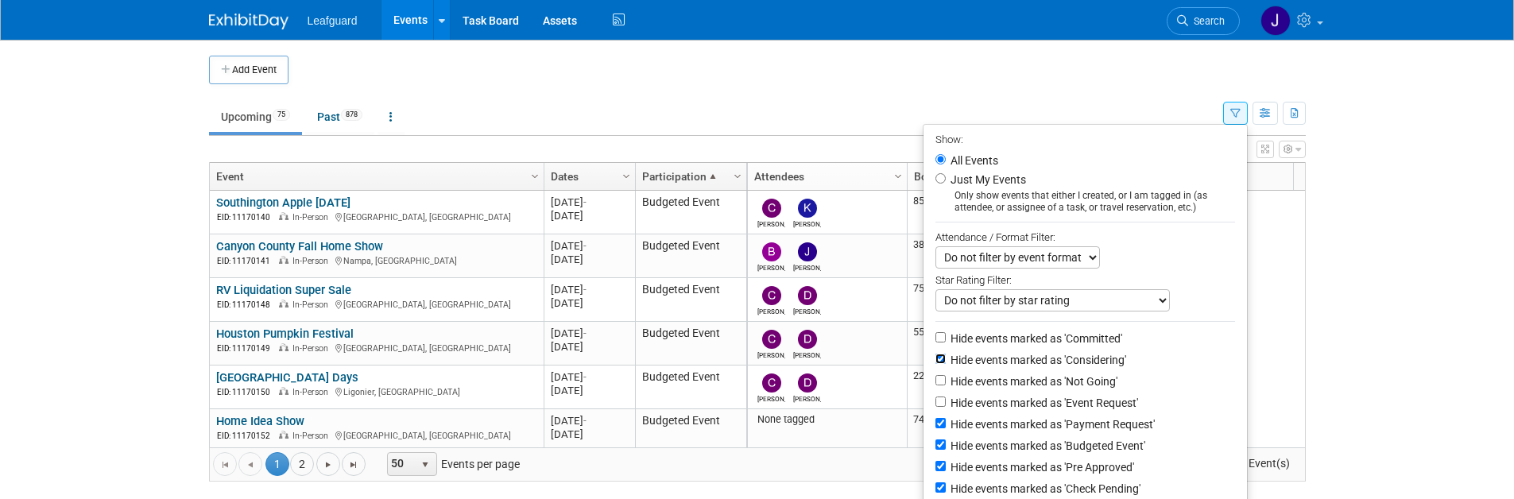
click at [936, 362] on input "Hide events marked as 'Considering'" at bounding box center [941, 359] width 10 height 10
checkbox input "false"
click at [931, 364] on li "Hide events marked as 'Considering'" at bounding box center [1086, 361] width 324 height 21
click at [936, 382] on input "Hide events marked as 'Not Going'" at bounding box center [941, 380] width 10 height 10
checkbox input "true"
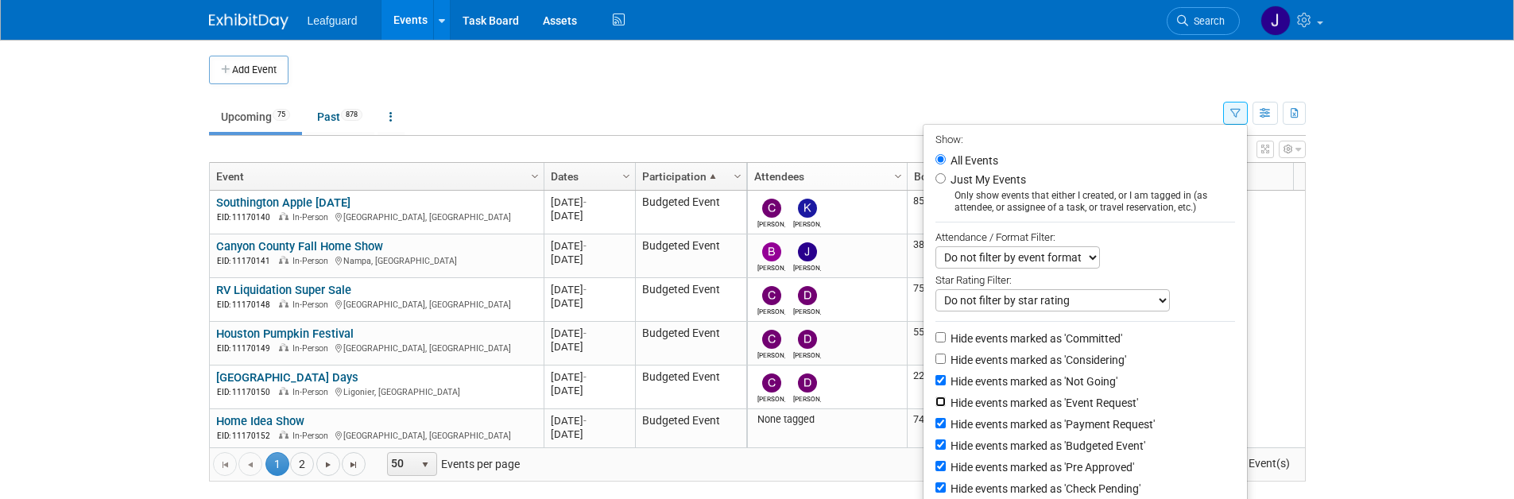
click at [936, 398] on input "Hide events marked as 'Event Request'" at bounding box center [941, 402] width 10 height 10
checkbox input "true"
click at [936, 363] on input "Hide events marked as 'Considering'" at bounding box center [941, 359] width 10 height 10
checkbox input "true"
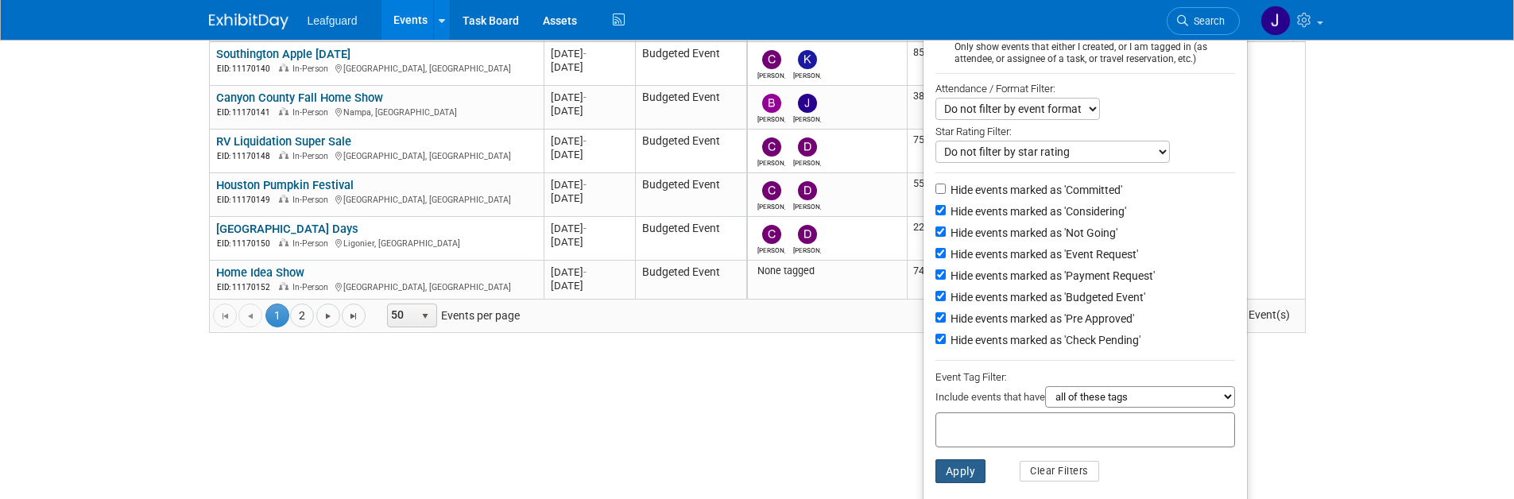
click at [966, 461] on button "Apply" at bounding box center [961, 471] width 51 height 24
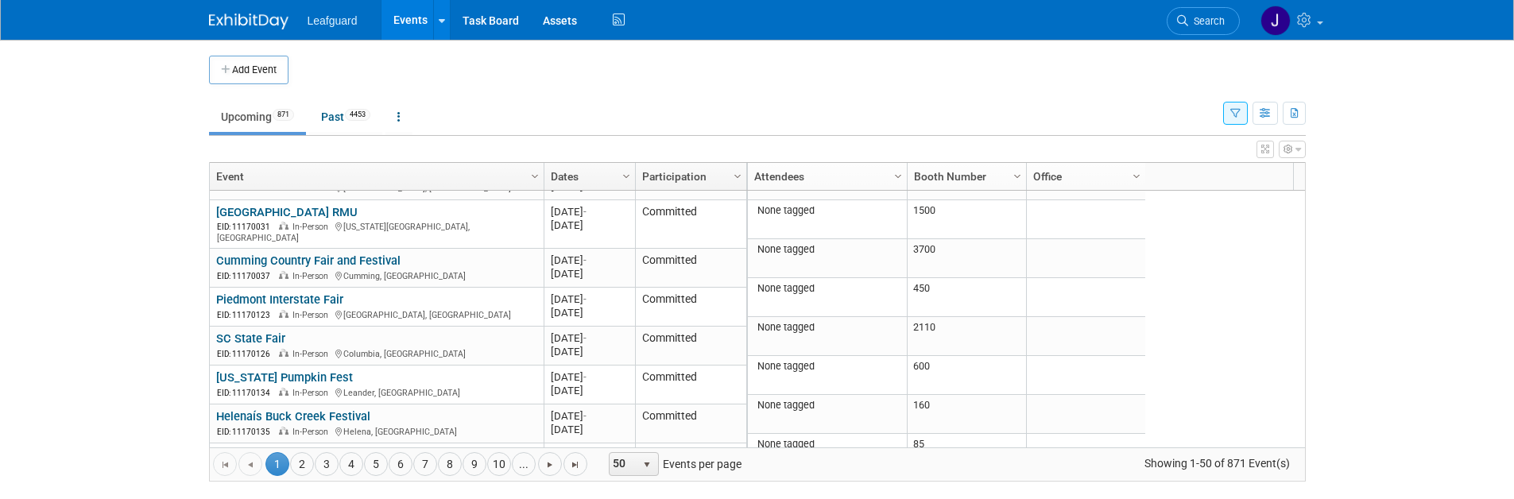
click at [1280, 152] on button "button" at bounding box center [1292, 149] width 27 height 17
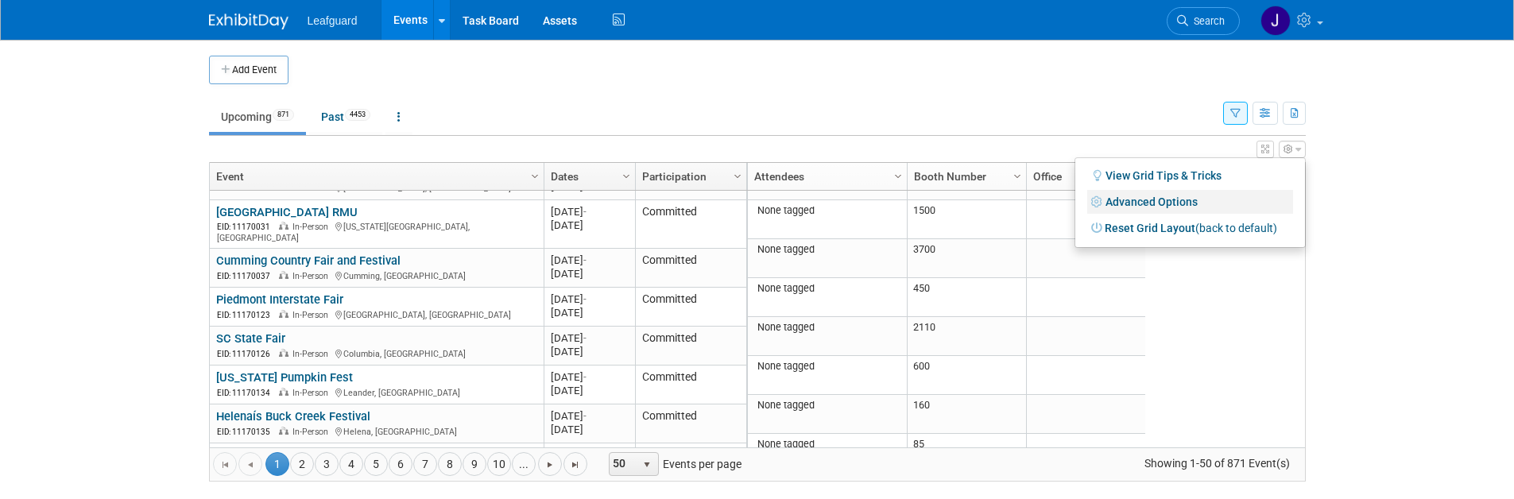
click at [1137, 200] on link "Advanced Options" at bounding box center [1190, 202] width 206 height 24
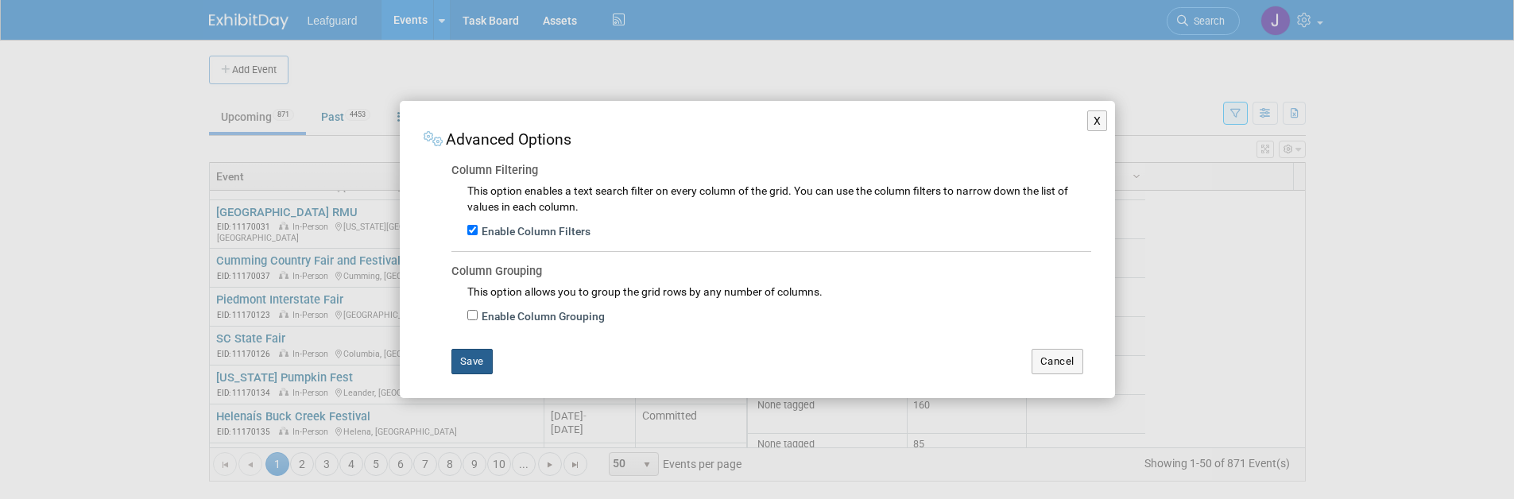
click at [479, 362] on button "Save" at bounding box center [471, 361] width 41 height 25
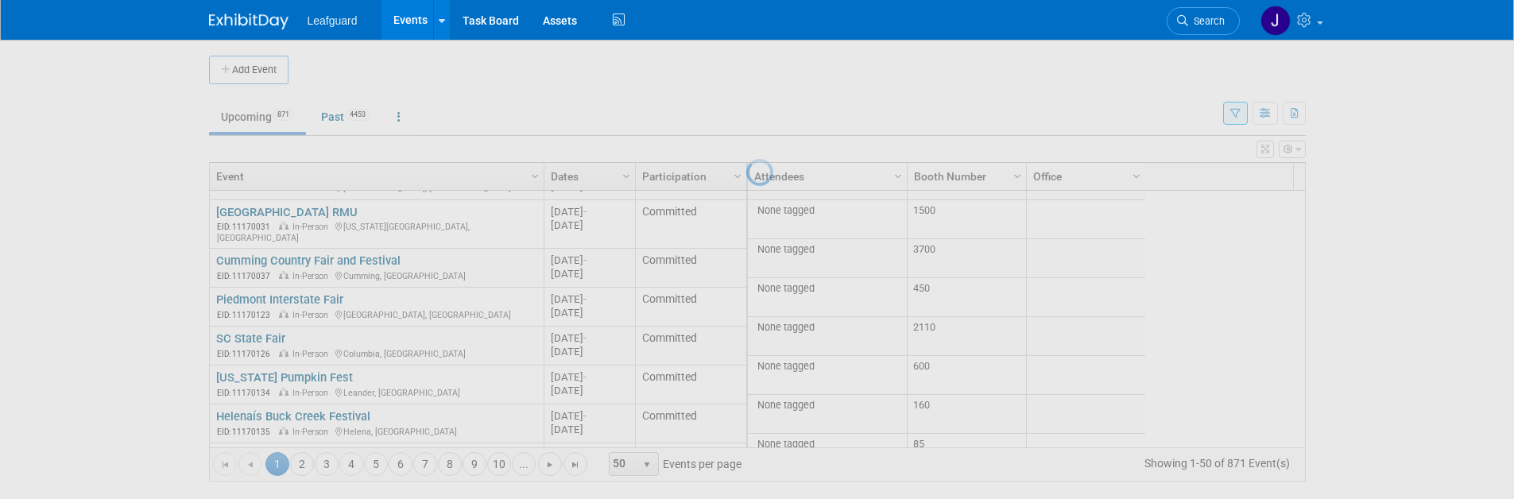
click at [769, 155] on div at bounding box center [757, 249] width 22 height 499
click at [769, 151] on div at bounding box center [757, 249] width 22 height 499
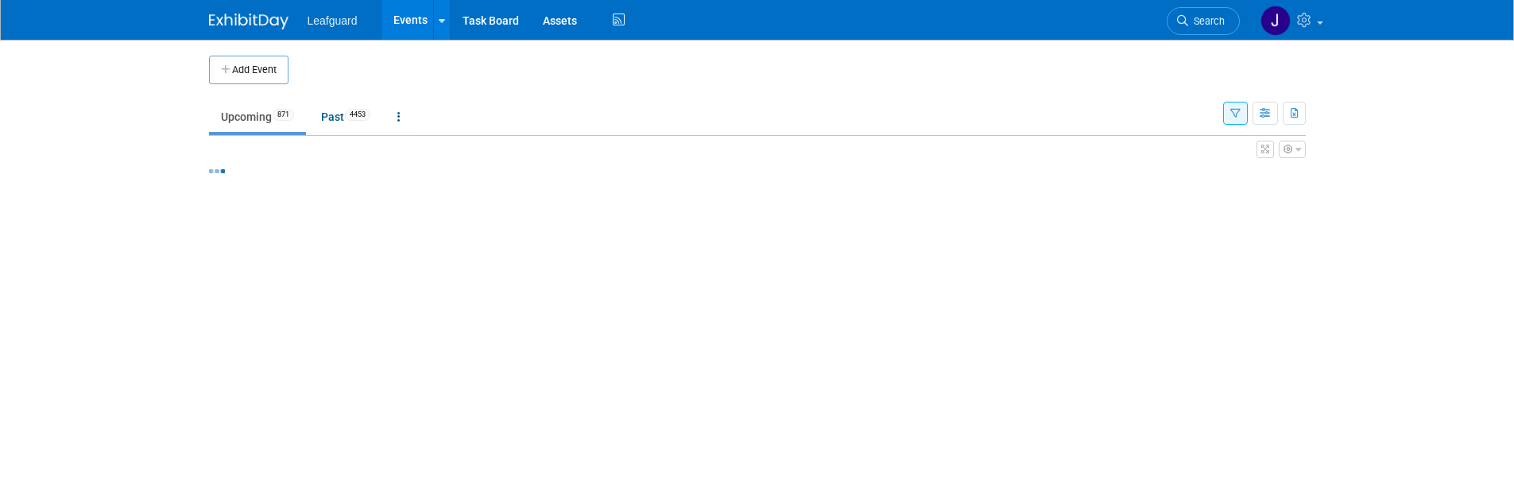
click at [1296, 147] on icon "button" at bounding box center [1299, 150] width 6 height 10
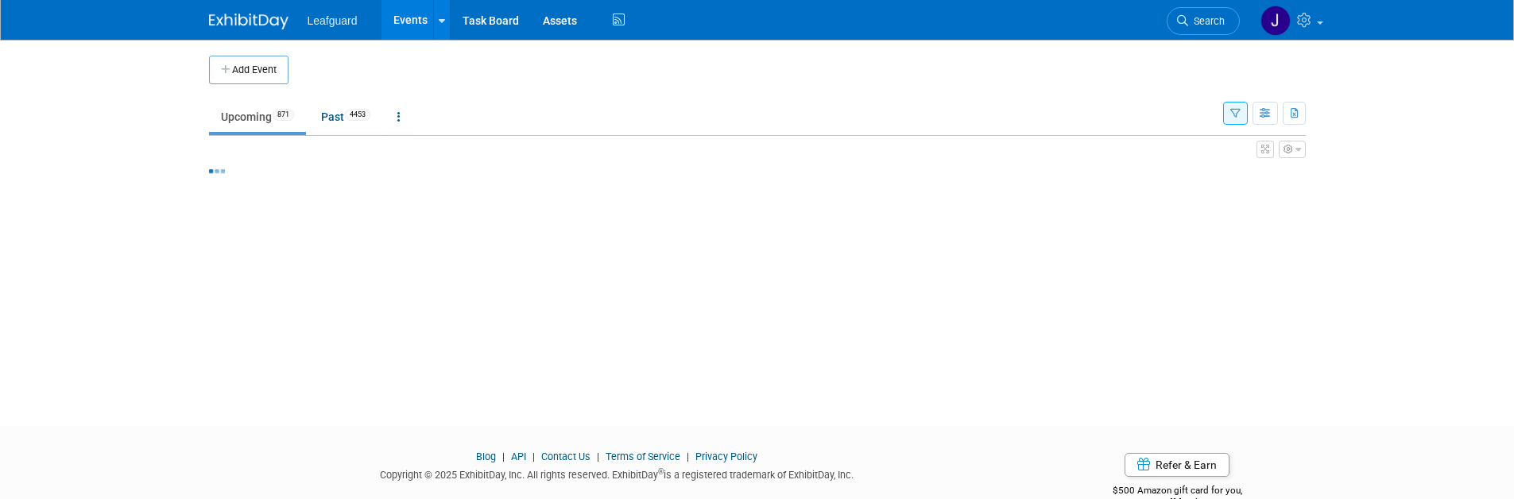
click at [259, 118] on link "Upcoming 871" at bounding box center [257, 117] width 97 height 30
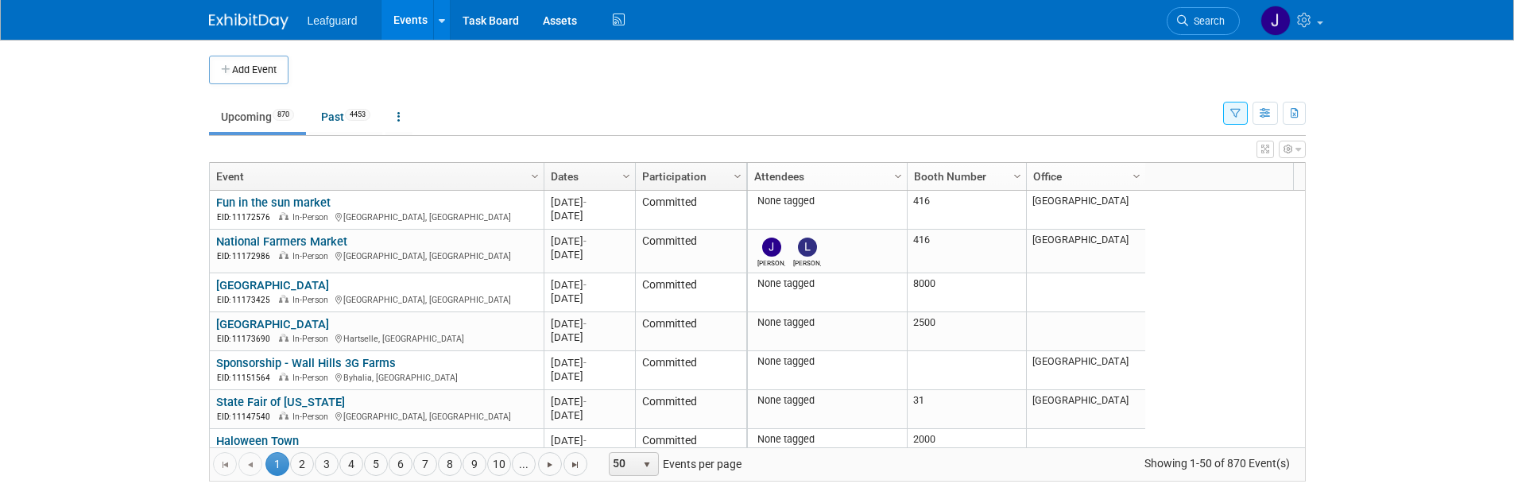
click at [1070, 180] on link "Office" at bounding box center [1084, 176] width 102 height 27
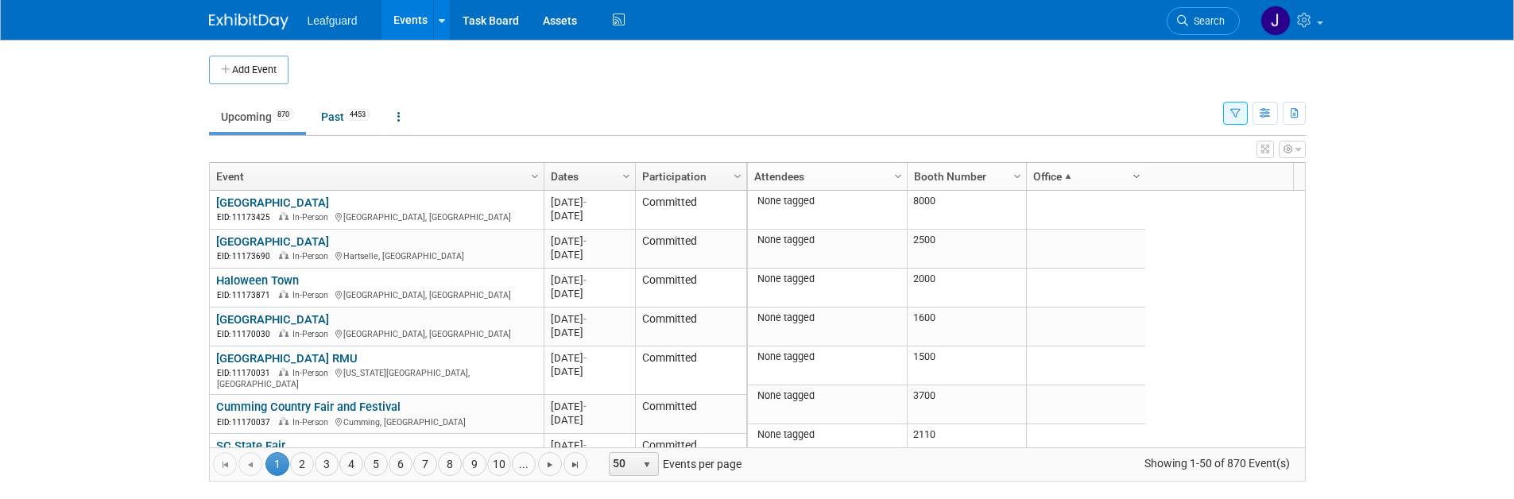
click at [1130, 177] on span "Column Settings" at bounding box center [1136, 176] width 13 height 13
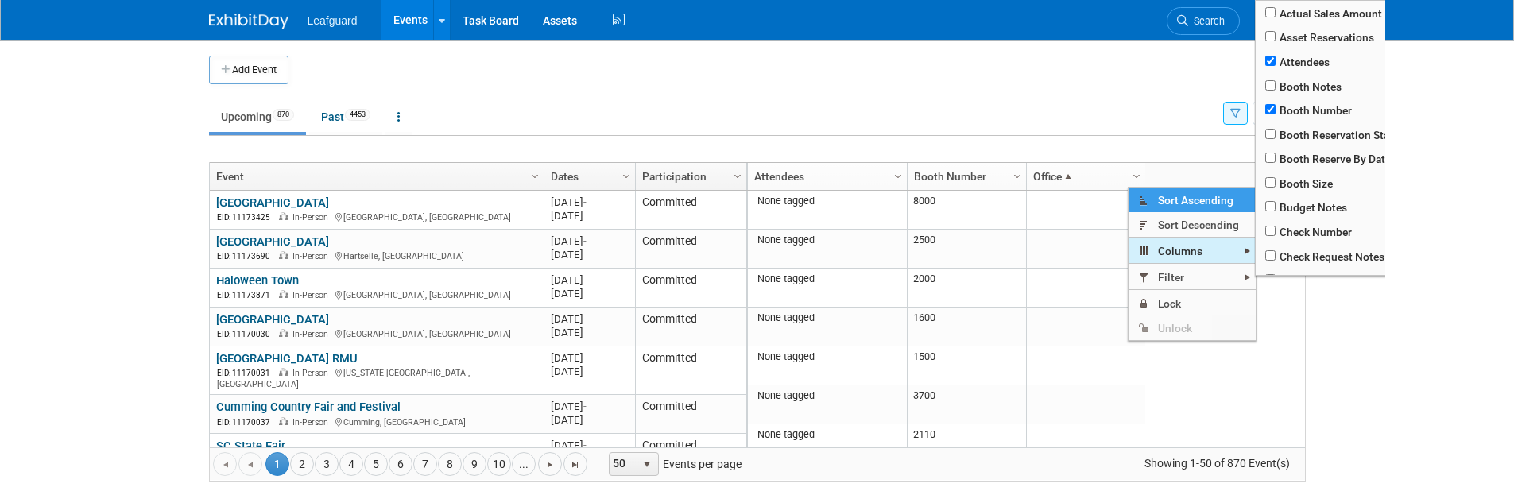
click at [1180, 254] on span "Columns" at bounding box center [1192, 250] width 127 height 25
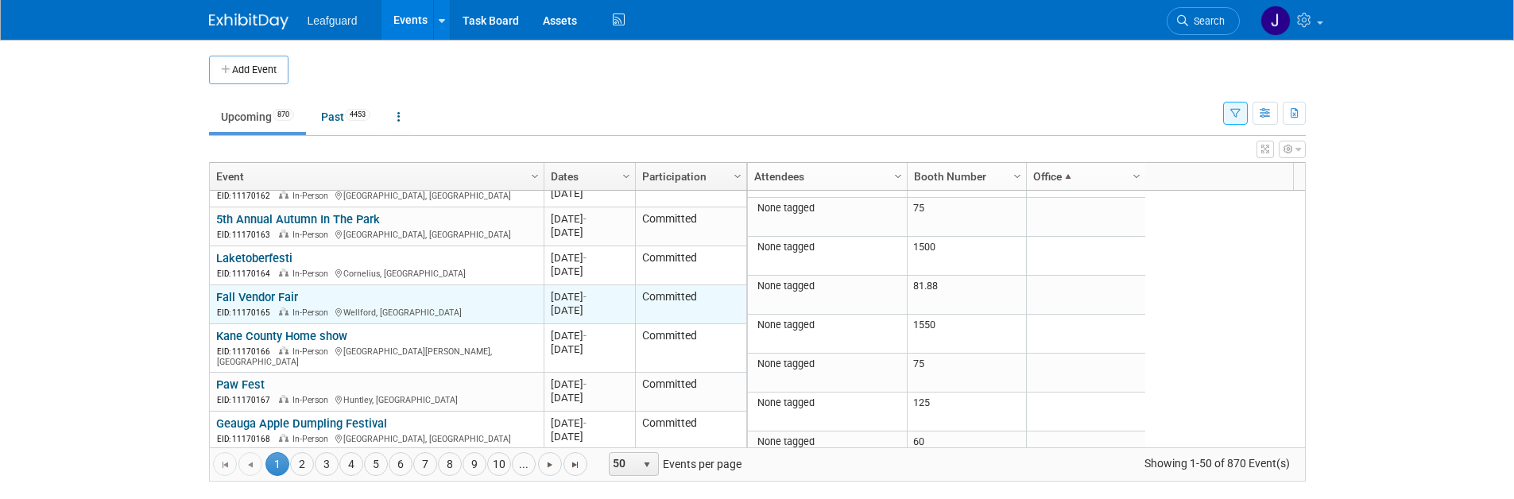
scroll to position [1695, 0]
